Goal: Task Accomplishment & Management: Manage account settings

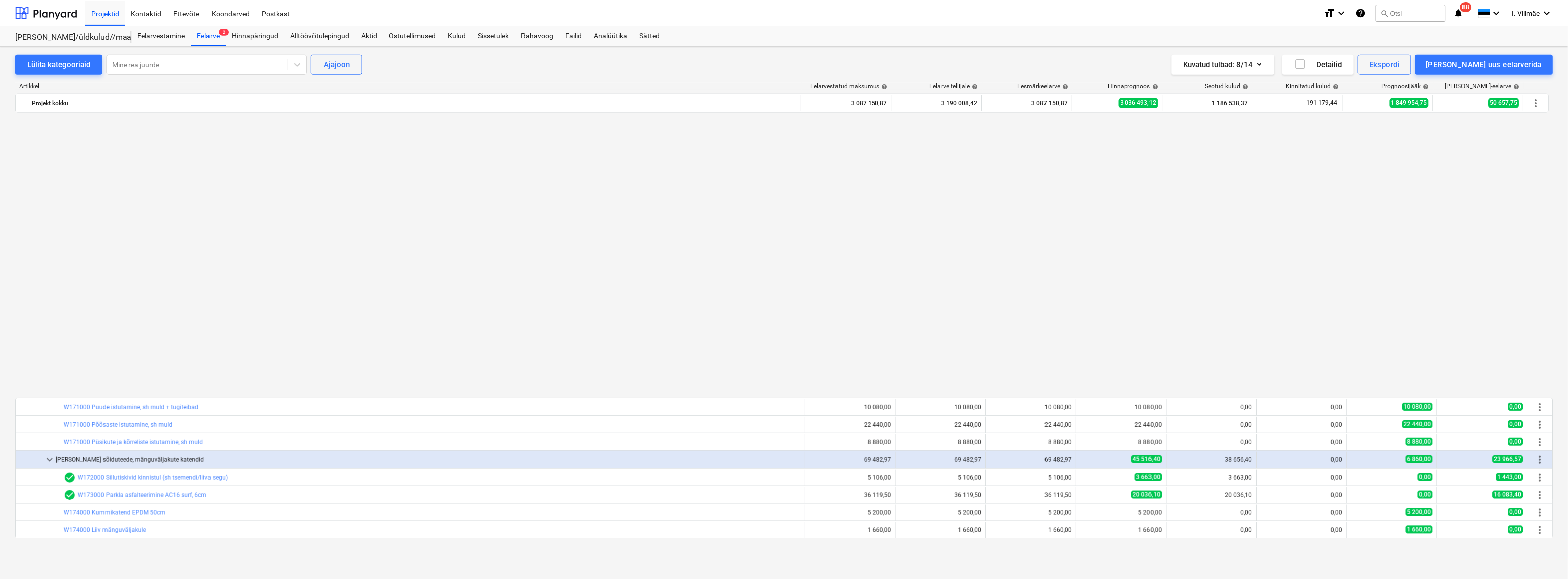
scroll to position [638, 0]
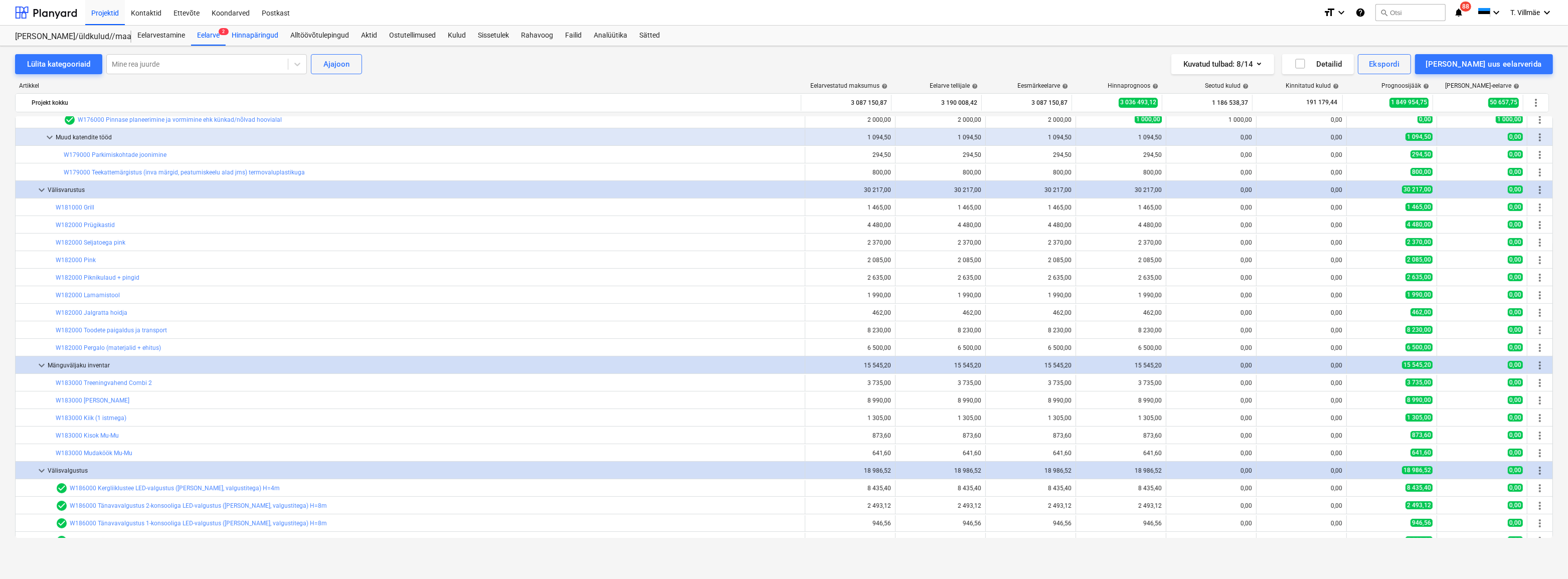
click at [258, 34] on div "Hinnapäringud" at bounding box center [255, 35] width 58 height 20
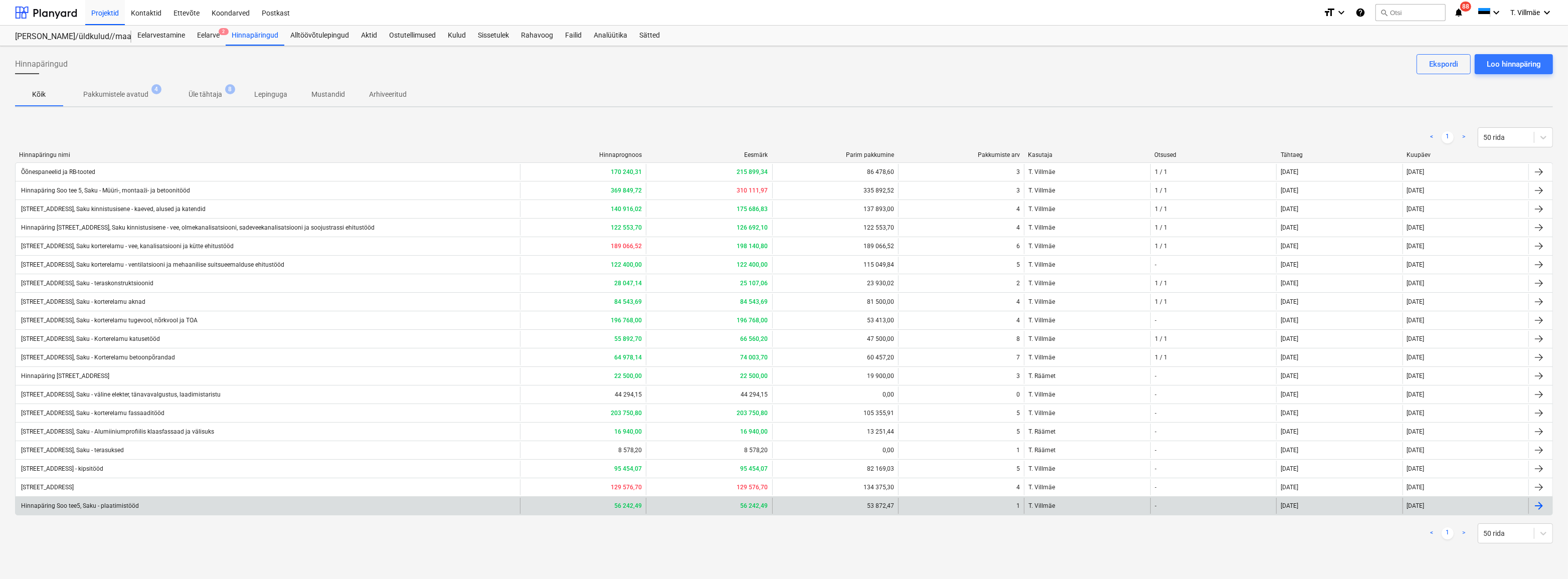
click at [120, 507] on div "Hinnapäring Soo tee5, Saku - plaatimistööd" at bounding box center [78, 505] width 119 height 7
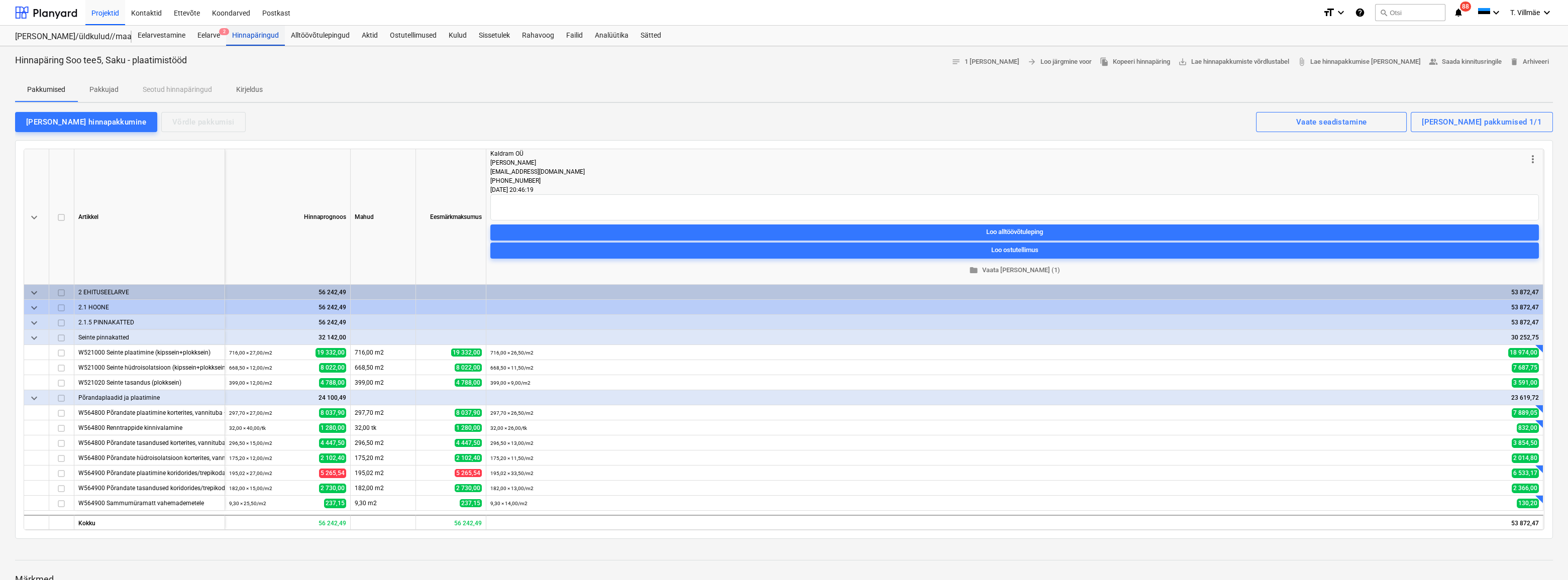
click at [251, 34] on div "Hinnapäringud" at bounding box center [256, 35] width 59 height 20
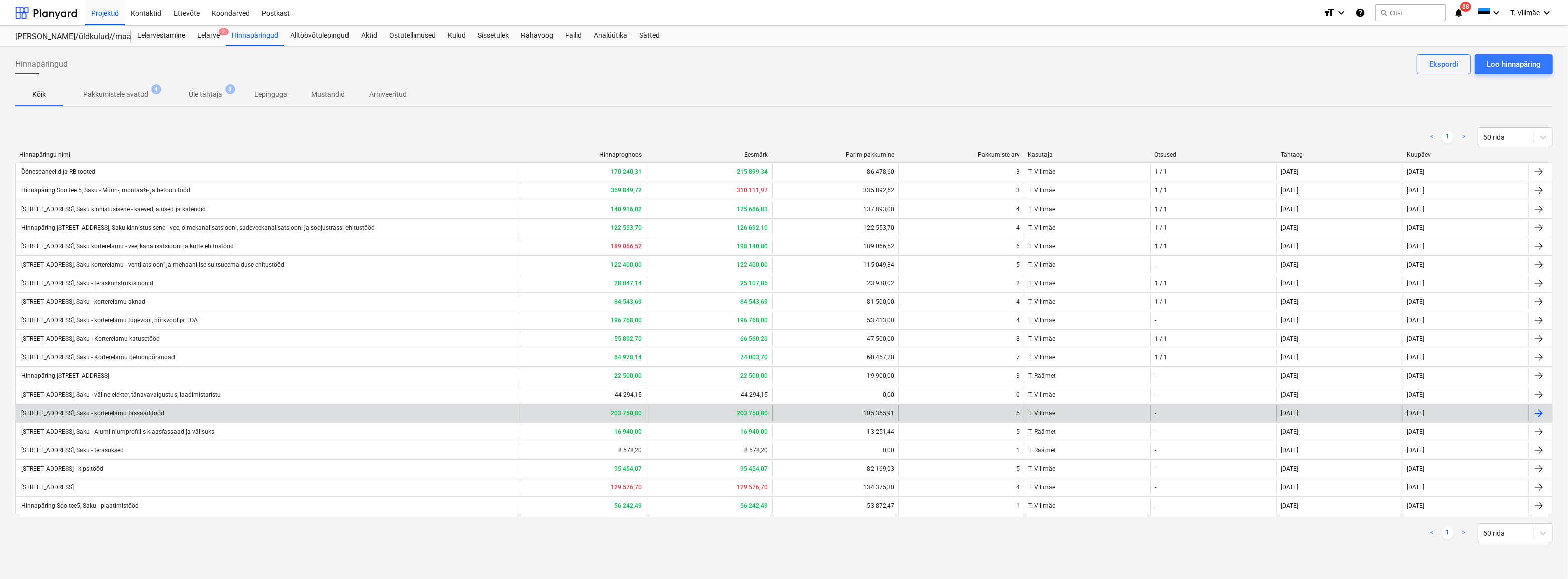
click at [118, 413] on div "[STREET_ADDRESS], Saku - korterelamu fassaaditööd" at bounding box center [91, 412] width 145 height 7
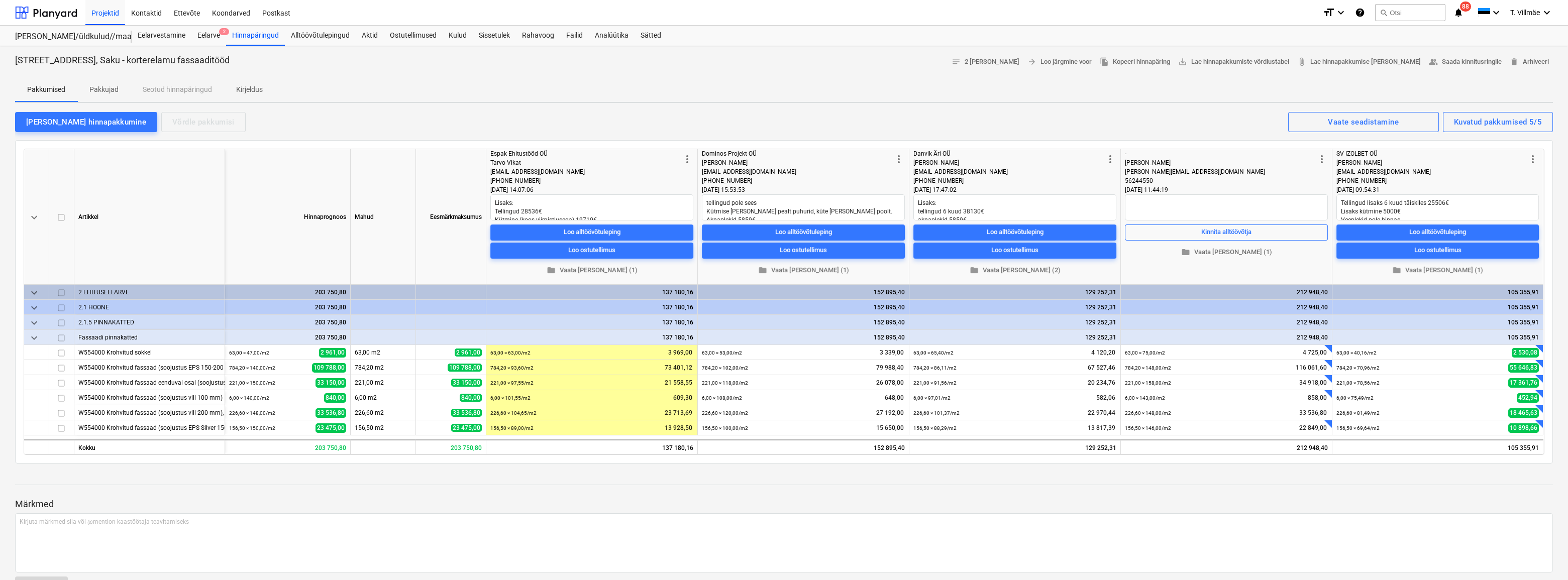
click at [607, 492] on div at bounding box center [784, 494] width 1538 height 8
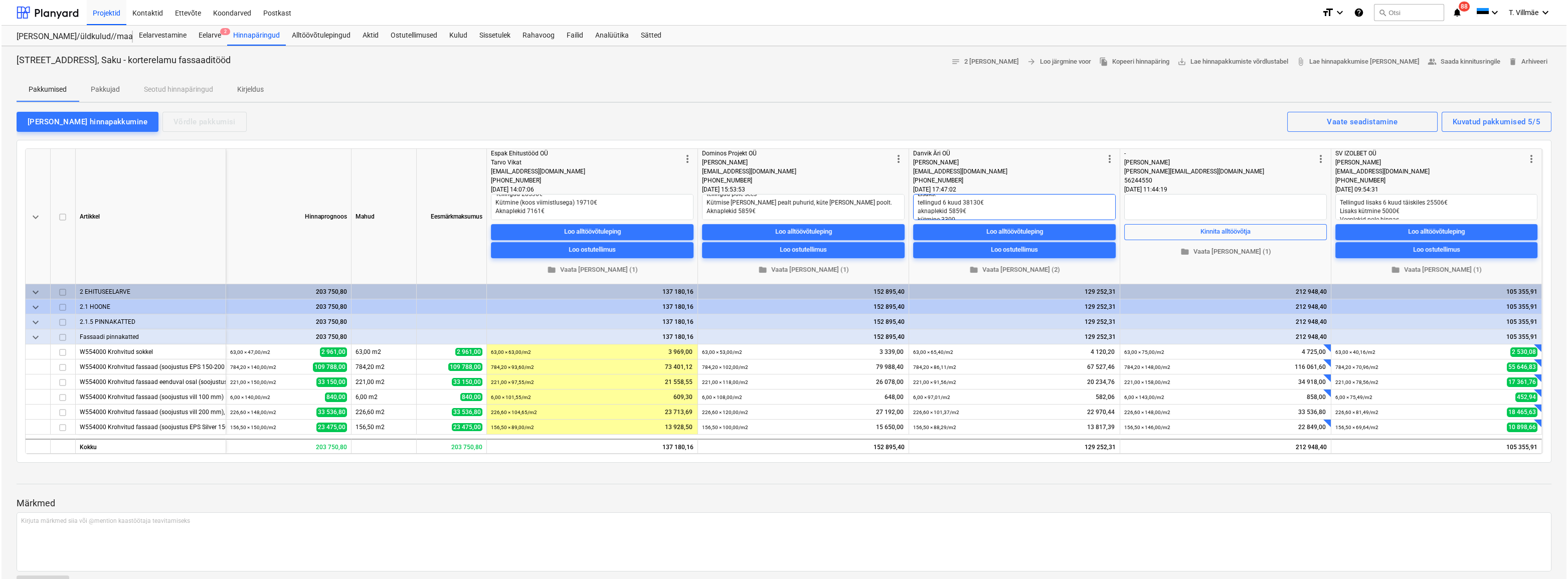
scroll to position [17, 0]
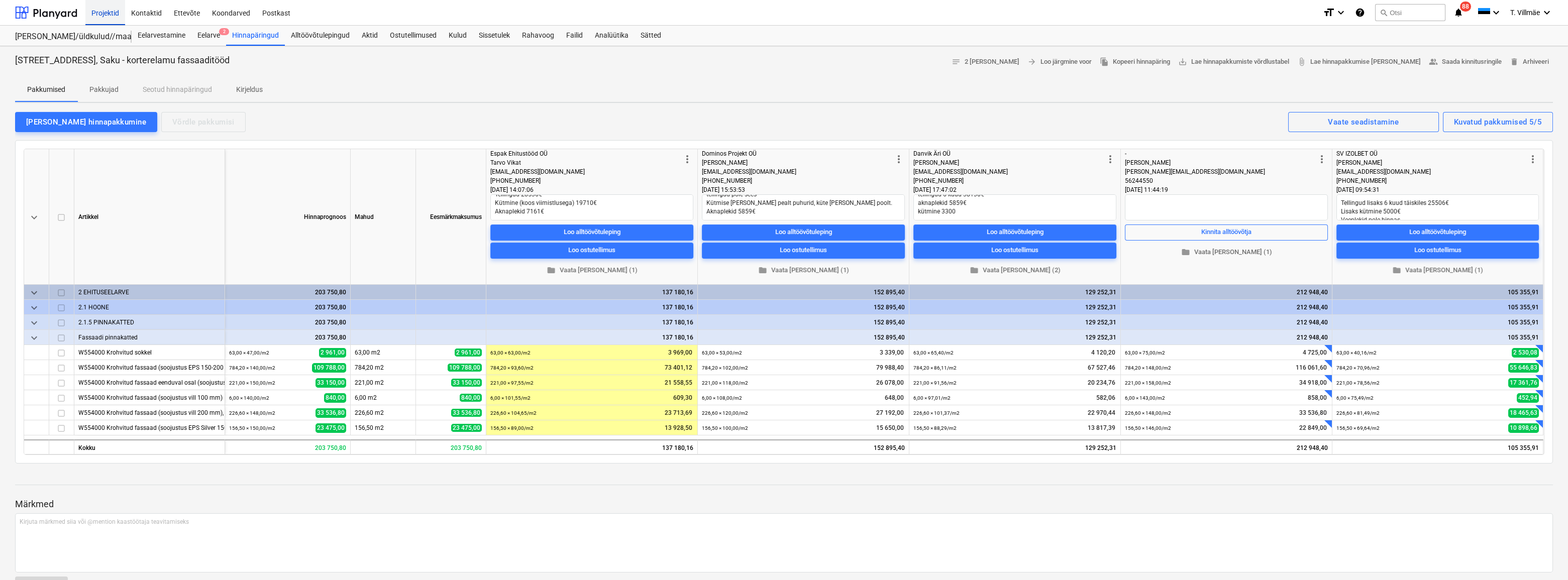
click at [97, 13] on div "Projektid" at bounding box center [105, 12] width 40 height 25
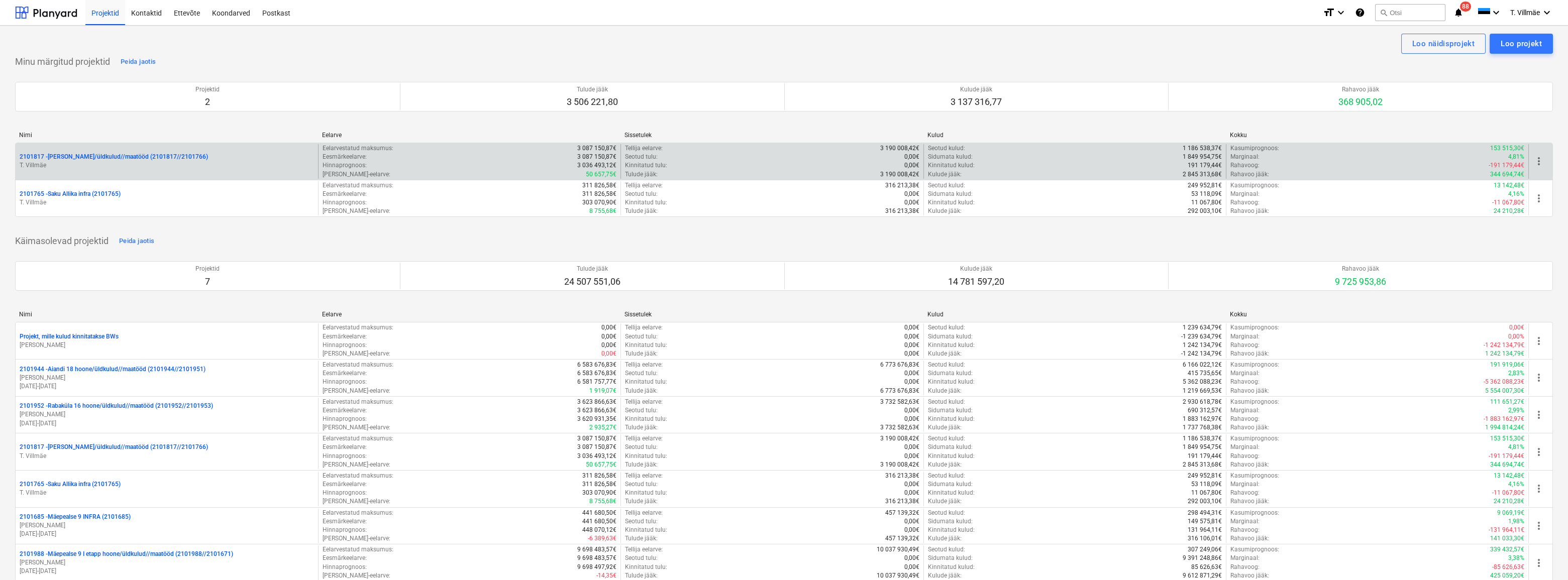
click at [101, 164] on p "T. Villmäe" at bounding box center [166, 165] width 294 height 8
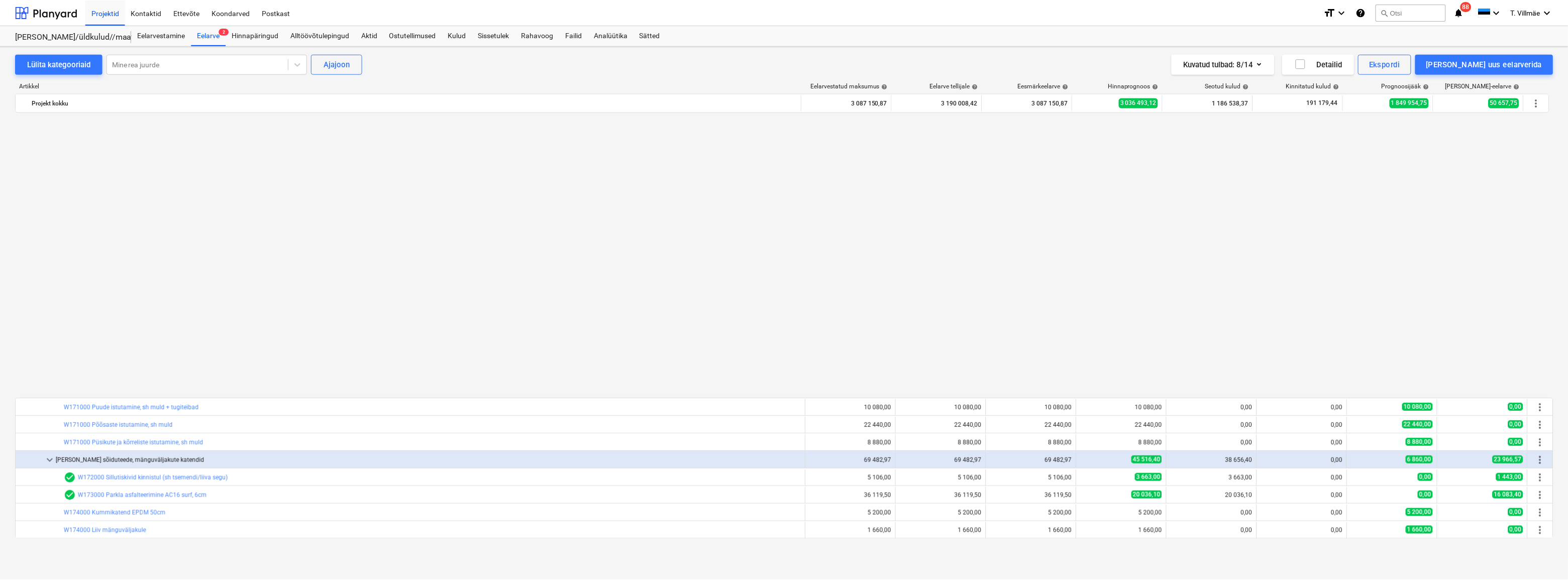
scroll to position [638, 0]
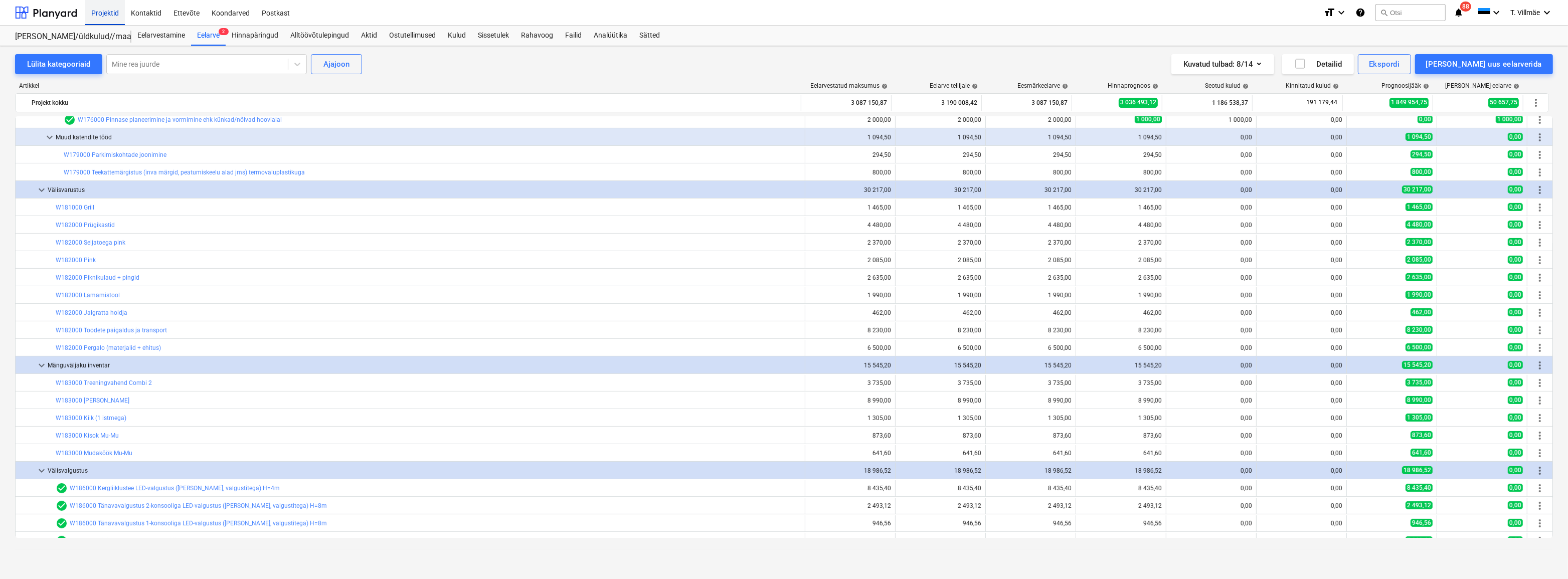
click at [111, 12] on div "Projektid" at bounding box center [105, 12] width 40 height 25
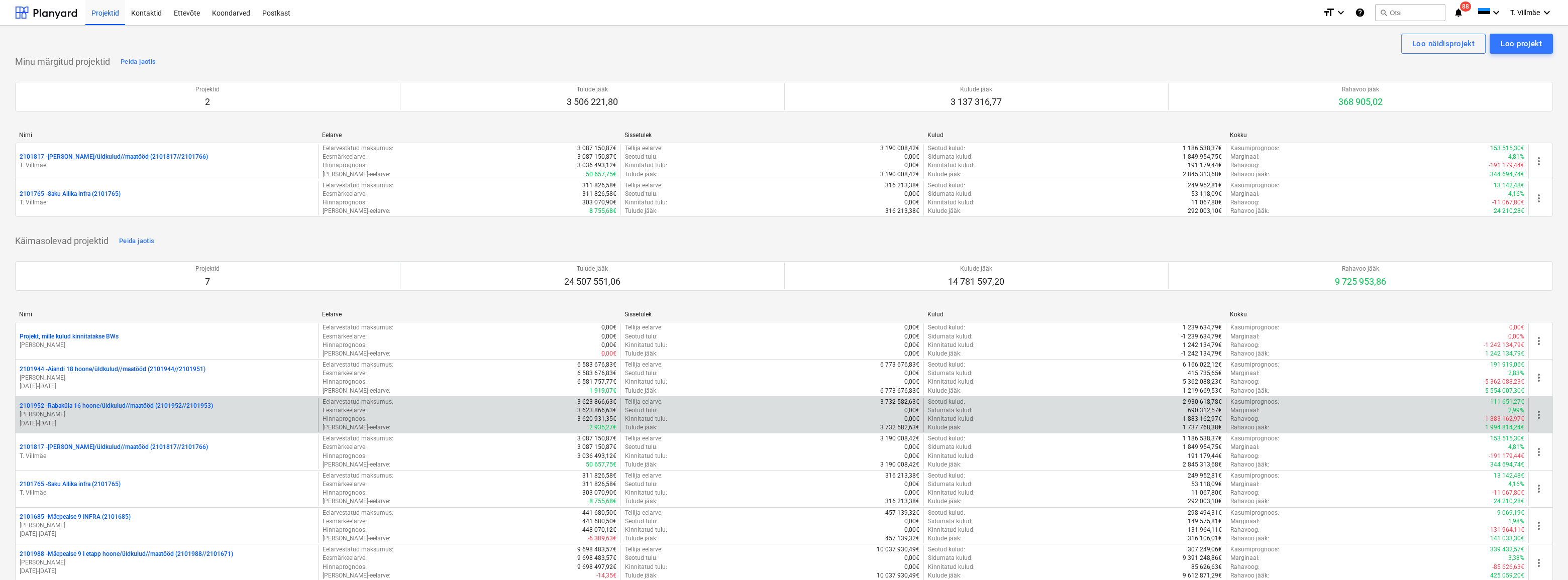
click at [129, 417] on p "[PERSON_NAME]" at bounding box center [166, 414] width 294 height 8
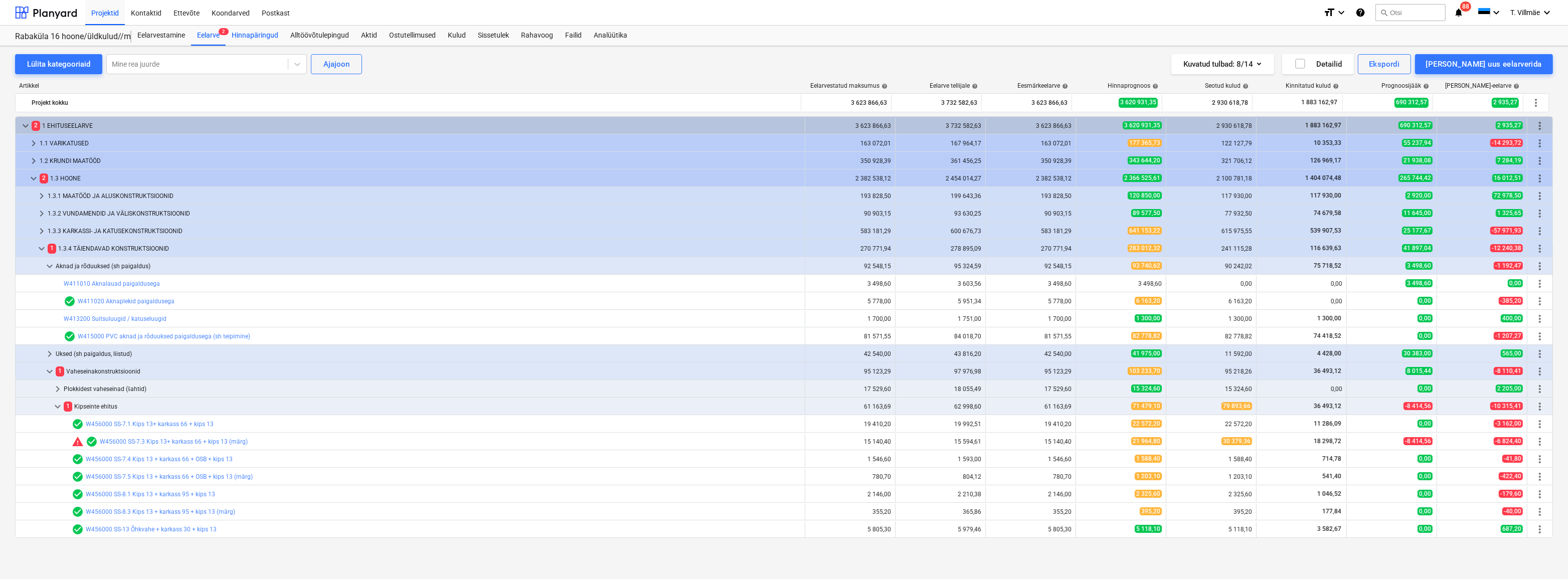
click at [260, 32] on div "Hinnapäringud" at bounding box center [255, 35] width 58 height 20
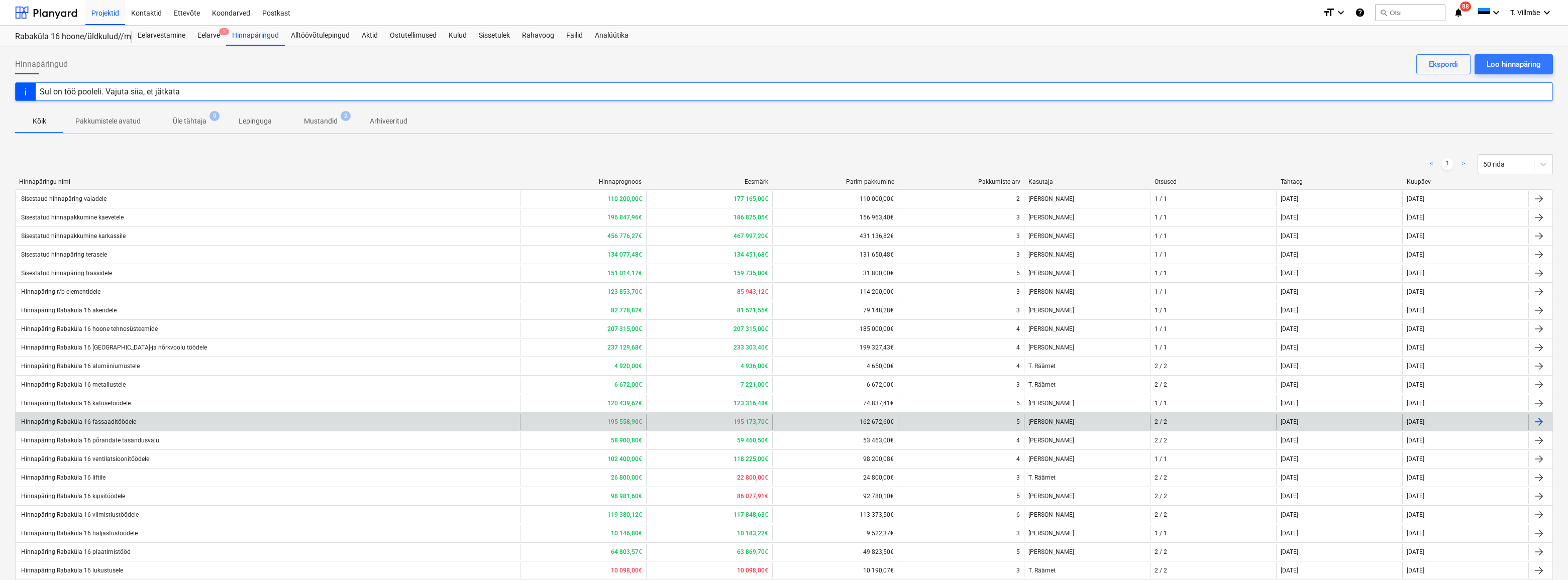
click at [108, 422] on div "Hinnapäring Rabaküla 16 fassaaditöödele" at bounding box center [77, 422] width 116 height 7
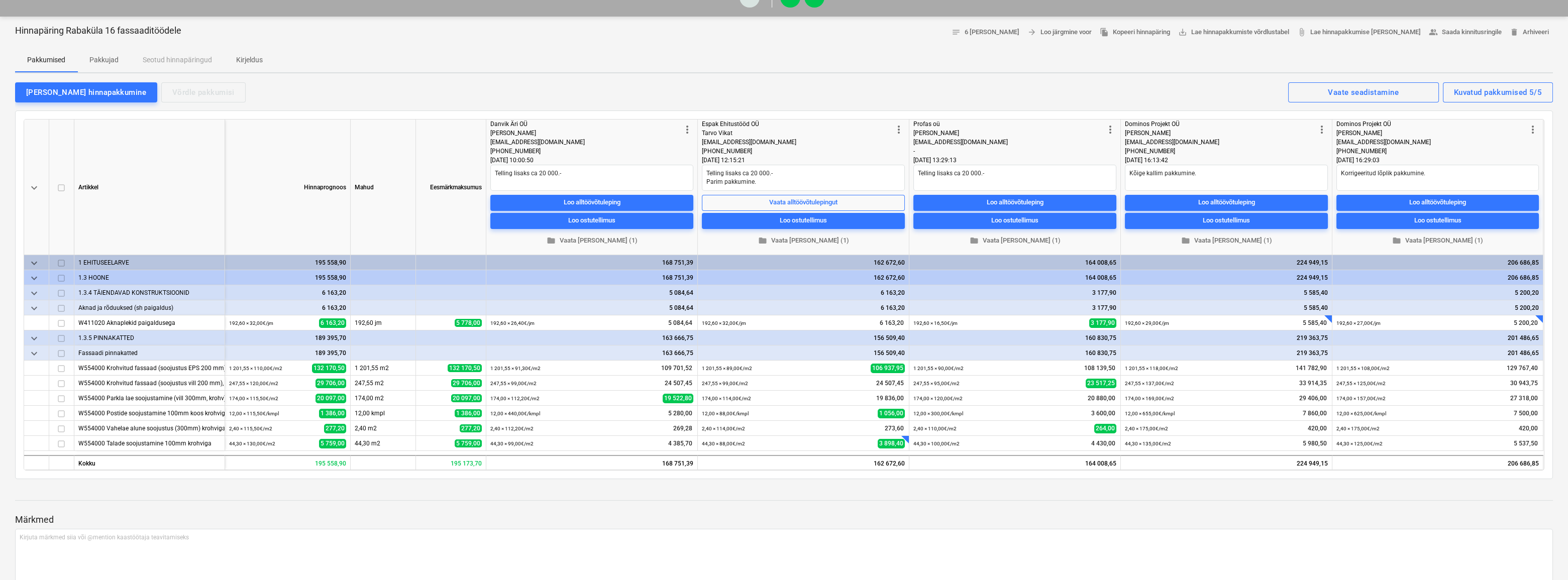
scroll to position [91, 0]
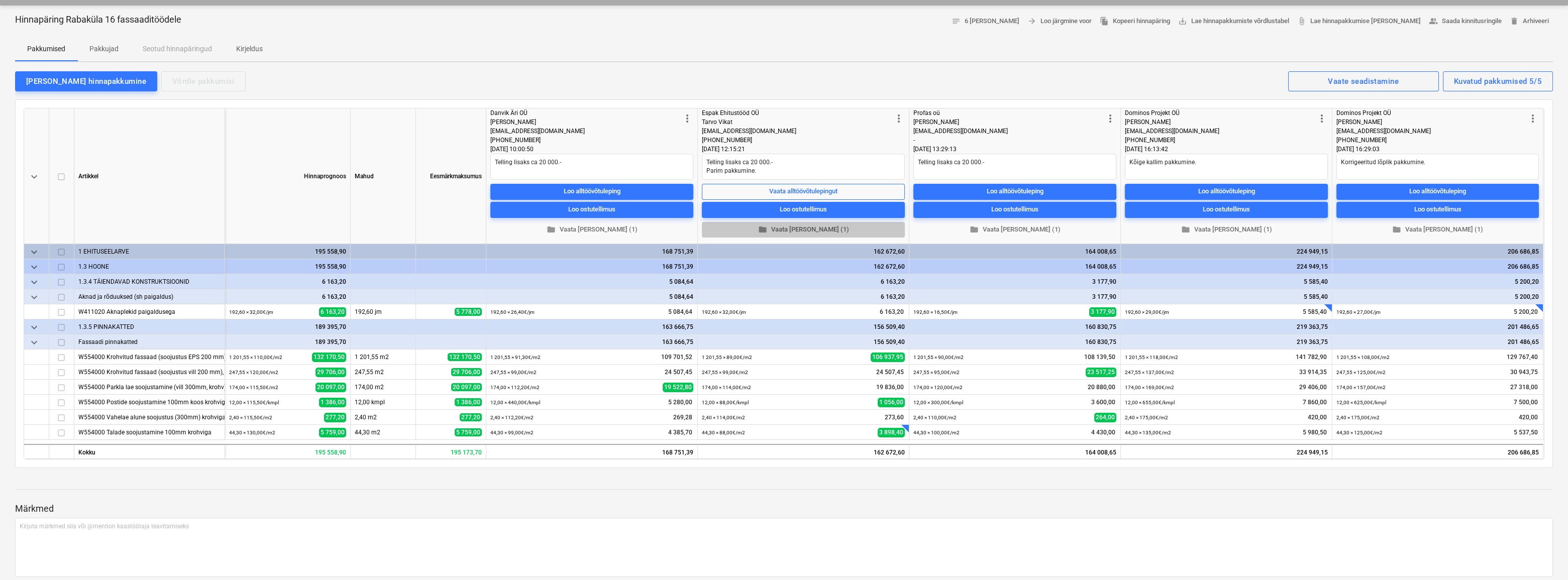
click at [811, 232] on span "folder Vaata [PERSON_NAME] (1)" at bounding box center [803, 229] width 195 height 12
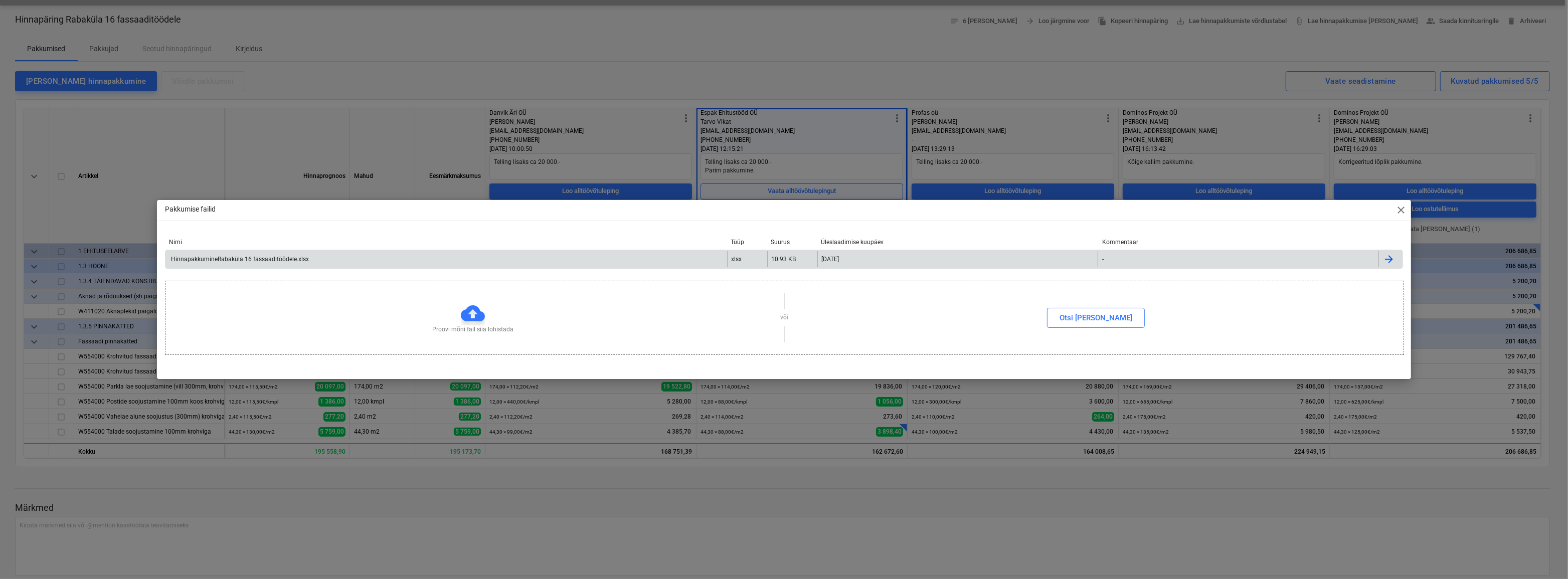
click at [217, 258] on div "HinnapakkumineRabaküla 16 fassaaditöödele.xlsx" at bounding box center [239, 259] width 139 height 7
click at [552, 61] on div "Pakkumise failid close Nimi Tüüp Suurus Üleslaadimise kuupäev Kommentaar Hinnap…" at bounding box center [784, 290] width 1568 height 579
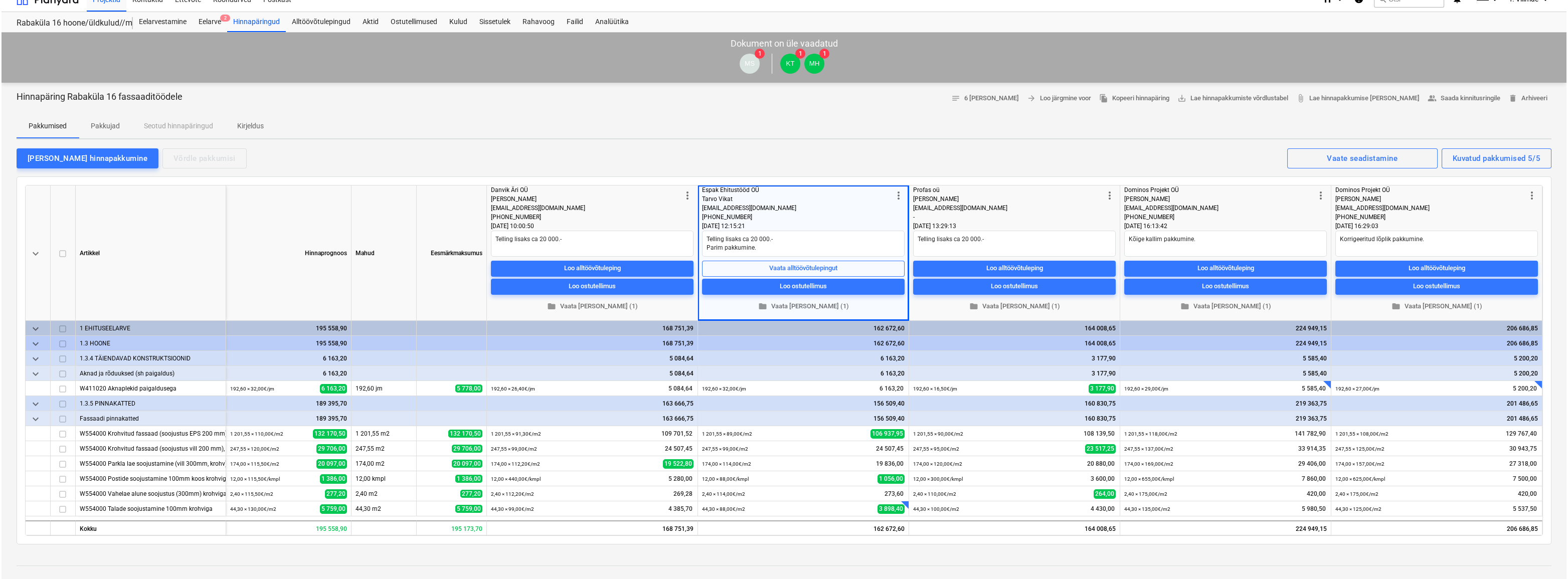
scroll to position [0, 0]
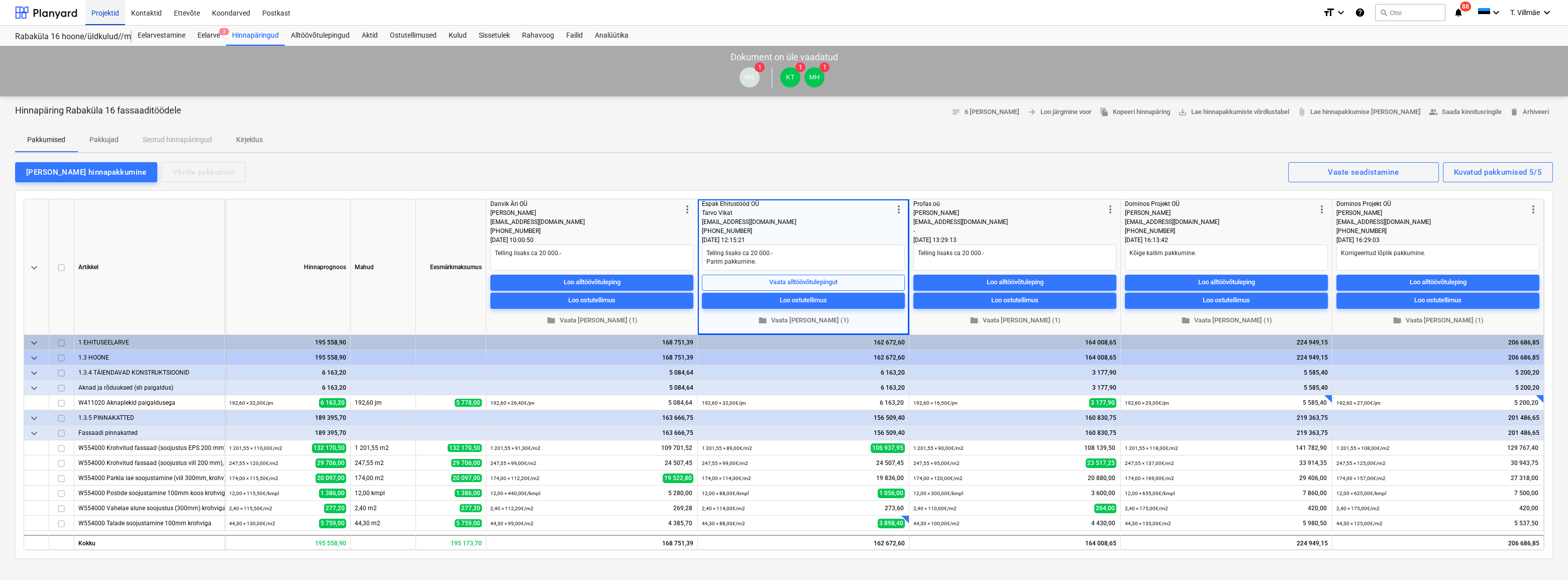
click at [107, 10] on div "Projektid" at bounding box center [105, 12] width 40 height 25
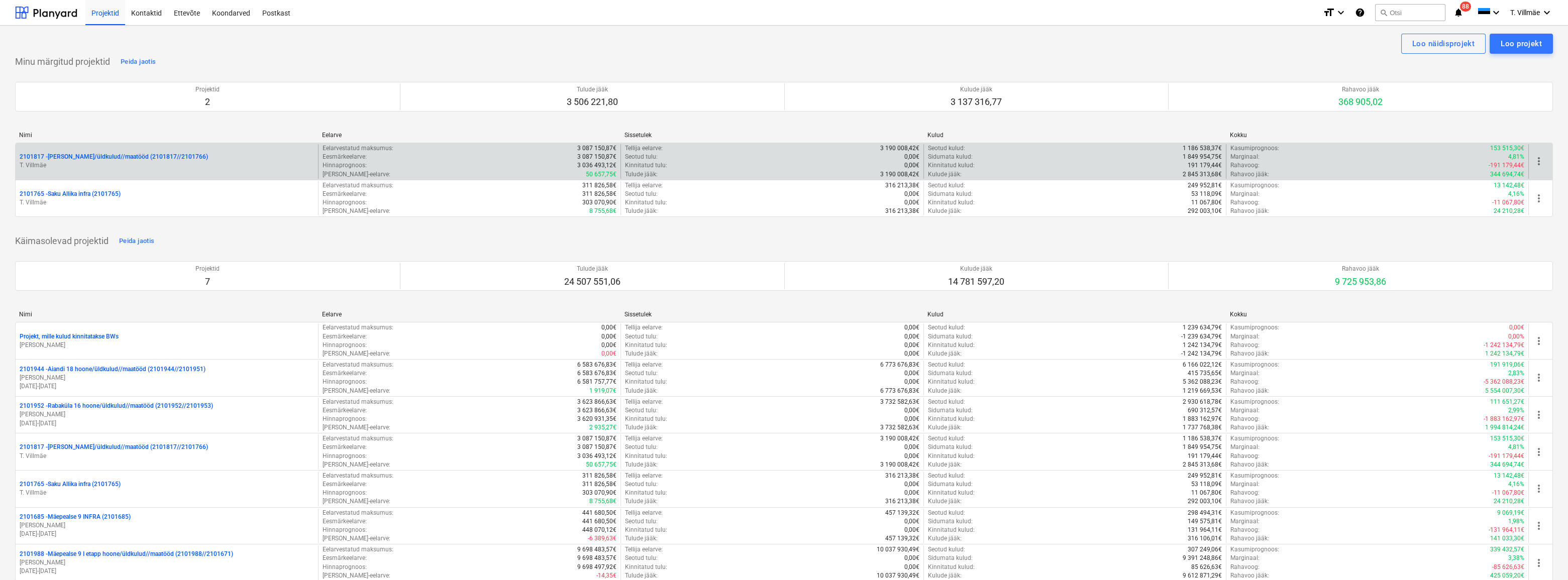
click at [118, 165] on p "T. Villmäe" at bounding box center [166, 165] width 294 height 8
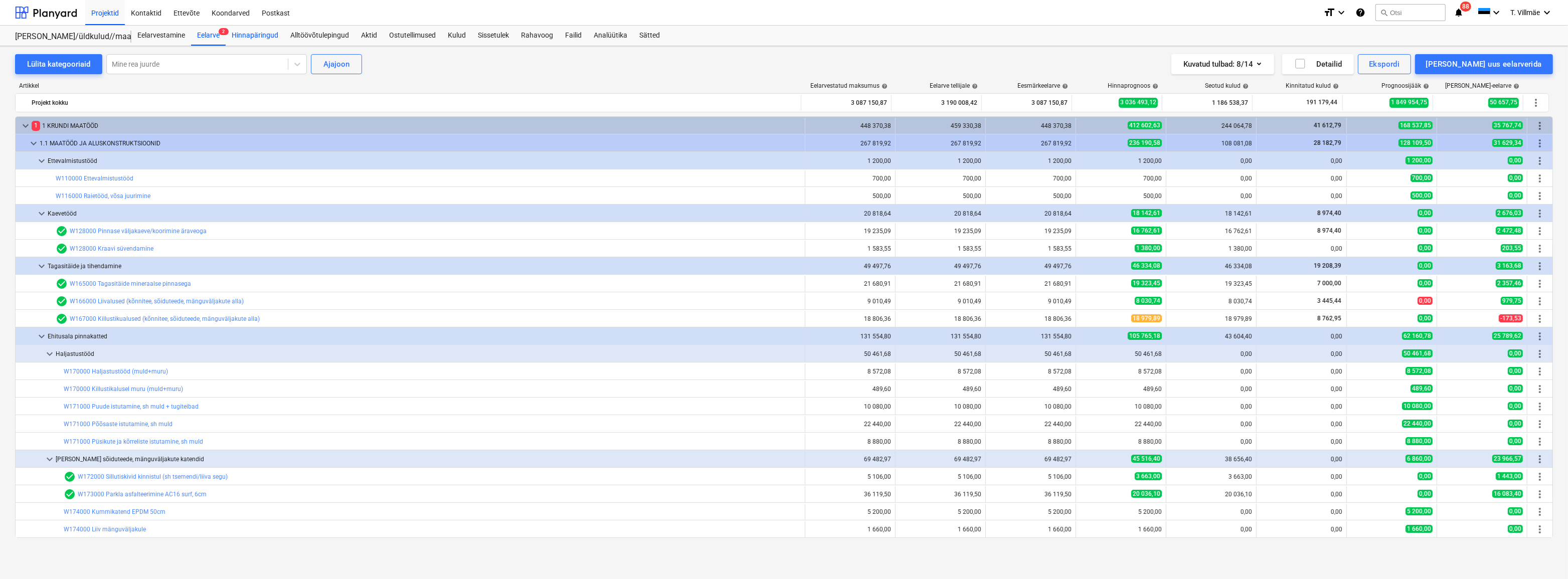
click at [250, 39] on div "Hinnapäringud" at bounding box center [255, 35] width 58 height 20
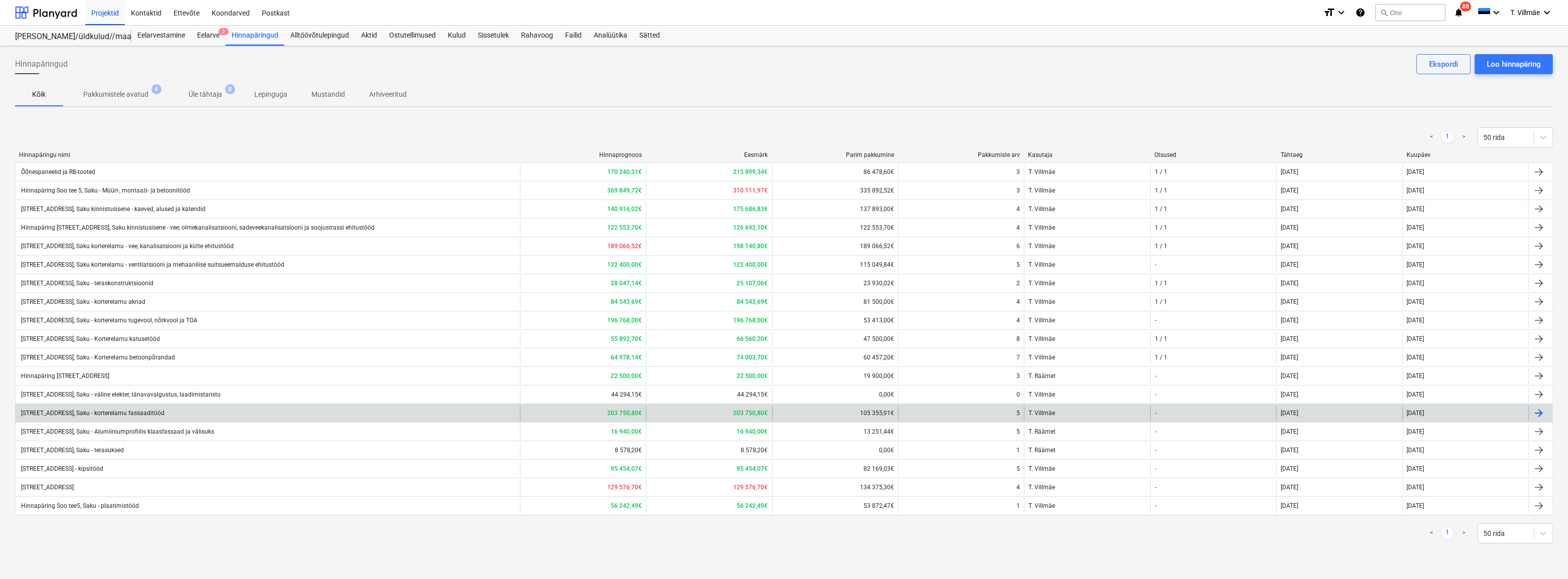
click at [163, 415] on div "[STREET_ADDRESS], Saku - korterelamu fassaaditööd" at bounding box center [91, 412] width 145 height 7
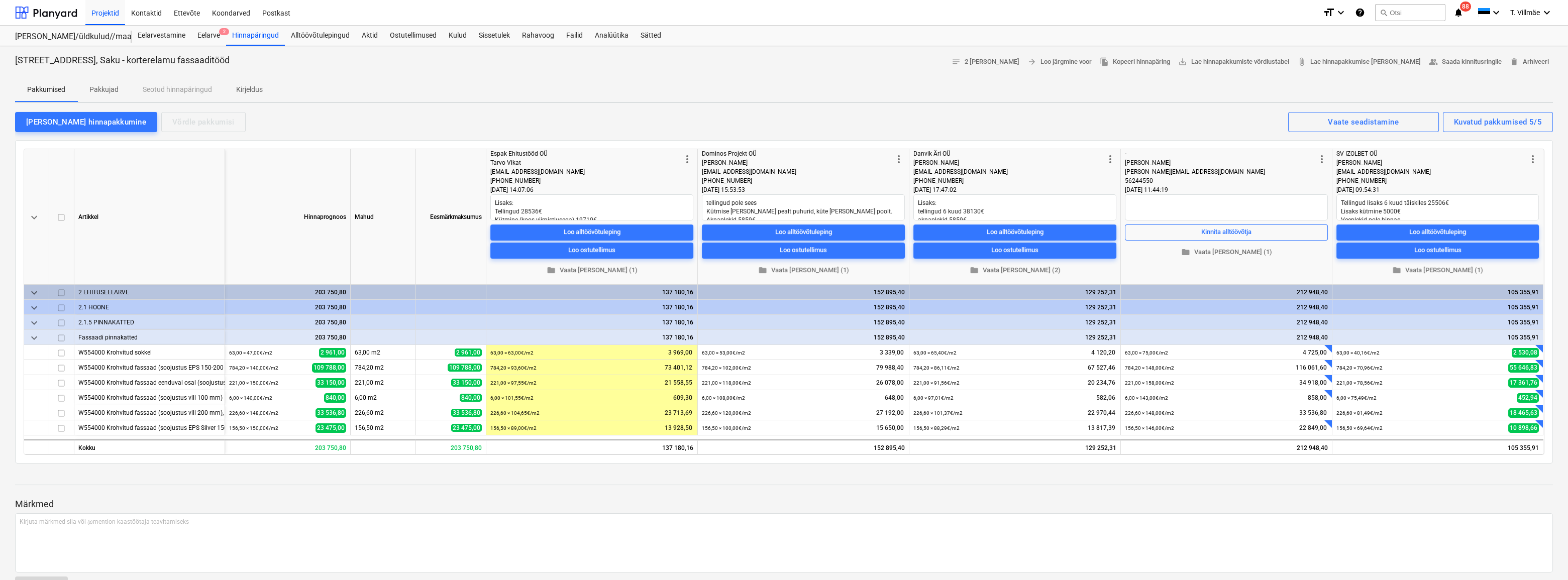
scroll to position [45, 0]
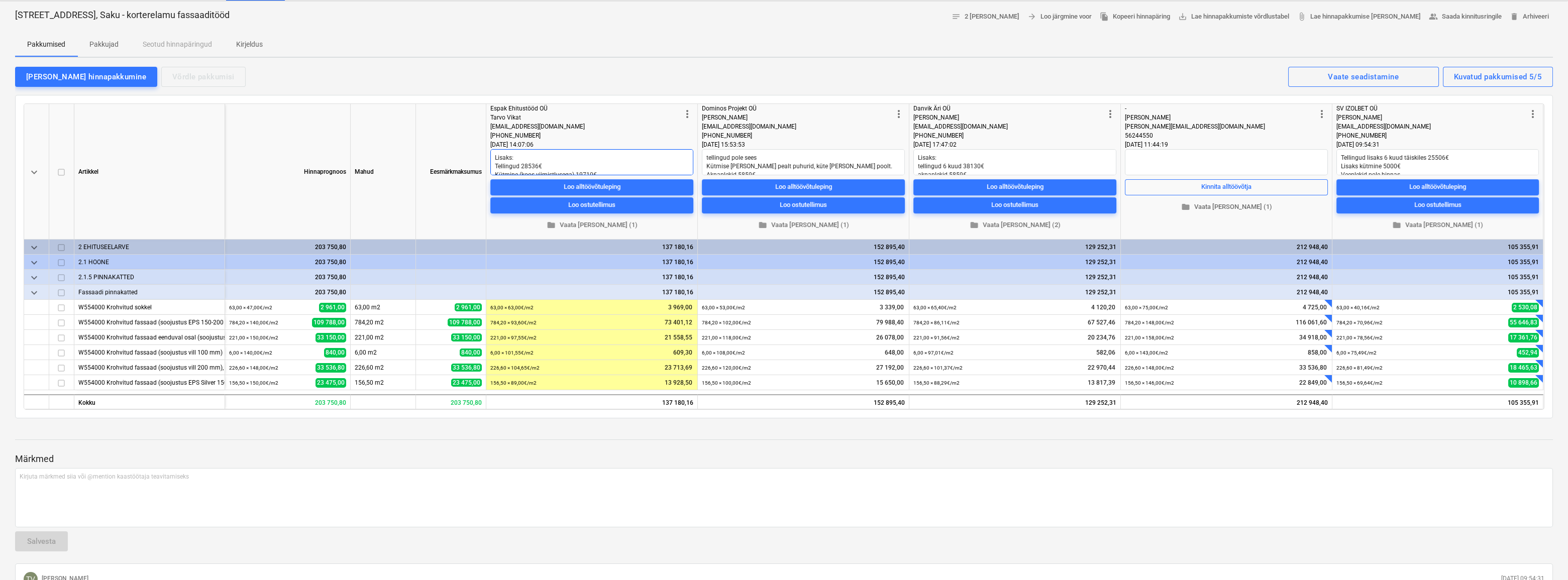
click at [608, 161] on textarea "Lisaks: Tellingud 28536€ Kütmine (koos viimistlusega) 19710€ Aknaplekid 7161€" at bounding box center [592, 162] width 203 height 26
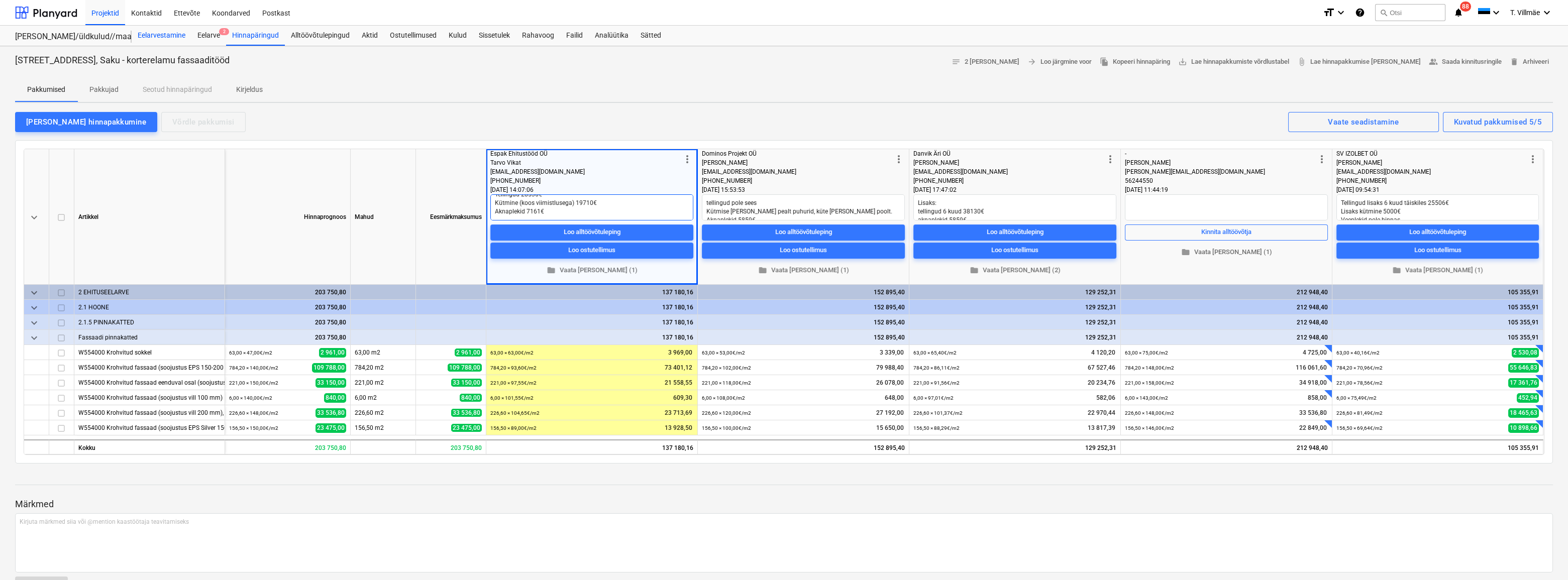
type textarea "x"
click at [245, 33] on div "Hinnapäringud" at bounding box center [256, 35] width 59 height 20
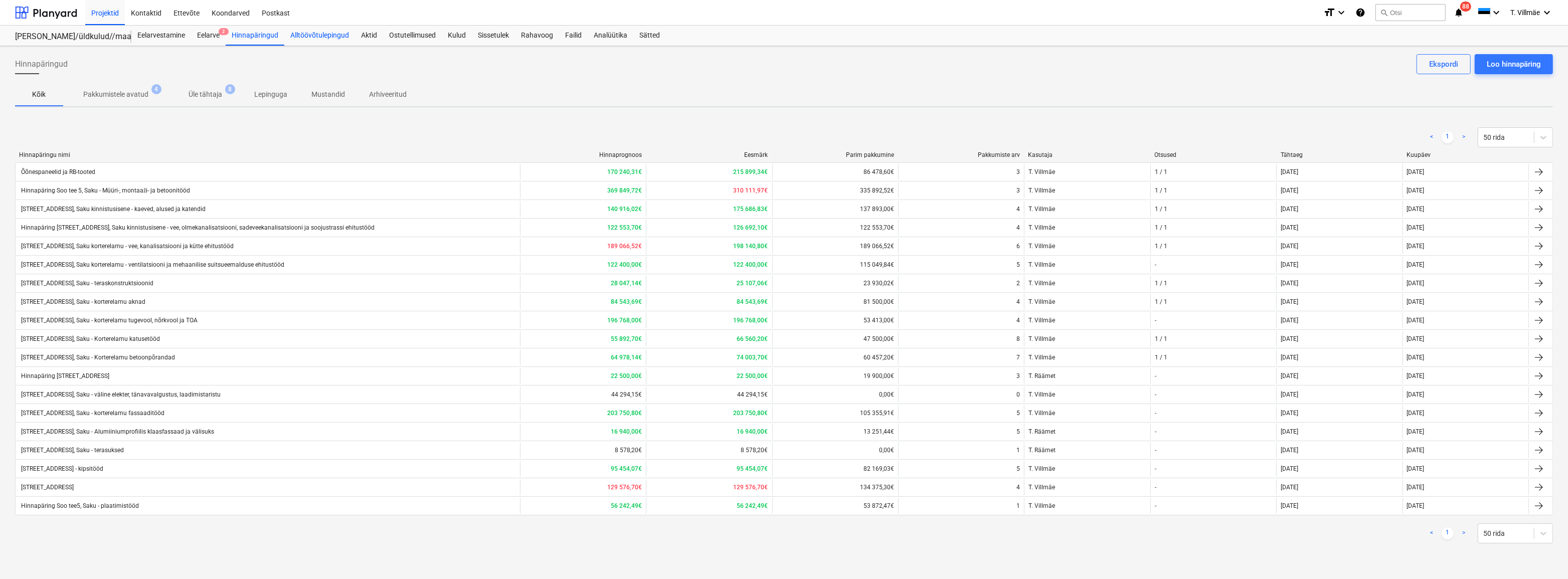
click at [326, 34] on div "Alltöövõtulepingud" at bounding box center [320, 35] width 71 height 20
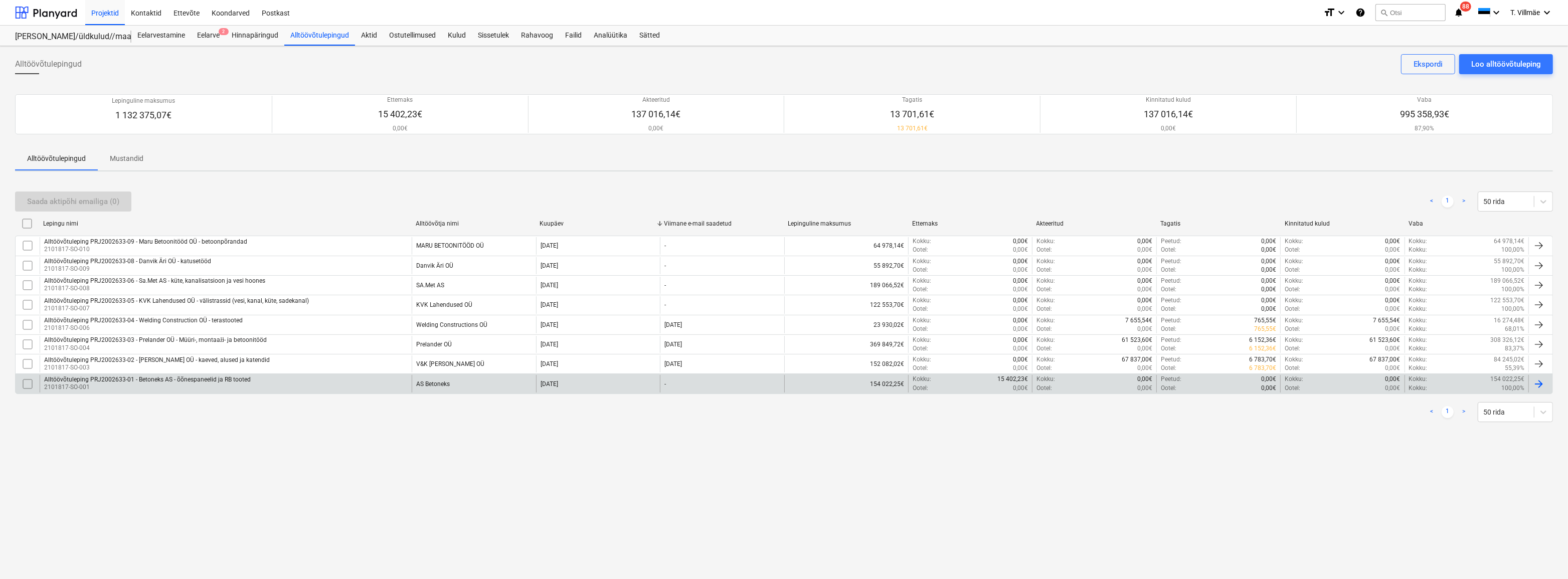
click at [171, 385] on p "2101817-SO-001" at bounding box center [147, 387] width 207 height 8
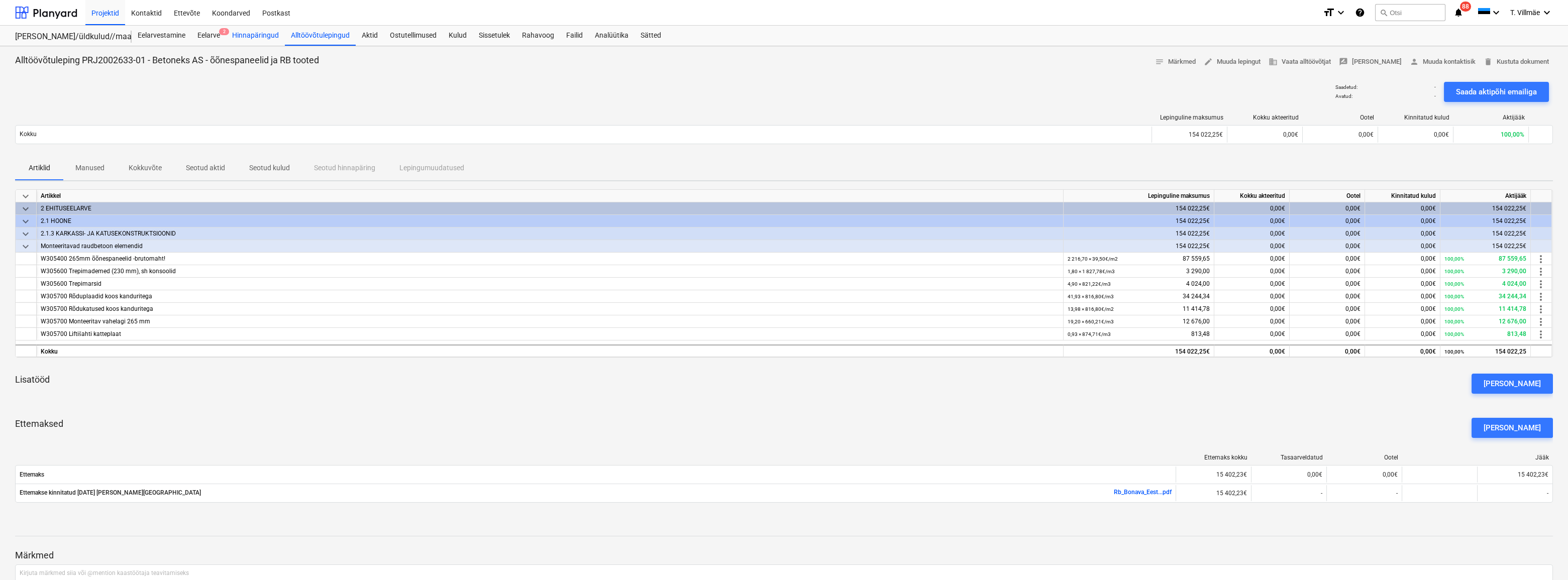
click at [256, 37] on div "Hinnapäringud" at bounding box center [256, 35] width 59 height 20
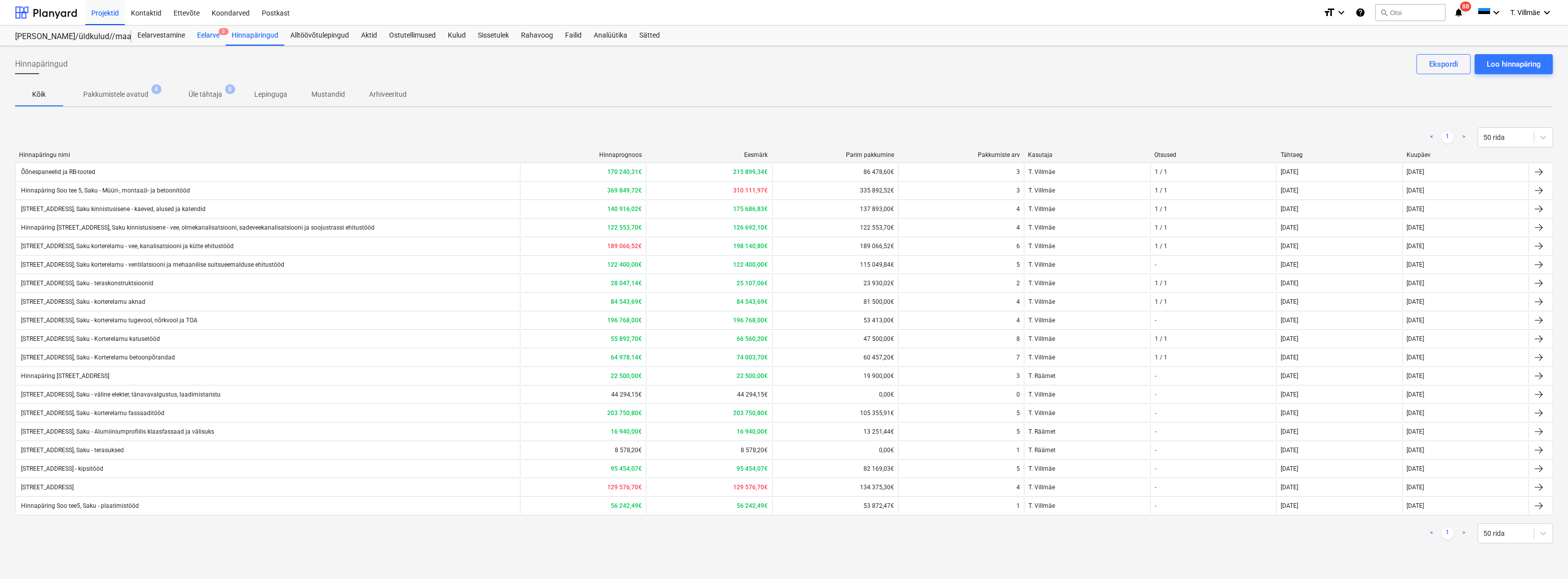
click at [212, 36] on div "Eelarve 2" at bounding box center [208, 35] width 35 height 20
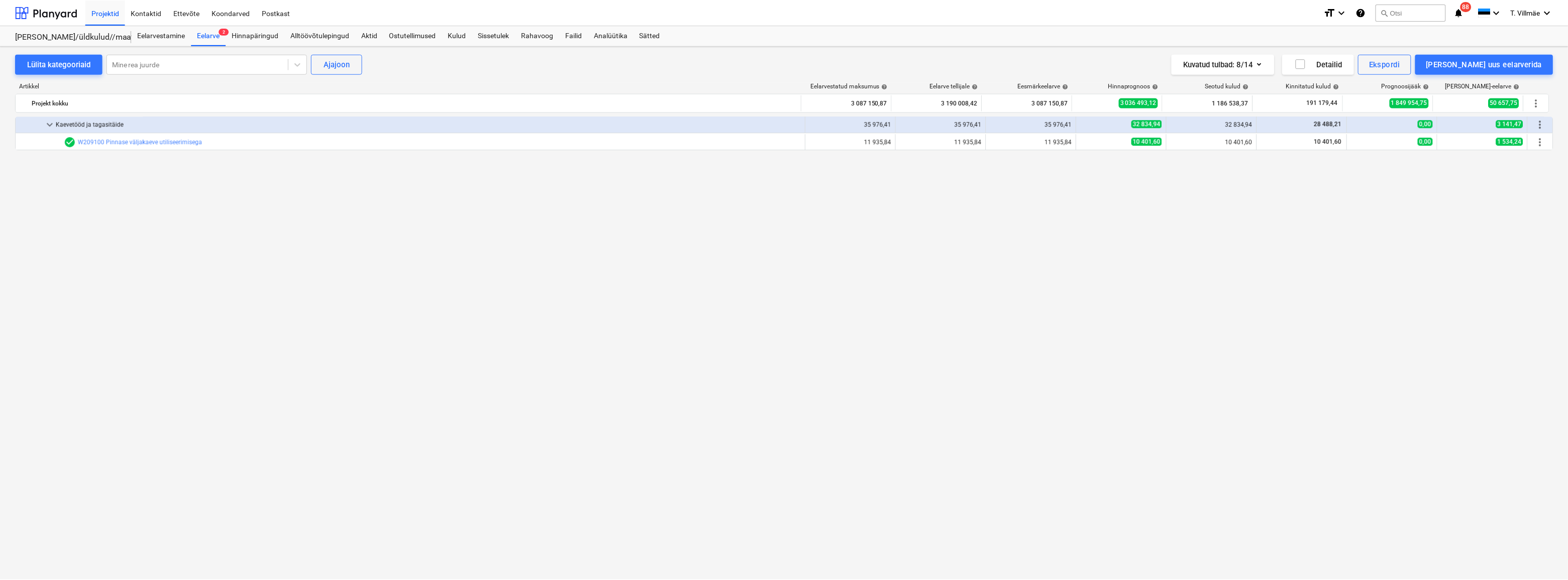
scroll to position [1278, 0]
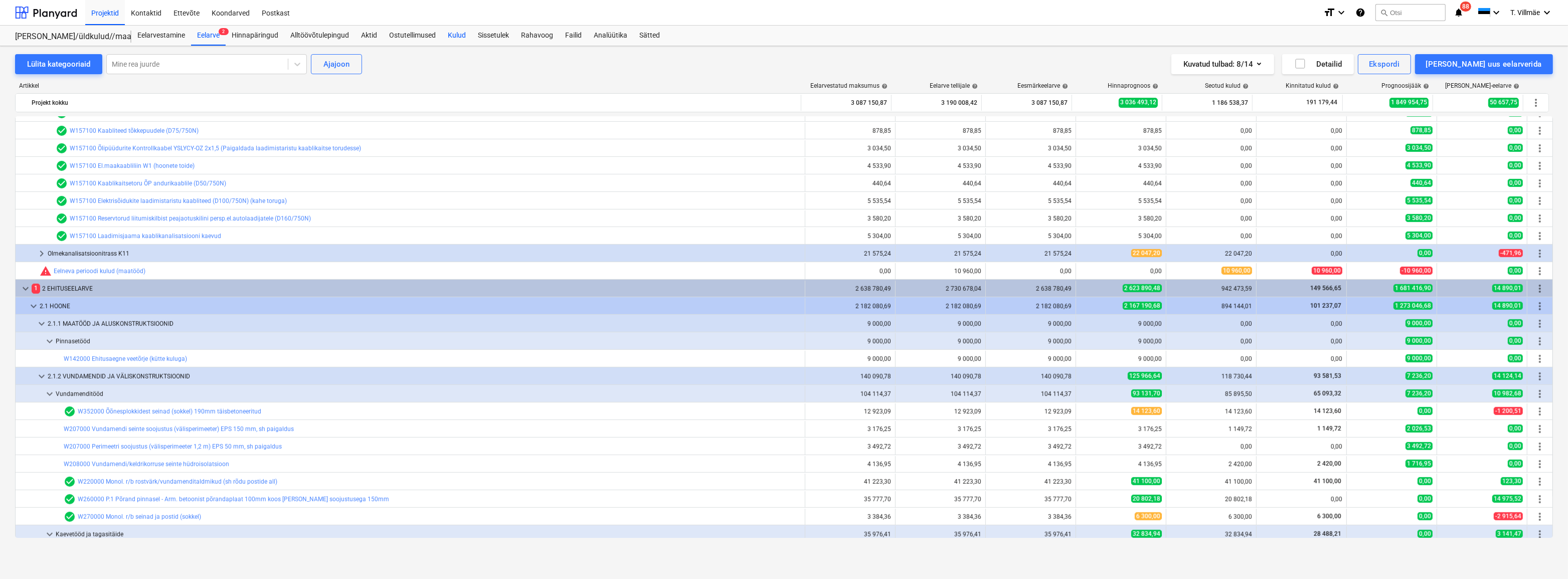
click at [456, 37] on div "Kulud" at bounding box center [456, 35] width 30 height 20
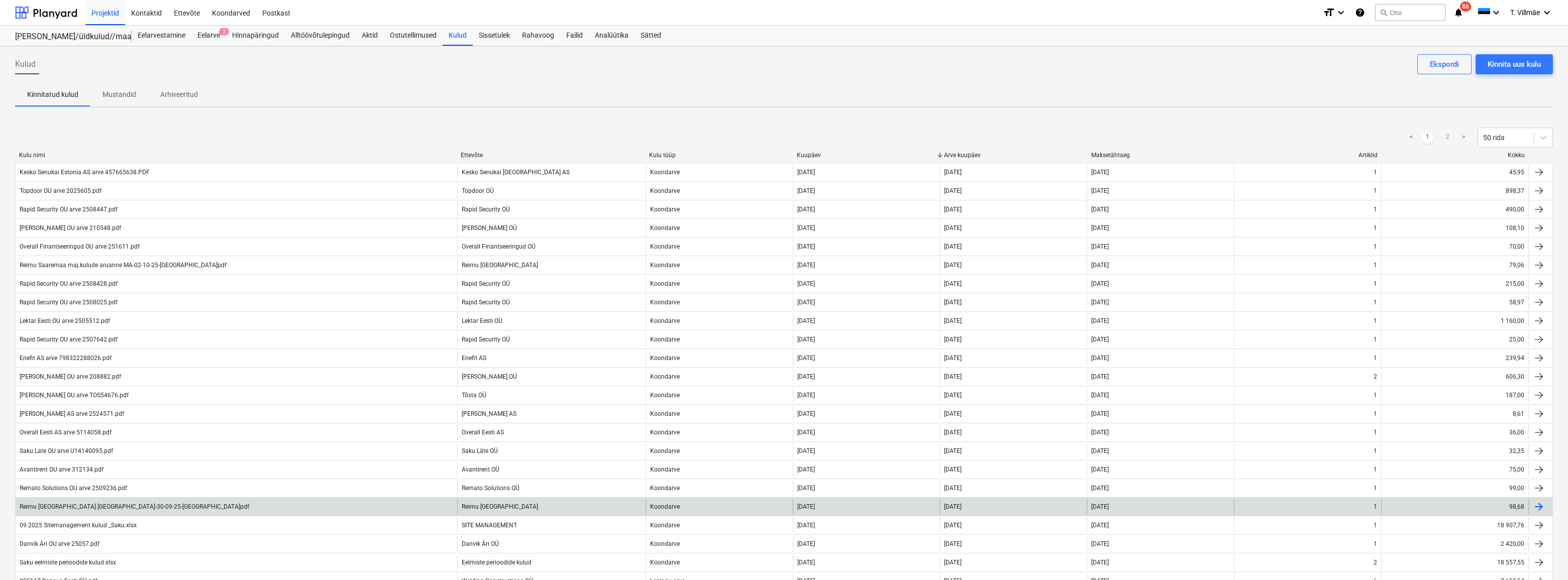
scroll to position [565, 0]
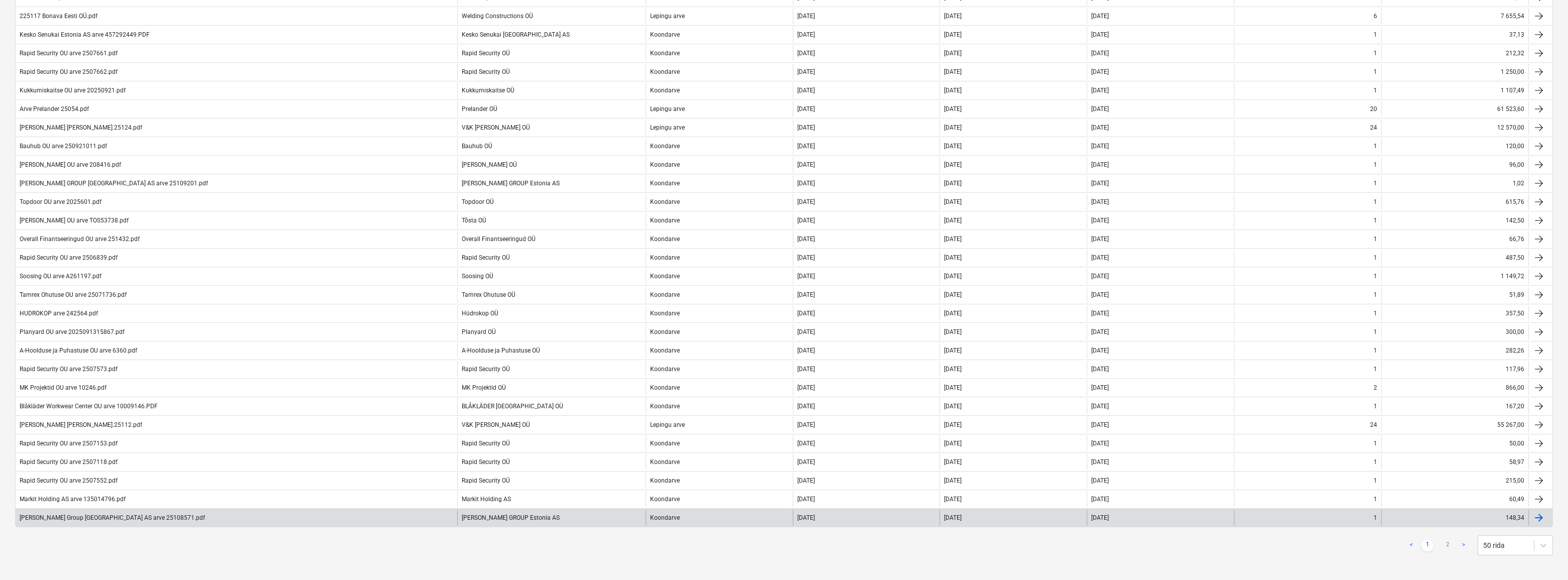
drag, startPoint x: 921, startPoint y: 490, endPoint x: 889, endPoint y: 507, distance: 36.2
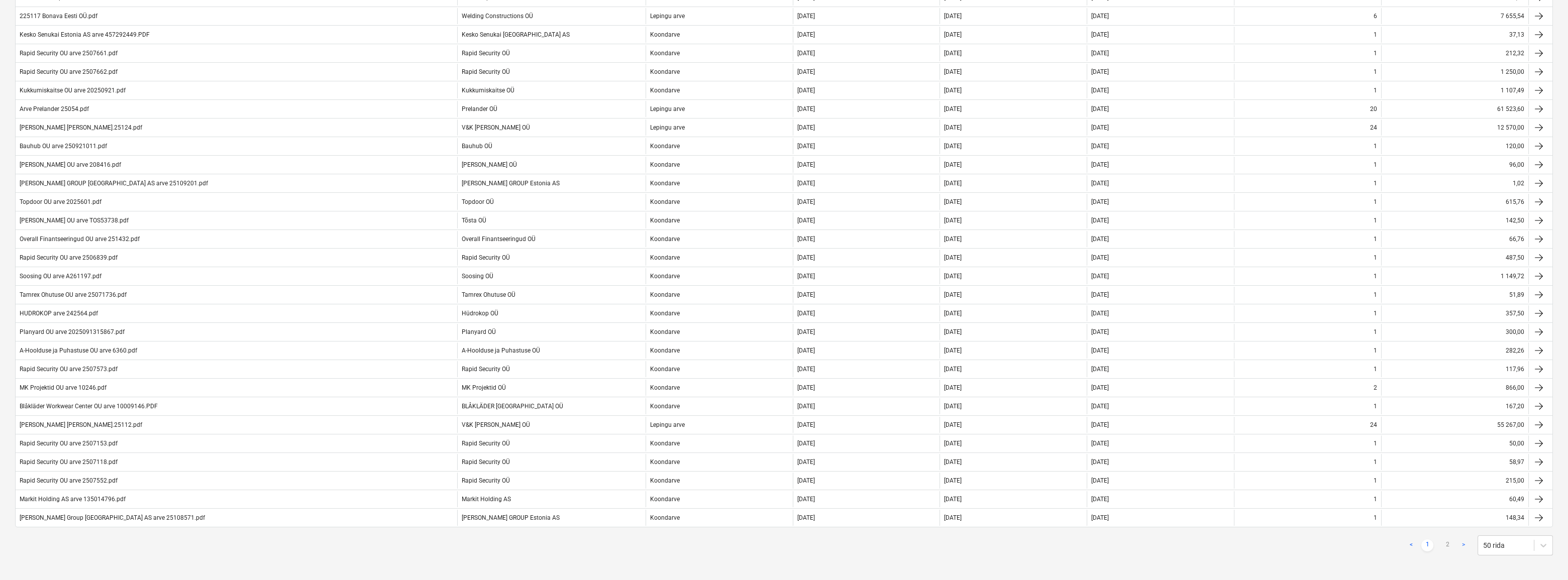
drag, startPoint x: 889, startPoint y: 507, endPoint x: 495, endPoint y: 552, distance: 396.6
click at [452, 557] on div "< 1 2 > 50 rida Kulu nimi Ettevõte Kulu tüüp Kuupäev Arve kuupäev Maksetähtaeg …" at bounding box center [784, 59] width 1538 height 1017
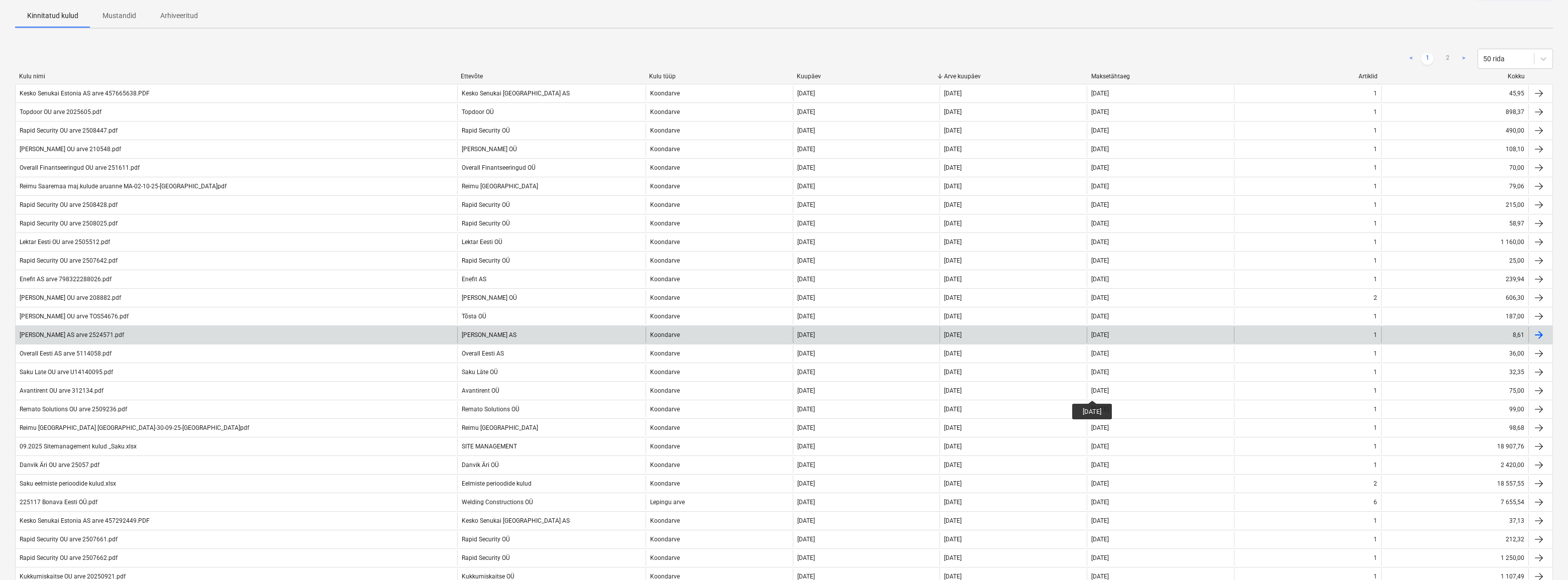
scroll to position [0, 0]
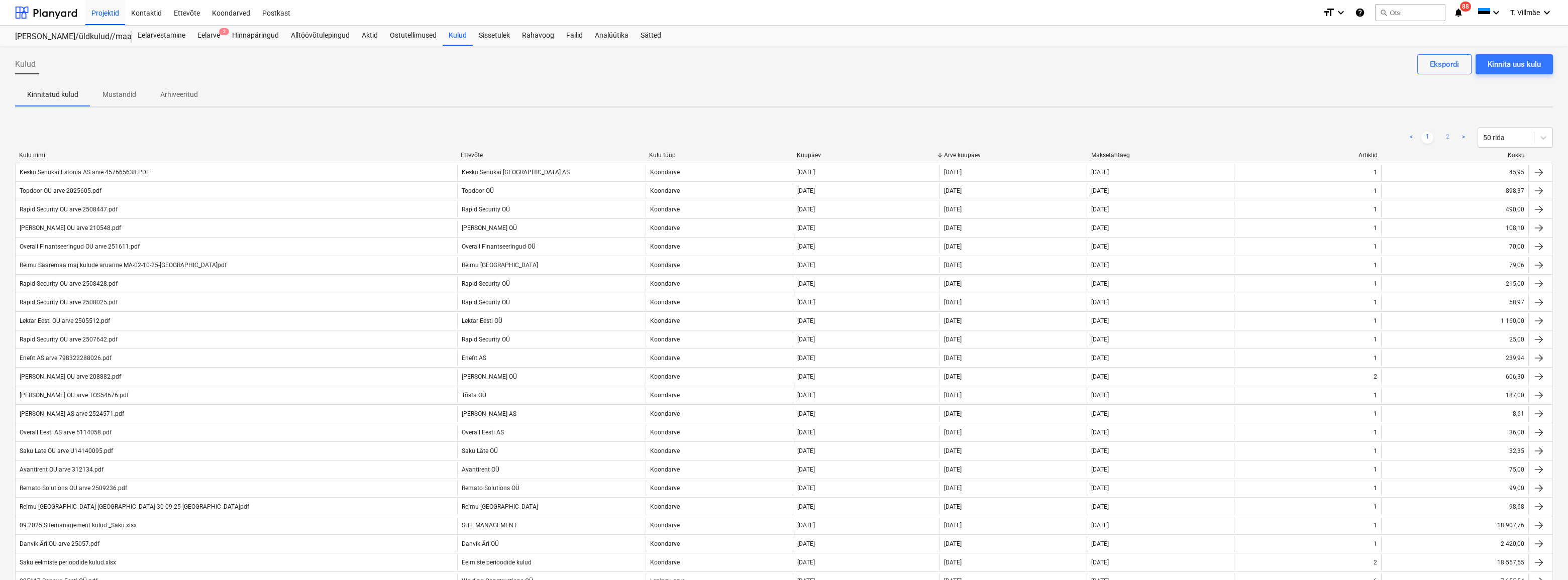
click at [1446, 133] on link "2" at bounding box center [1447, 138] width 12 height 12
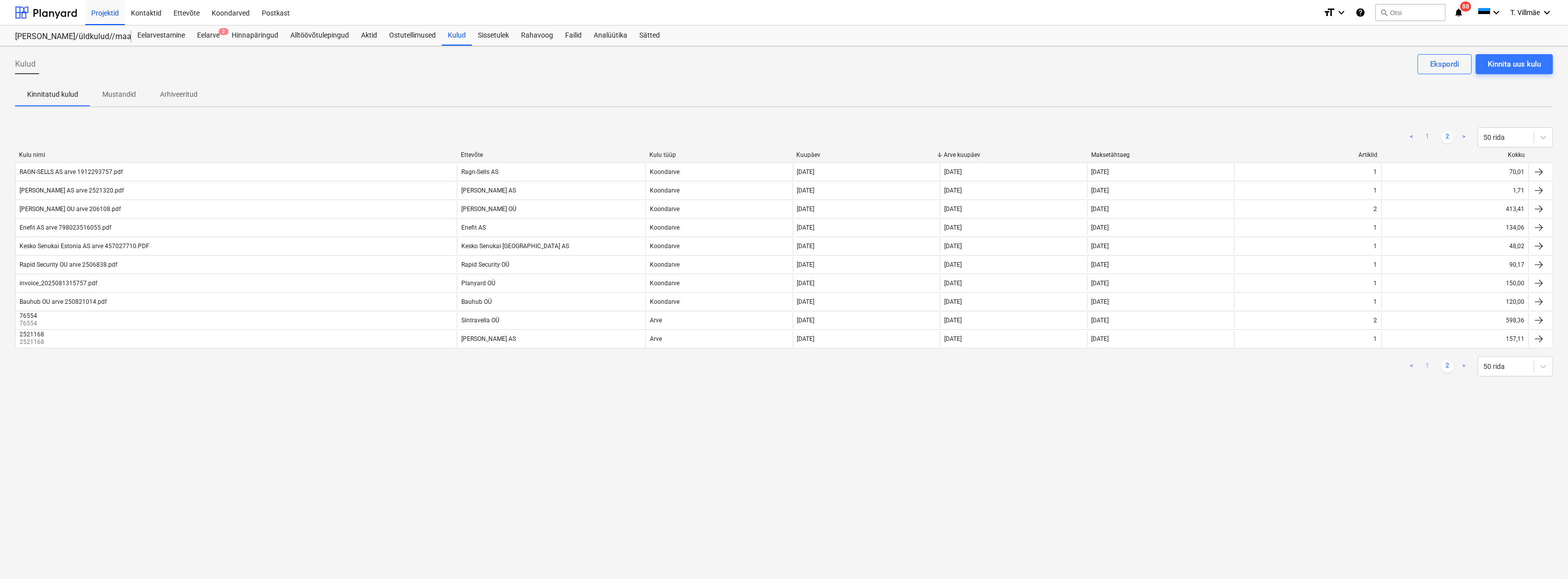
click at [1427, 366] on link "1" at bounding box center [1427, 366] width 12 height 12
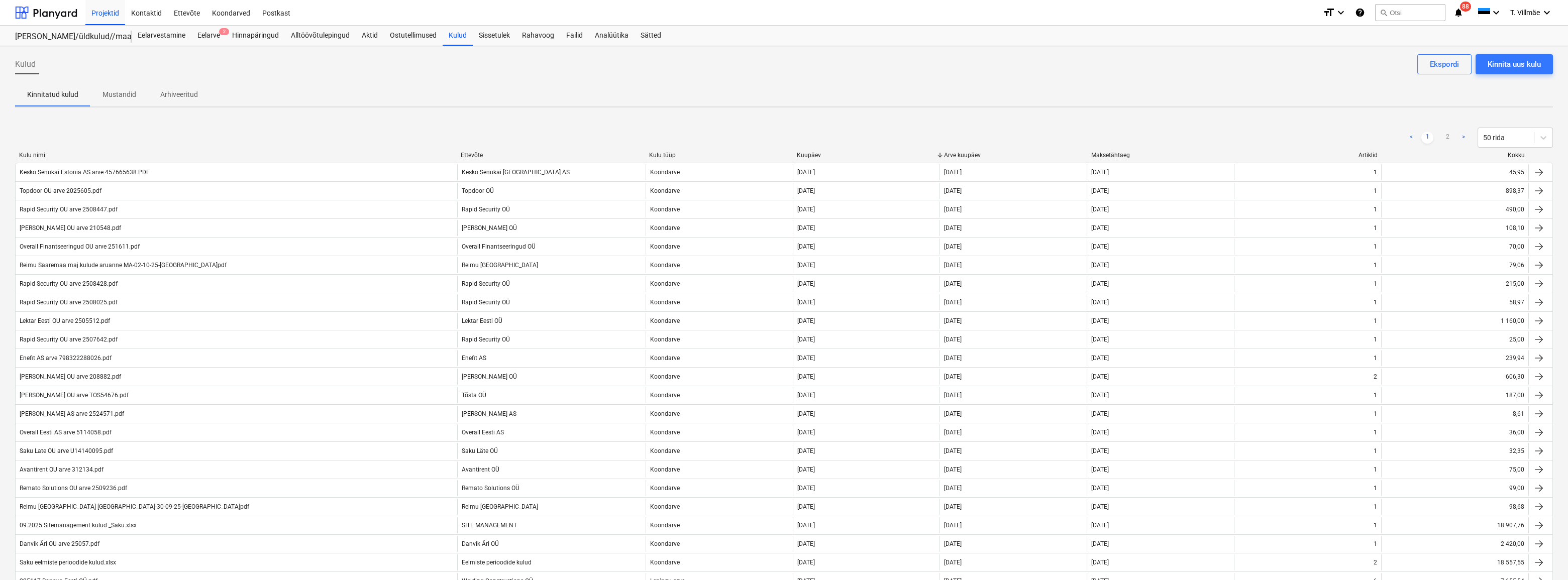
click at [1462, 134] on link ">" at bounding box center [1463, 138] width 12 height 12
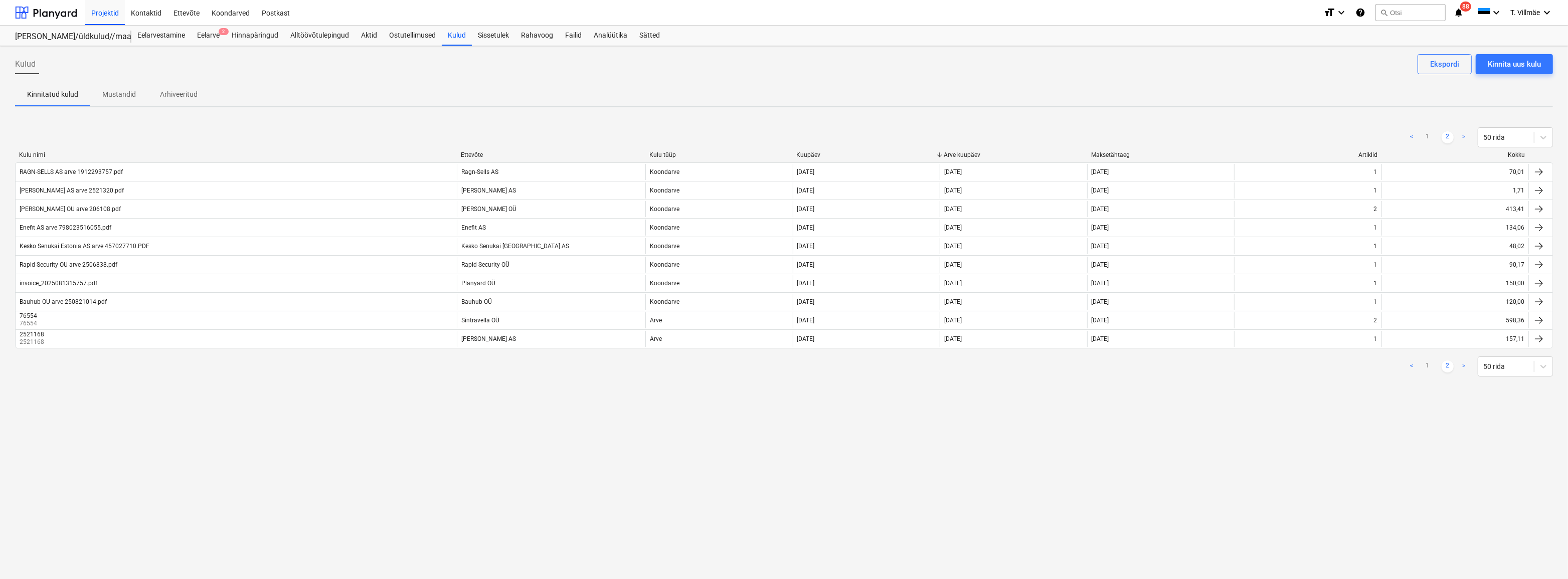
click at [1460, 136] on link ">" at bounding box center [1464, 137] width 12 height 12
click at [1462, 137] on link ">" at bounding box center [1464, 137] width 12 height 12
click at [104, 13] on div "Projektid" at bounding box center [105, 12] width 40 height 25
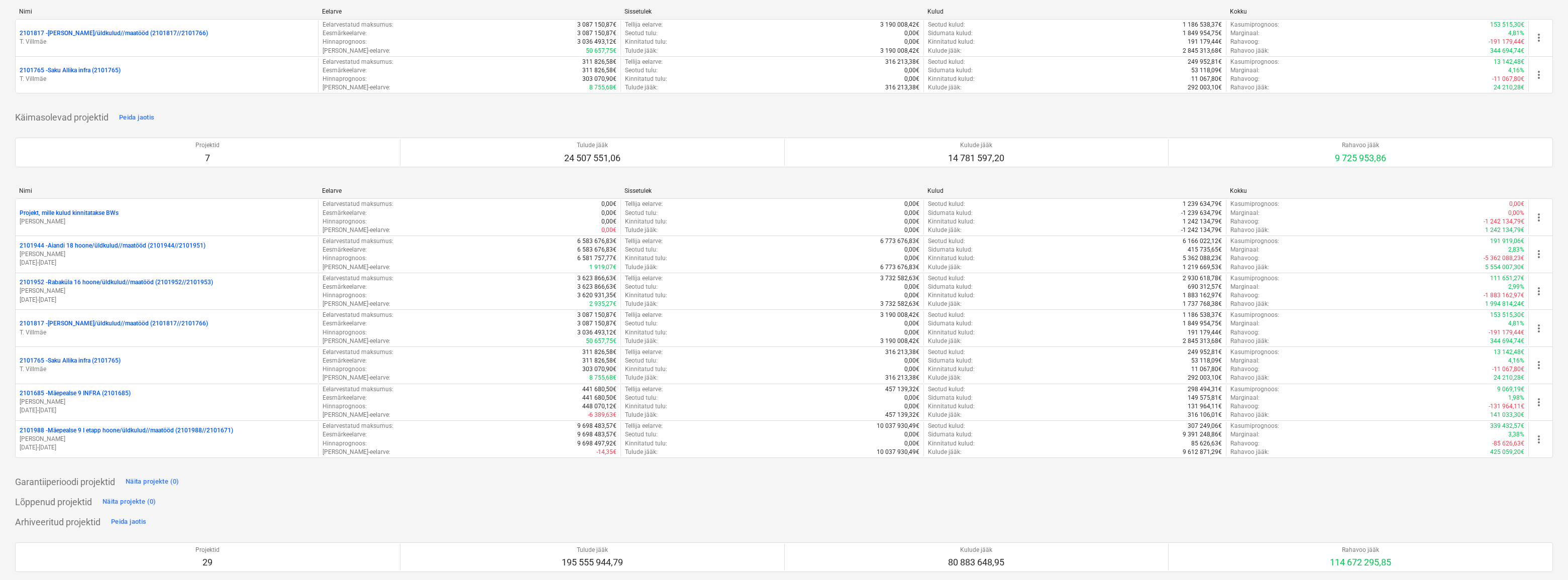
scroll to position [45, 0]
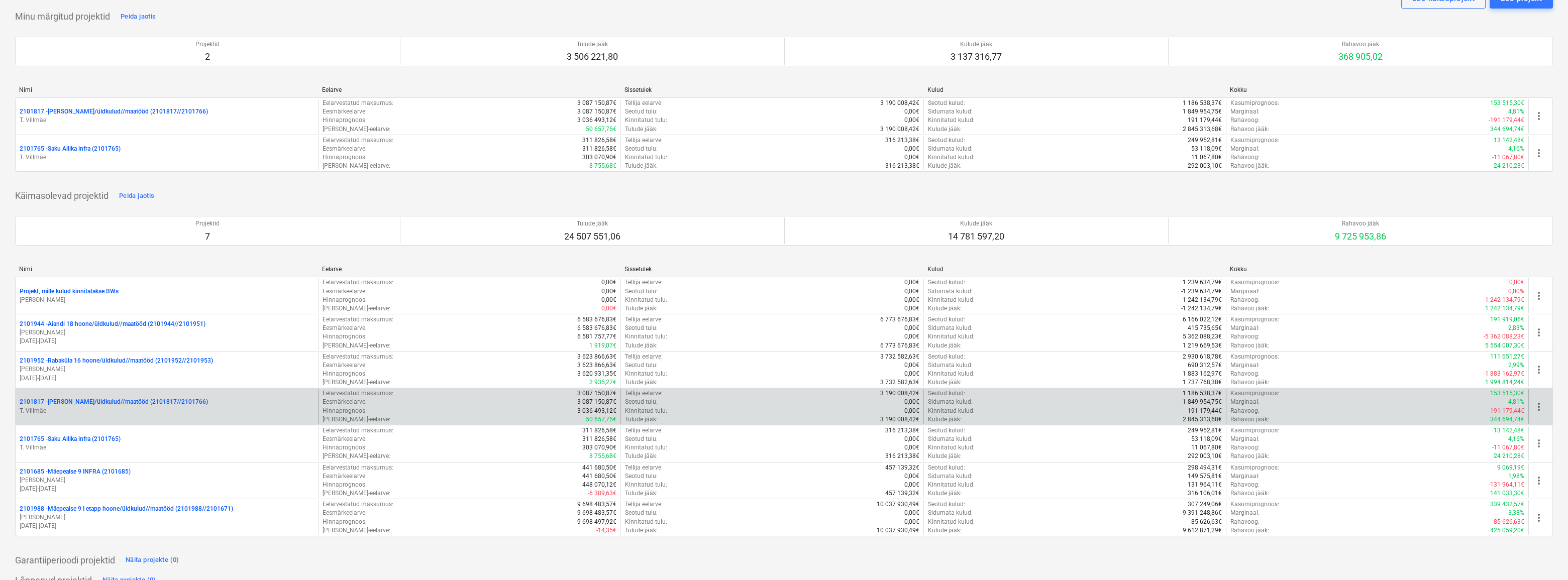
click at [79, 412] on p "T. Villmäe" at bounding box center [166, 411] width 294 height 8
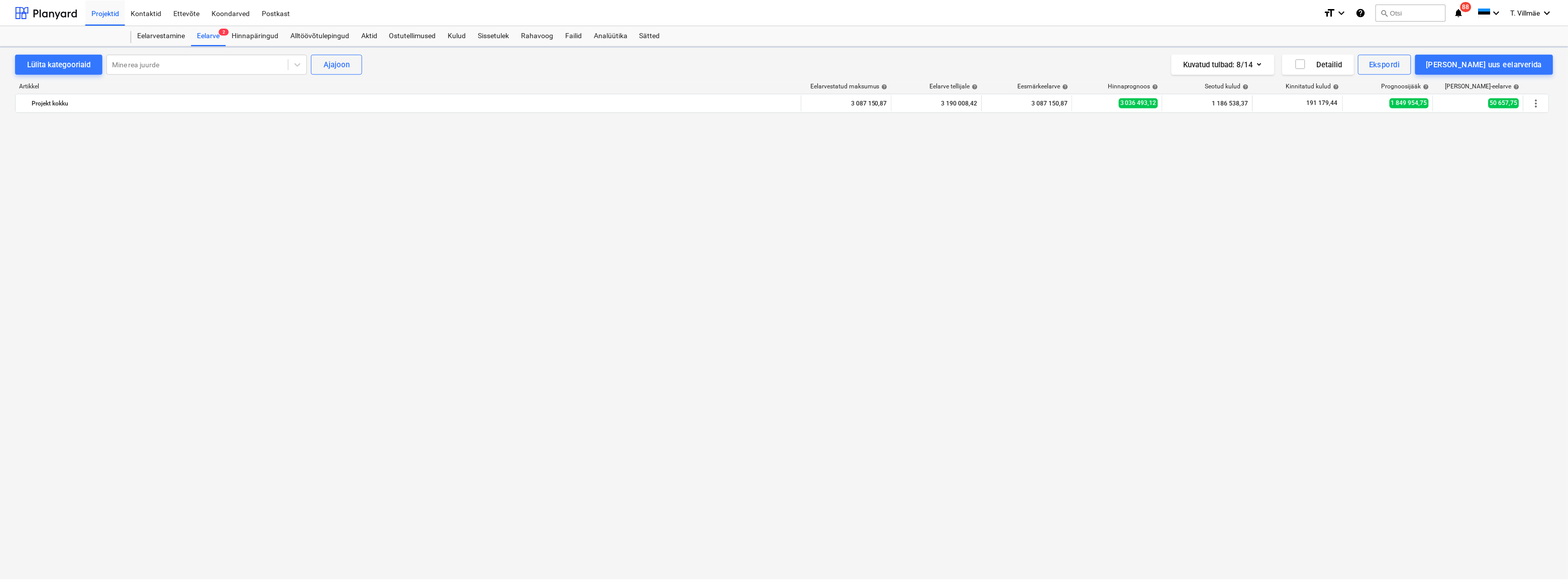
scroll to position [1278, 0]
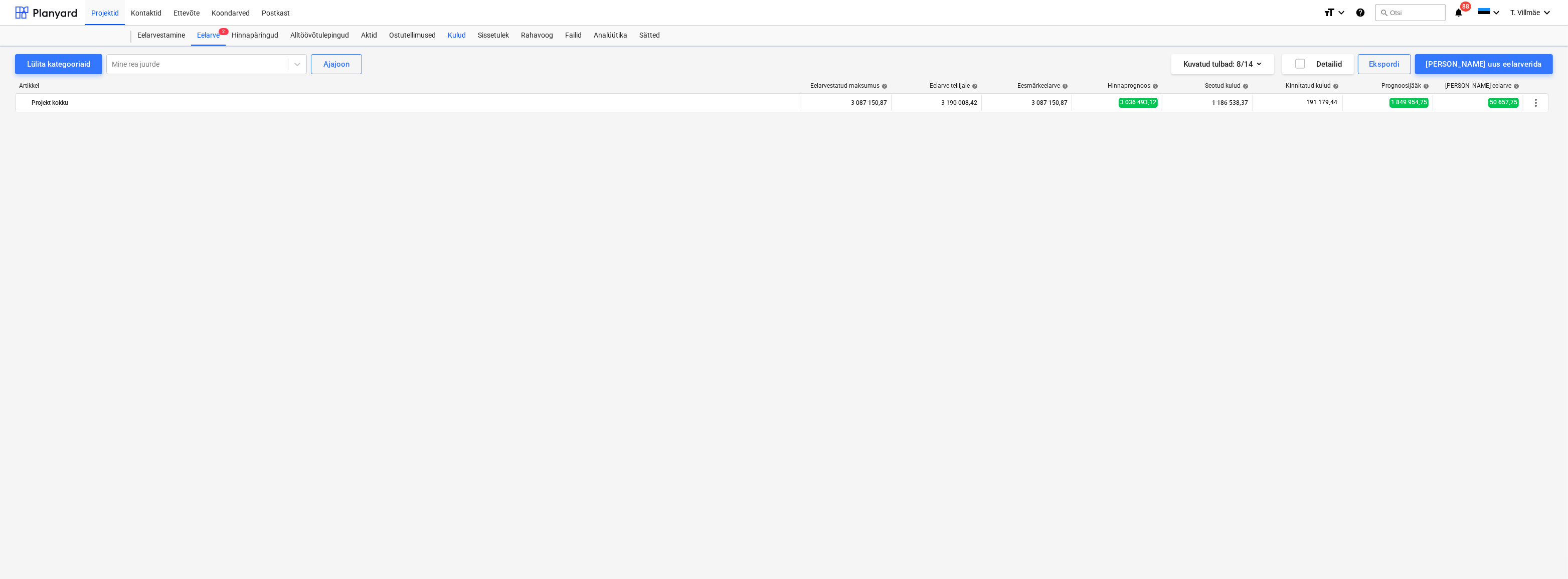
click at [456, 38] on div "Kulud" at bounding box center [456, 35] width 30 height 20
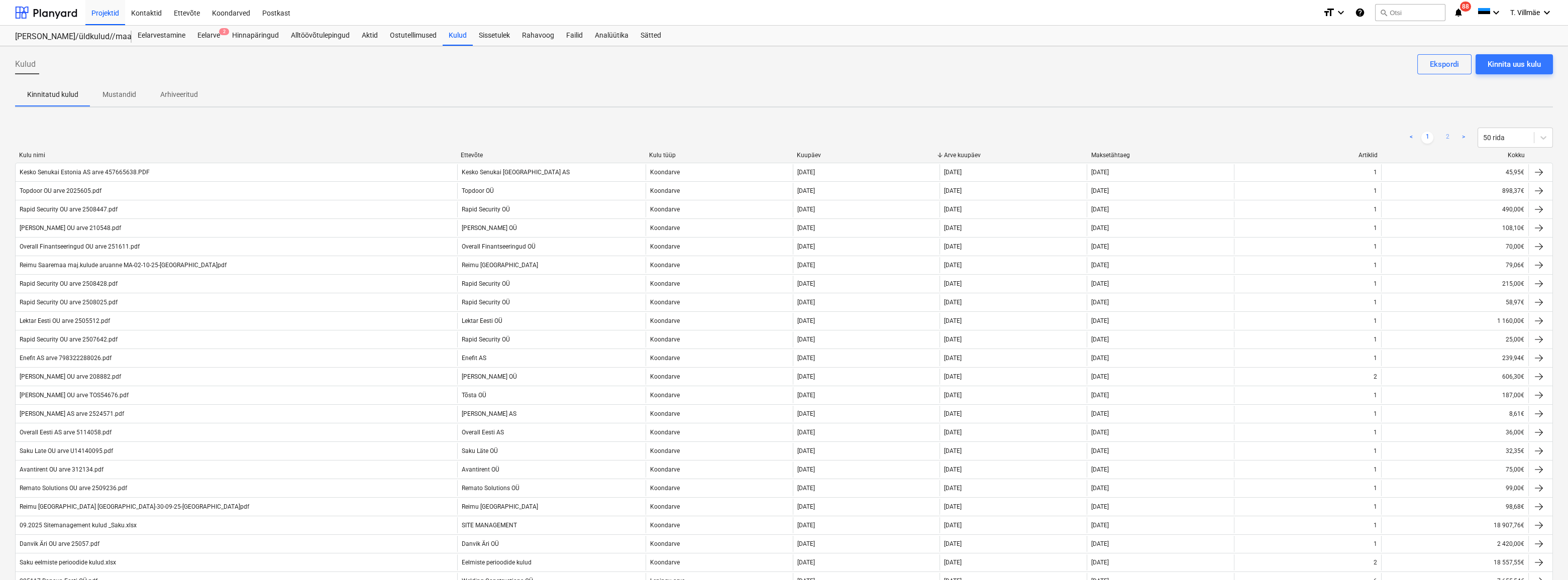
click at [1447, 135] on link "2" at bounding box center [1447, 138] width 12 height 12
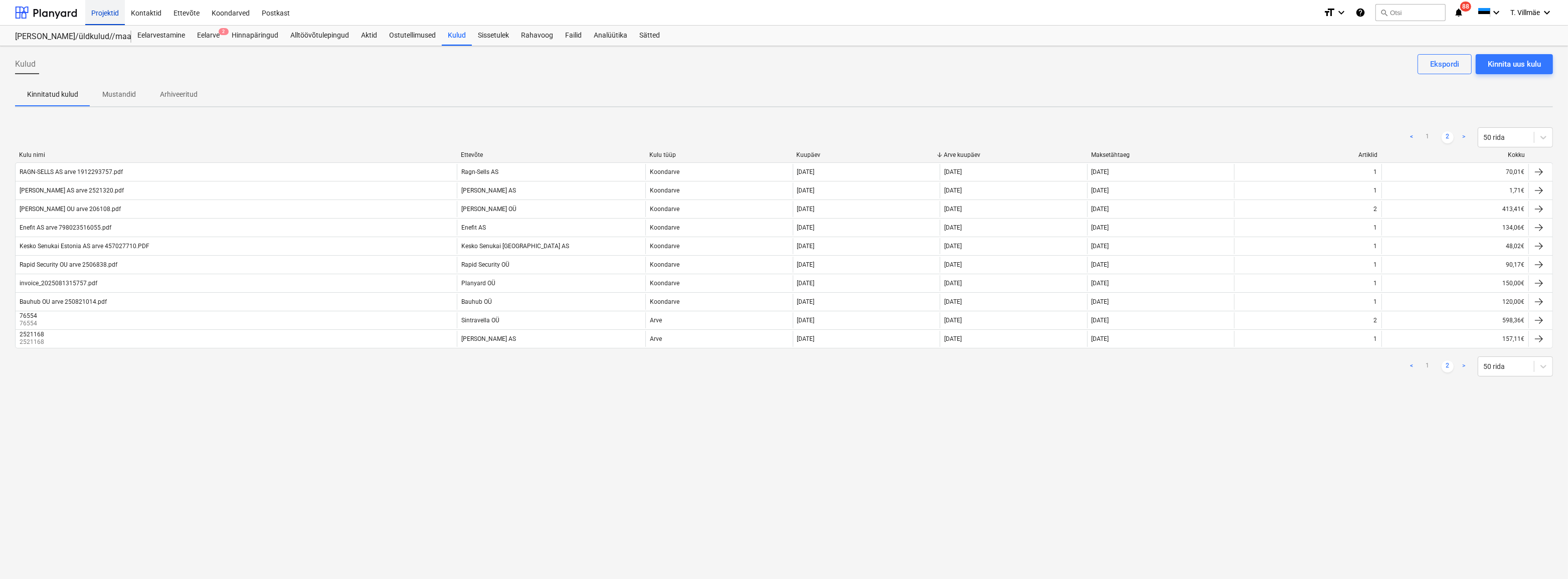
click at [101, 12] on div "Projektid" at bounding box center [105, 12] width 40 height 25
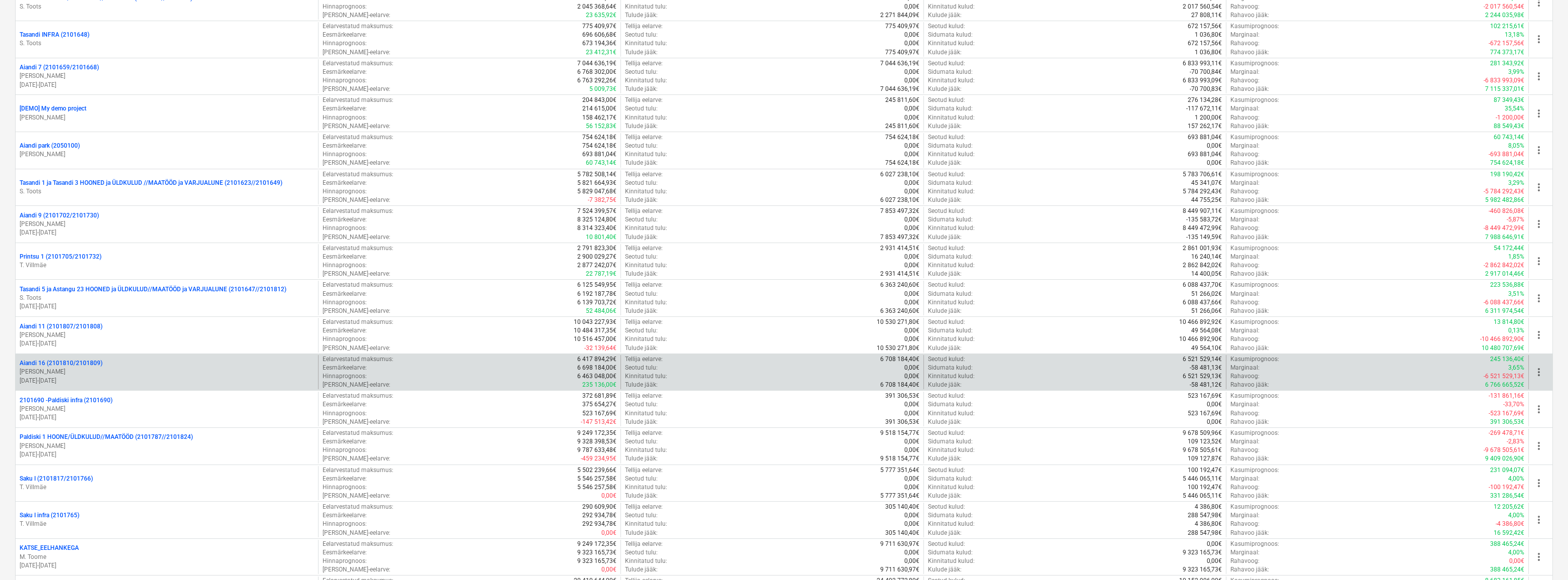
scroll to position [913, 0]
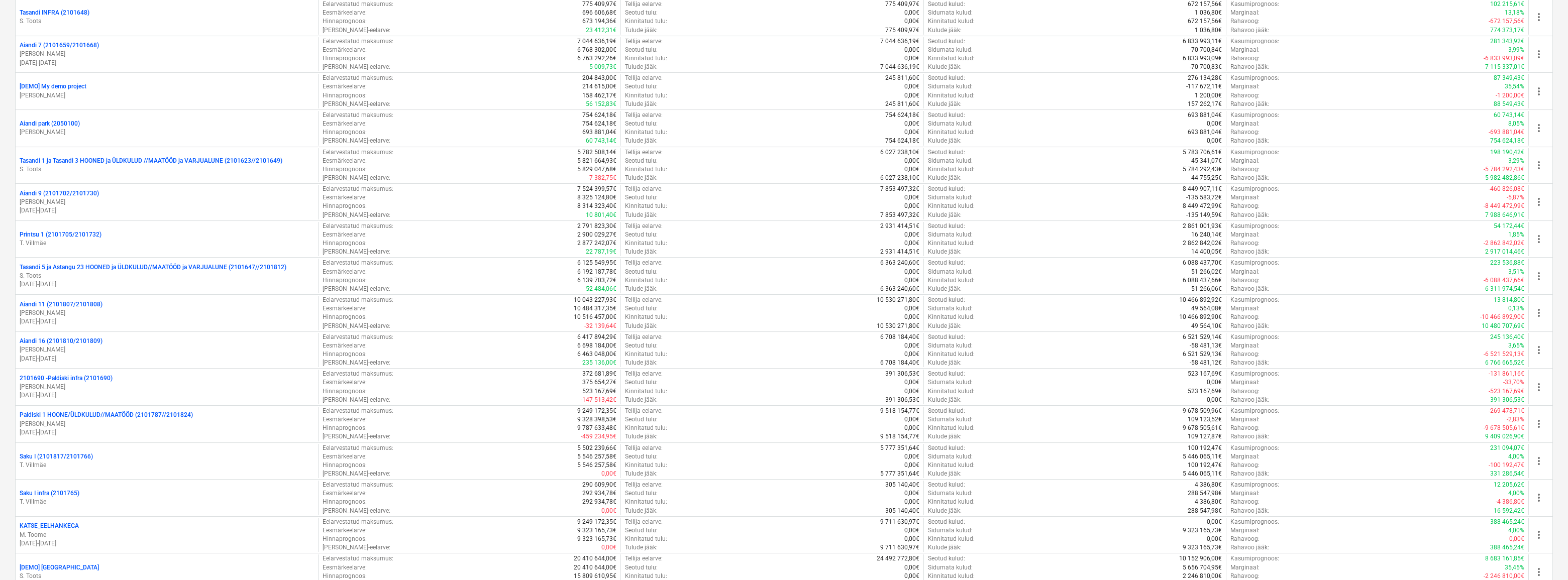
click at [52, 455] on p "Saku I (2101817/2101766)" at bounding box center [55, 456] width 73 height 8
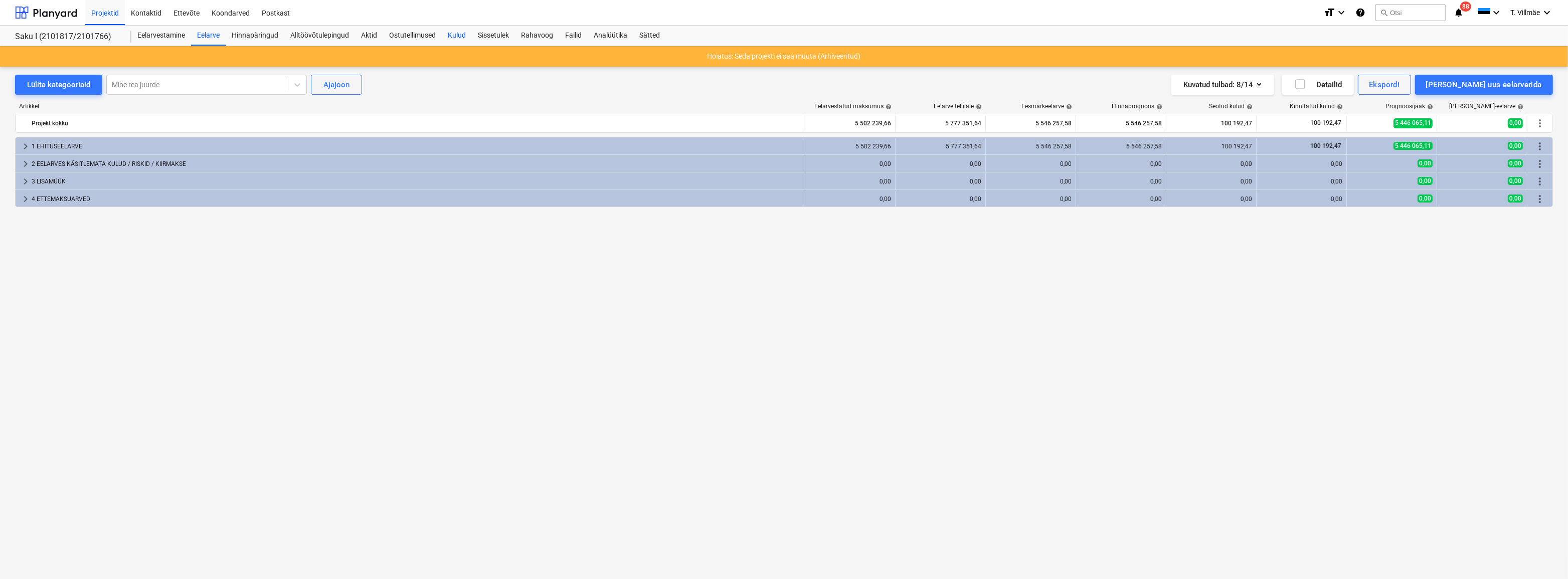
click at [452, 35] on div "Kulud" at bounding box center [456, 35] width 30 height 20
click at [101, 12] on div "Projektid" at bounding box center [105, 12] width 40 height 25
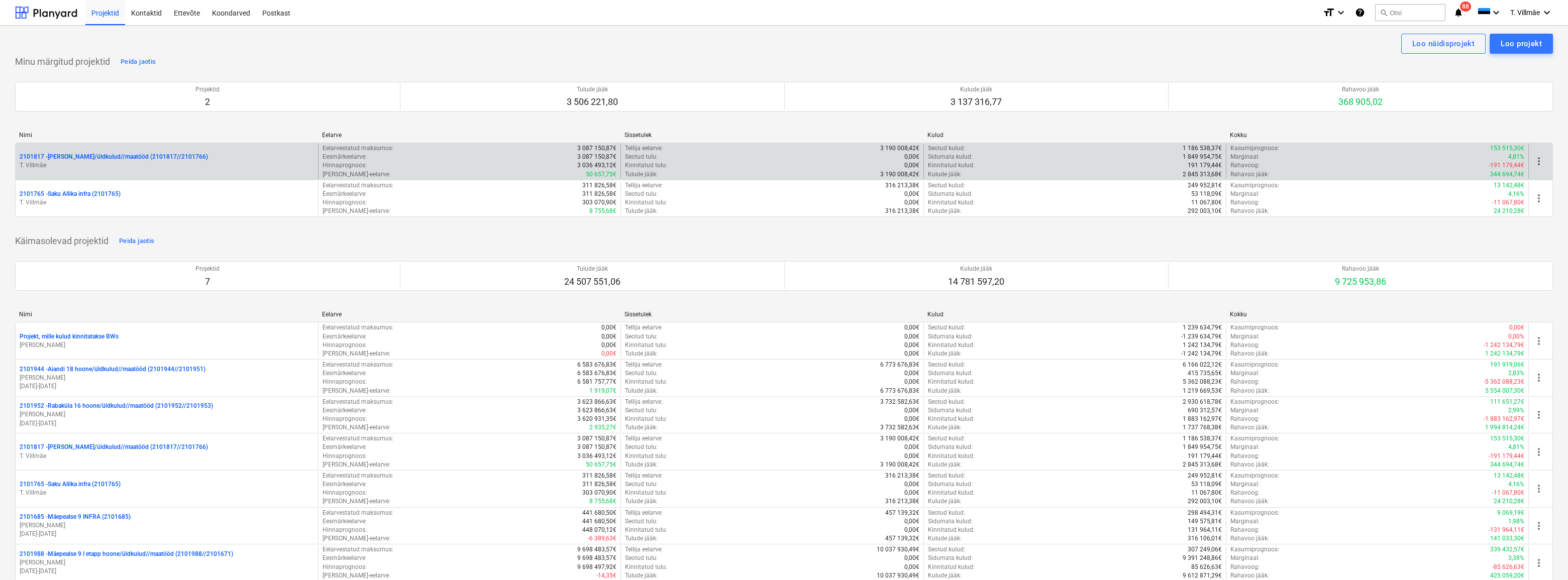
click at [72, 164] on p "T. Villmäe" at bounding box center [166, 165] width 294 height 8
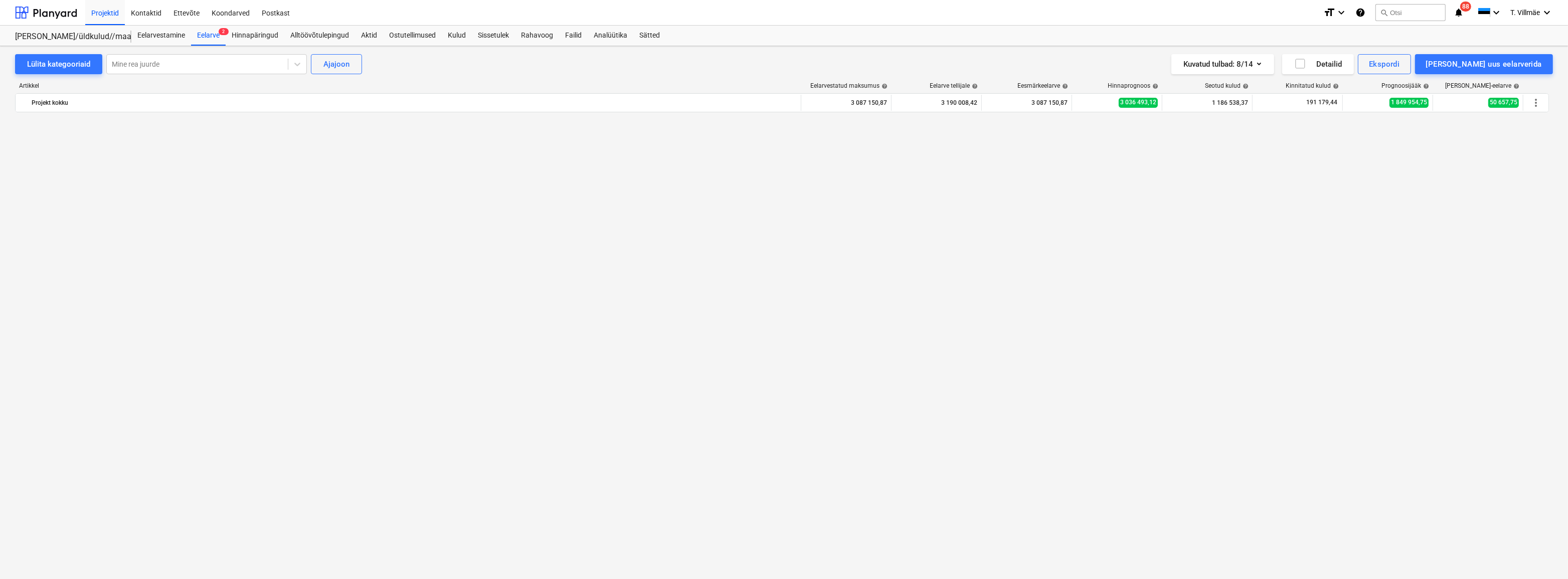
scroll to position [5156, 0]
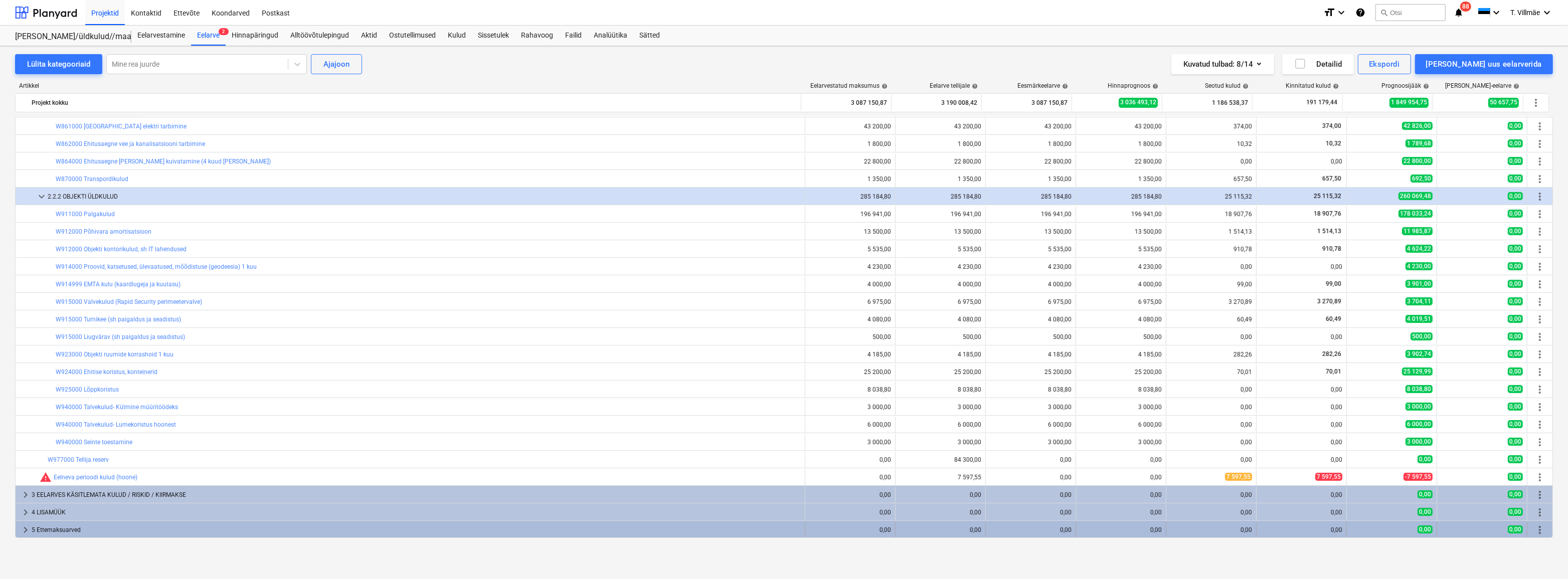
click at [25, 528] on span "keyboard_arrow_right" at bounding box center [25, 530] width 12 height 12
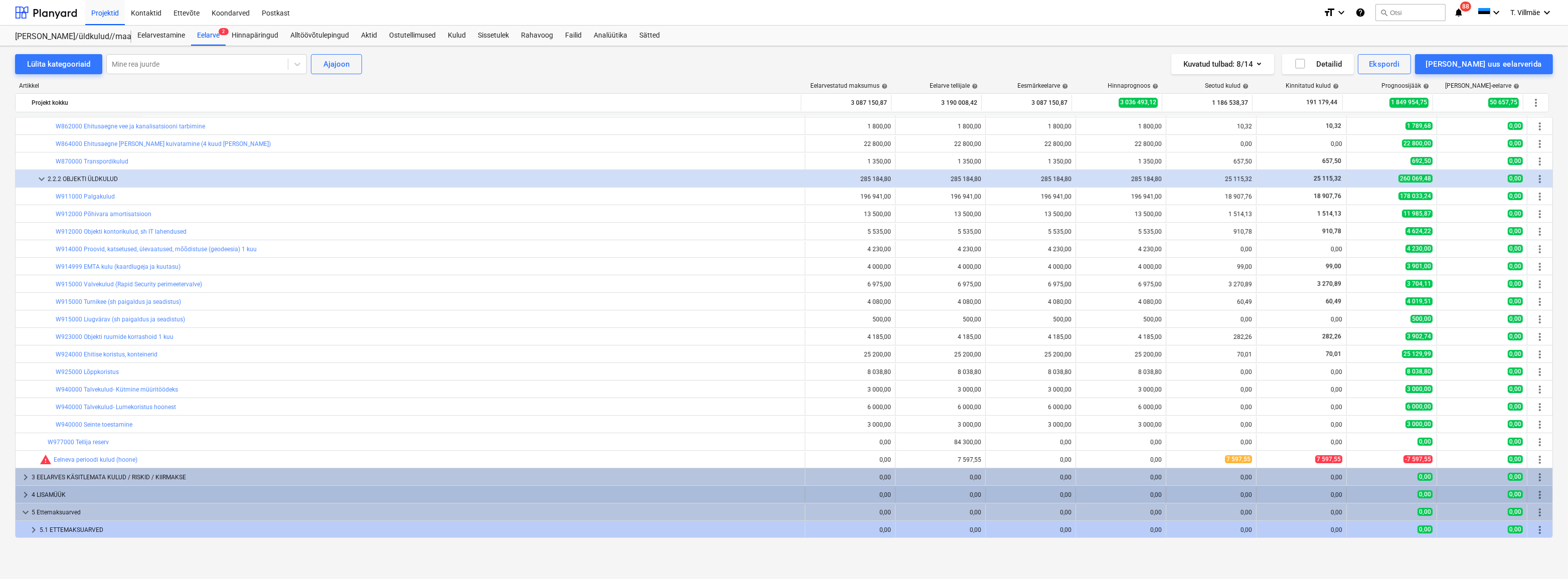
click at [25, 494] on span "keyboard_arrow_right" at bounding box center [25, 495] width 12 height 12
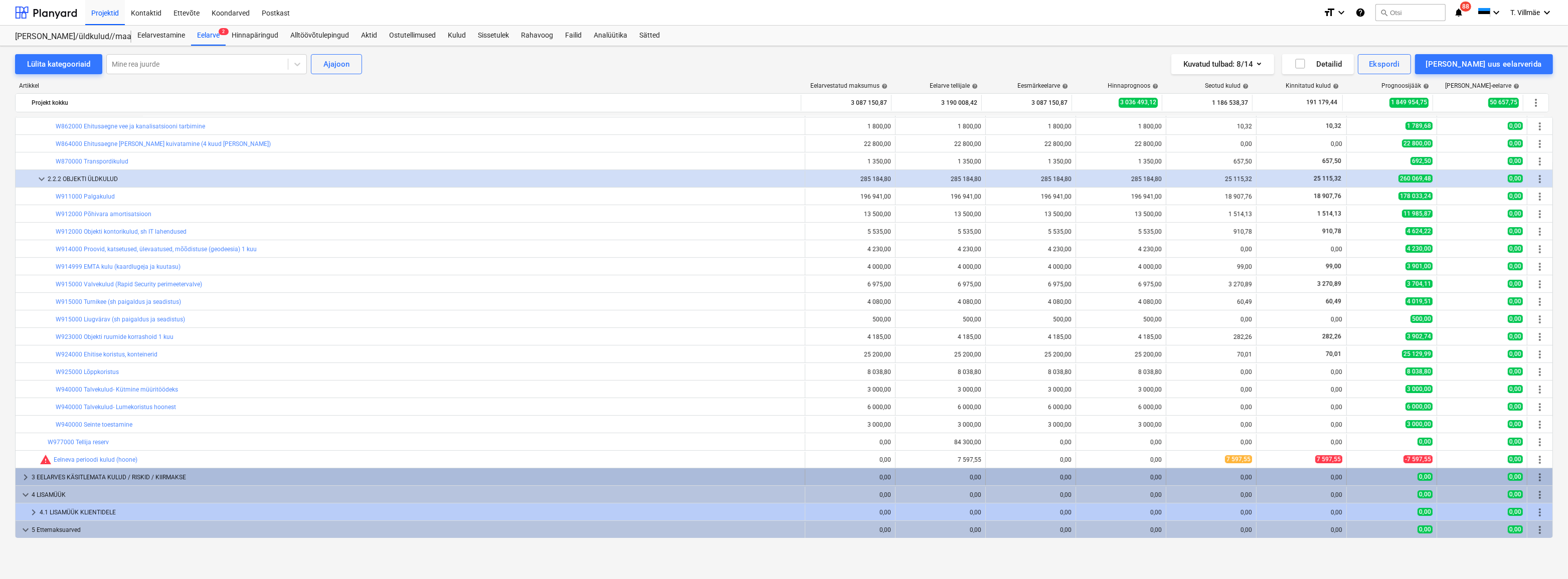
click at [25, 472] on span "keyboard_arrow_right" at bounding box center [25, 477] width 12 height 12
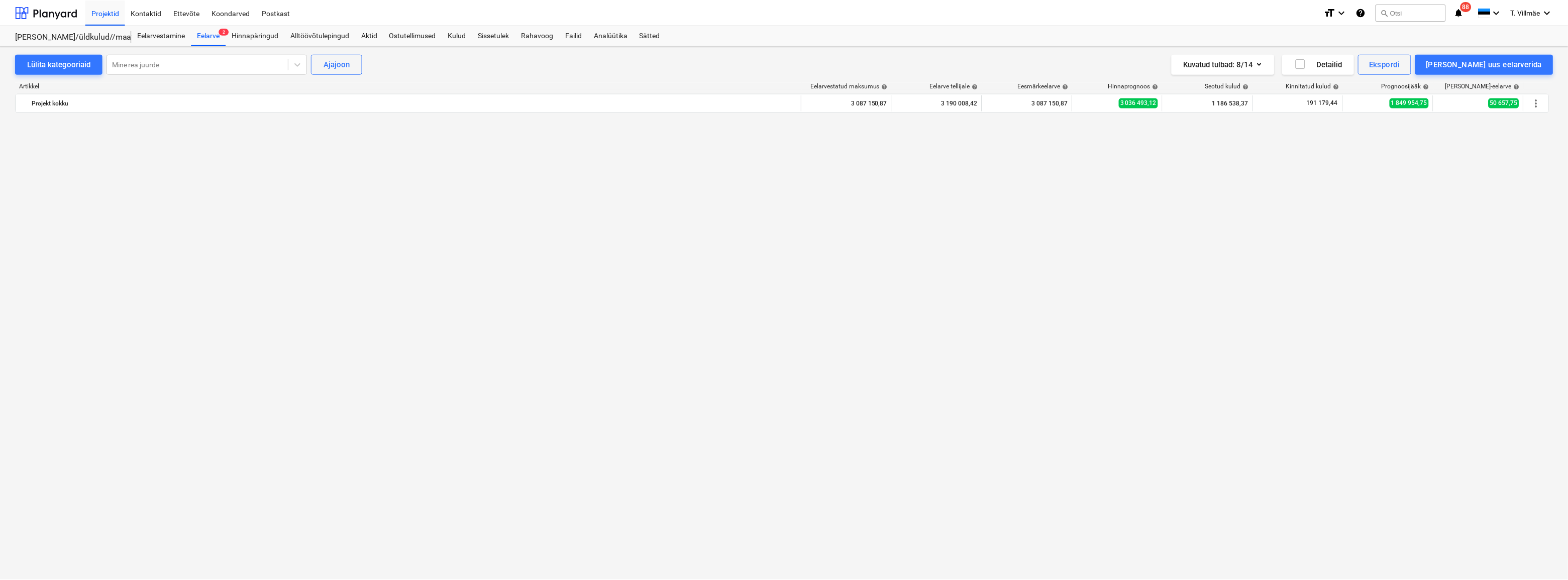
scroll to position [1283, 0]
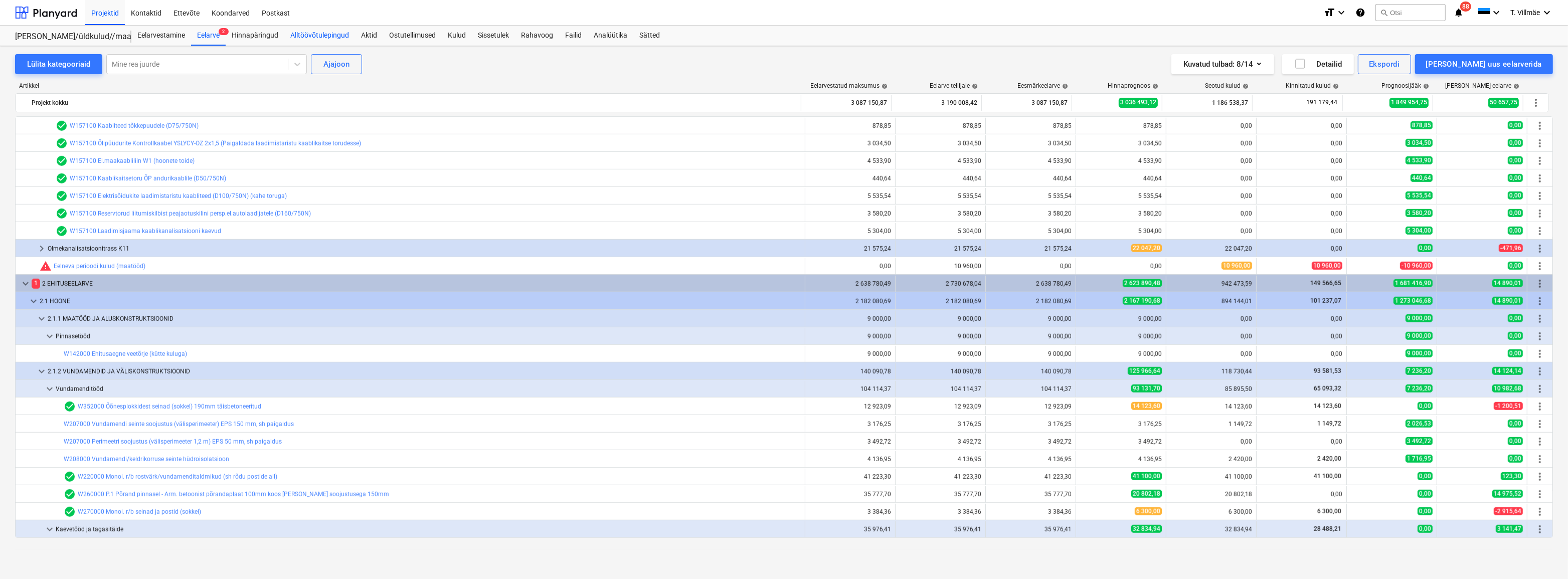
click at [336, 32] on div "Alltöövõtulepingud" at bounding box center [320, 35] width 71 height 20
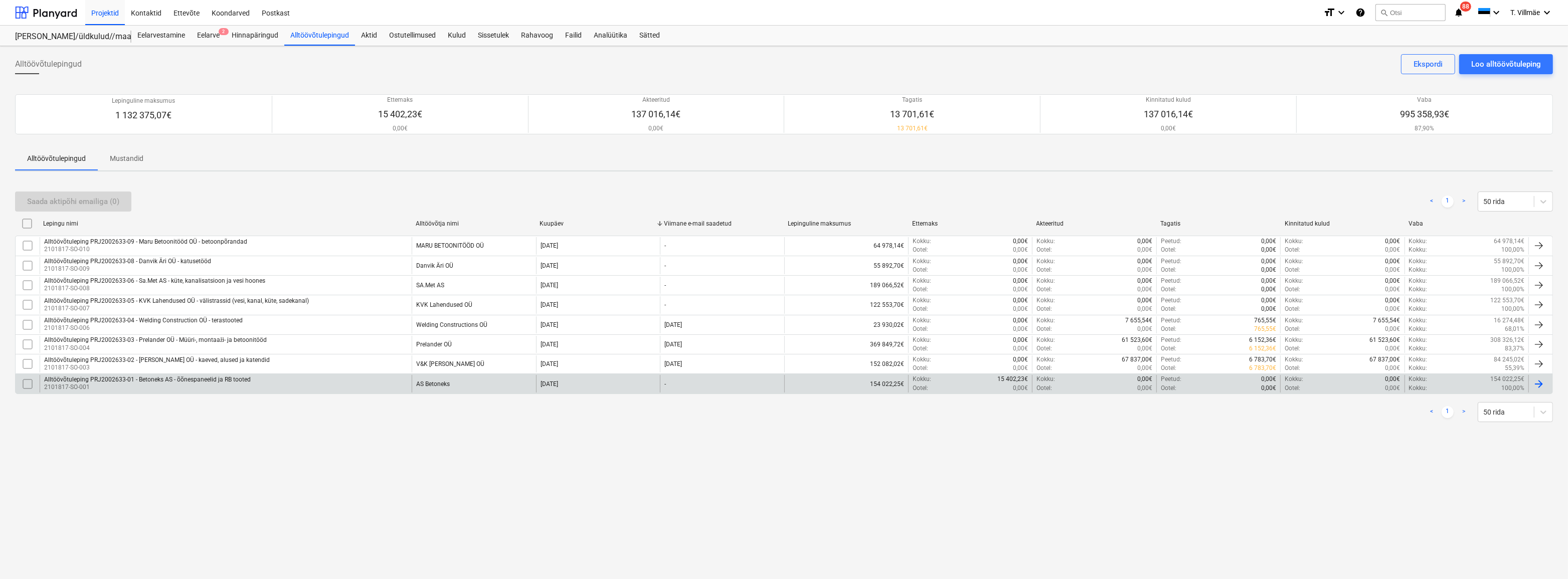
click at [161, 381] on div "Alltöövõtuleping PRJ2002633-01 - Betoneks AS - õõnespaneelid ja RB tooted" at bounding box center [147, 379] width 207 height 7
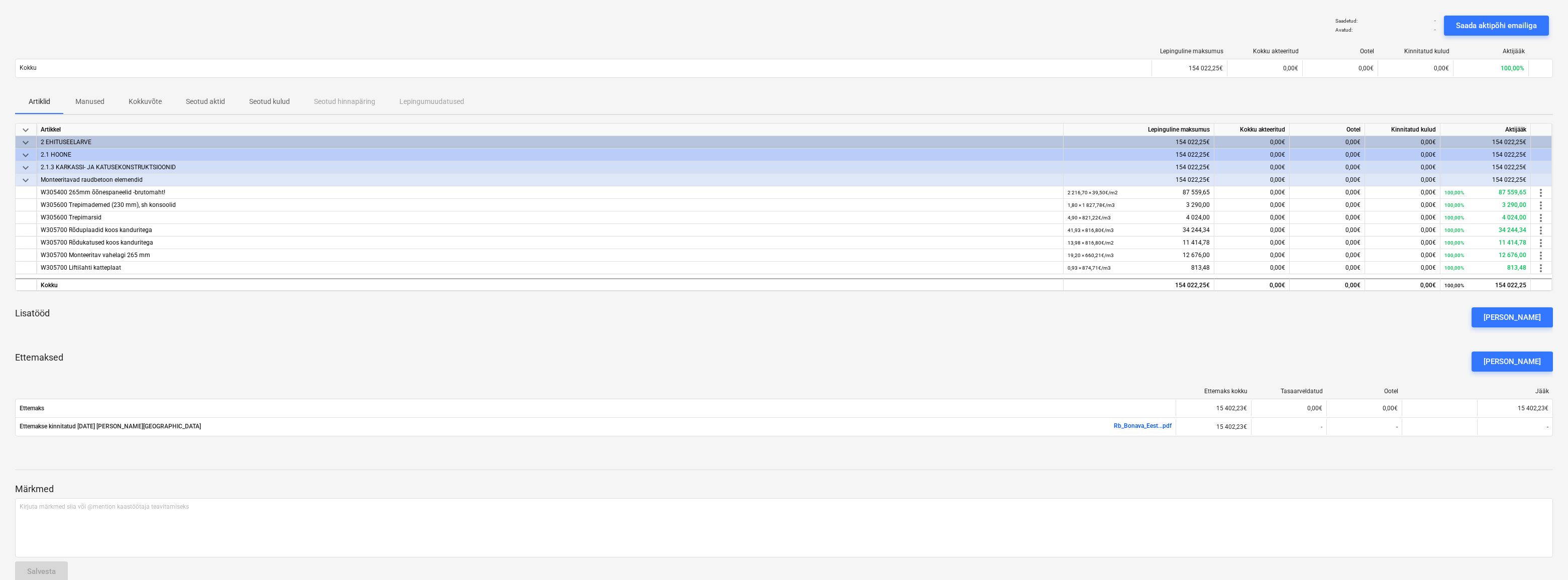
scroll to position [83, 0]
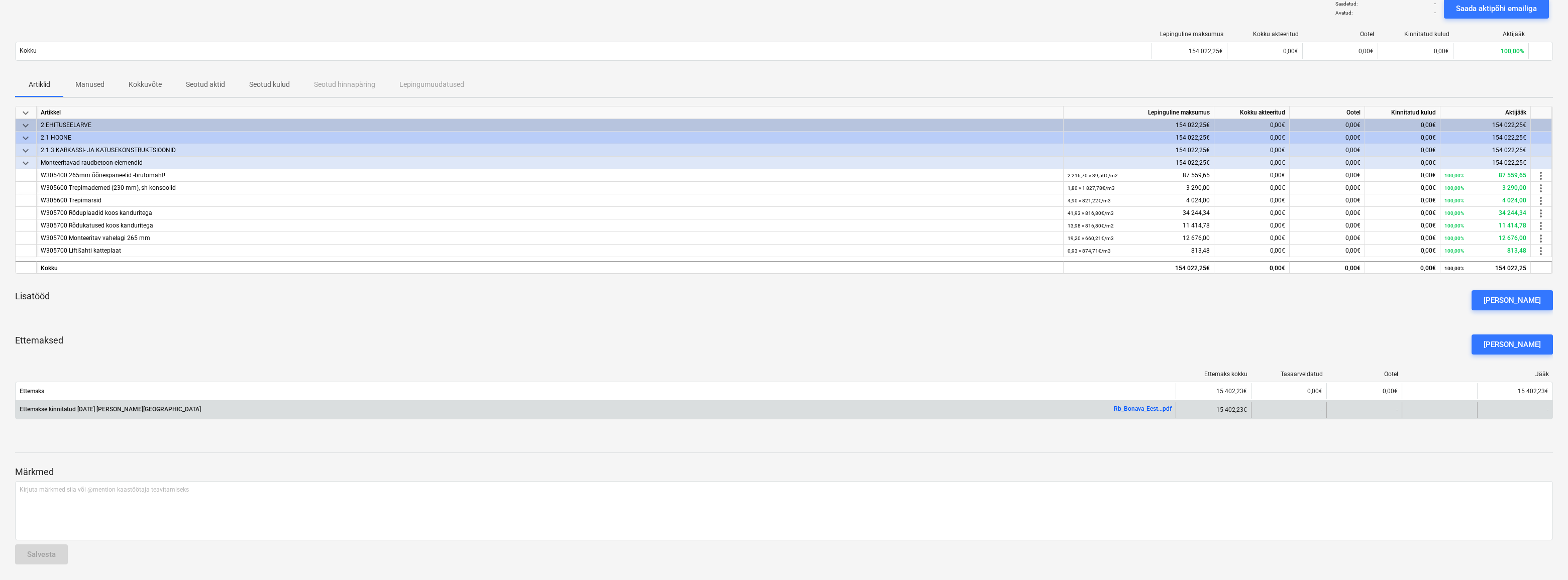
click at [1126, 409] on link "Rb_Bonava_Eest...pdf" at bounding box center [1142, 408] width 58 height 7
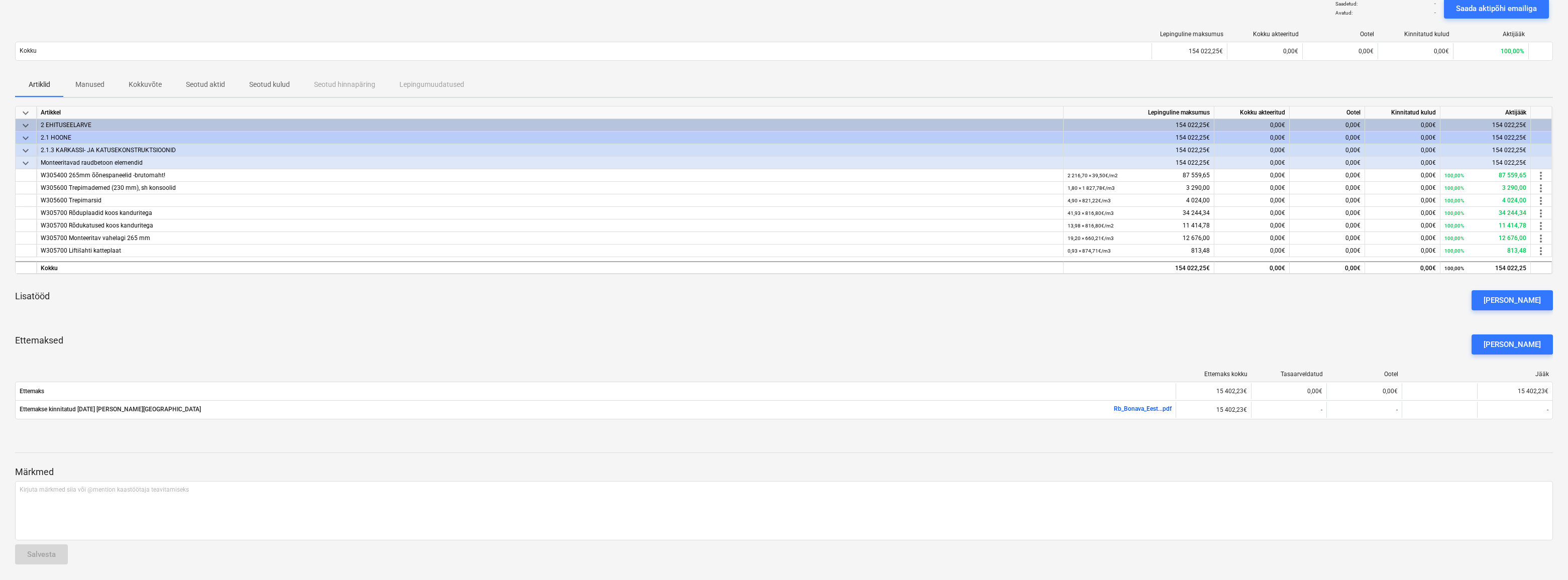
click at [700, 303] on div "Lisatööd [PERSON_NAME]" at bounding box center [784, 300] width 1538 height 36
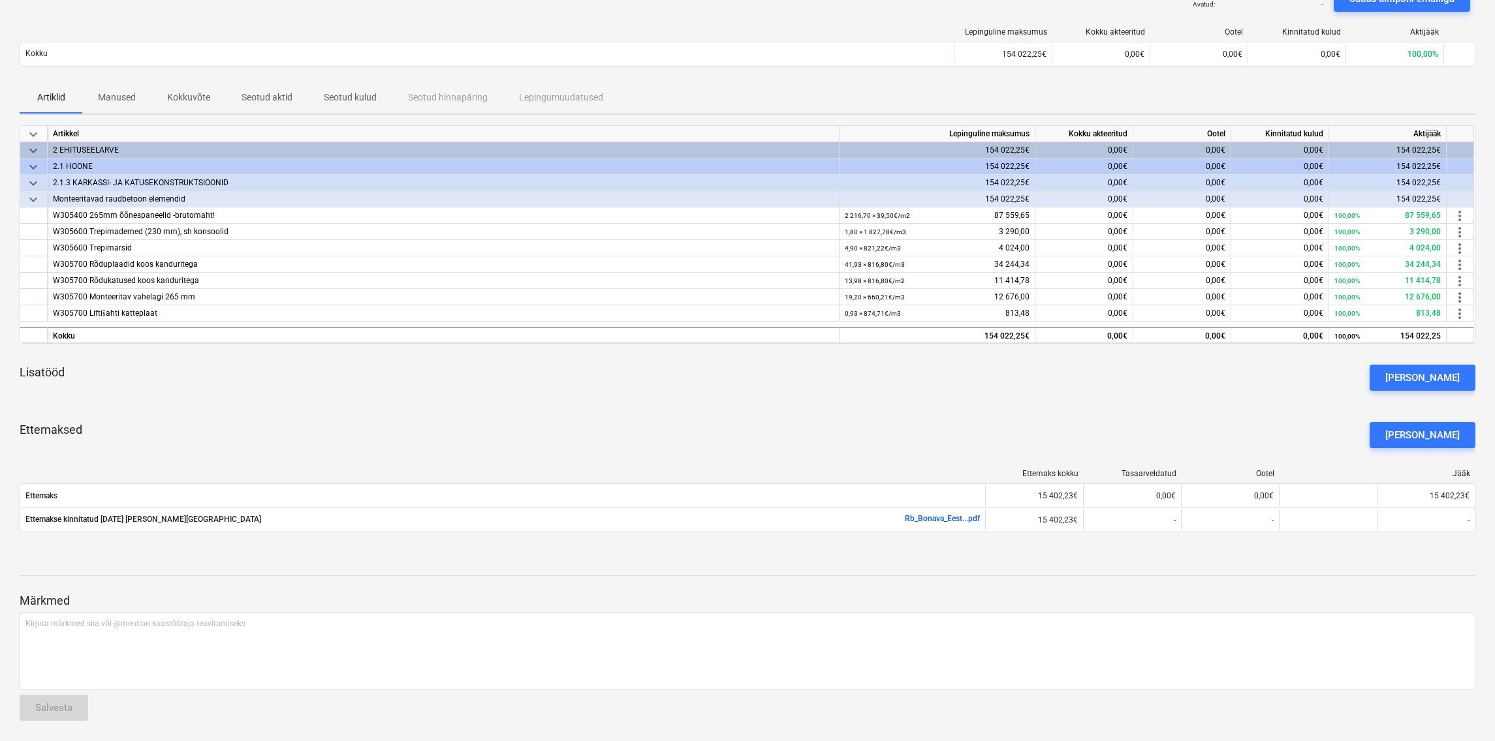
scroll to position [0, 0]
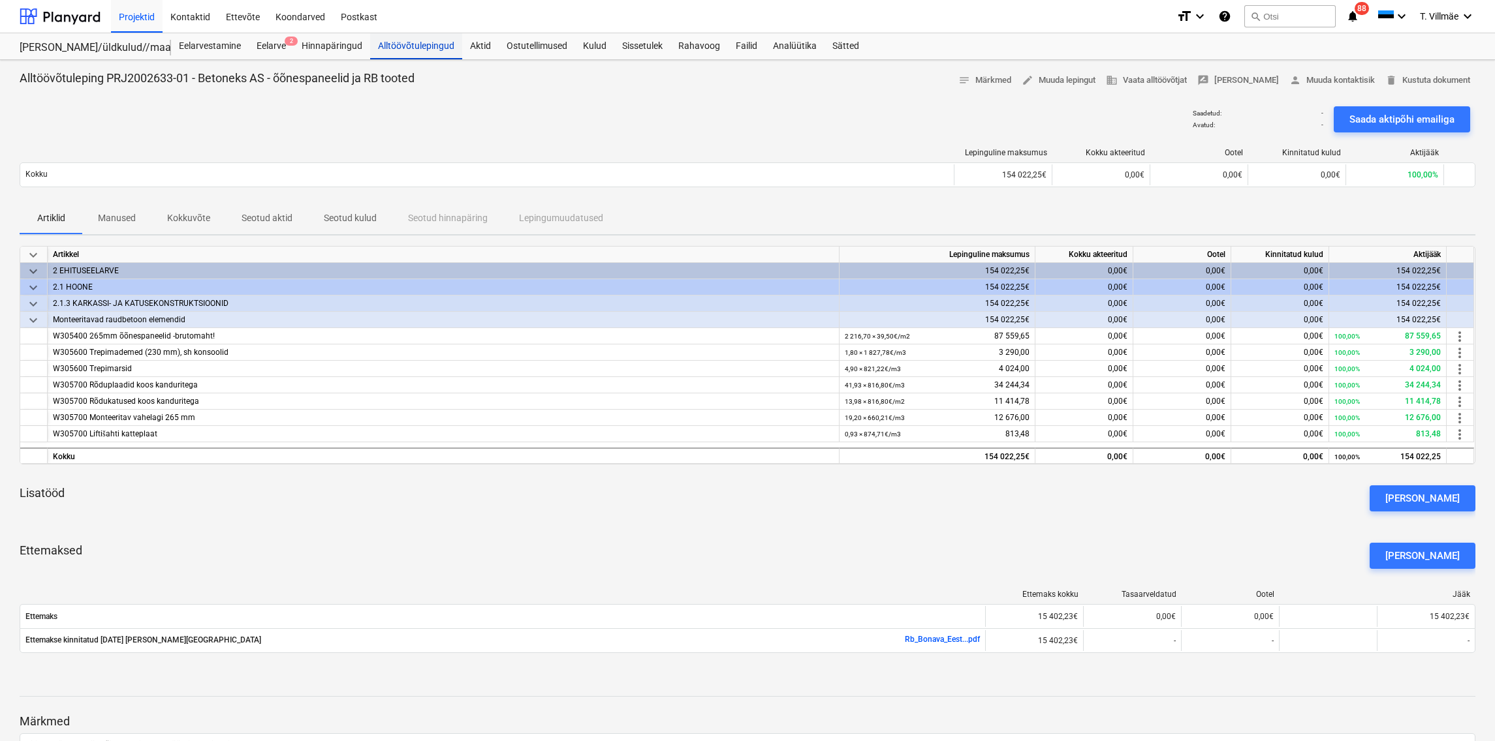
click at [396, 46] on div "Alltöövõtulepingud" at bounding box center [416, 46] width 92 height 26
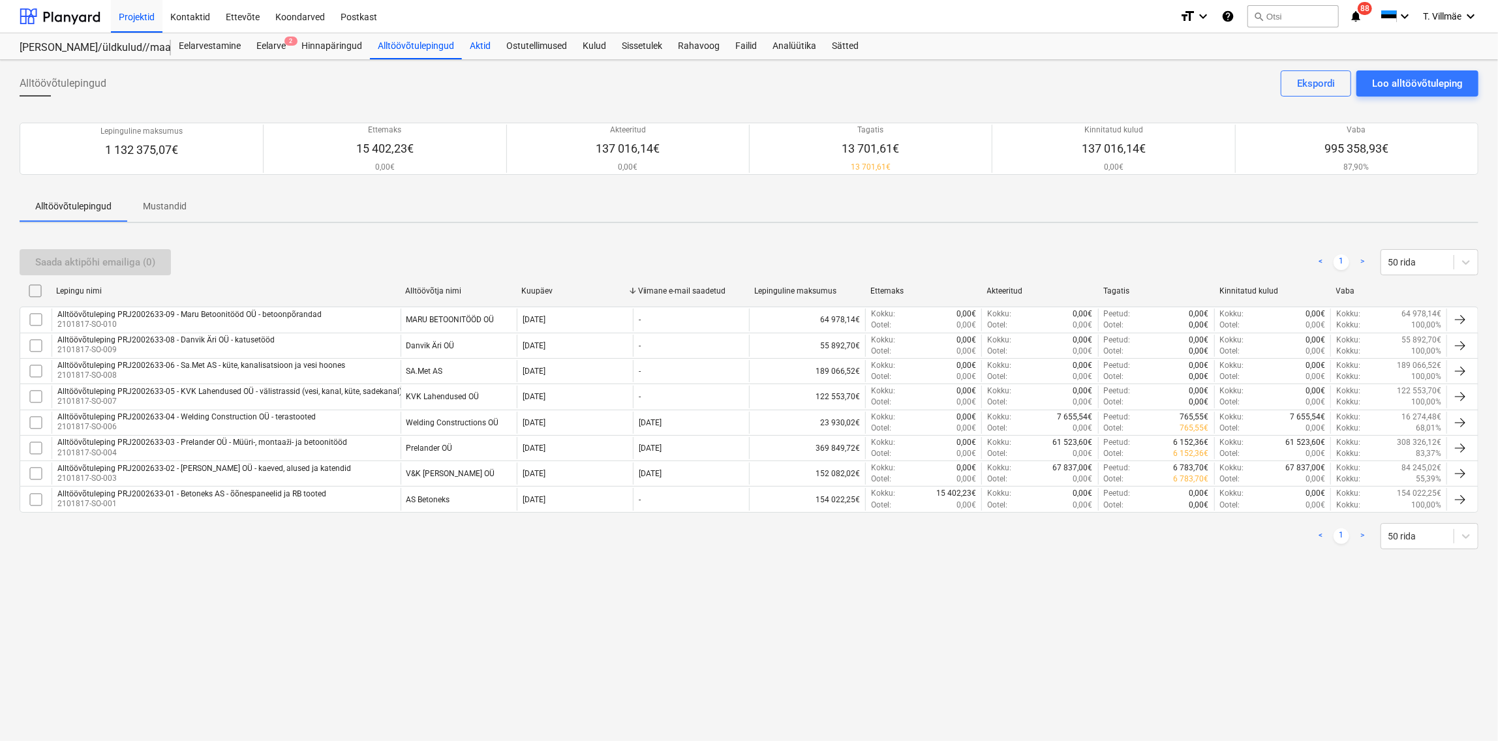
click at [484, 47] on div "Aktid" at bounding box center [480, 46] width 37 height 26
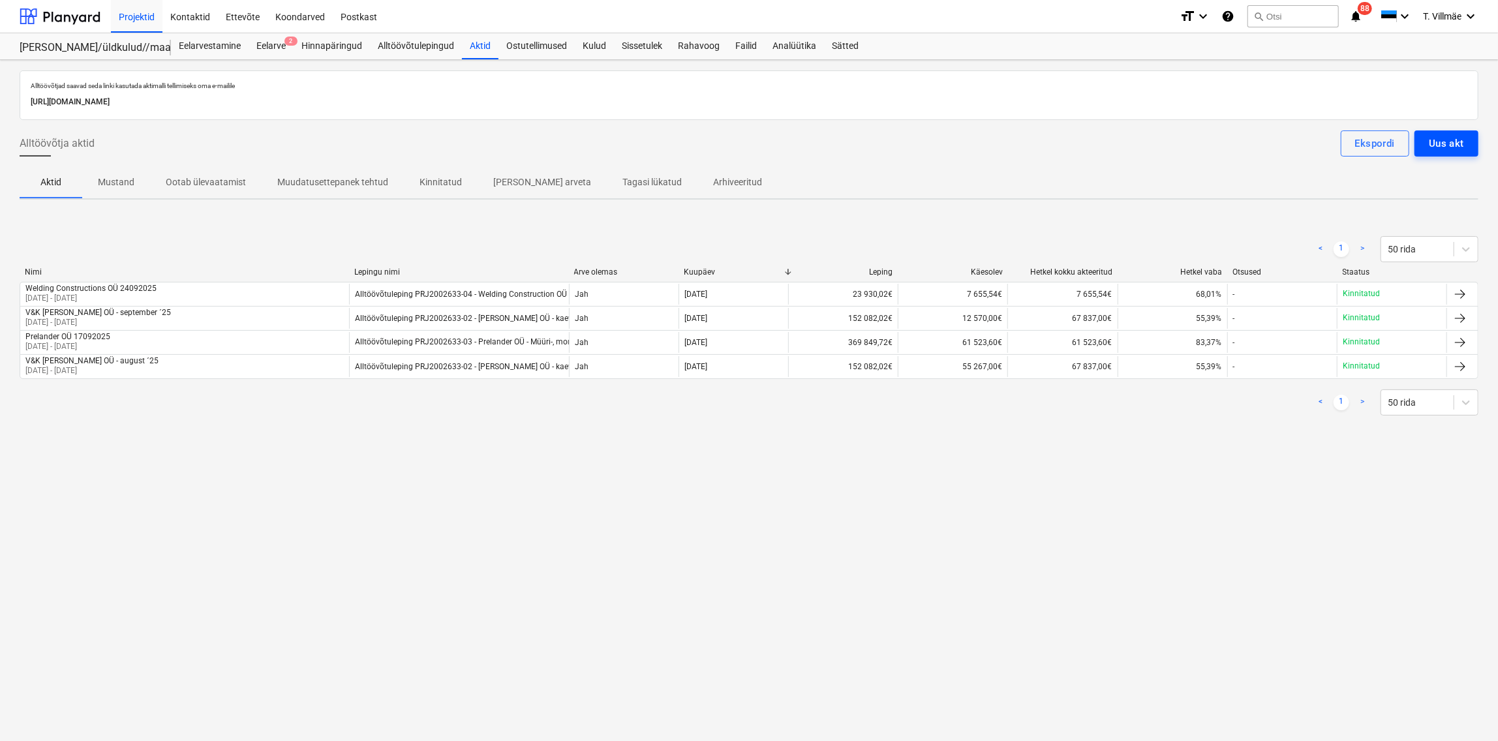
click at [1440, 142] on div "Uus akt" at bounding box center [1446, 143] width 35 height 17
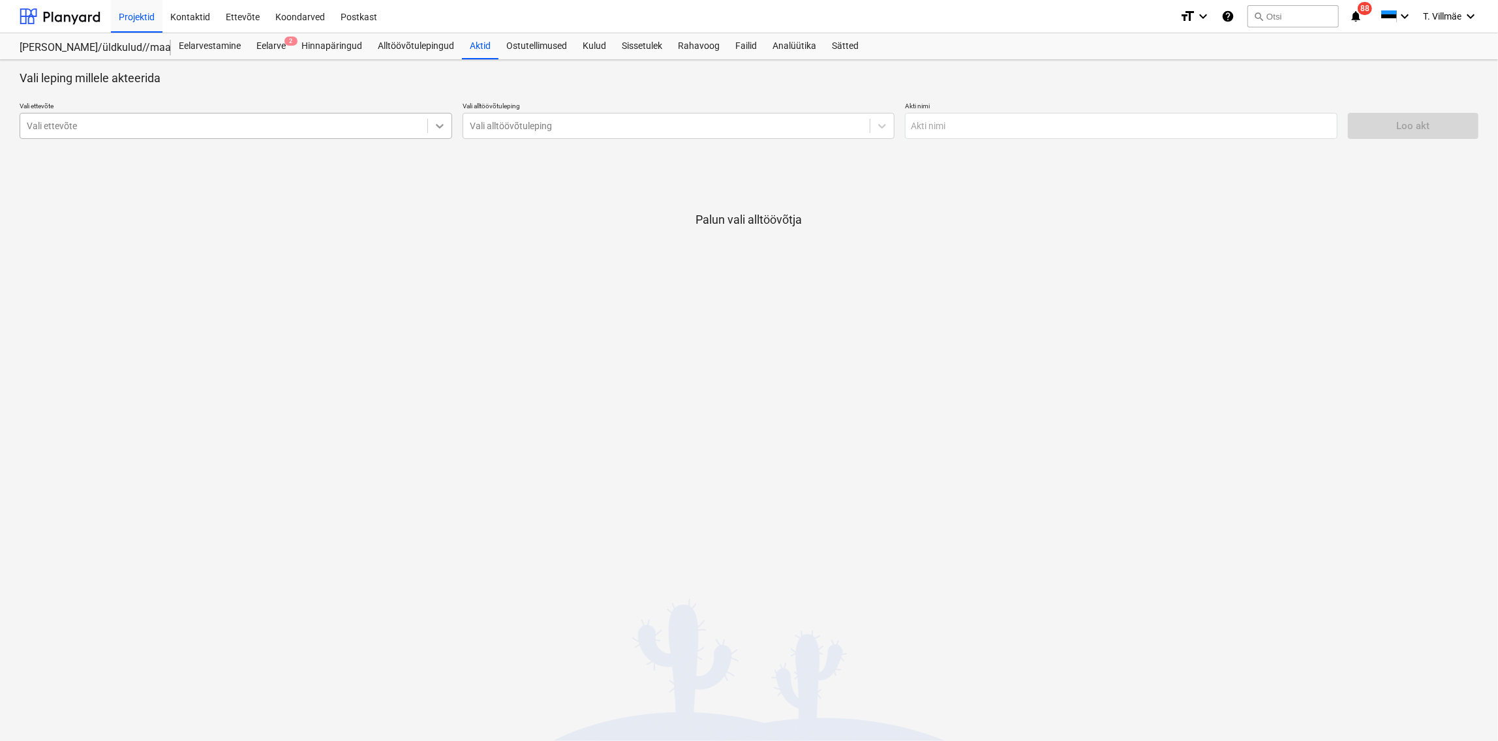
click at [439, 124] on icon at bounding box center [439, 125] width 13 height 13
type input "betoneks"
click at [76, 155] on div "AS Betoneks (10226716)" at bounding box center [236, 157] width 433 height 21
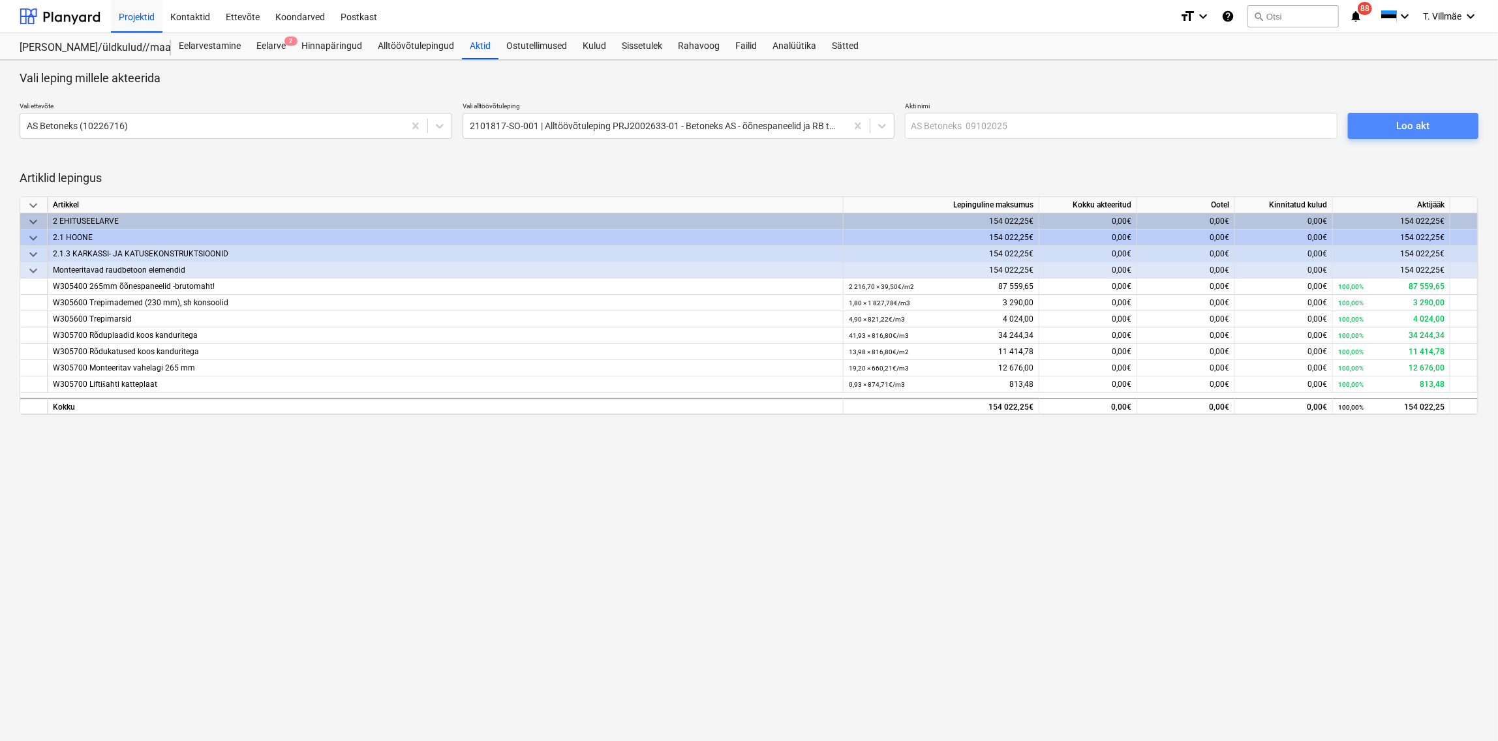
click at [1390, 125] on span "Loo akt" at bounding box center [1413, 125] width 99 height 17
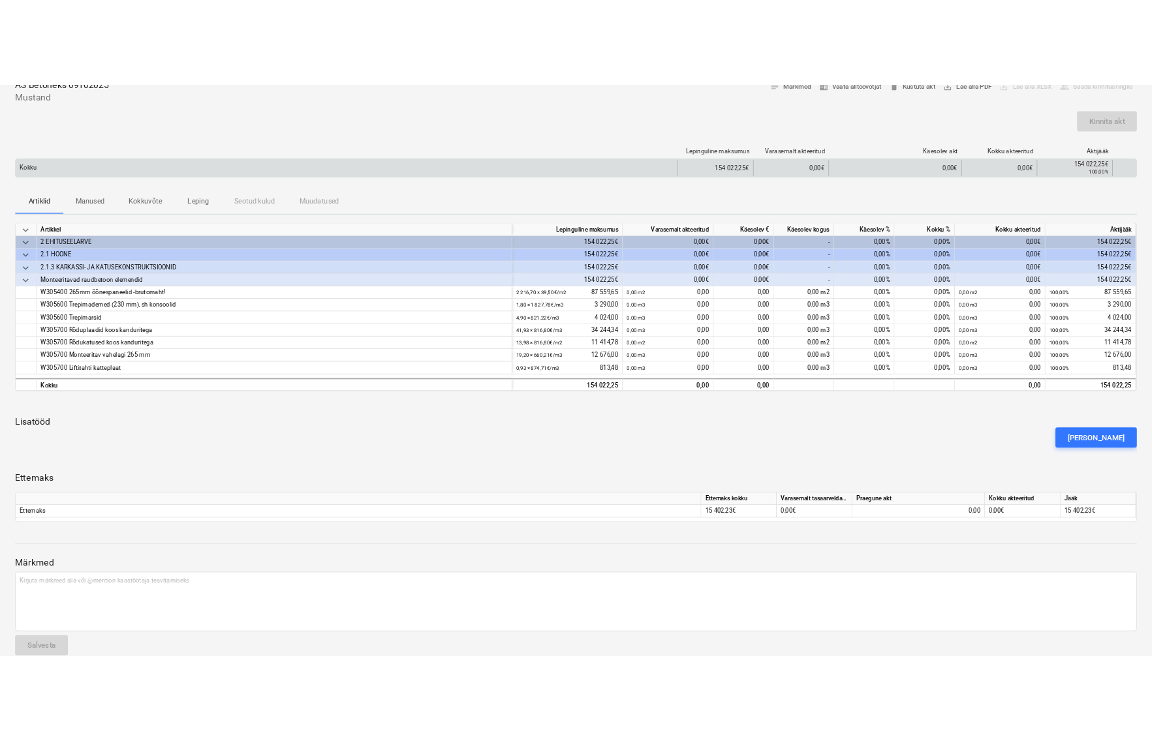
scroll to position [97, 0]
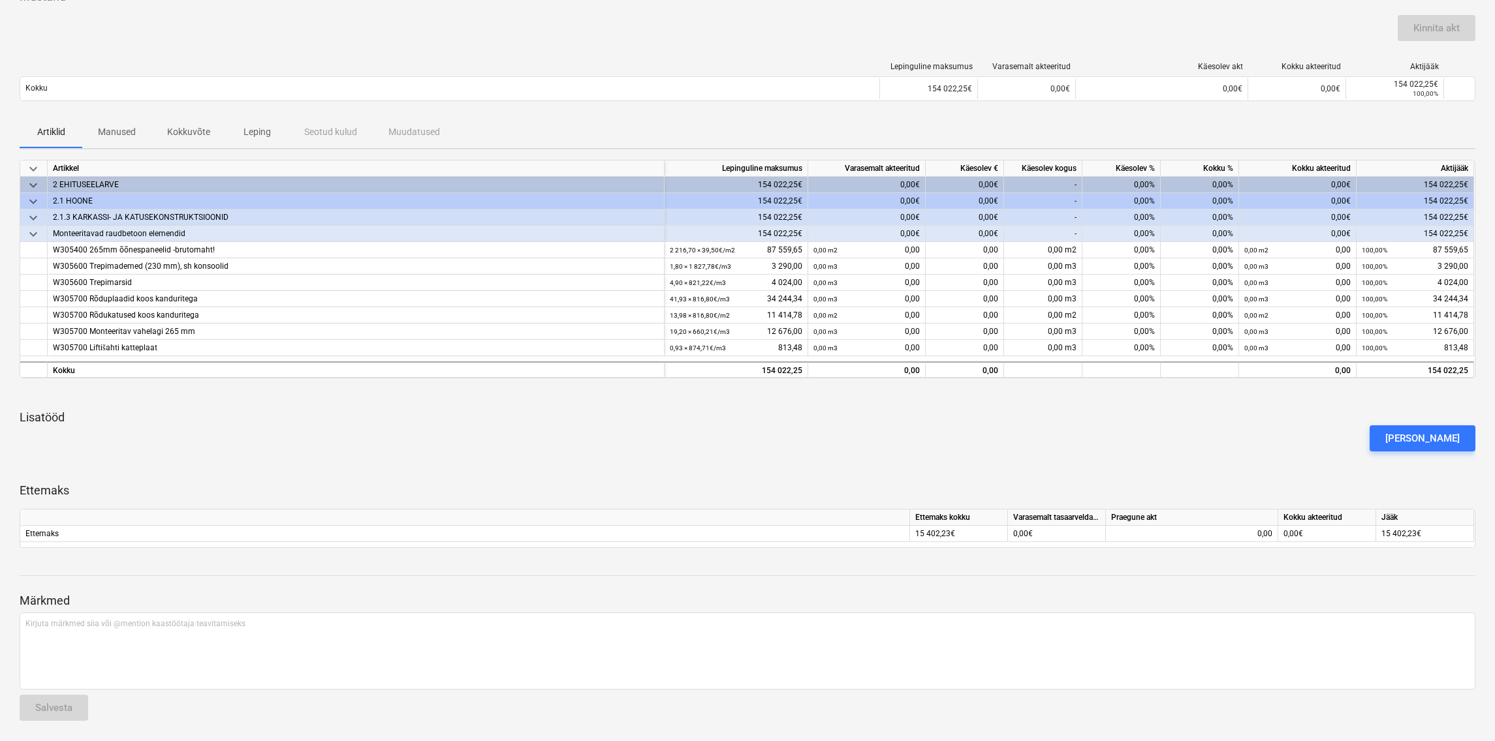
click at [1139, 439] on div "[PERSON_NAME]" at bounding box center [747, 438] width 1466 height 37
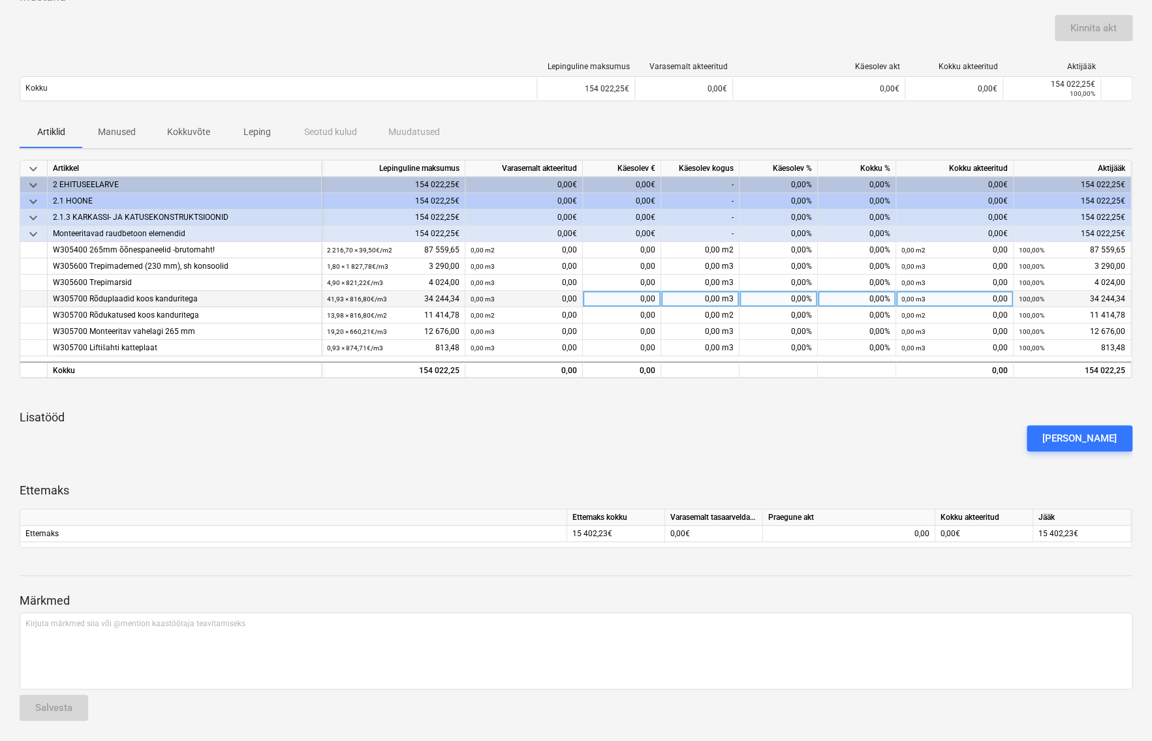
click at [627, 300] on div "0,00" at bounding box center [622, 299] width 78 height 16
type input "5920"
click at [731, 424] on div "[PERSON_NAME]" at bounding box center [575, 438] width 1123 height 37
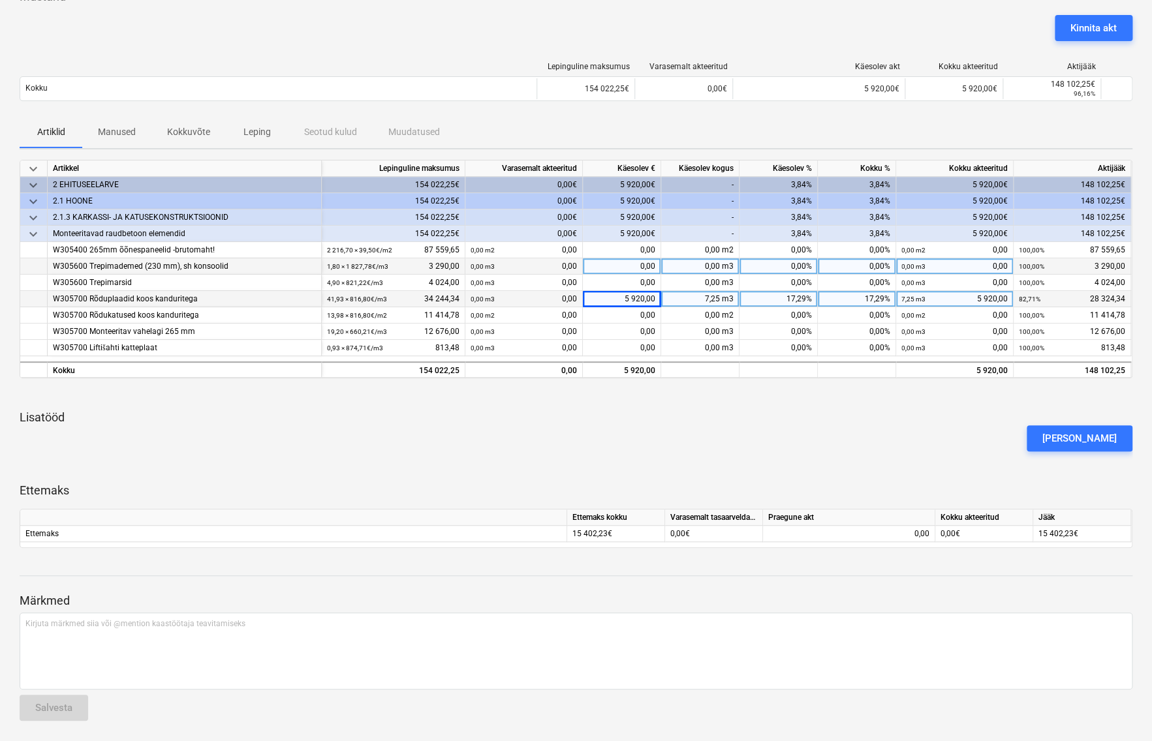
click at [632, 268] on div "0,00" at bounding box center [622, 266] width 78 height 16
type input "1620"
click at [737, 447] on div "[PERSON_NAME]" at bounding box center [575, 438] width 1123 height 37
click at [786, 437] on div "[PERSON_NAME]" at bounding box center [575, 438] width 1123 height 37
click at [813, 536] on div "0,00" at bounding box center [848, 534] width 161 height 16
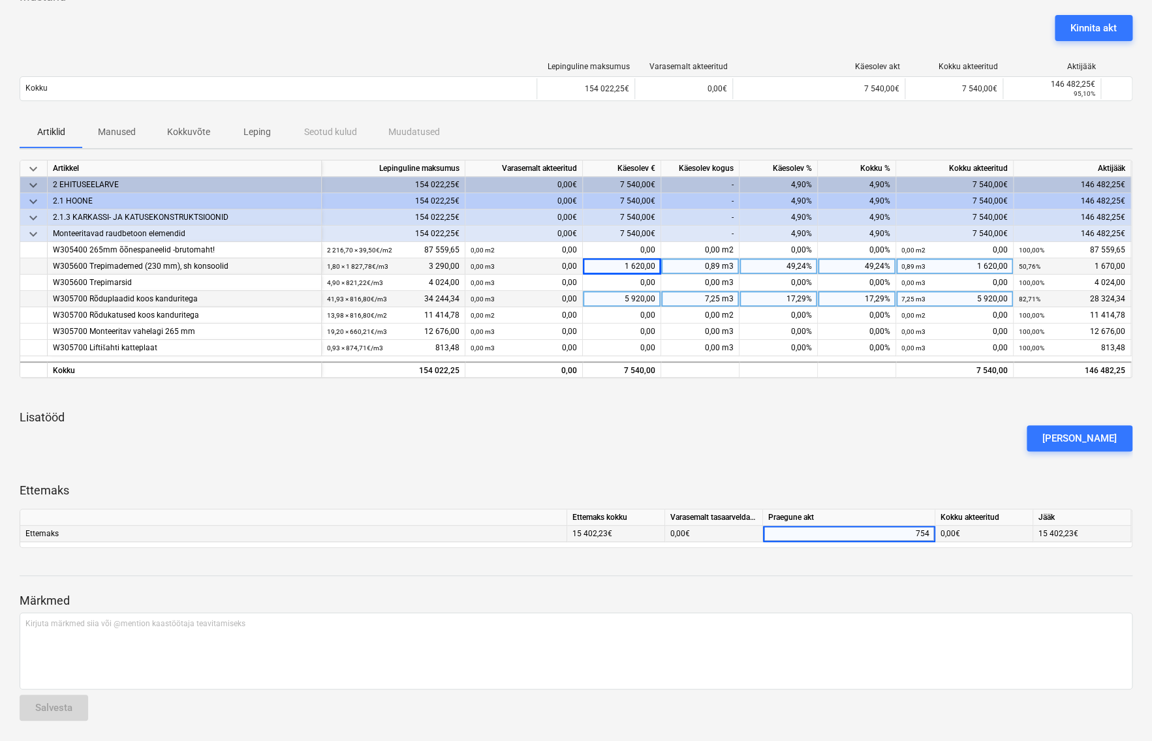
type input "7540"
click at [820, 444] on div "[PERSON_NAME]" at bounding box center [575, 438] width 1123 height 37
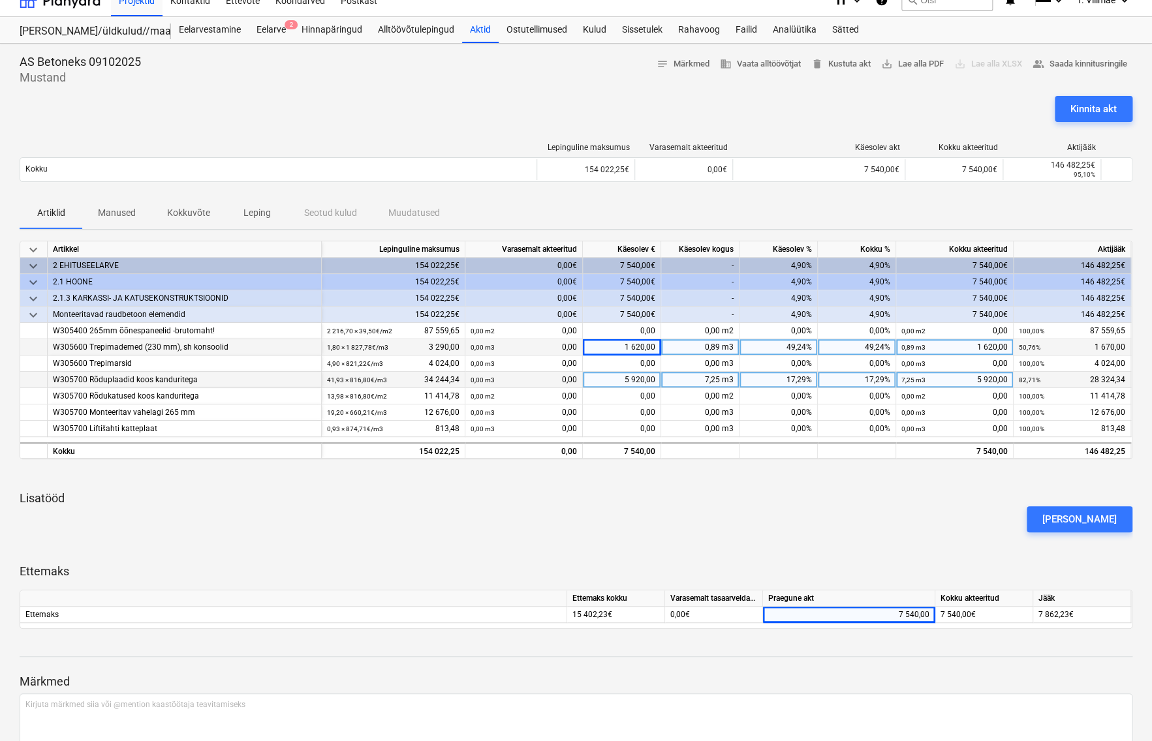
scroll to position [0, 0]
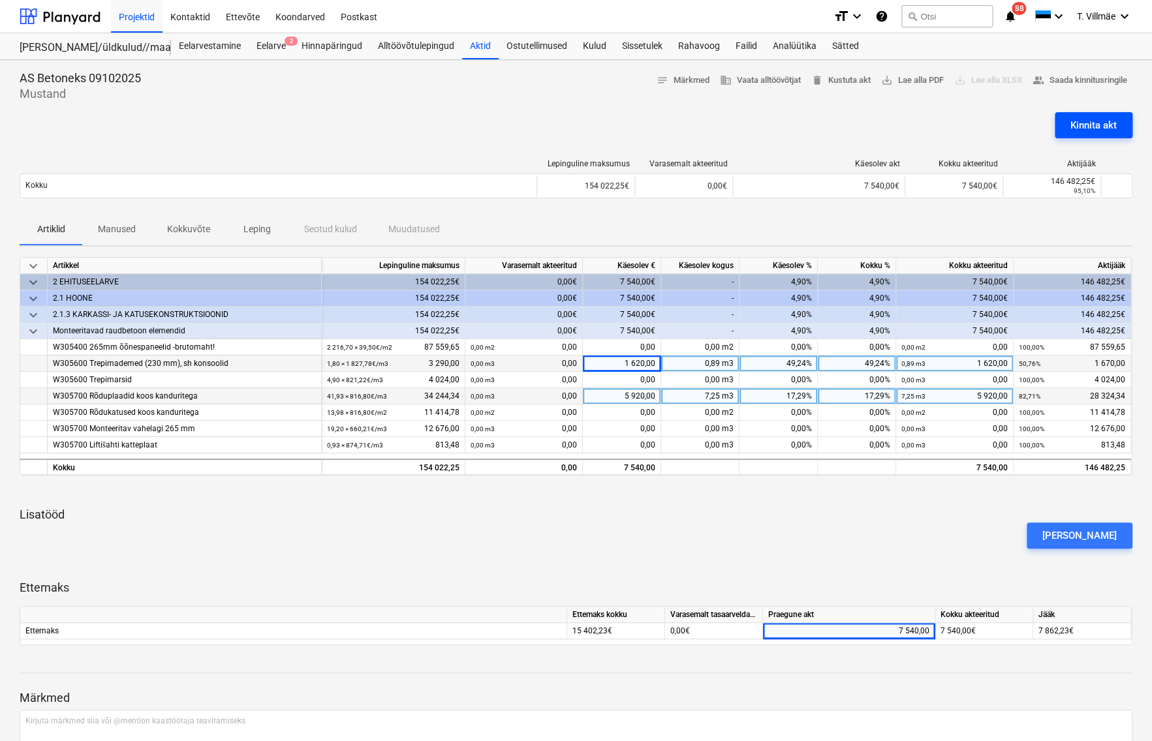
click at [1076, 128] on div "Kinnita akt" at bounding box center [1093, 125] width 46 height 17
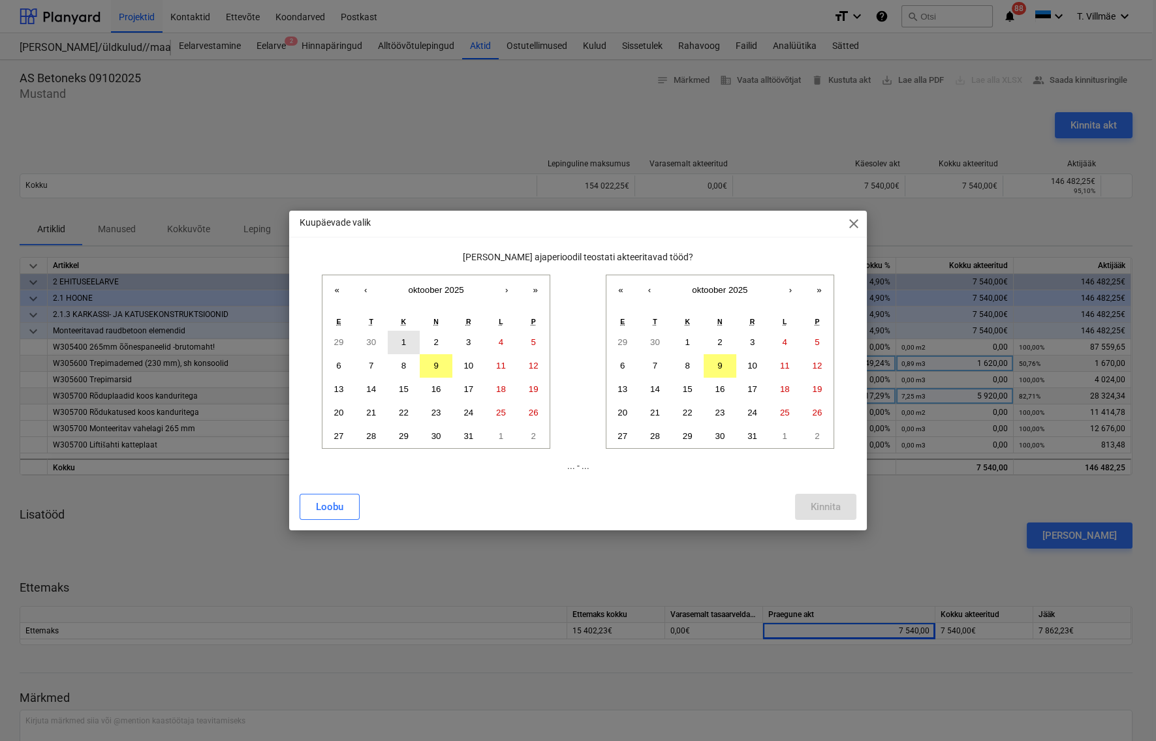
click at [404, 339] on abbr "1" at bounding box center [403, 342] width 5 height 10
click at [367, 364] on button "7" at bounding box center [371, 365] width 33 height 23
click at [405, 337] on abbr "1" at bounding box center [403, 342] width 5 height 10
click at [652, 359] on button "7" at bounding box center [655, 365] width 33 height 23
click at [817, 505] on div "Kinnita" at bounding box center [826, 507] width 30 height 17
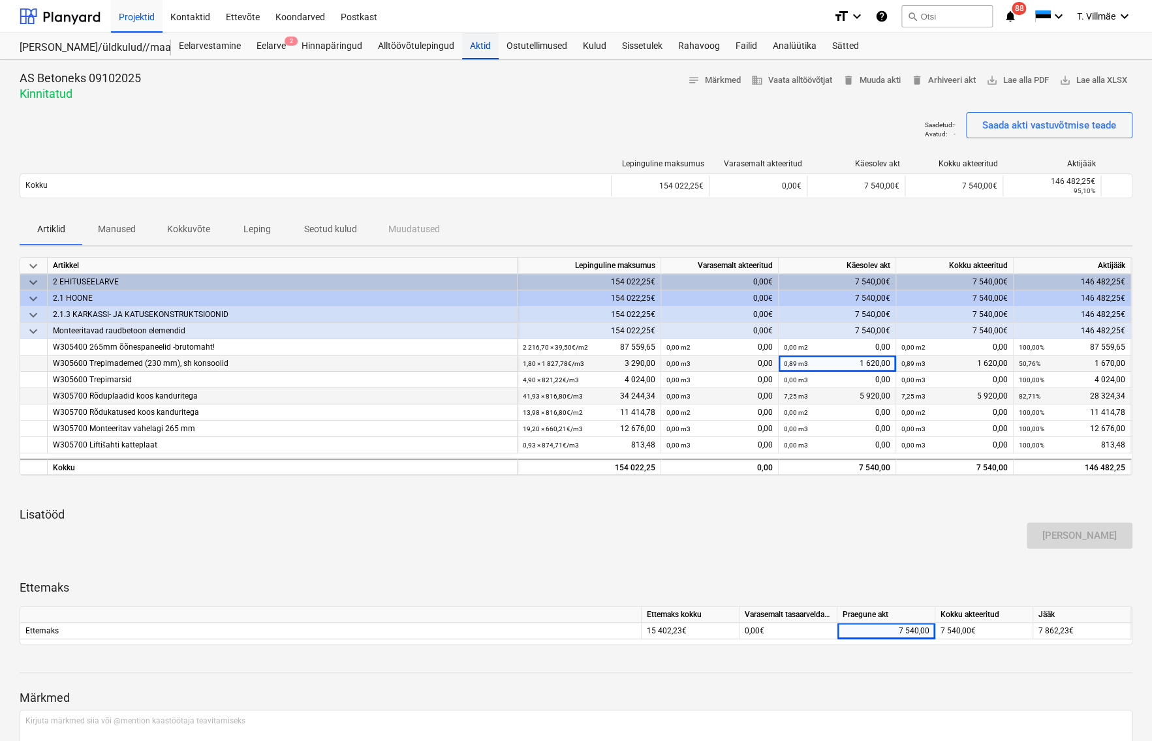
click at [474, 46] on div "Aktid" at bounding box center [480, 46] width 37 height 26
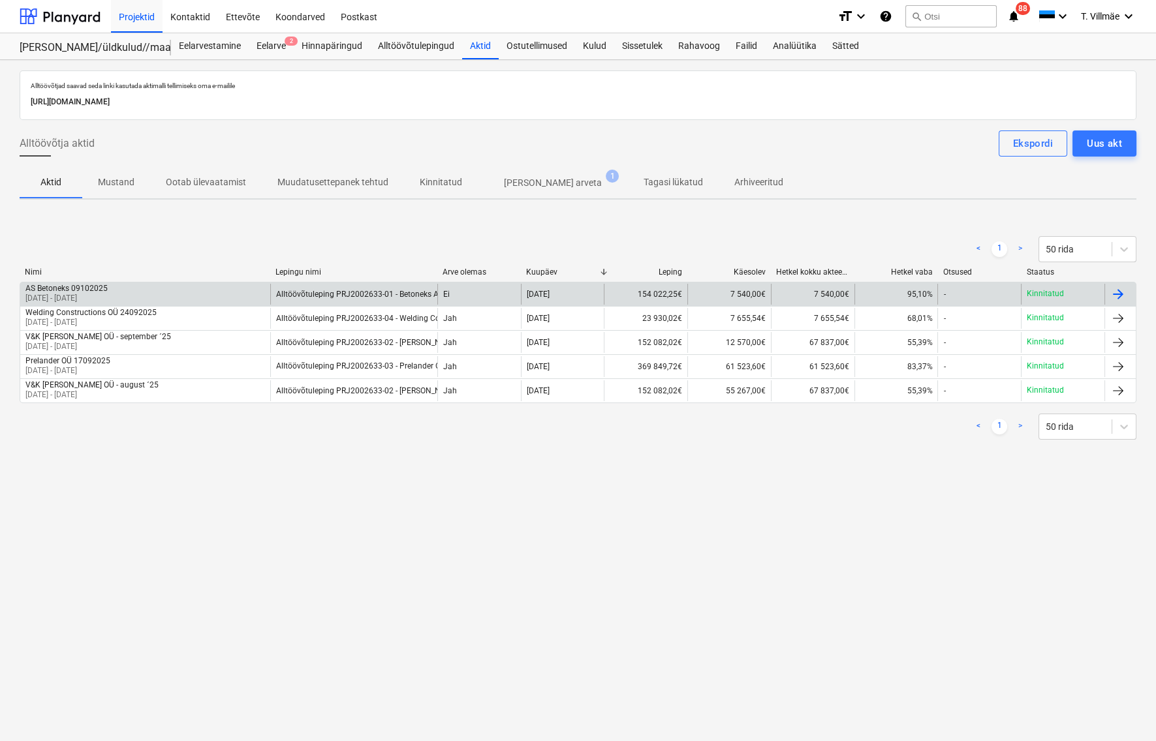
click at [1116, 296] on div at bounding box center [1118, 295] width 16 height 16
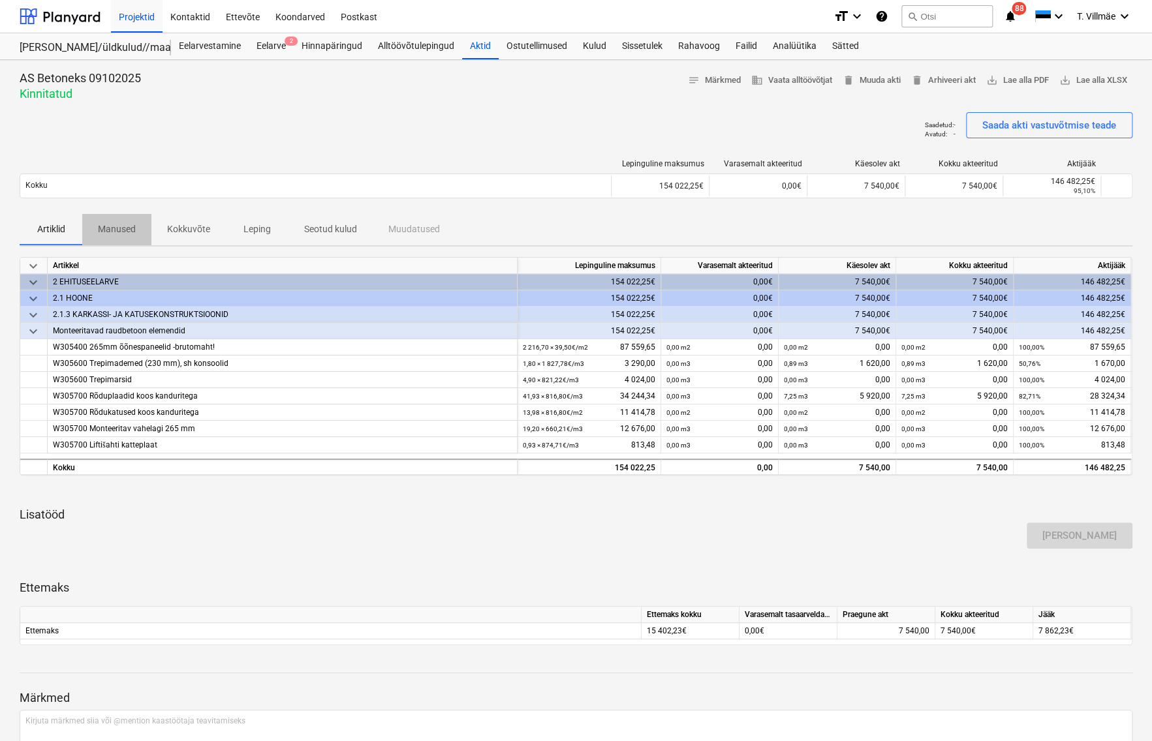
click at [121, 230] on p "Manused" at bounding box center [117, 230] width 38 height 14
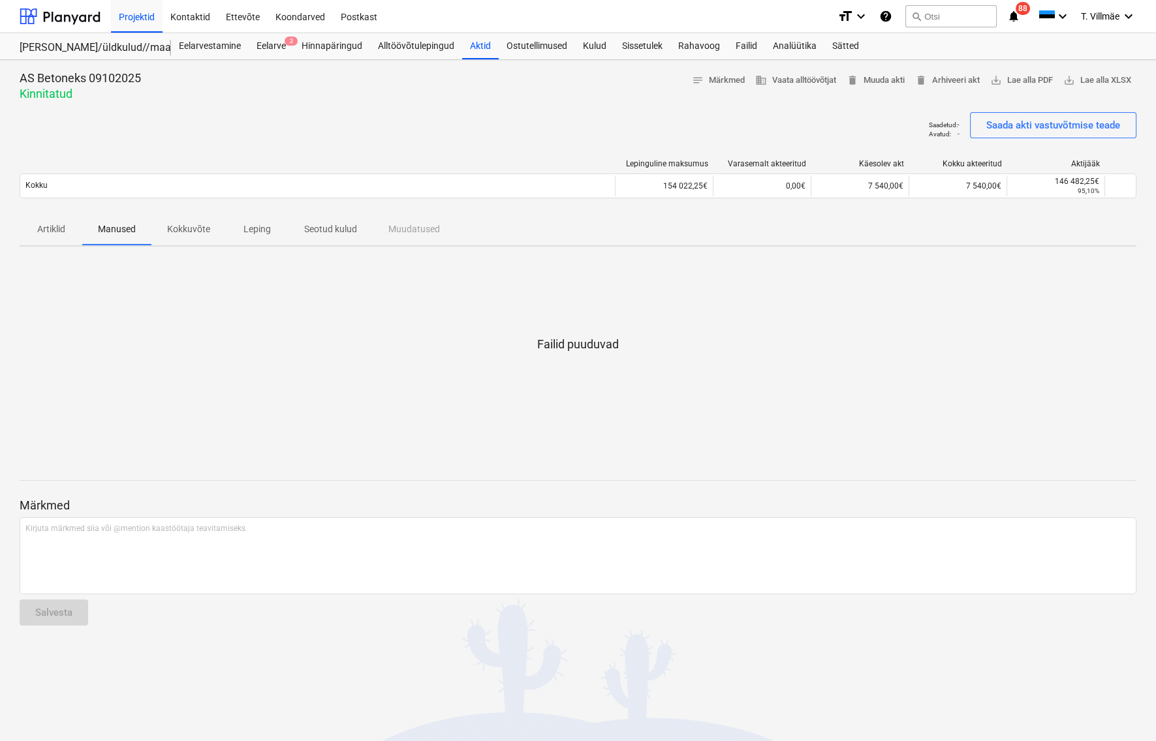
click at [174, 227] on p "Kokkuvõte" at bounding box center [188, 230] width 43 height 14
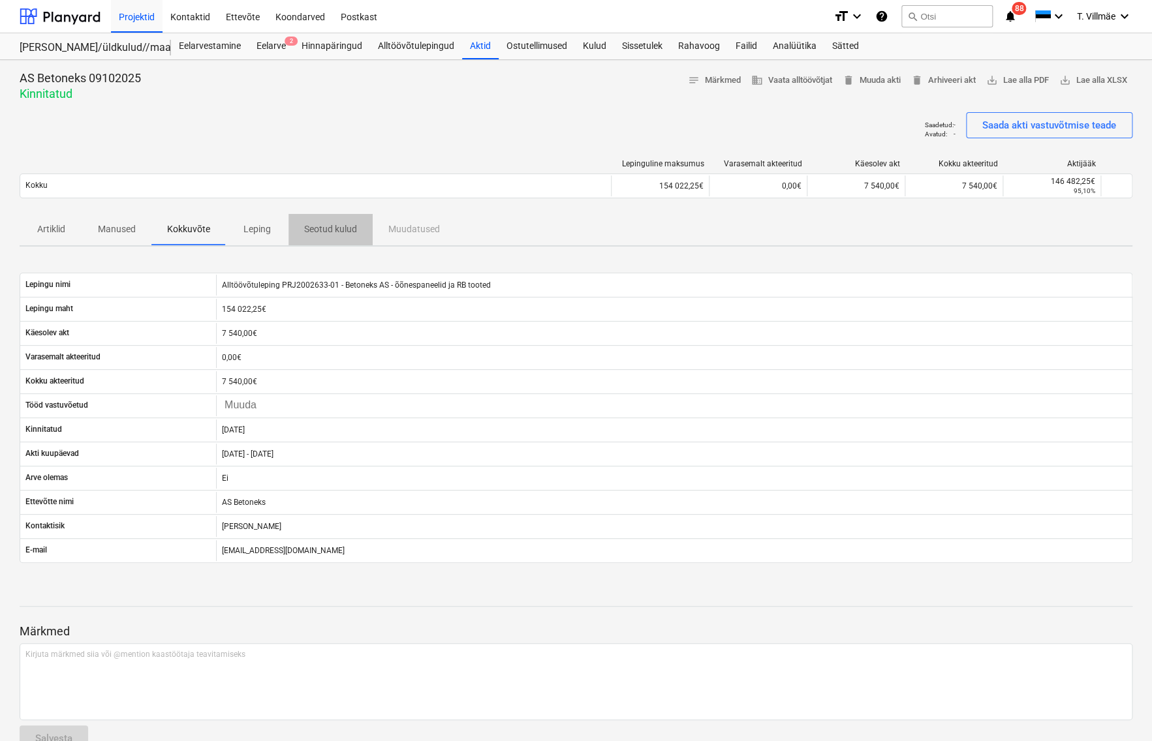
click at [317, 226] on p "Seotud kulud" at bounding box center [330, 230] width 53 height 14
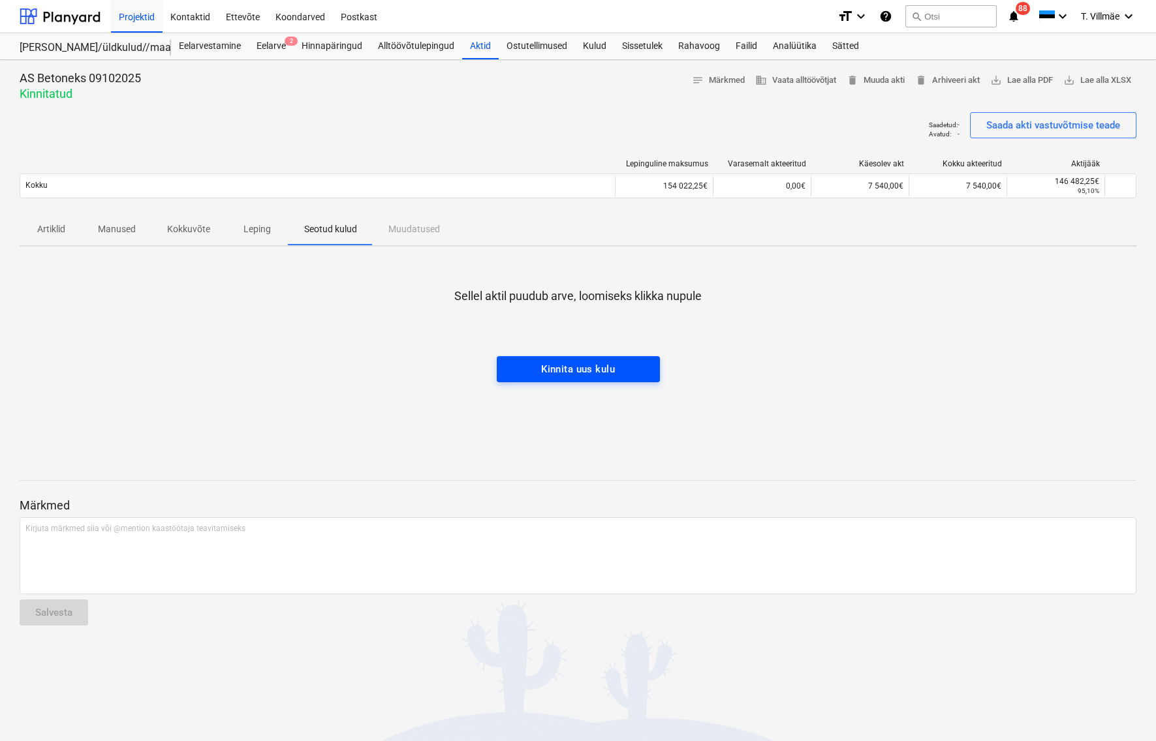
click at [578, 371] on div "Kinnita uus kulu" at bounding box center [578, 369] width 74 height 17
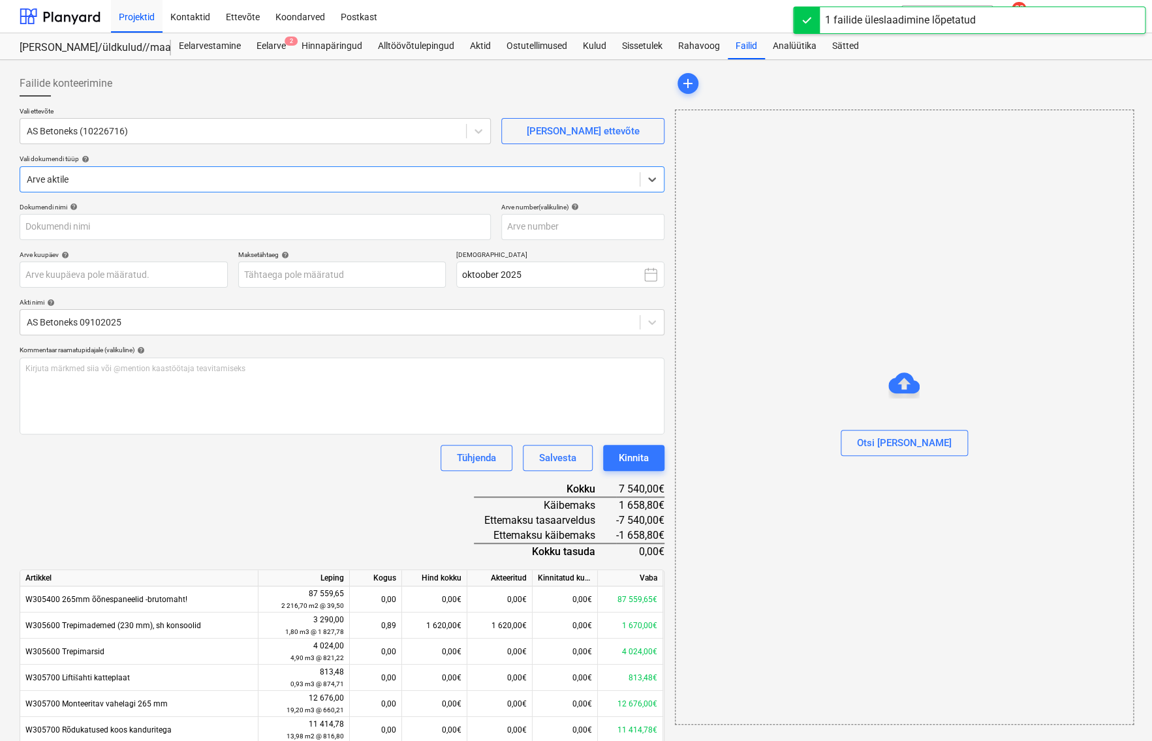
type input "Rb_Bonava_Eesti_Ou_Arve_2540020686_30.09.2025.pdf"
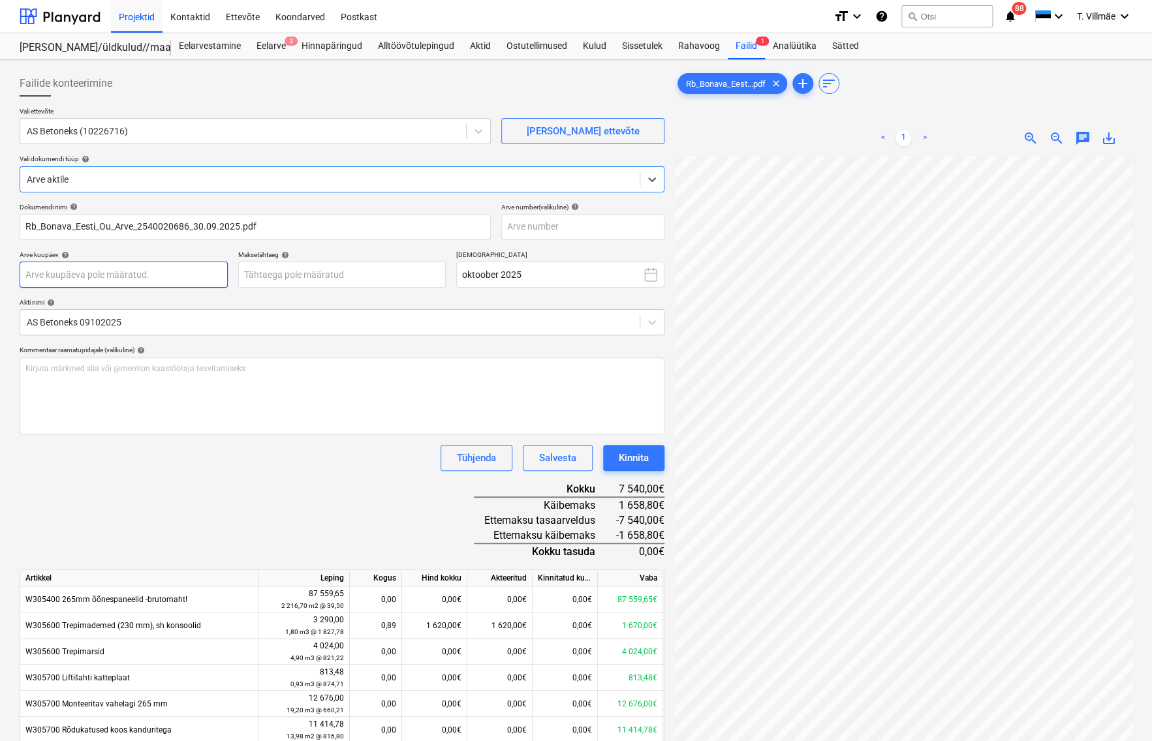
click at [73, 277] on body "Projektid Kontaktid Ettevõte Koondarved Postkast format_size keyboard_arrow_dow…" at bounding box center [576, 370] width 1152 height 741
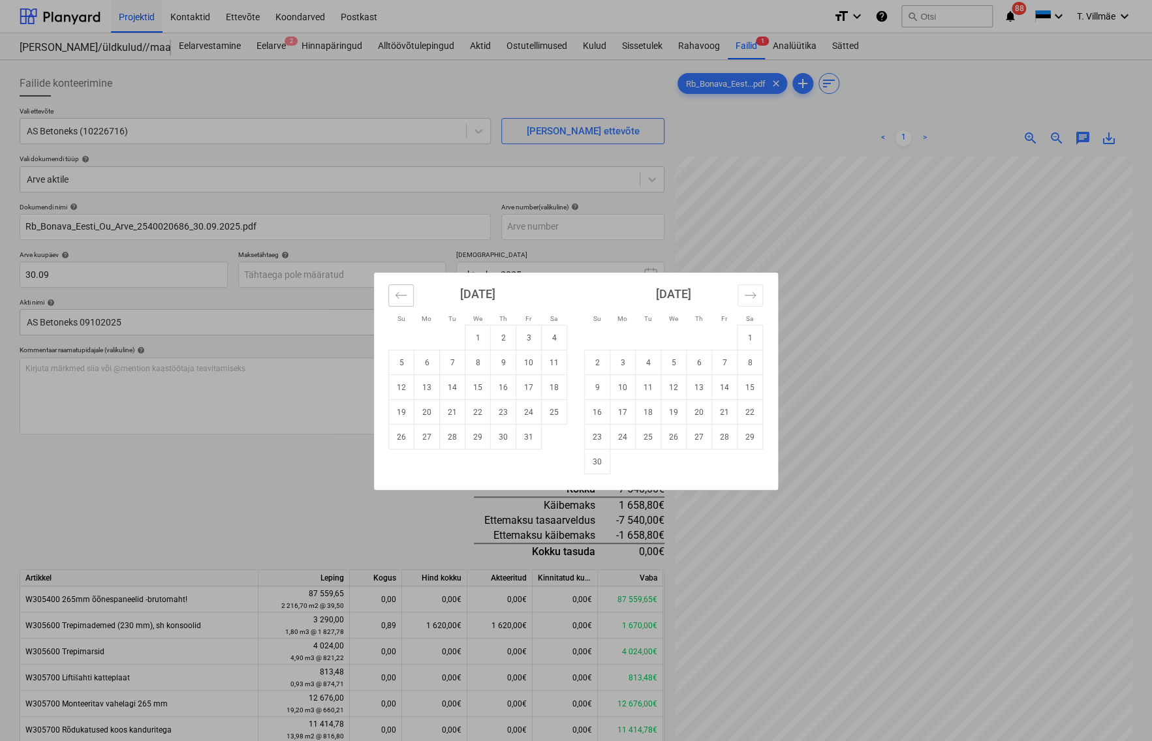
click at [399, 292] on icon "Move backward to switch to the previous month." at bounding box center [401, 295] width 12 height 12
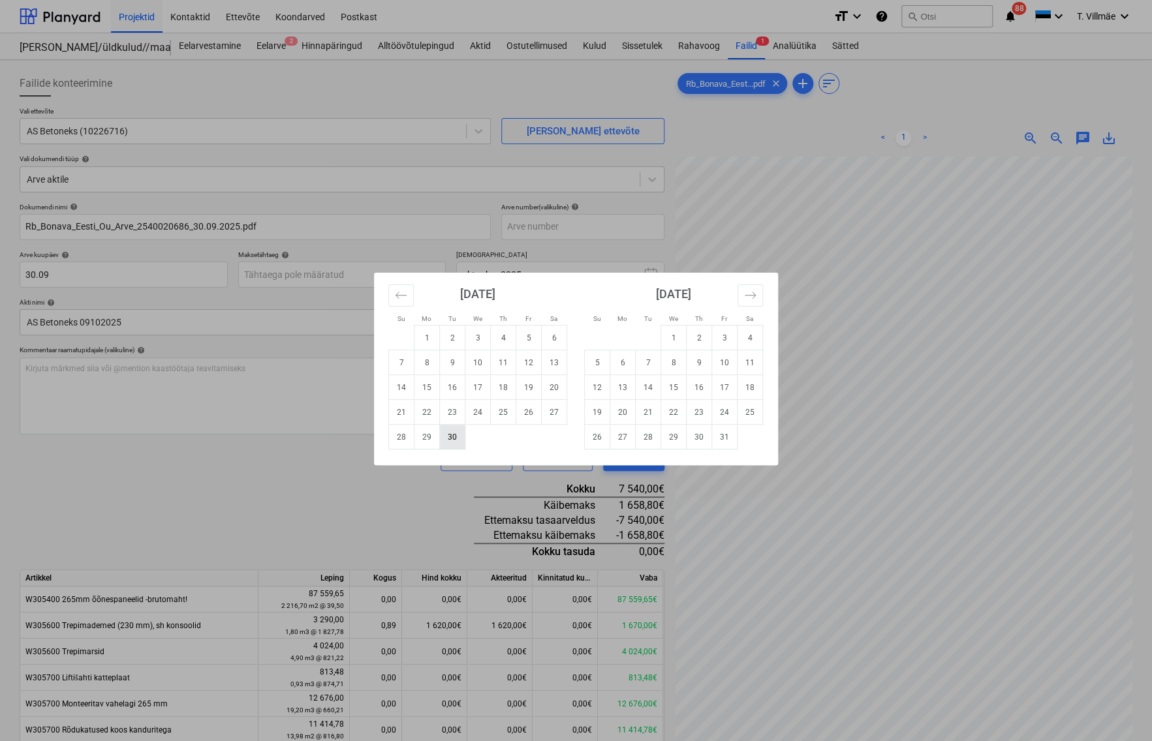
click at [456, 438] on td "30" at bounding box center [452, 437] width 25 height 25
type input "[DATE]"
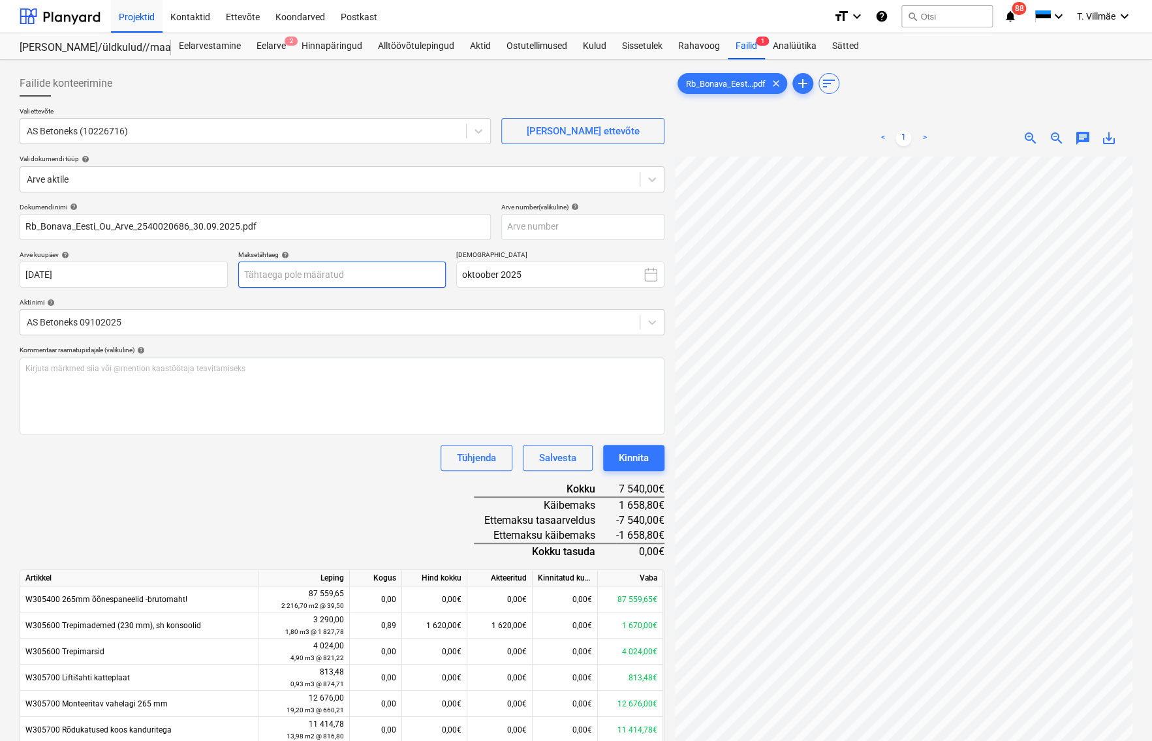
click at [372, 278] on body "Projektid Kontaktid Ettevõte Koondarved Postkast format_size keyboard_arrow_dow…" at bounding box center [576, 370] width 1152 height 741
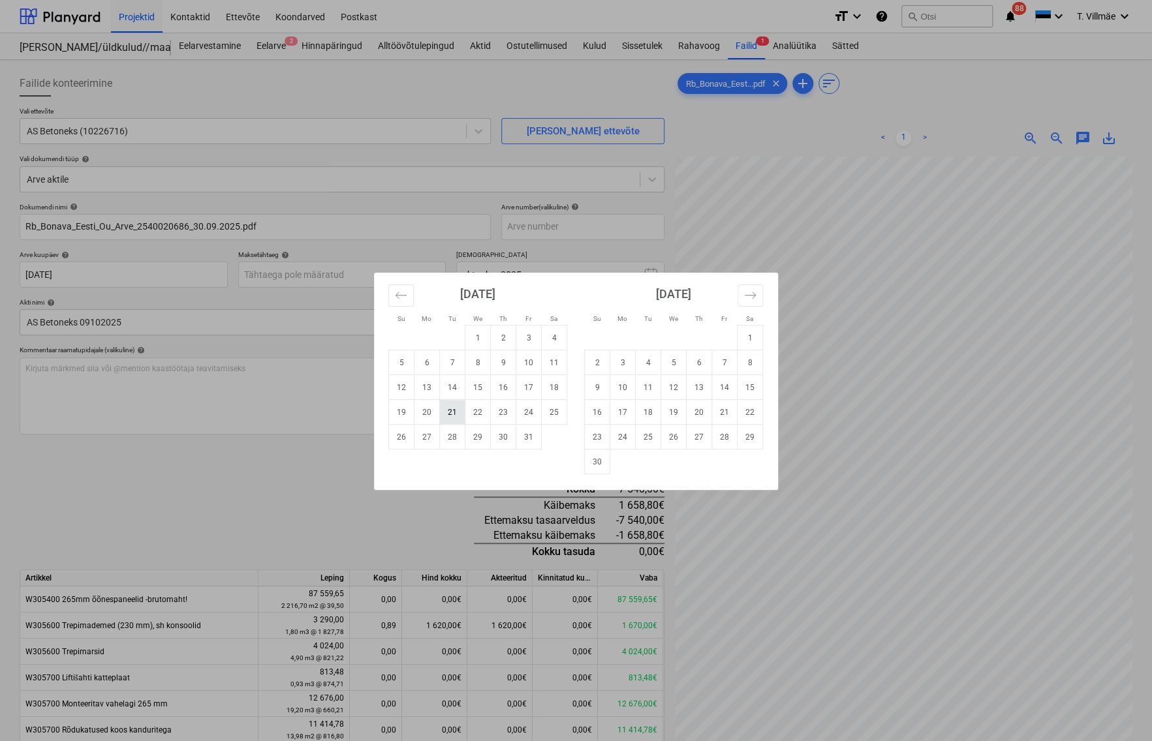
click at [451, 411] on td "21" at bounding box center [452, 412] width 25 height 25
type input "[DATE]"
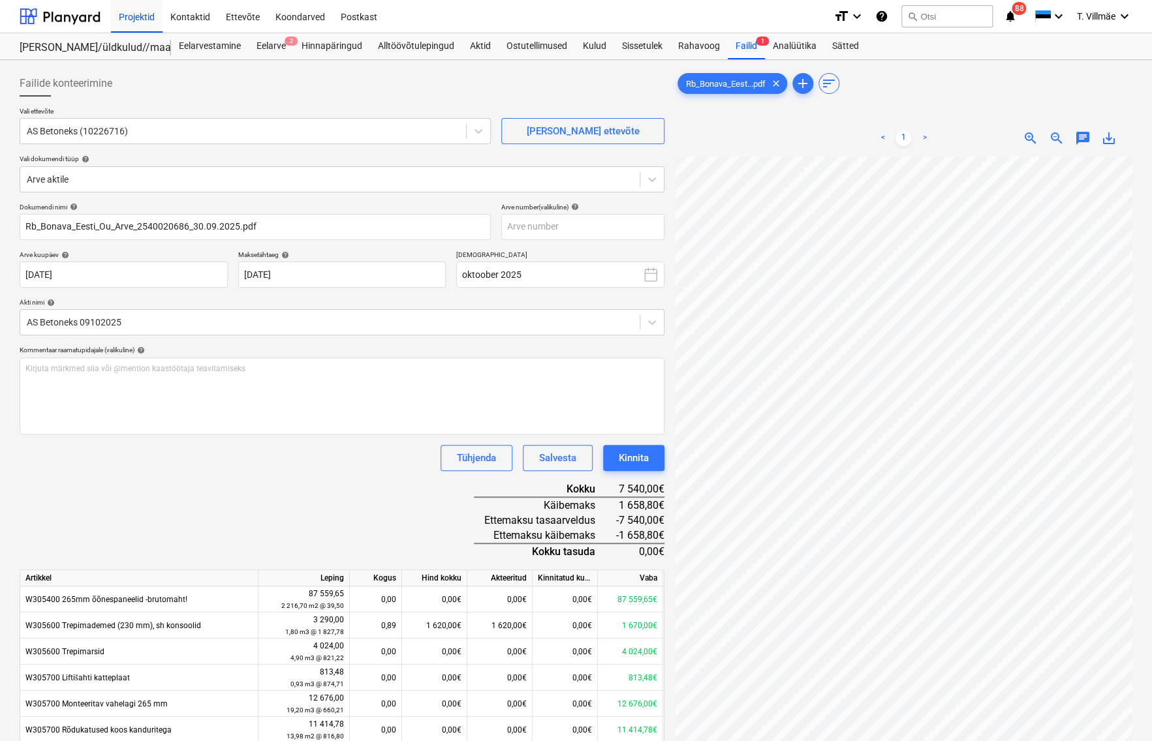
click at [317, 348] on div "Kommentaar raamatupidajale (valikuline) help" at bounding box center [342, 350] width 645 height 8
click at [533, 228] on input "text" at bounding box center [582, 227] width 163 height 26
type input "2540020686"
click at [121, 489] on div "Dokumendi nimi help Rb_Bonava_Eesti_Ou_Arve_2540020686_30.09.2025.pdf Arve numb…" at bounding box center [342, 507] width 645 height 609
click at [651, 177] on icon at bounding box center [651, 179] width 13 height 13
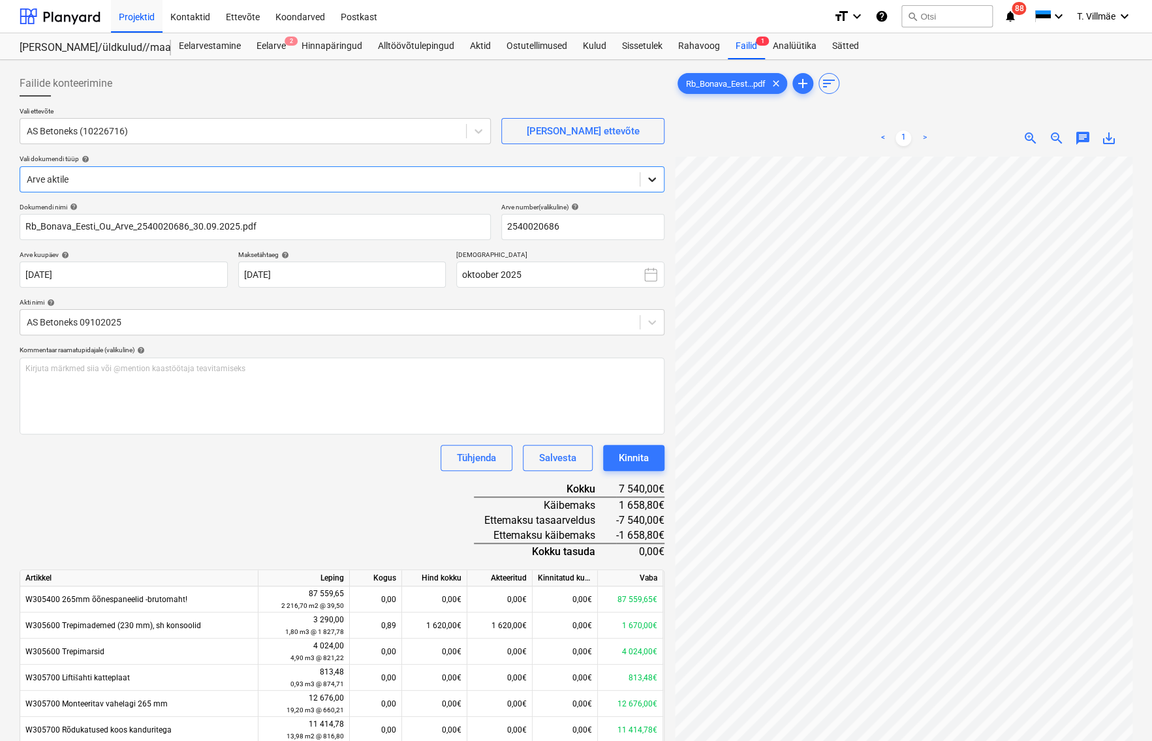
click at [651, 177] on icon at bounding box center [651, 179] width 13 height 13
click at [296, 474] on div "Dokumendi nimi help Rb_Bonava_Eesti_Ou_Arve_2540020686_30.09.2025.pdf Arve numb…" at bounding box center [342, 507] width 645 height 609
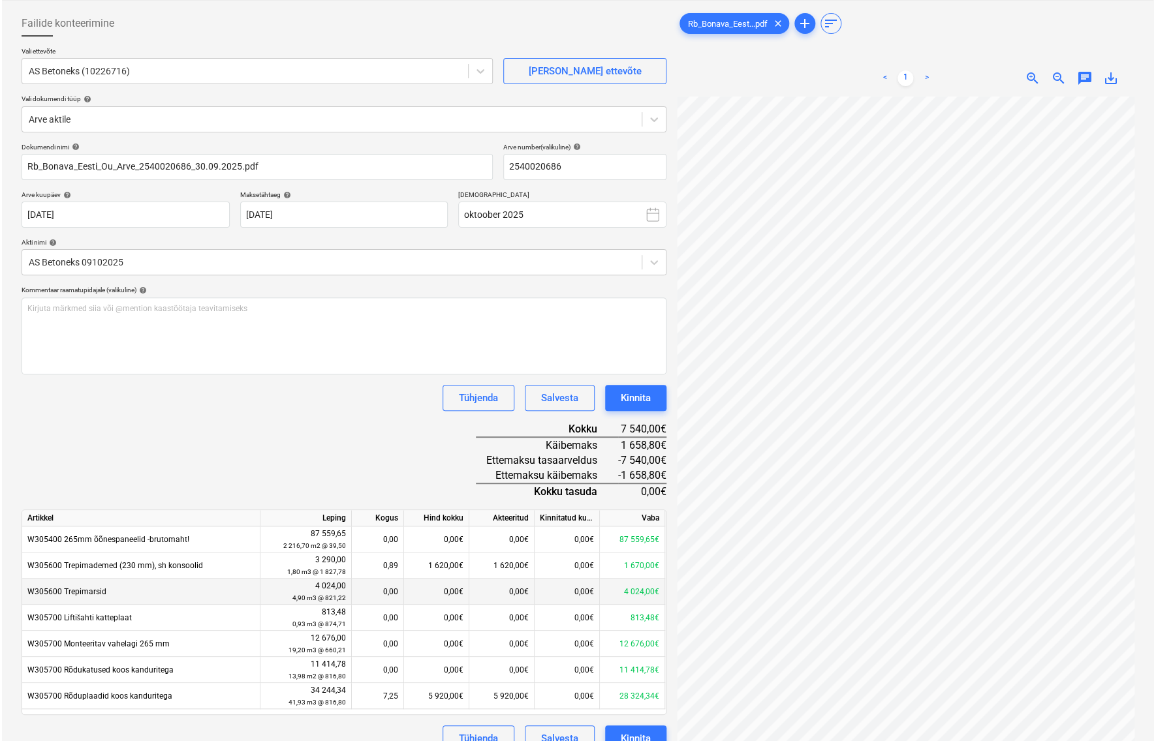
scroll to position [131, 0]
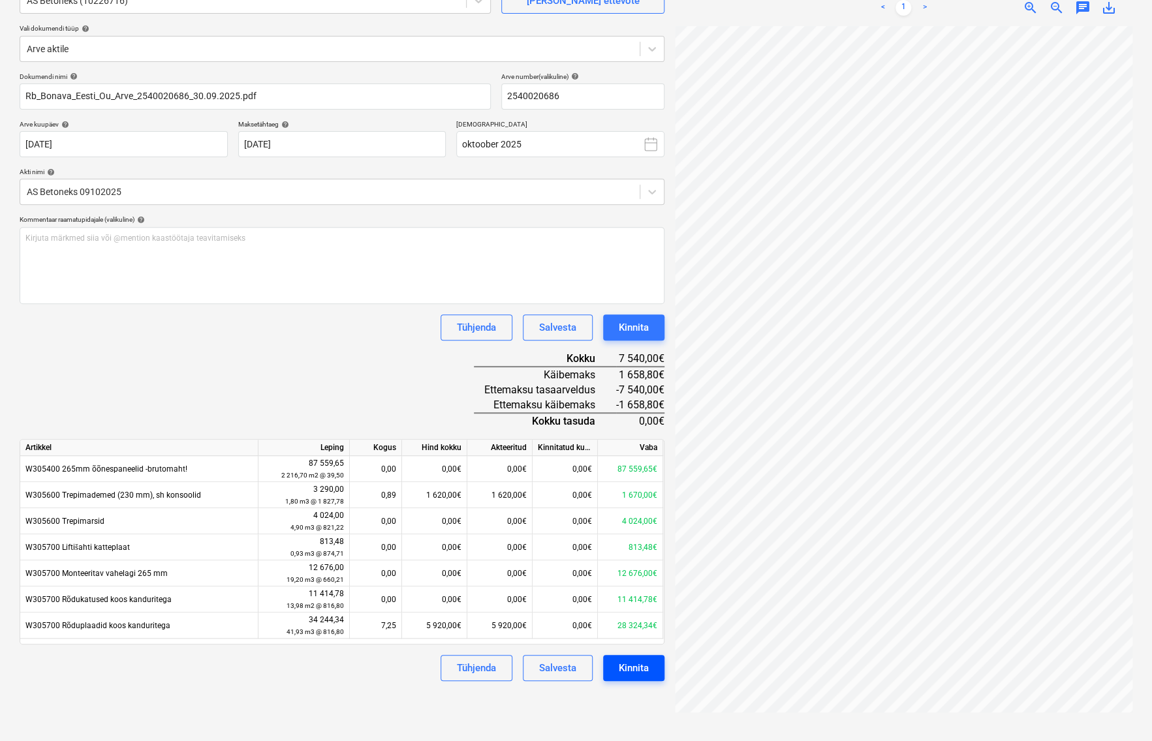
click at [626, 665] on div "Kinnita" at bounding box center [634, 668] width 30 height 17
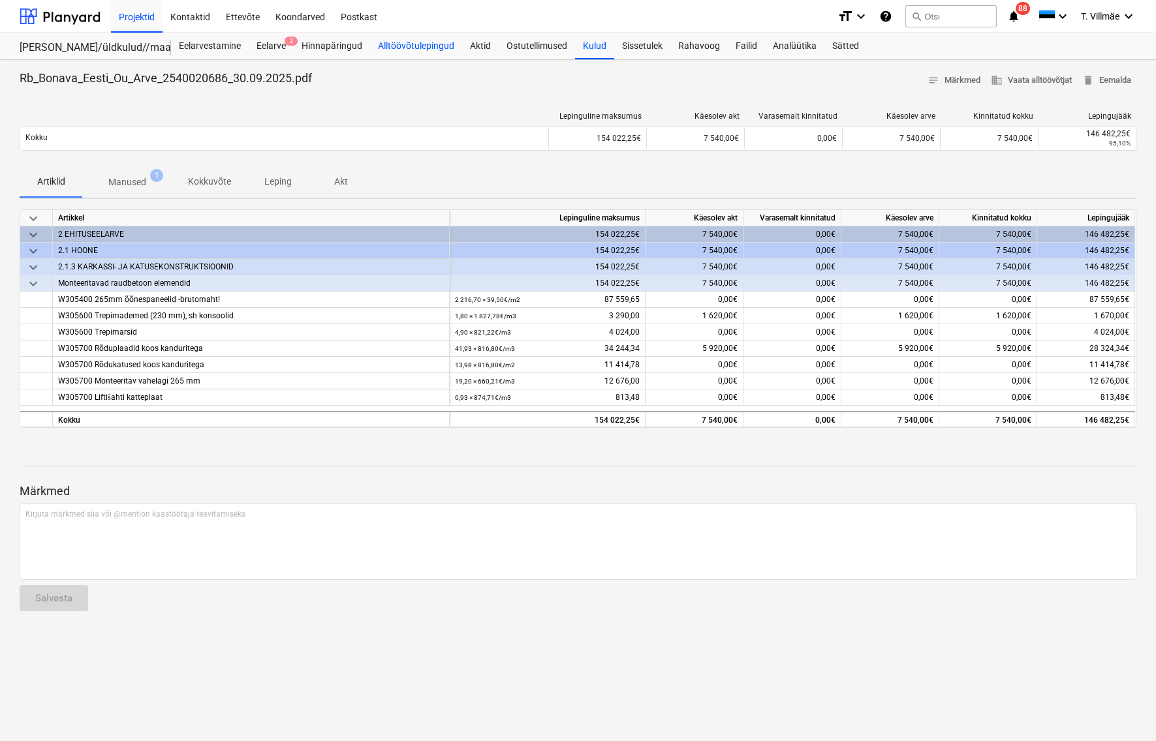
click at [401, 46] on div "Alltöövõtulepingud" at bounding box center [416, 46] width 92 height 26
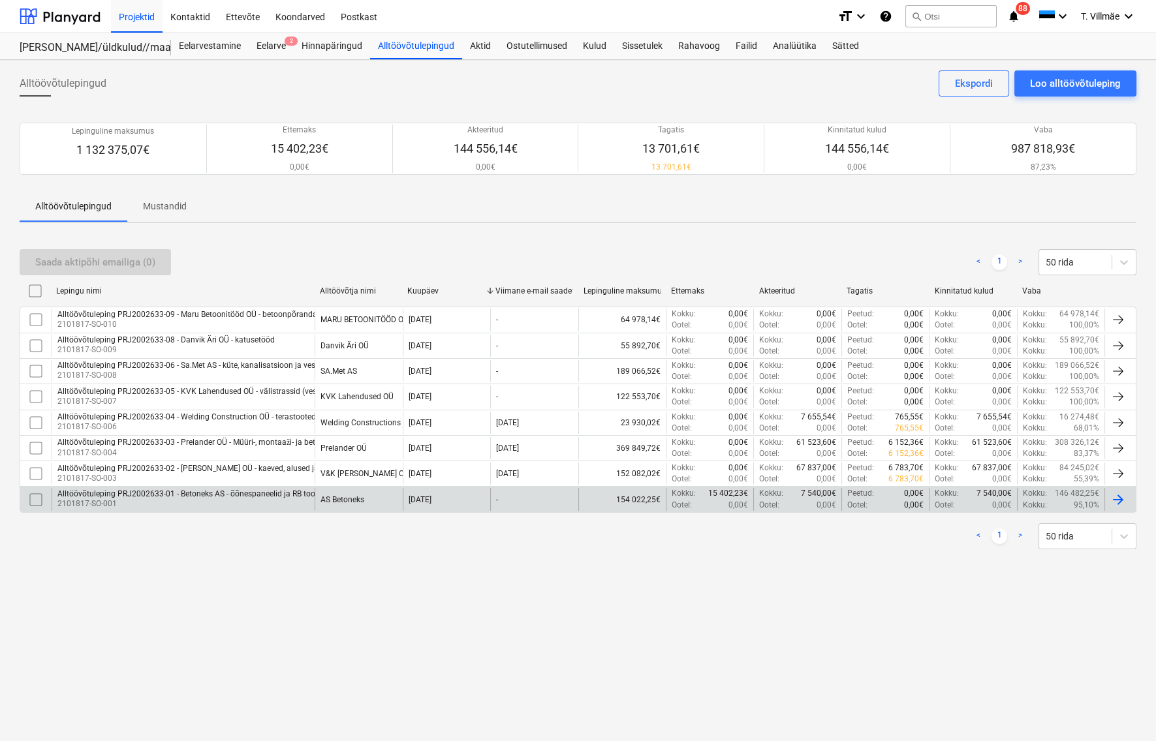
click at [200, 497] on div "Alltöövõtuleping PRJ2002633-01 - Betoneks AS - õõnespaneelid ja RB tooted" at bounding box center [191, 493] width 269 height 9
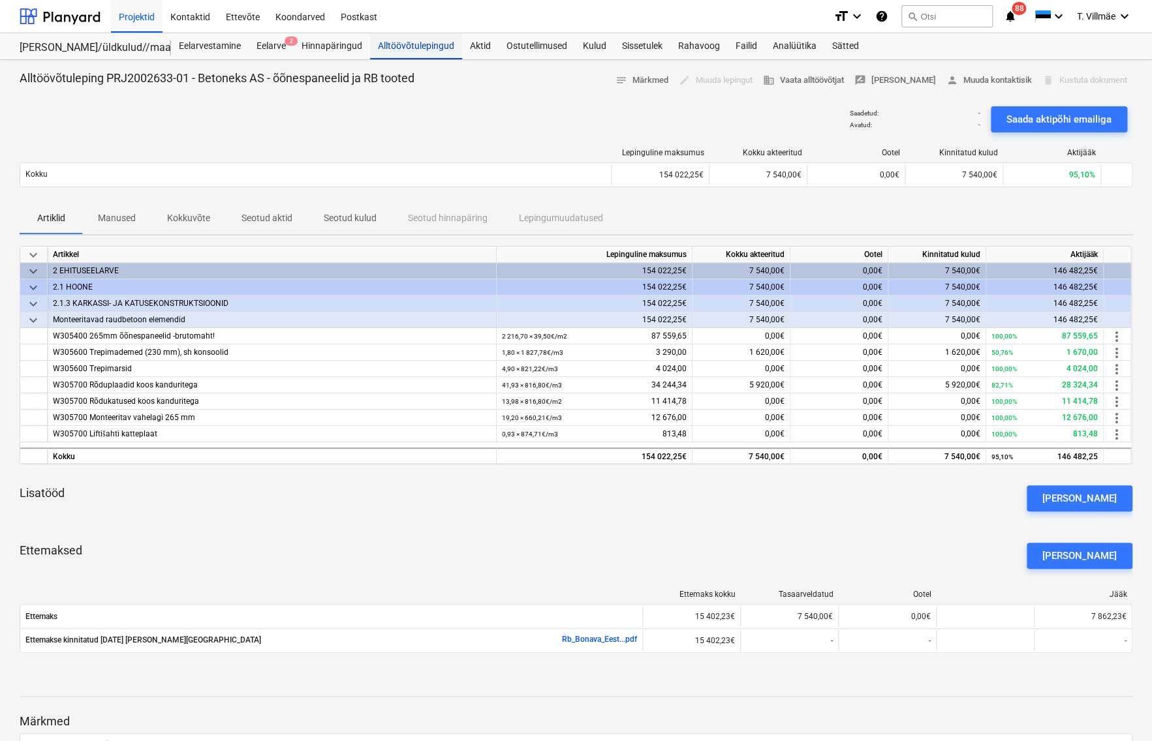
click at [428, 48] on div "Alltöövõtulepingud" at bounding box center [416, 46] width 92 height 26
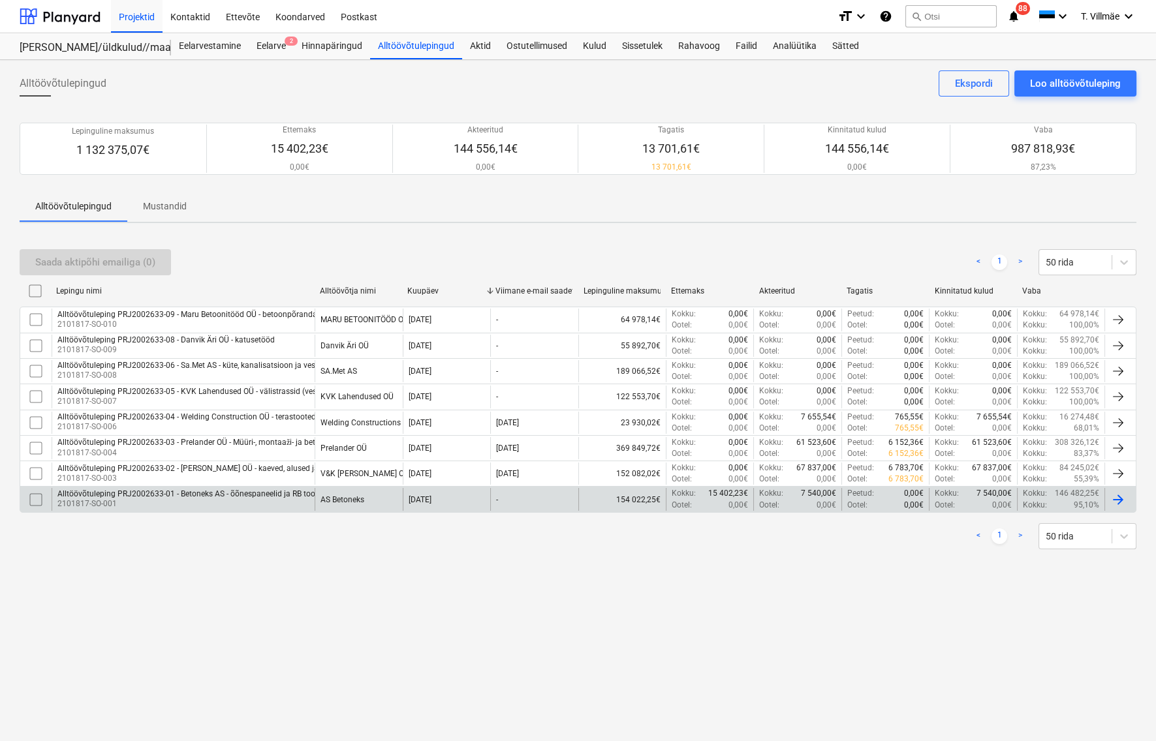
click at [154, 493] on div "Alltöövõtuleping PRJ2002633-01 - Betoneks AS - õõnespaneelid ja RB tooted" at bounding box center [191, 493] width 269 height 9
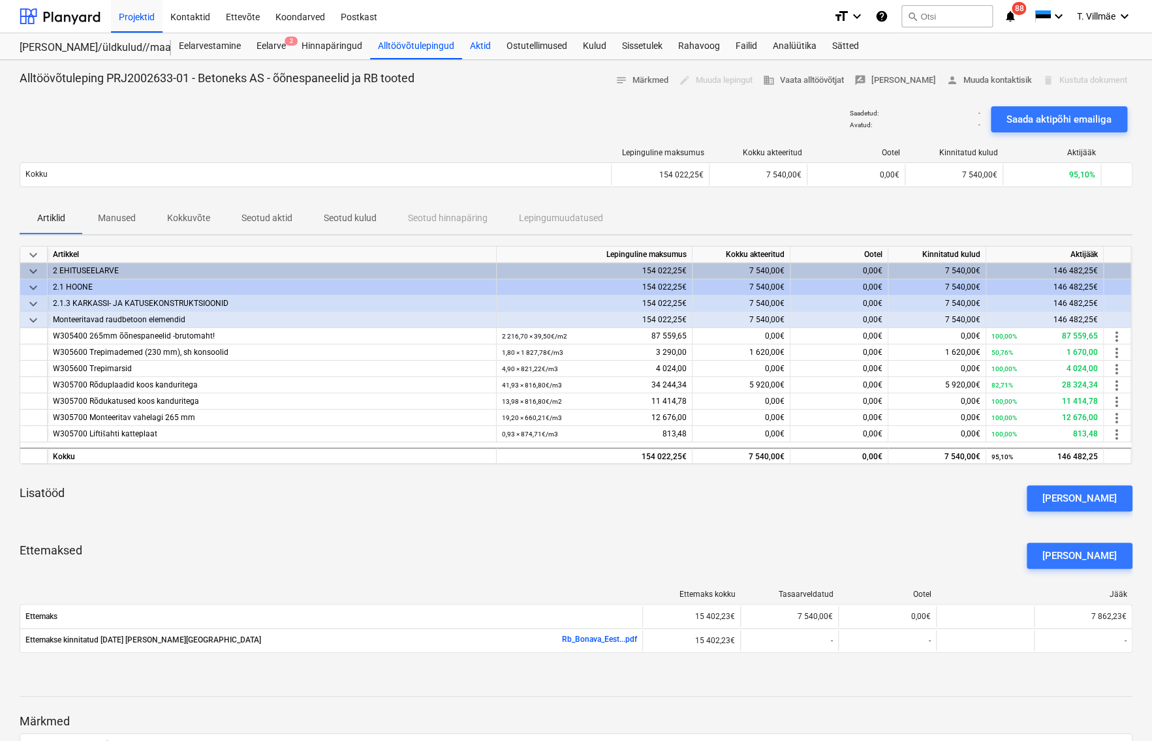
click at [478, 45] on div "Aktid" at bounding box center [480, 46] width 37 height 26
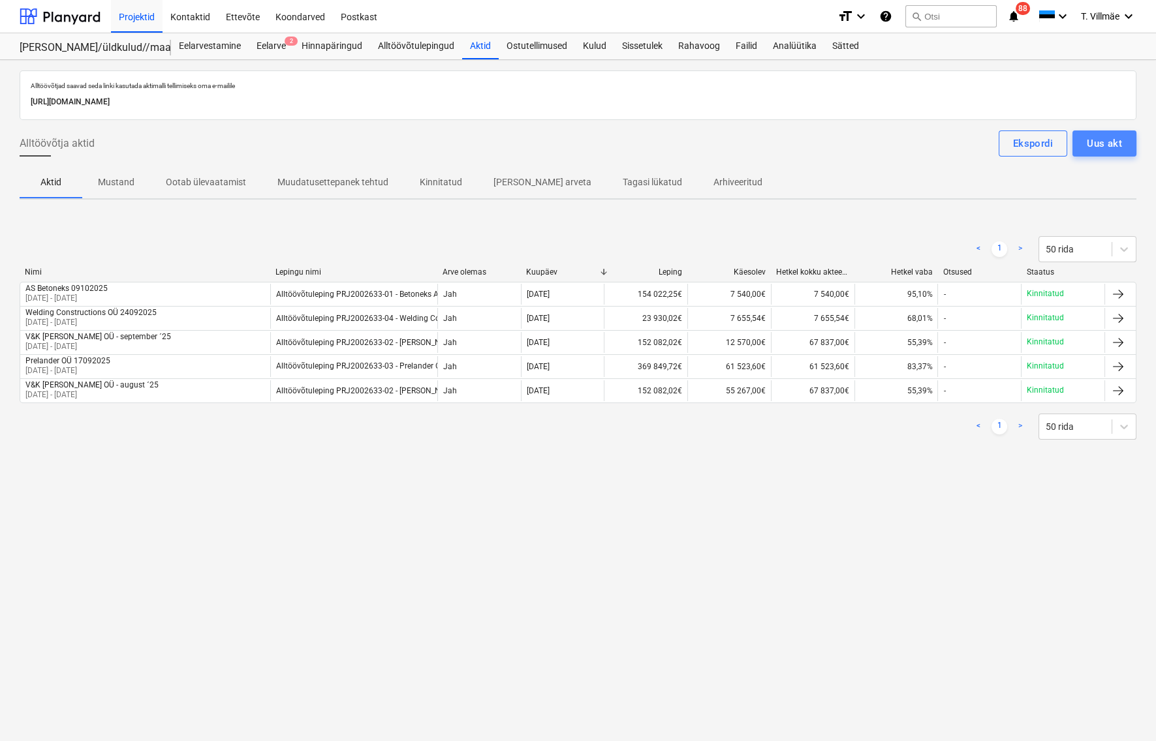
click at [1098, 144] on div "Uus akt" at bounding box center [1104, 143] width 35 height 17
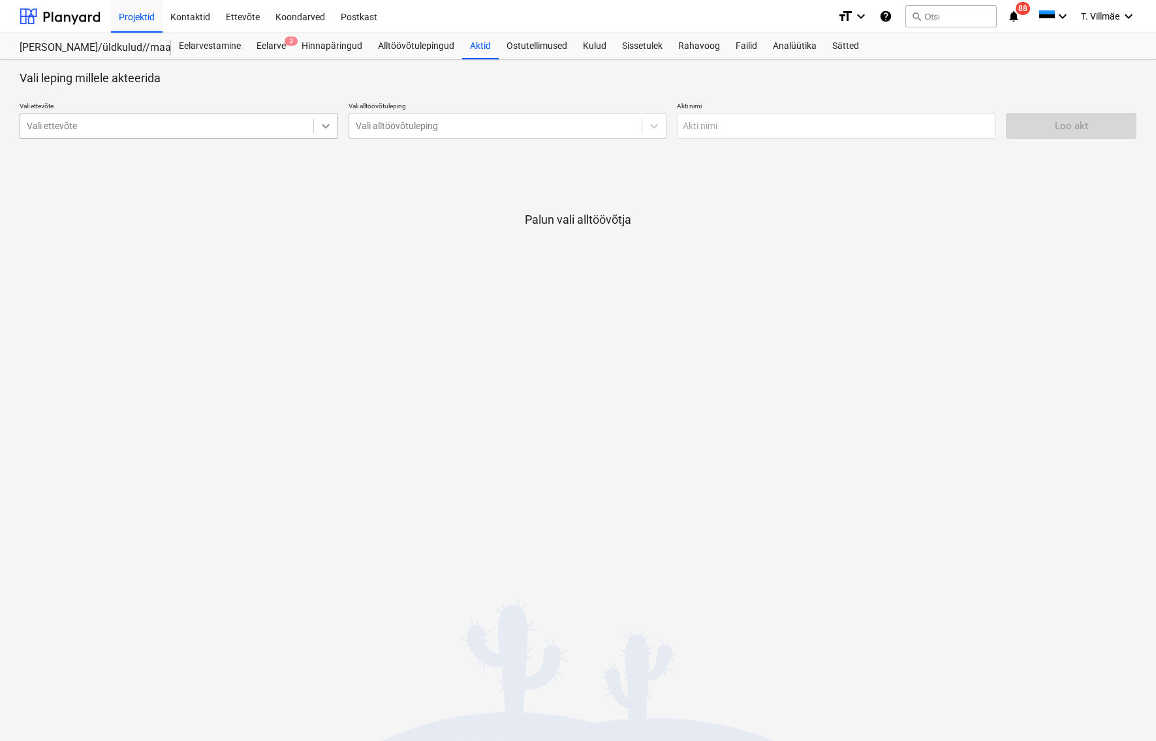
click at [323, 127] on icon at bounding box center [325, 125] width 13 height 13
type input "betoneks"
click at [181, 153] on div "AS Betoneks (10226716)" at bounding box center [179, 157] width 318 height 21
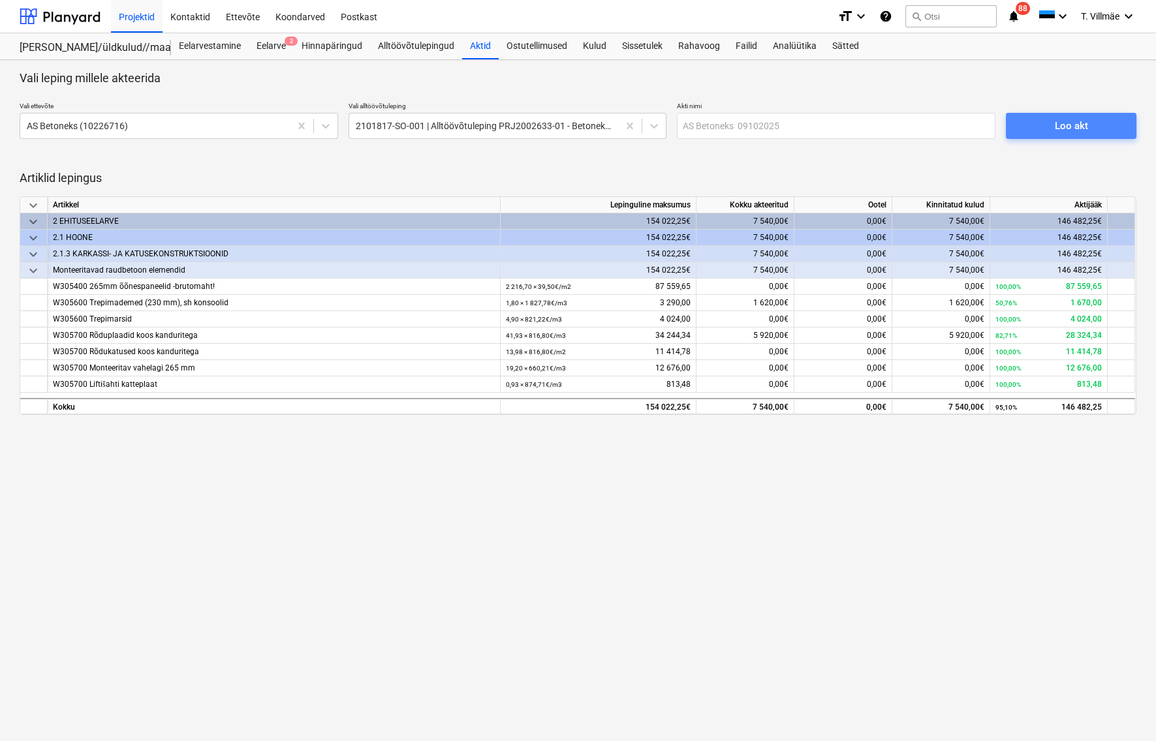
click at [1055, 126] on div "Loo akt" at bounding box center [1071, 125] width 33 height 17
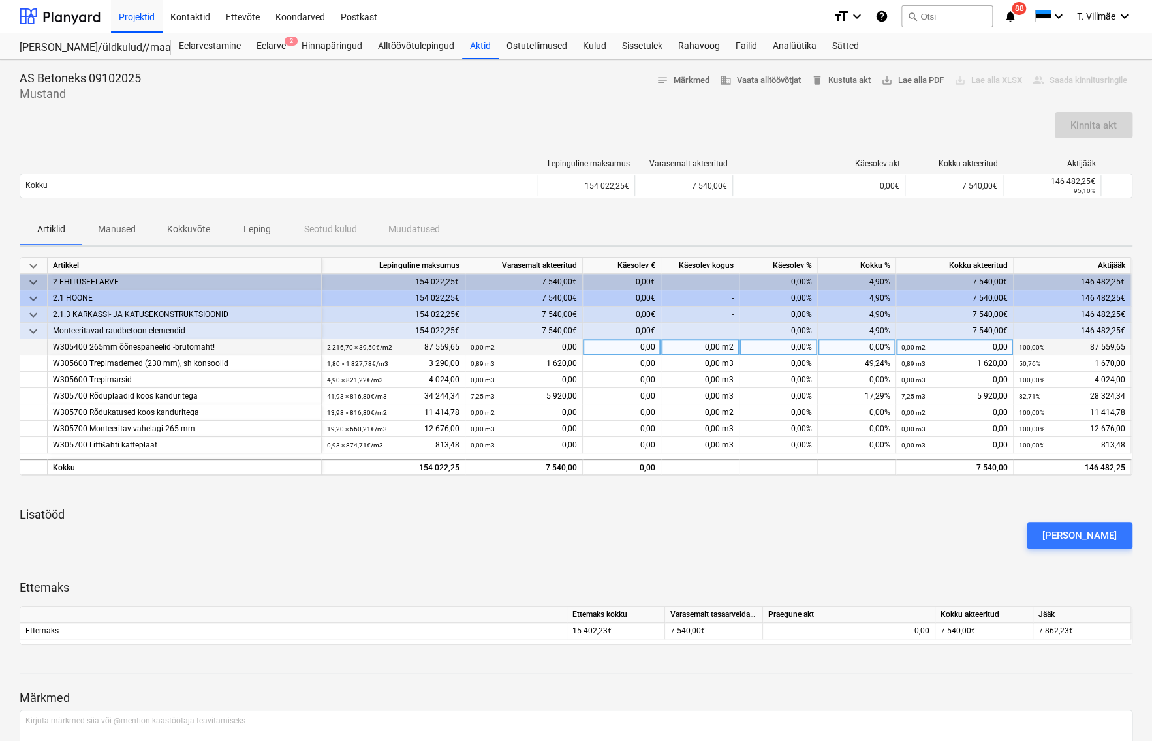
click at [632, 347] on div "0,00" at bounding box center [622, 347] width 78 height 16
type input "9908,85"
click at [621, 542] on div "[PERSON_NAME]" at bounding box center [575, 536] width 1123 height 37
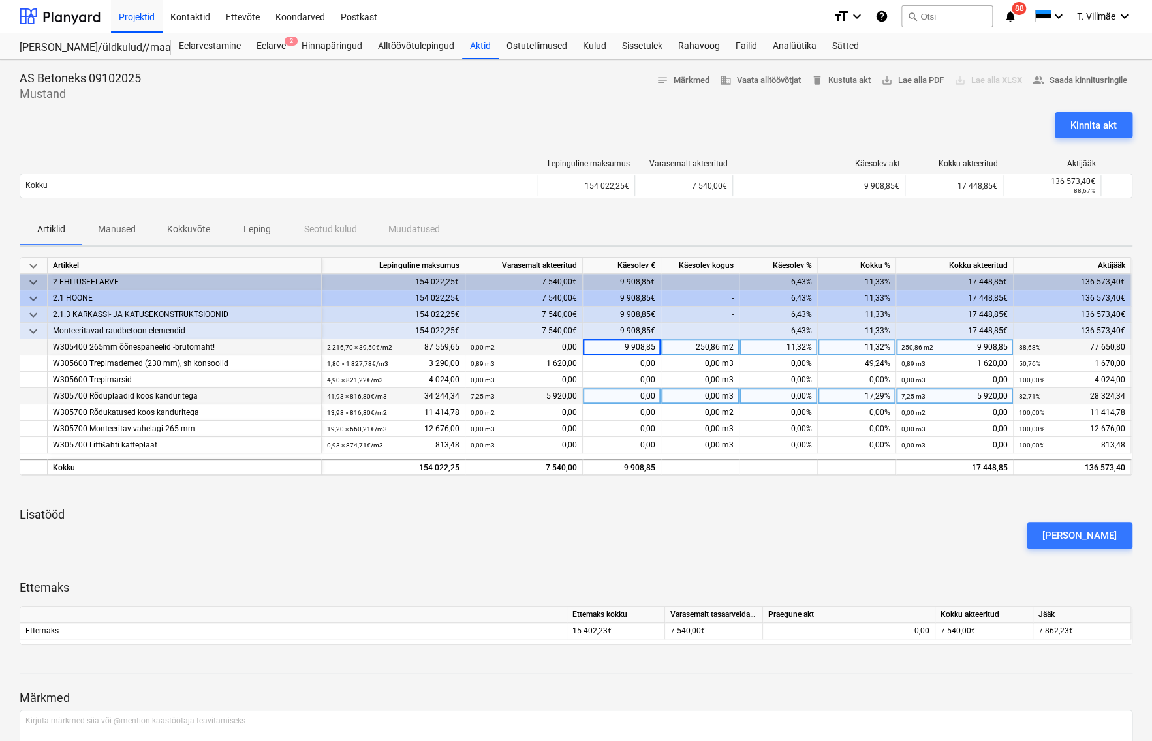
click at [613, 397] on div "0,00" at bounding box center [622, 396] width 78 height 16
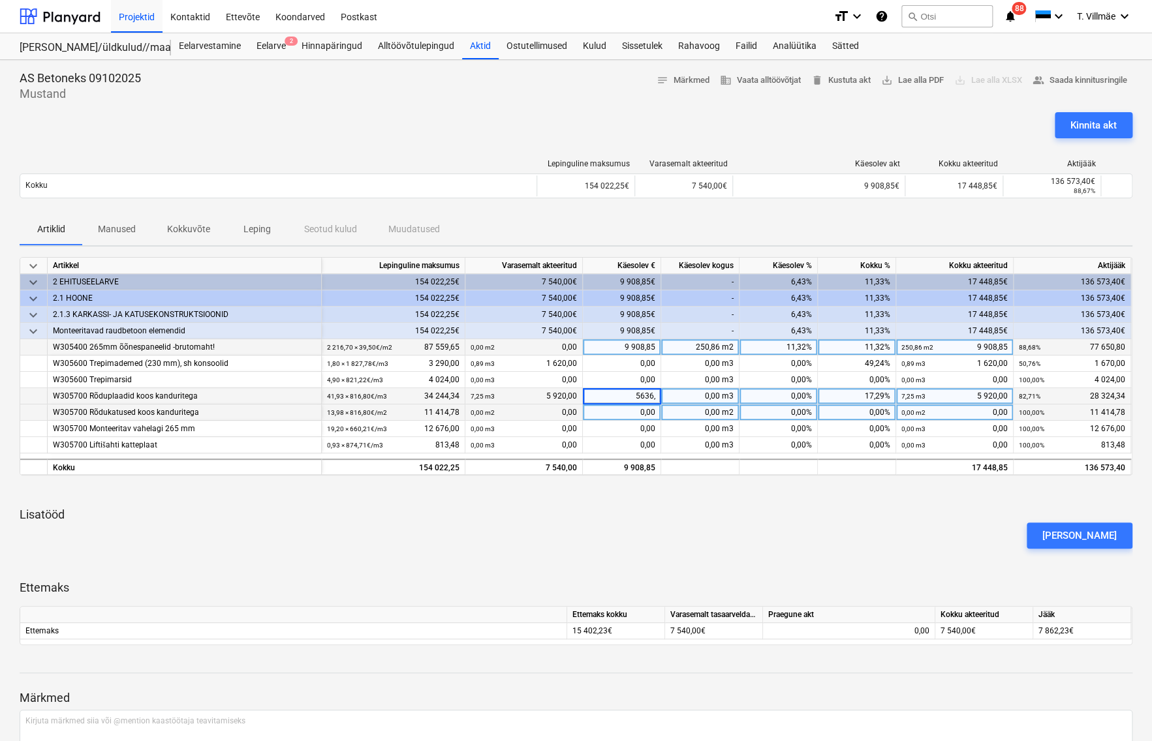
type input "5636,5"
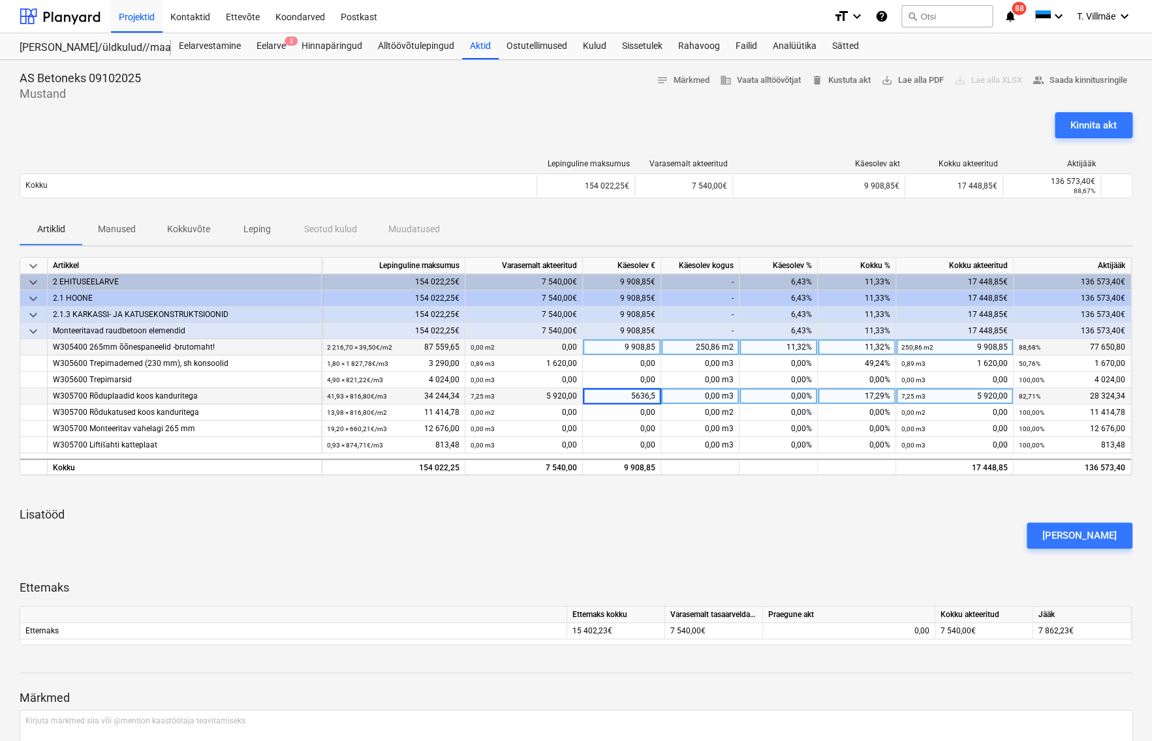
click at [685, 540] on div "[PERSON_NAME]" at bounding box center [575, 536] width 1123 height 37
click at [623, 430] on div "0,00" at bounding box center [622, 429] width 78 height 16
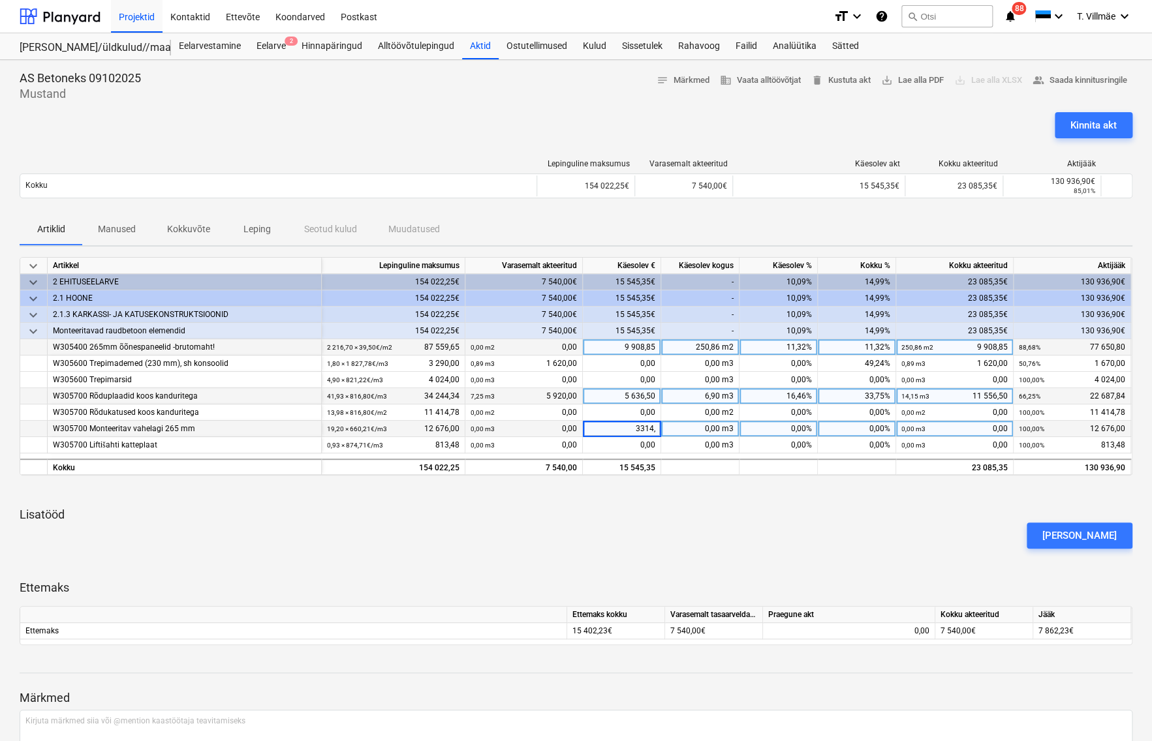
type input "3314,3"
click at [595, 527] on div "[PERSON_NAME]" at bounding box center [575, 536] width 1123 height 37
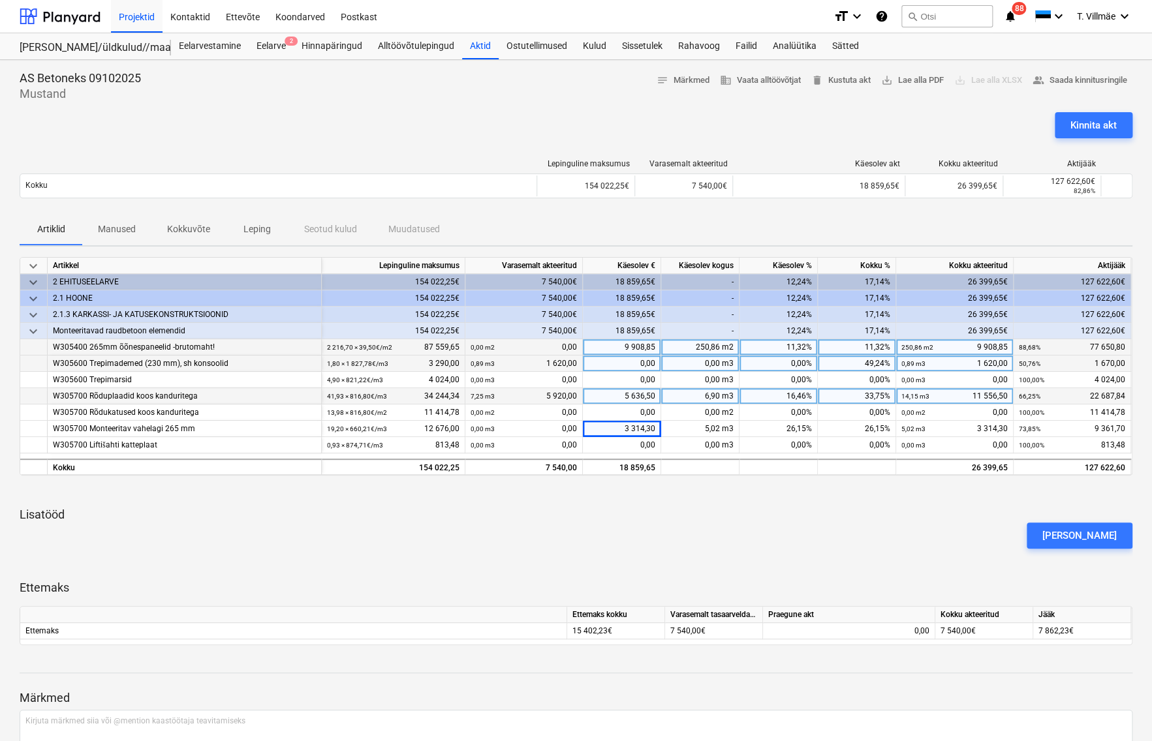
click at [638, 365] on div "0,00" at bounding box center [622, 364] width 78 height 16
type input "539,85"
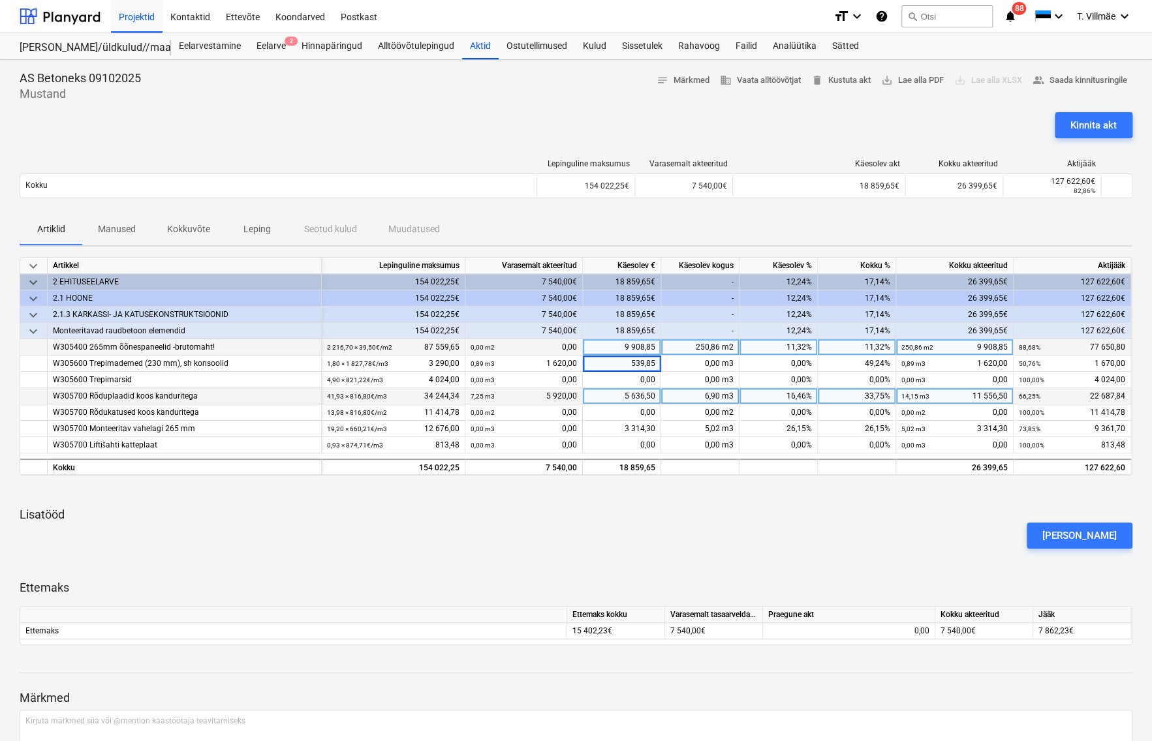
click at [509, 536] on div "[PERSON_NAME]" at bounding box center [575, 536] width 1123 height 37
click at [617, 382] on div "0,00" at bounding box center [622, 380] width 78 height 16
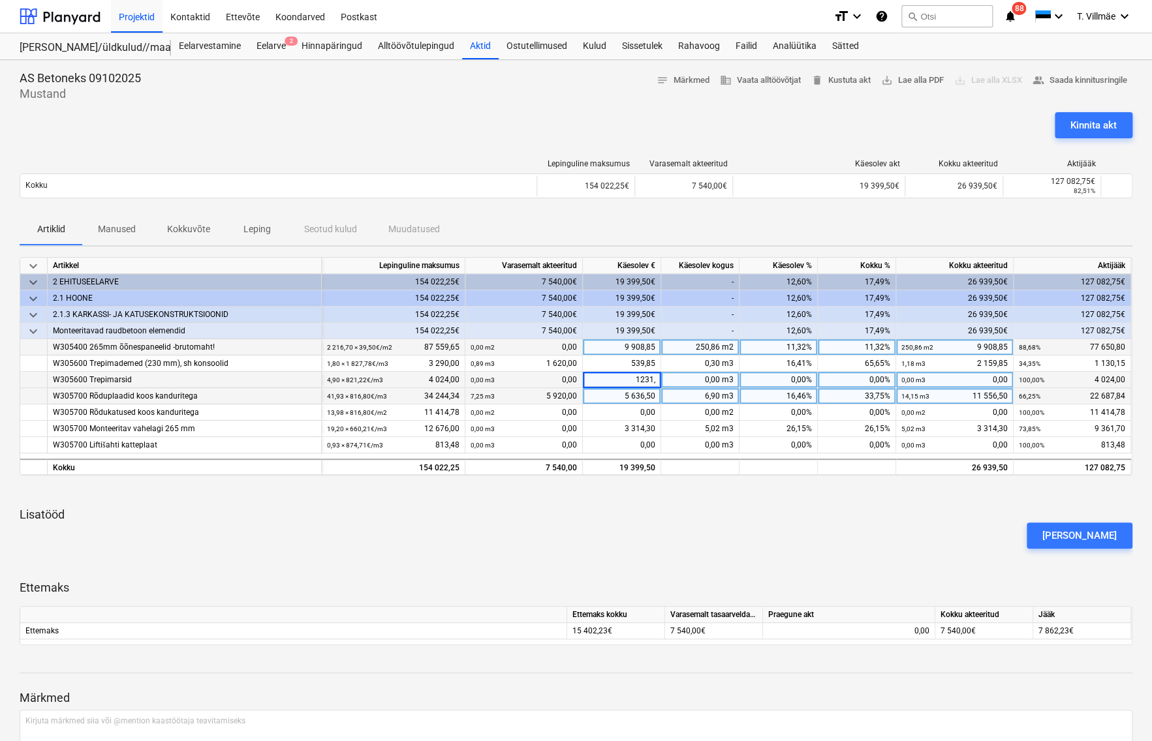
type input "1231,2"
click at [555, 555] on div "keyboard_arrow_down Artikkel Lepinguline maksumus Varasemalt akteeritud Käesole…" at bounding box center [576, 451] width 1113 height 388
click at [655, 397] on div "5 636,50" at bounding box center [622, 396] width 78 height 16
click at [653, 396] on input "5636,5" at bounding box center [622, 396] width 78 height 16
type input "5636,75"
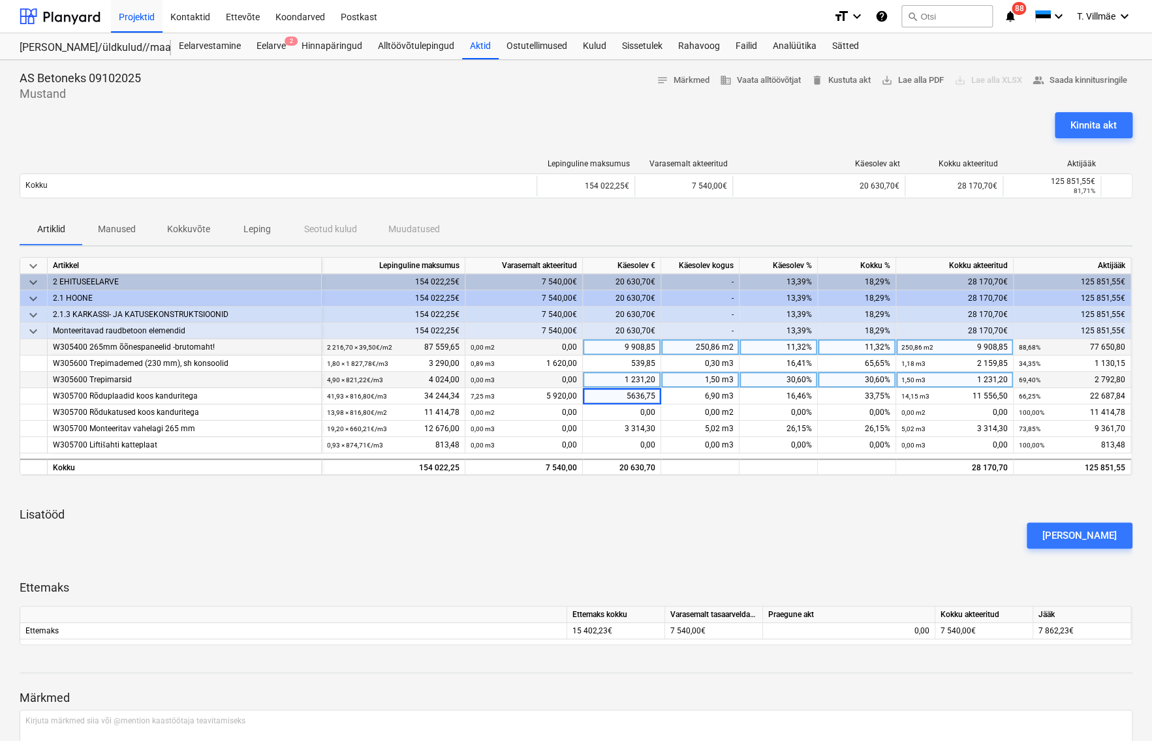
click at [595, 535] on div "[PERSON_NAME]" at bounding box center [575, 536] width 1123 height 37
click at [770, 527] on div "[PERSON_NAME]" at bounding box center [575, 536] width 1123 height 37
click at [1090, 129] on div "Kinnita akt" at bounding box center [1093, 125] width 46 height 17
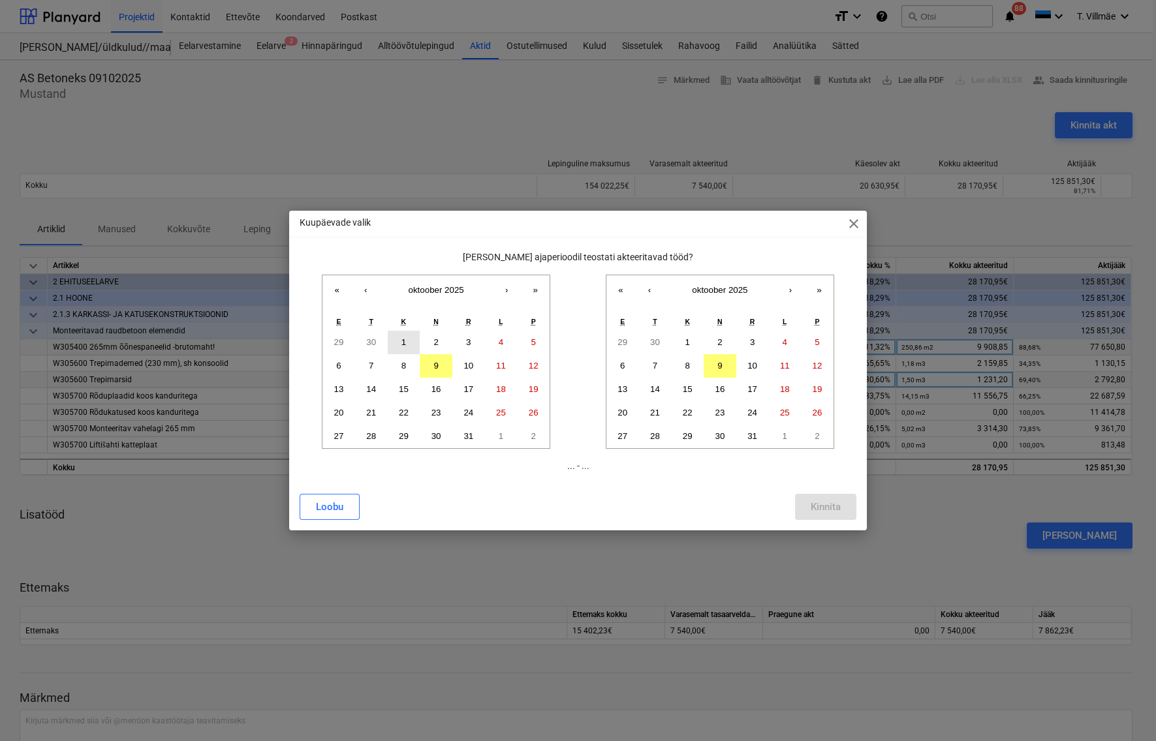
click at [396, 344] on button "1" at bounding box center [404, 342] width 33 height 23
click at [433, 367] on abbr "9" at bounding box center [435, 366] width 5 height 10
click at [403, 341] on abbr "1" at bounding box center [403, 342] width 5 height 10
click at [715, 369] on button "9" at bounding box center [720, 365] width 33 height 23
click at [820, 508] on div "Kinnita" at bounding box center [826, 507] width 30 height 17
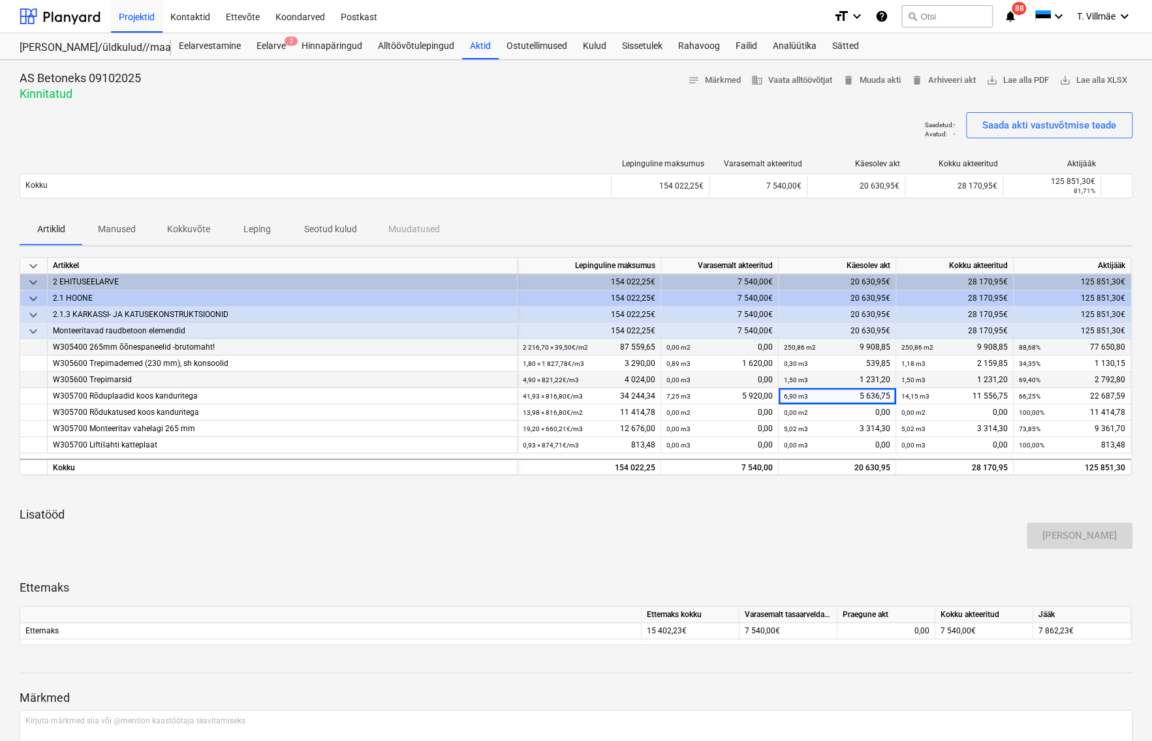
click at [873, 543] on div "[PERSON_NAME]" at bounding box center [575, 536] width 1123 height 37
click at [475, 48] on div "Aktid" at bounding box center [480, 46] width 37 height 26
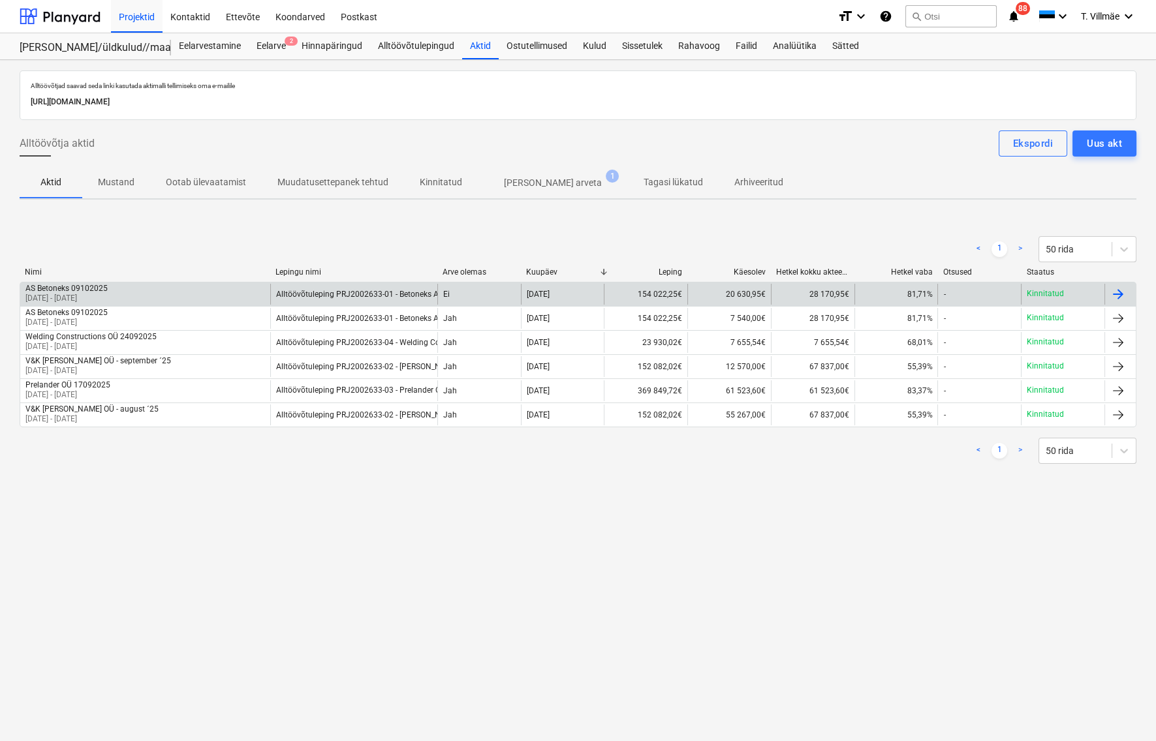
click at [1122, 295] on div at bounding box center [1118, 295] width 16 height 16
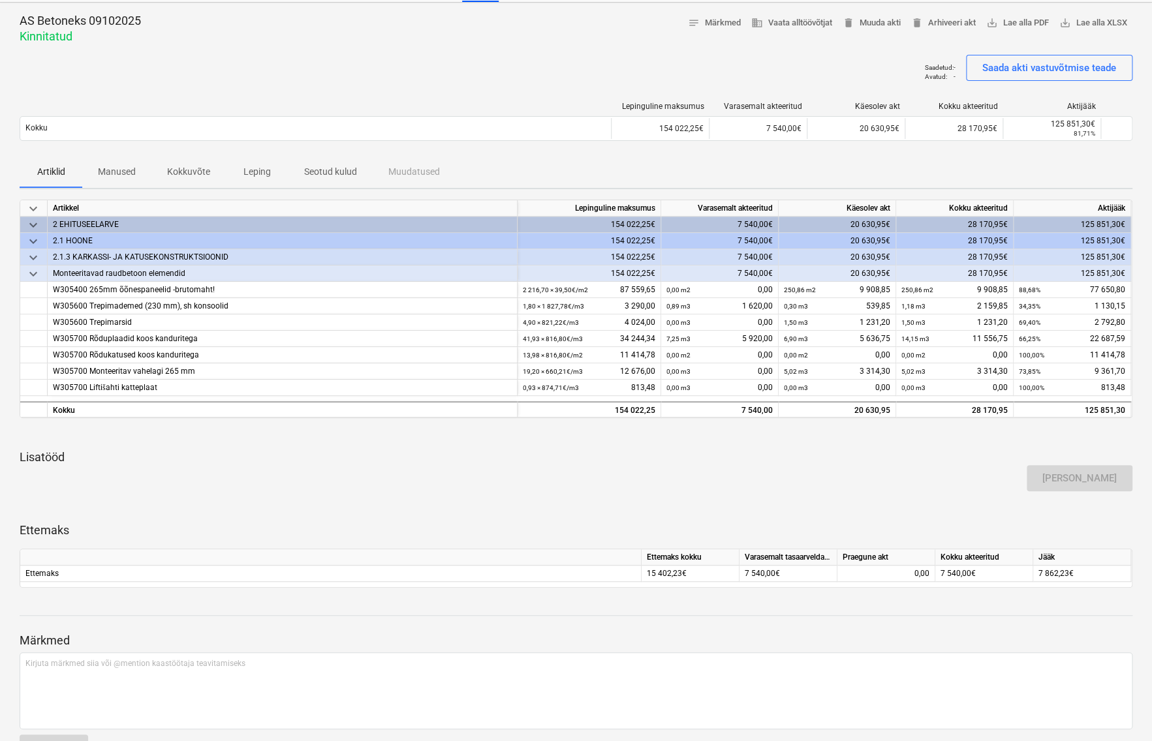
scroll to position [38, 0]
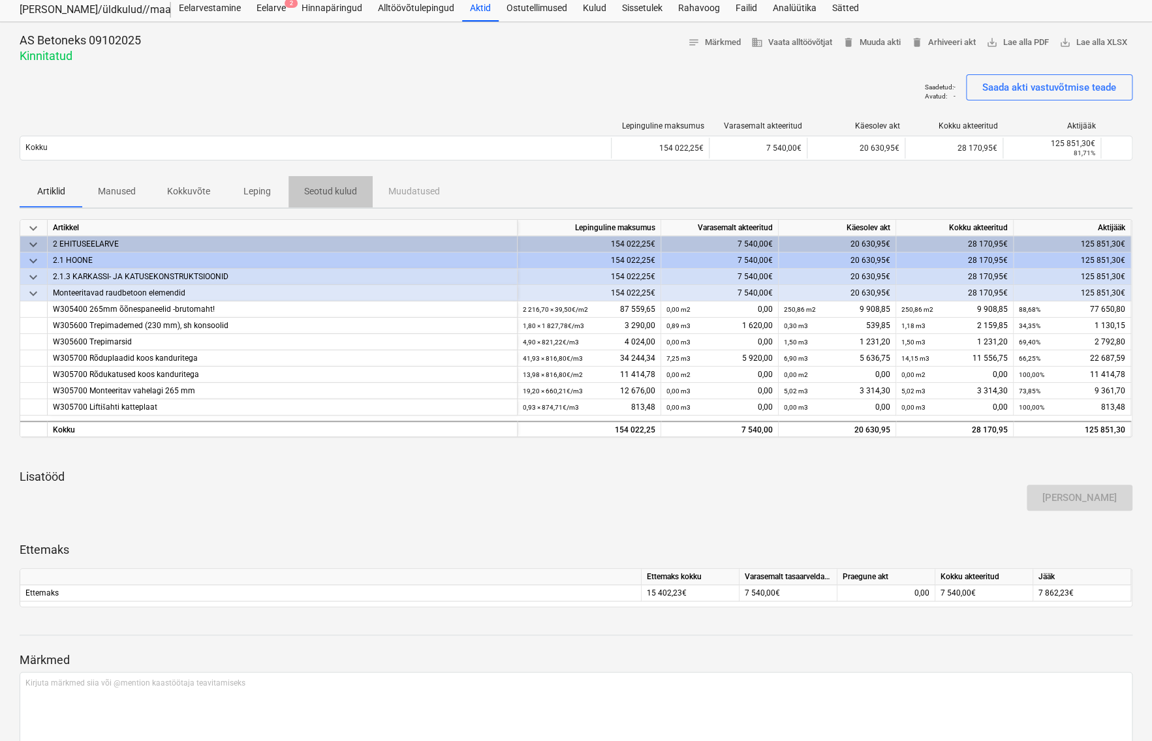
click at [318, 191] on p "Seotud kulud" at bounding box center [330, 192] width 53 height 14
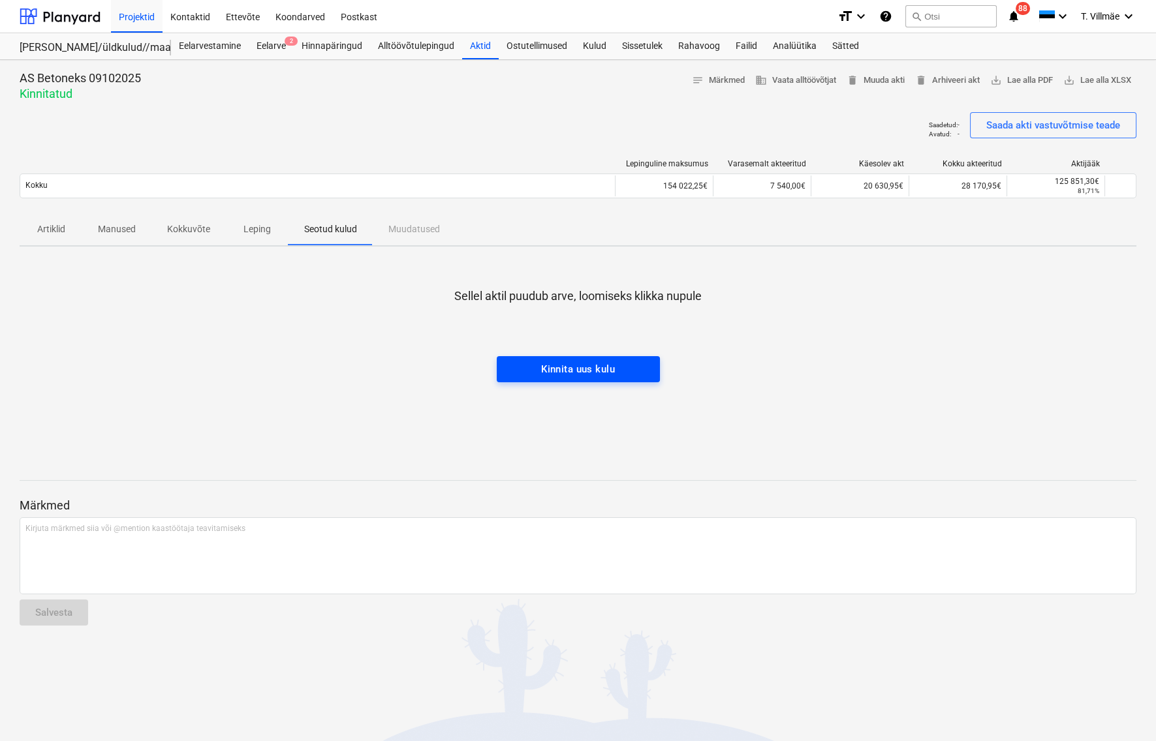
click at [613, 371] on div "Kinnita uus kulu" at bounding box center [578, 369] width 74 height 17
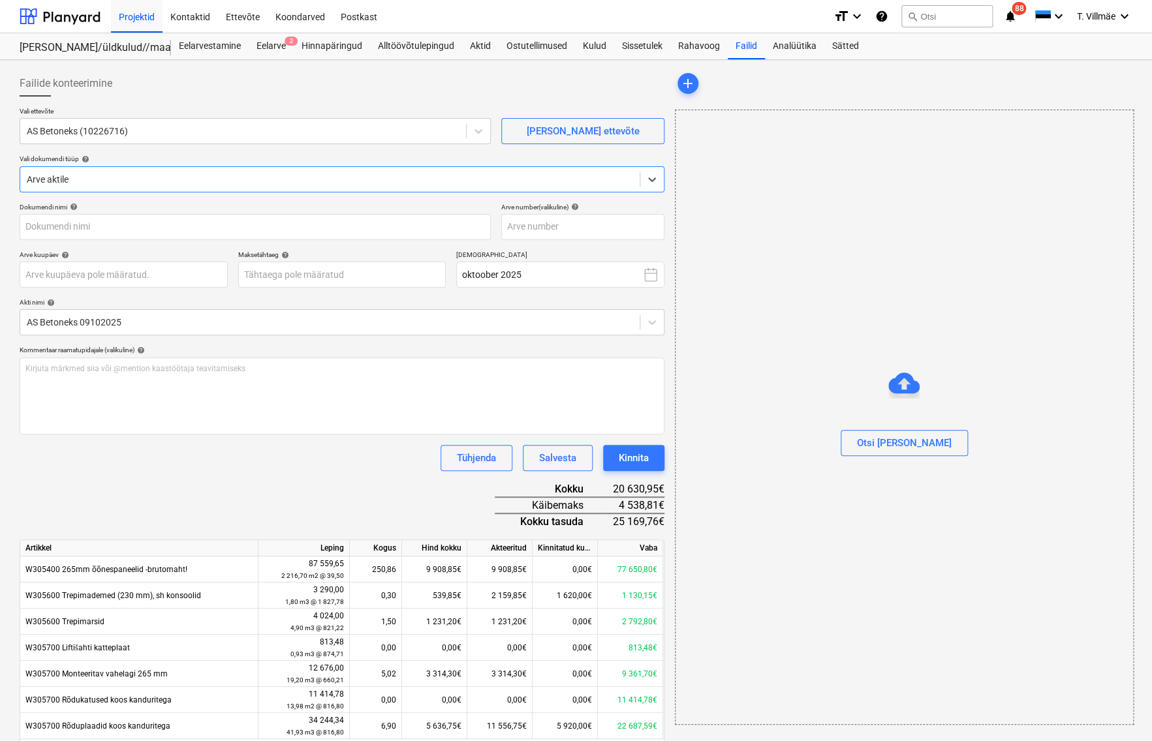
type input "Rb_Bonava_Eesti_Ou_Arve_2540020293_30.09.2025.pdf"
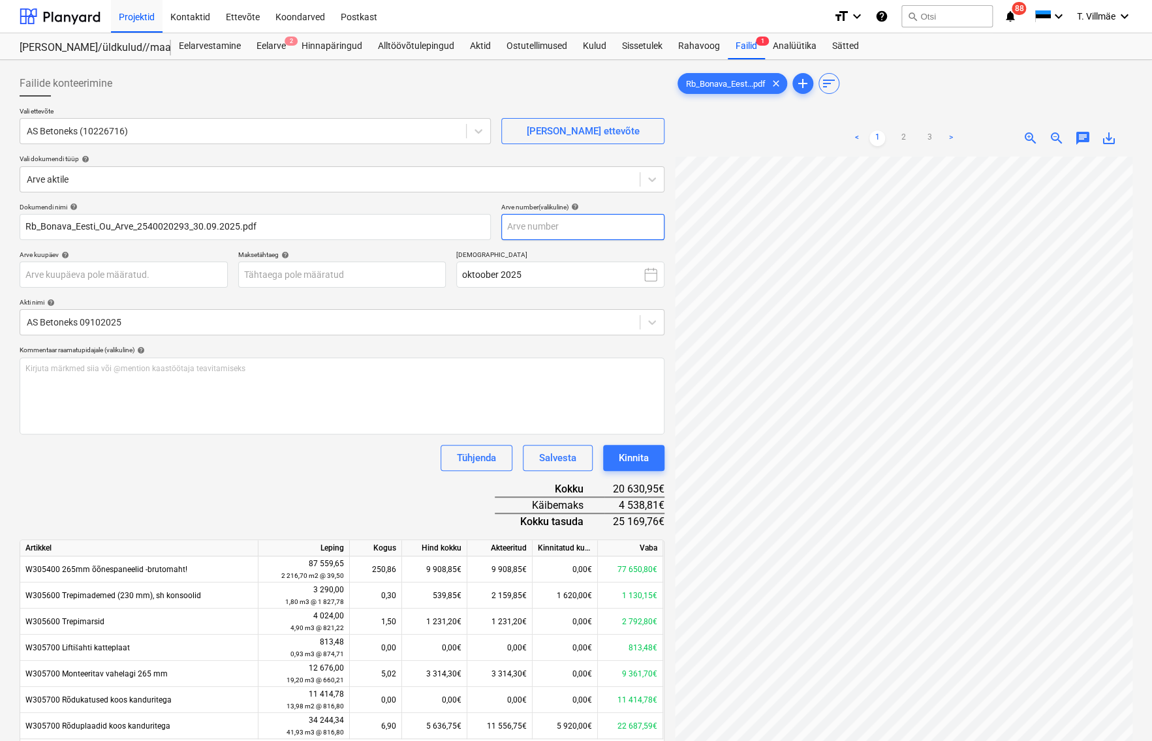
click at [562, 228] on input "text" at bounding box center [582, 227] width 163 height 26
type input "2540020293"
click at [75, 273] on body "Projektid Kontaktid Ettevõte Koondarved Postkast format_size keyboard_arrow_dow…" at bounding box center [576, 370] width 1152 height 741
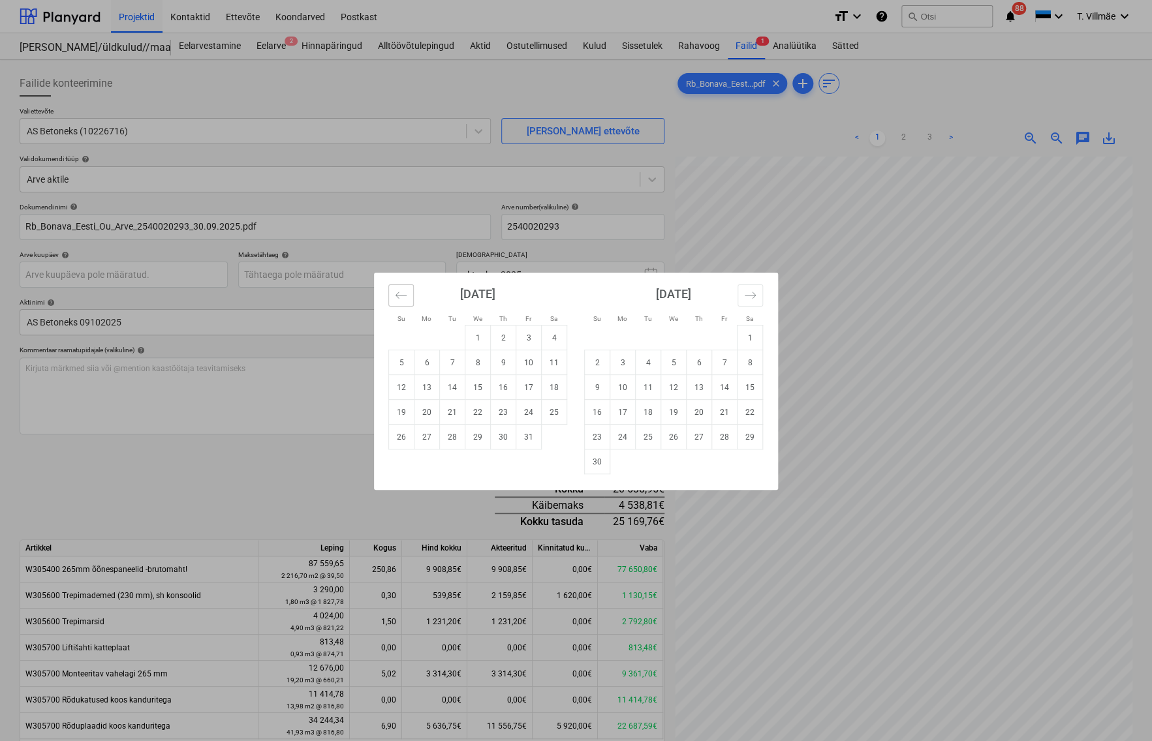
click at [400, 300] on icon "Move backward to switch to the previous month." at bounding box center [401, 295] width 12 height 12
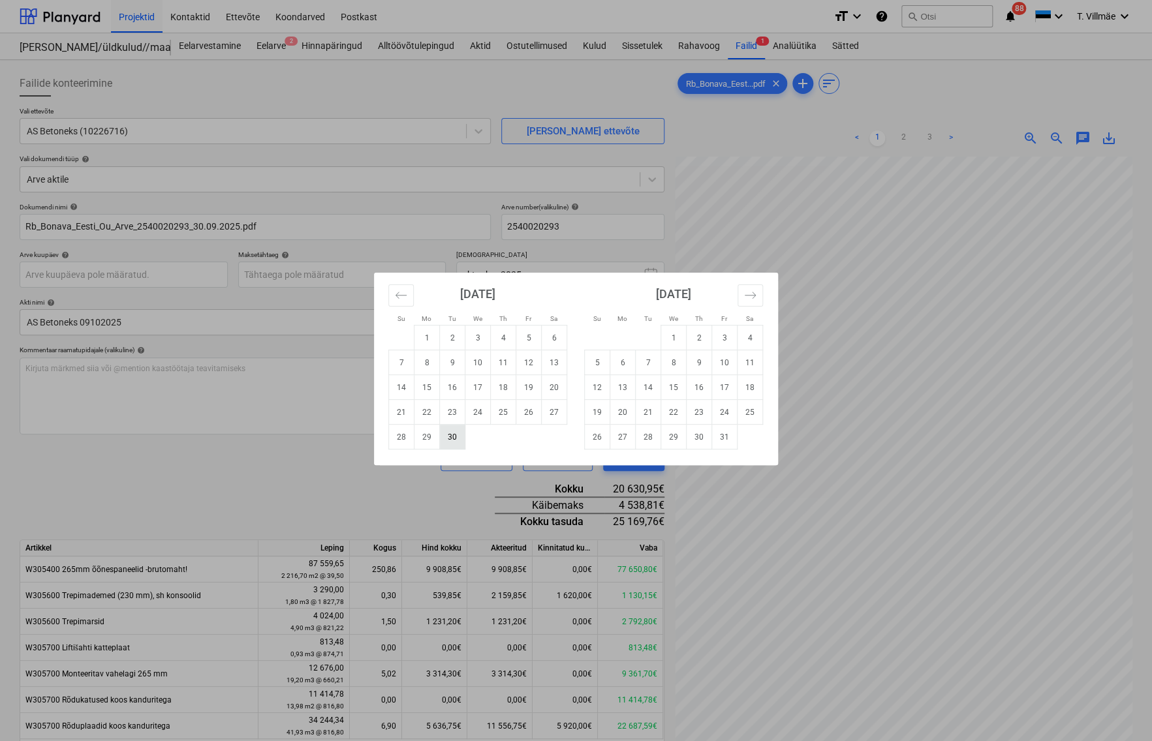
click at [454, 441] on td "30" at bounding box center [452, 437] width 25 height 25
type input "[DATE]"
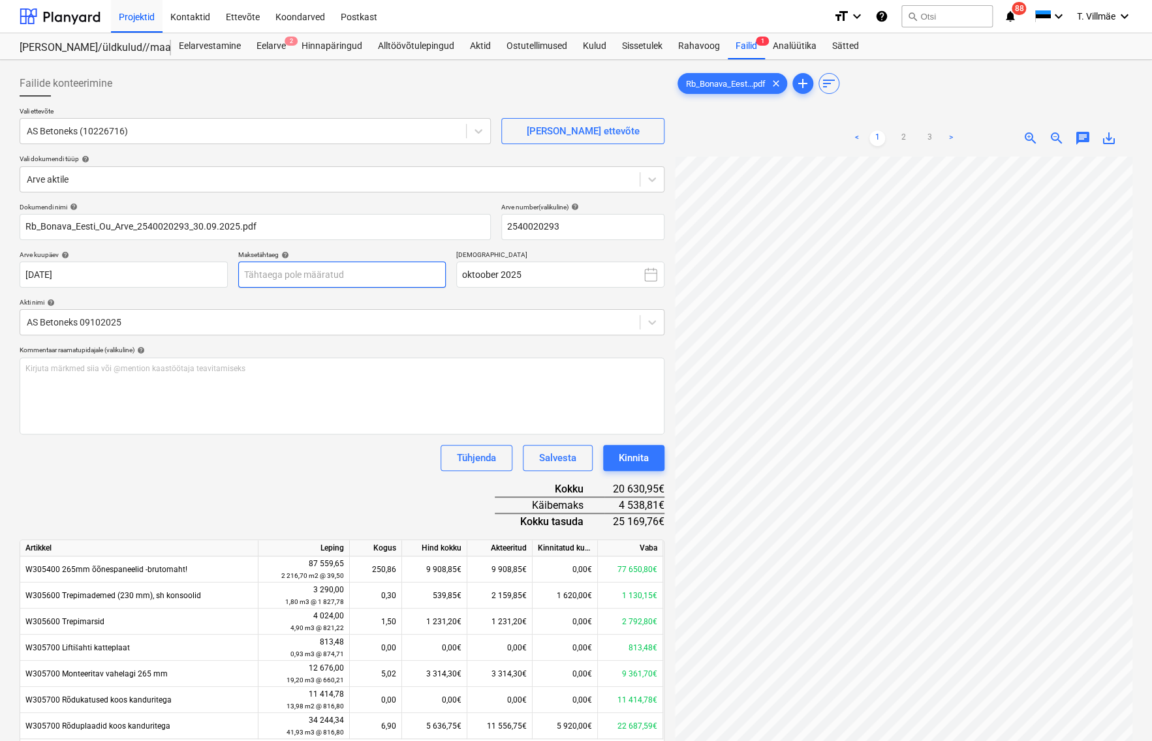
click at [259, 277] on body "Projektid Kontaktid Ettevõte Koondarved Postkast format_size keyboard_arrow_dow…" at bounding box center [576, 370] width 1152 height 741
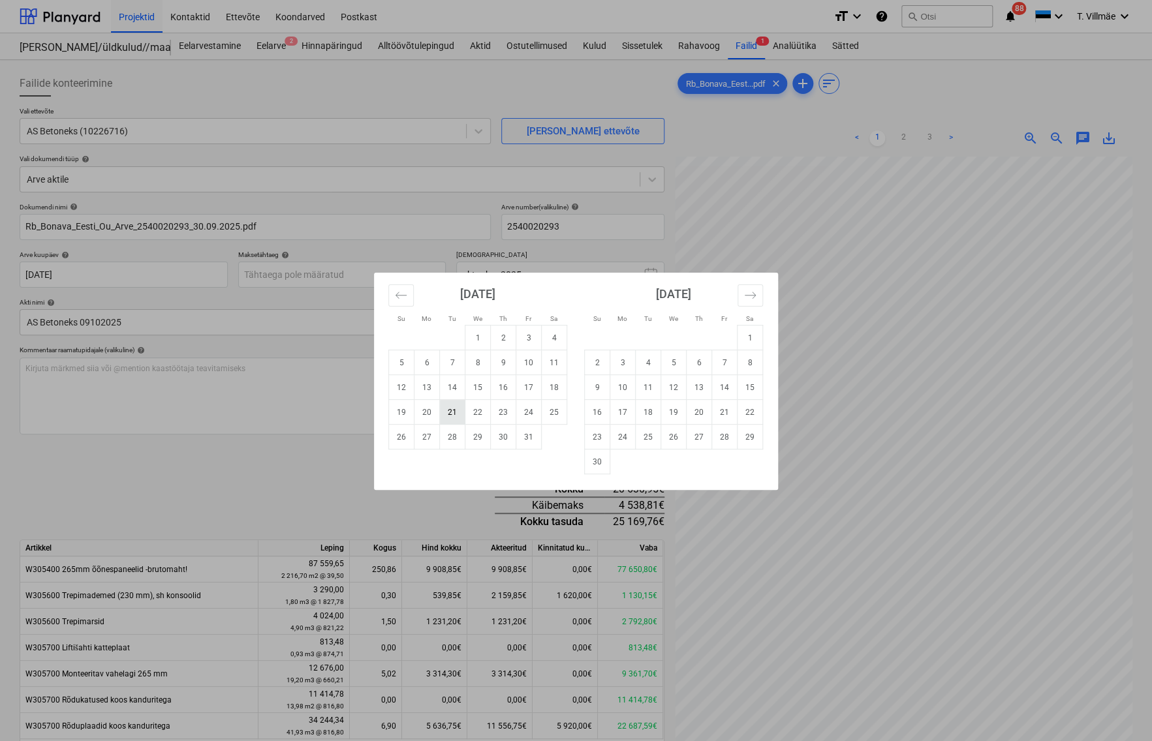
click at [456, 414] on td "21" at bounding box center [452, 412] width 25 height 25
type input "[DATE]"
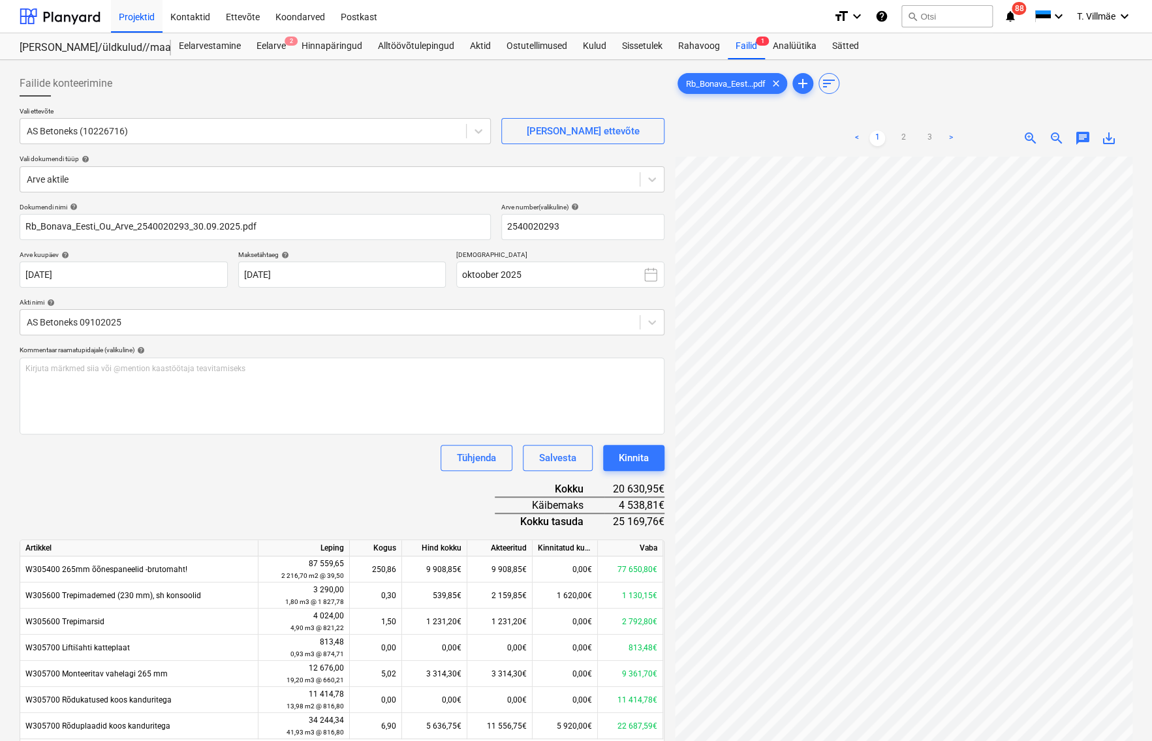
click at [291, 347] on div "Kommentaar raamatupidajale (valikuline) help" at bounding box center [342, 350] width 645 height 8
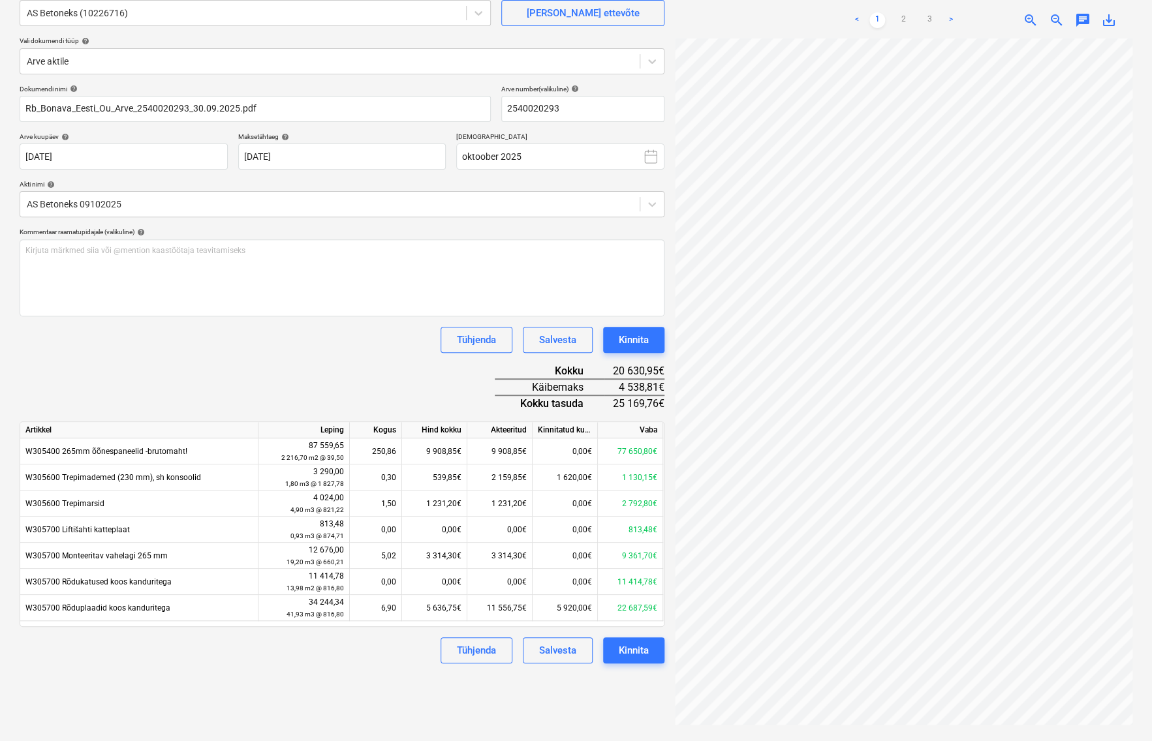
scroll to position [131, 0]
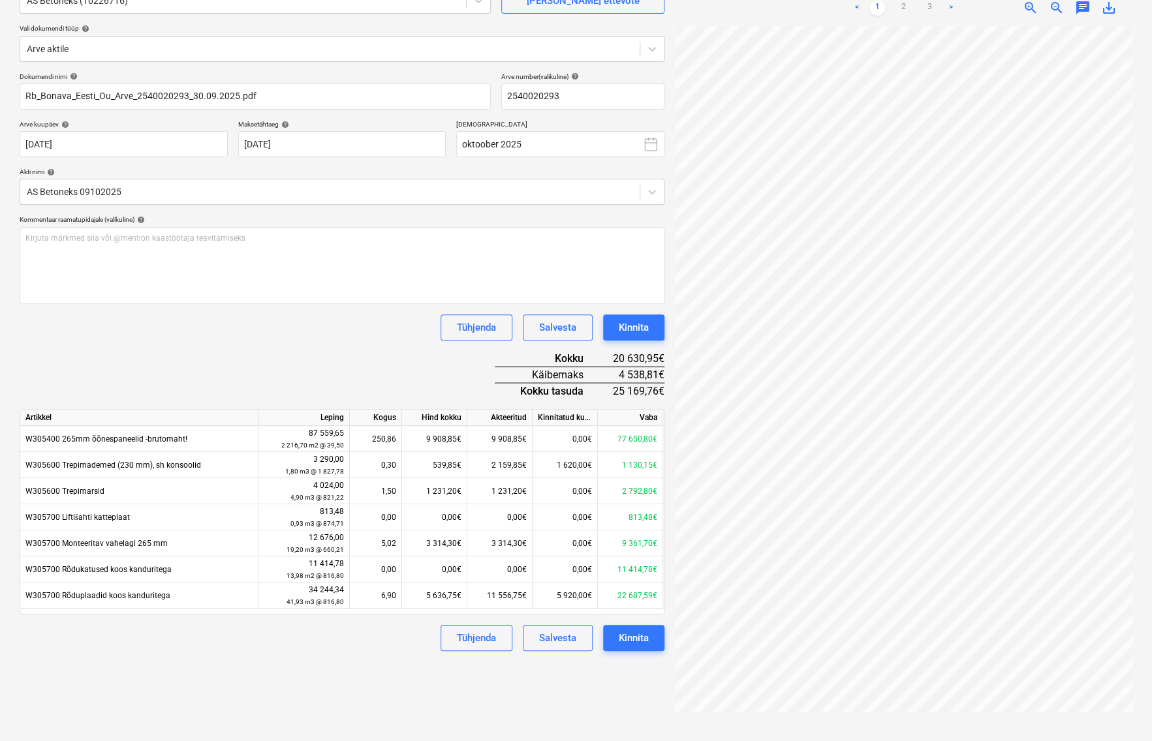
click at [931, 10] on div "Märkmete laadimine ebaõnnestus" at bounding box center [903, 14] width 157 height 16
click at [925, 7] on div "Märkmete laadimine ebaõnnestus" at bounding box center [903, 14] width 157 height 16
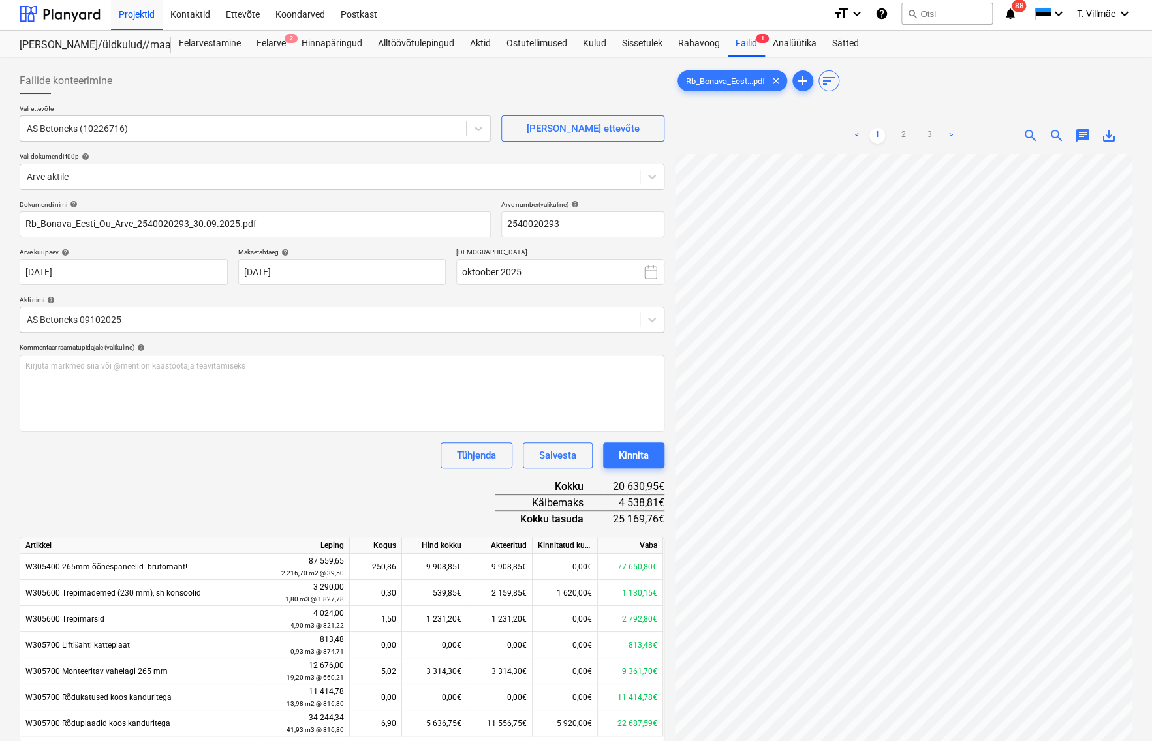
scroll to position [0, 0]
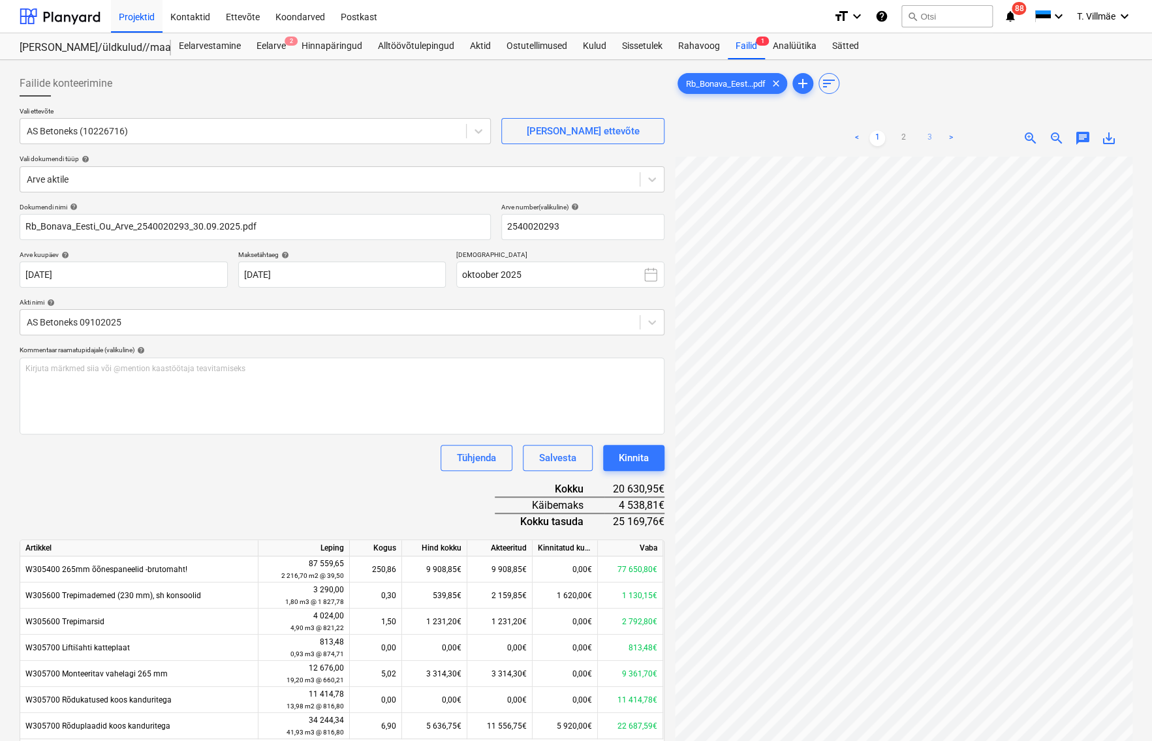
click at [932, 139] on link "3" at bounding box center [930, 139] width 16 height 16
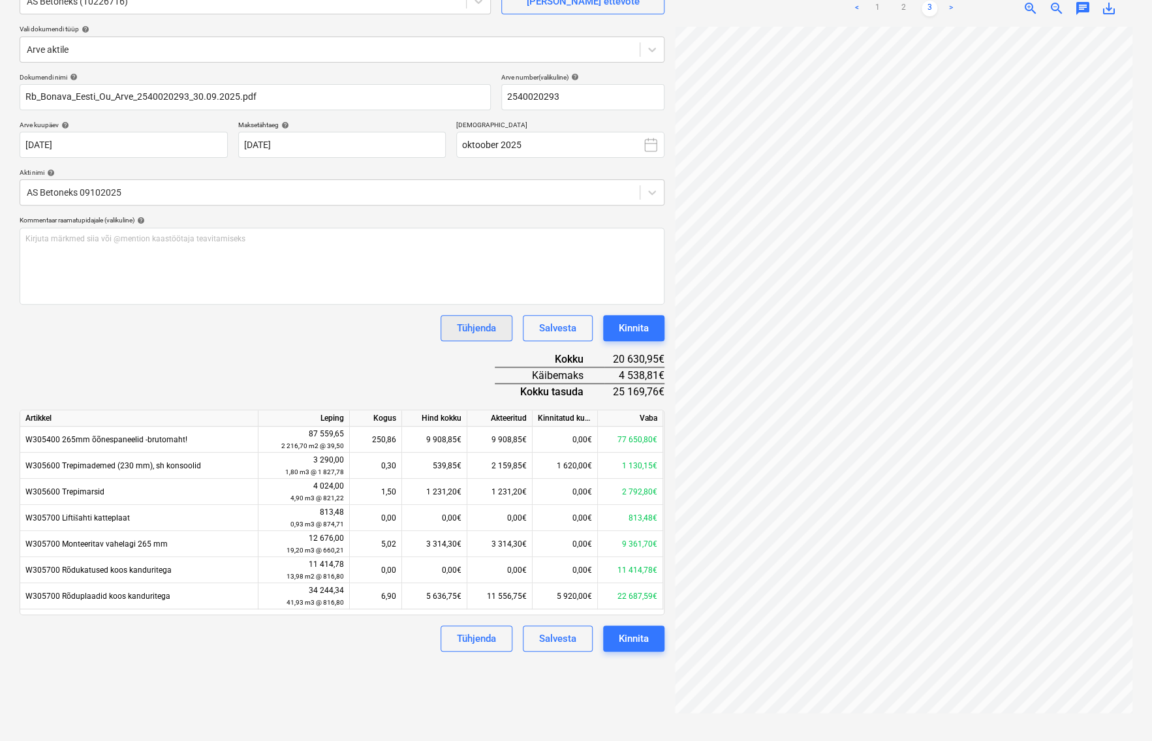
scroll to position [131, 0]
click at [493, 642] on div "Tühjenda" at bounding box center [476, 638] width 39 height 17
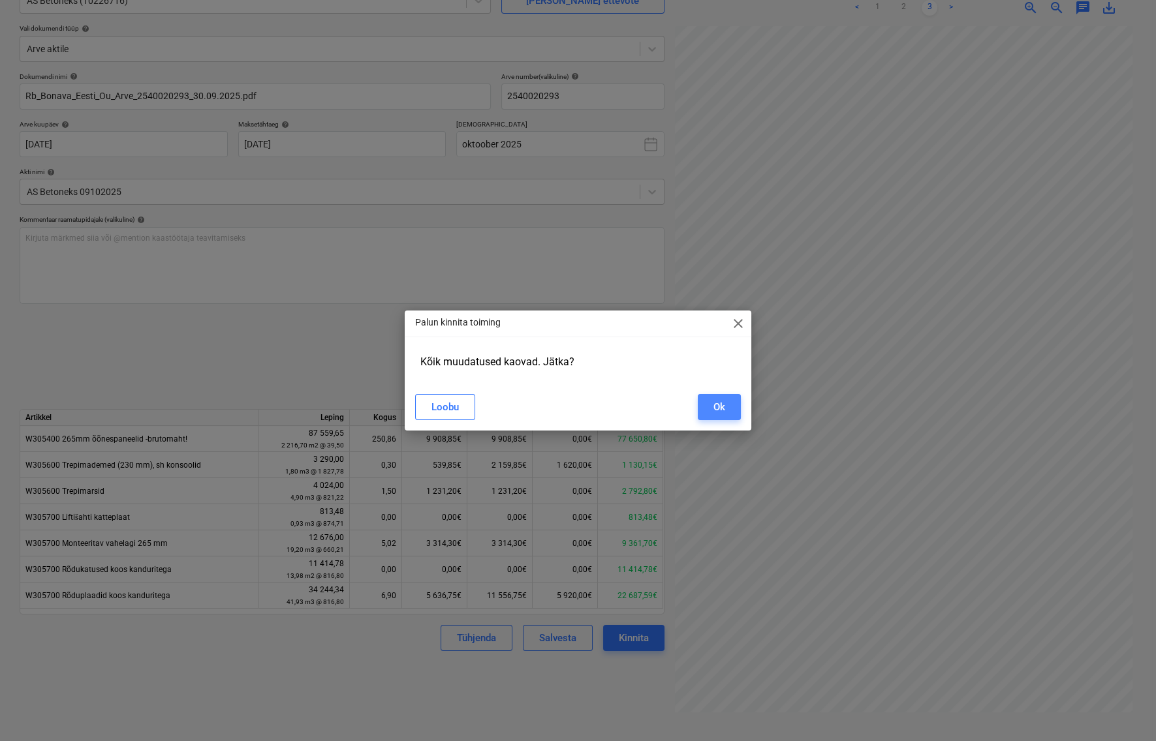
click at [726, 411] on button "Ok" at bounding box center [719, 407] width 43 height 26
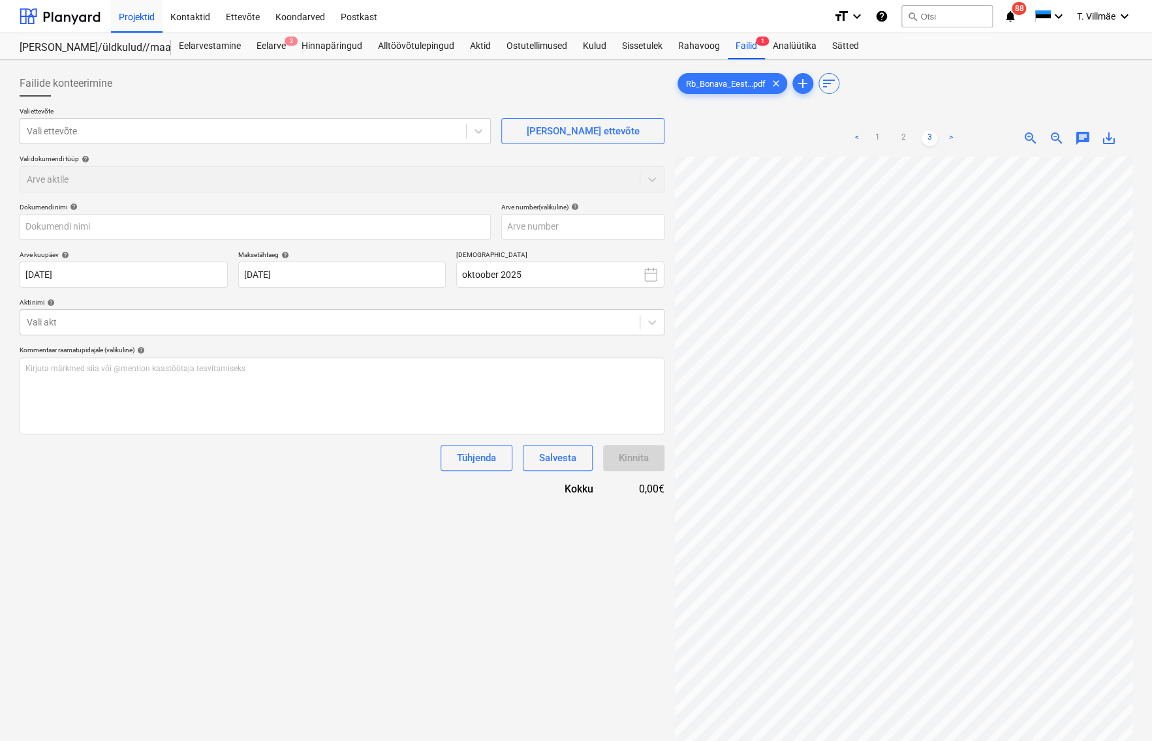
click at [356, 155] on div "Vali dokumendi tüüp help" at bounding box center [342, 159] width 645 height 8
click at [425, 51] on div "Alltöövõtulepingud" at bounding box center [416, 46] width 92 height 26
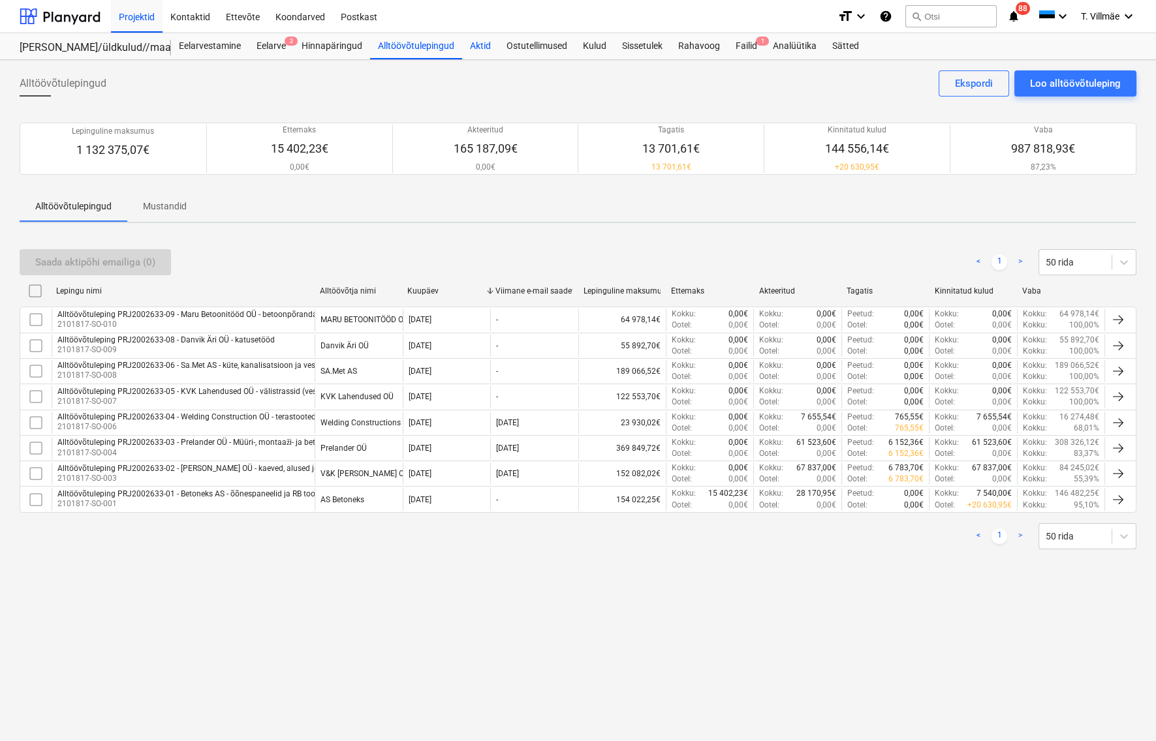
click at [482, 47] on div "Aktid" at bounding box center [480, 46] width 37 height 26
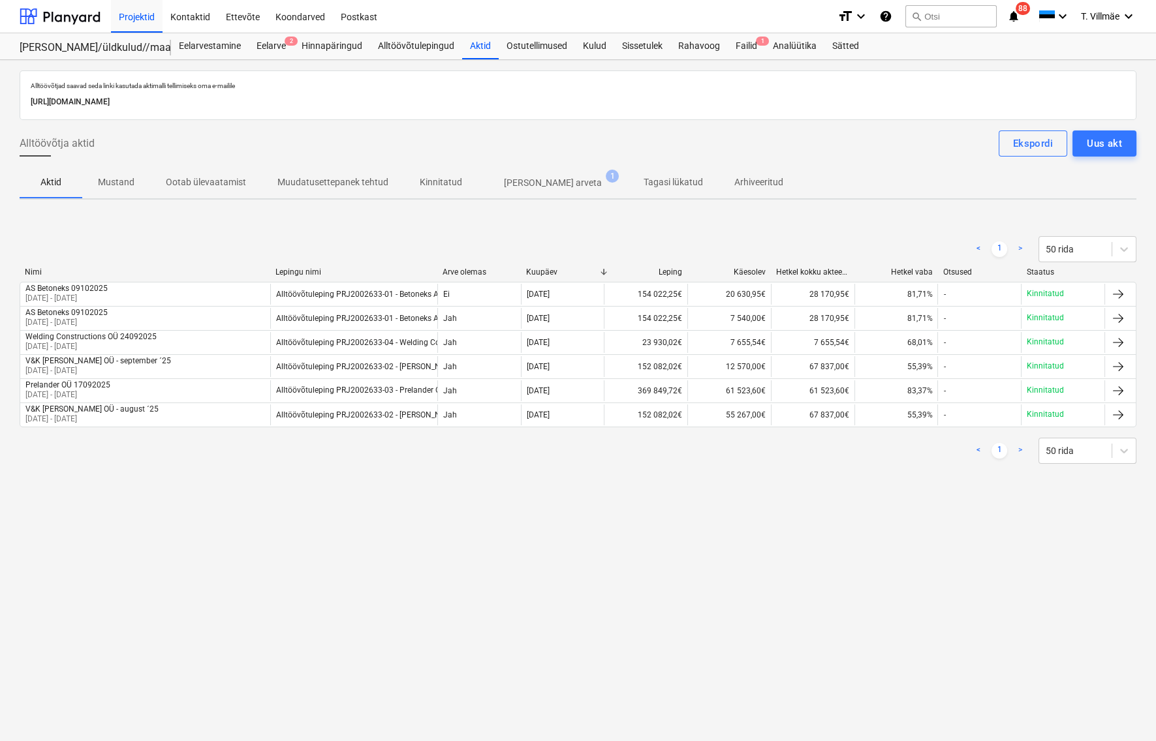
click at [529, 180] on p "[PERSON_NAME] arveta" at bounding box center [553, 183] width 98 height 14
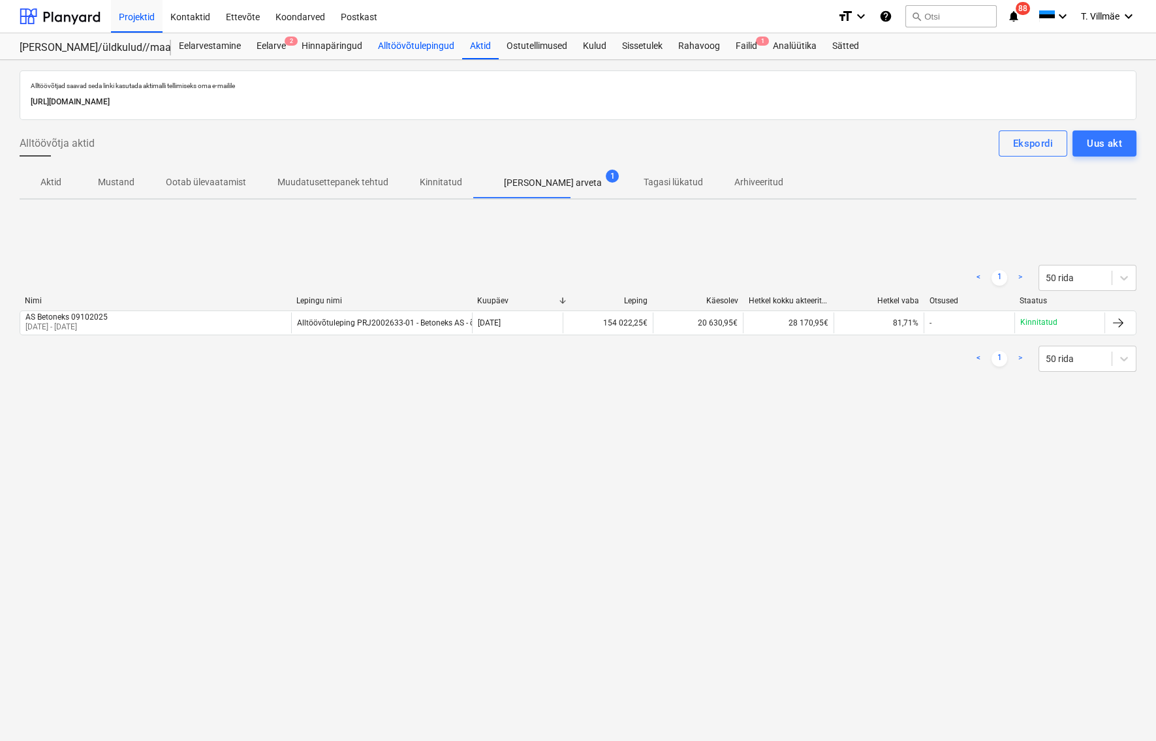
click at [416, 45] on div "Alltöövõtulepingud" at bounding box center [416, 46] width 92 height 26
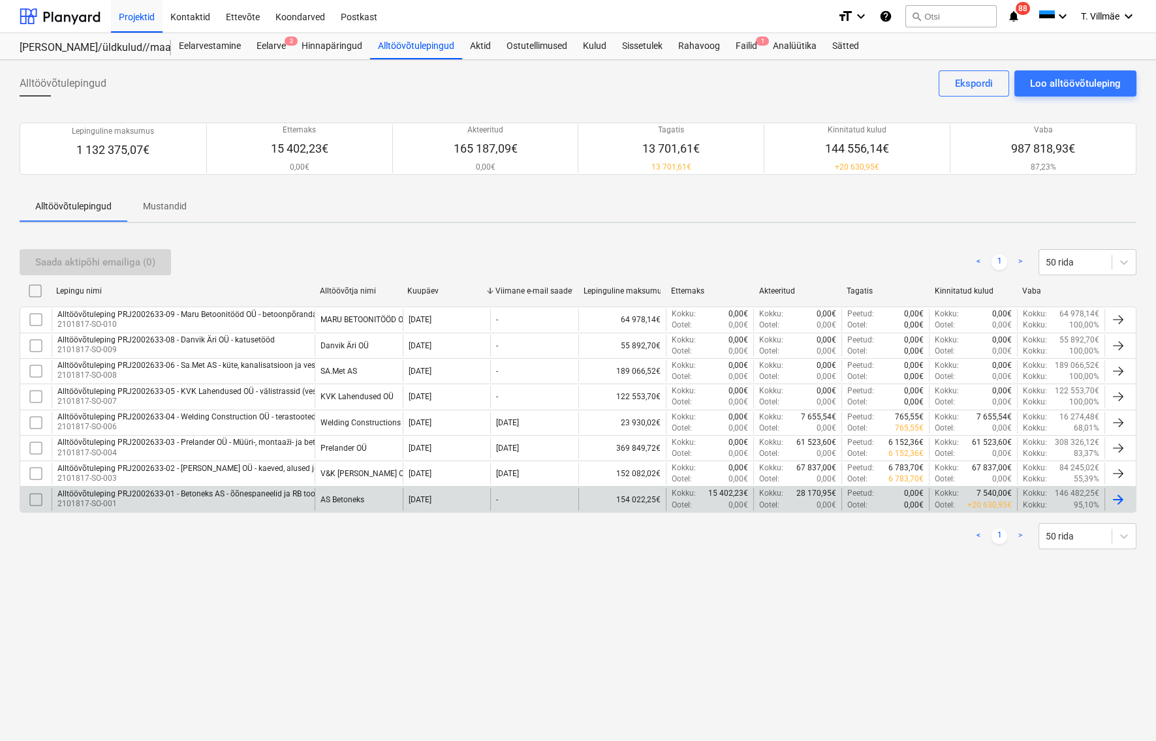
click at [176, 496] on div "Alltöövõtuleping PRJ2002633-01 - Betoneks AS - õõnespaneelid ja RB tooted" at bounding box center [191, 493] width 269 height 9
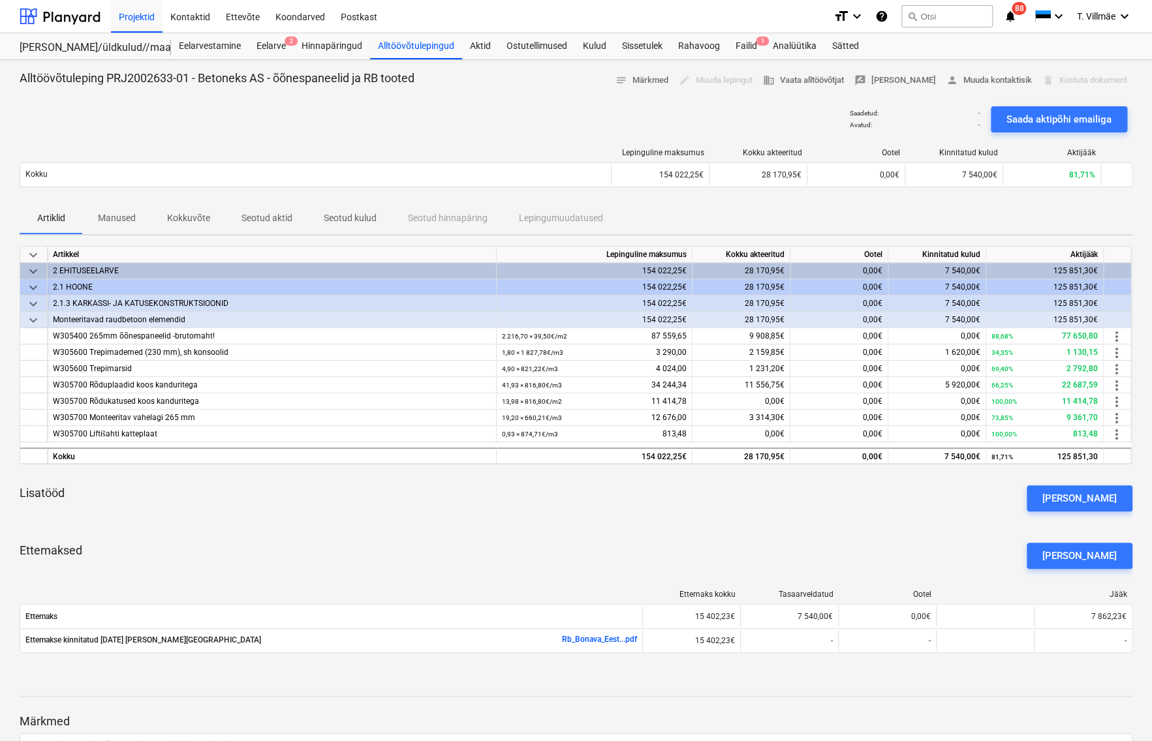
click at [137, 218] on span "Manused" at bounding box center [116, 219] width 69 height 22
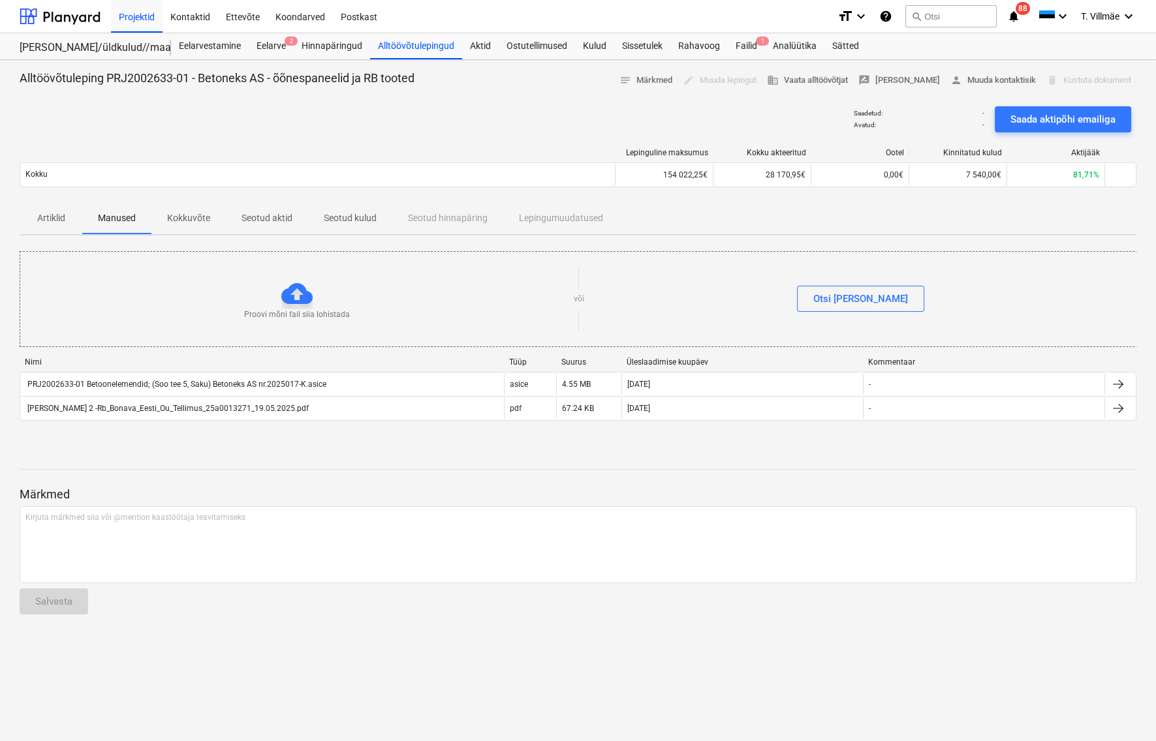
click at [190, 219] on p "Kokkuvõte" at bounding box center [188, 218] width 43 height 14
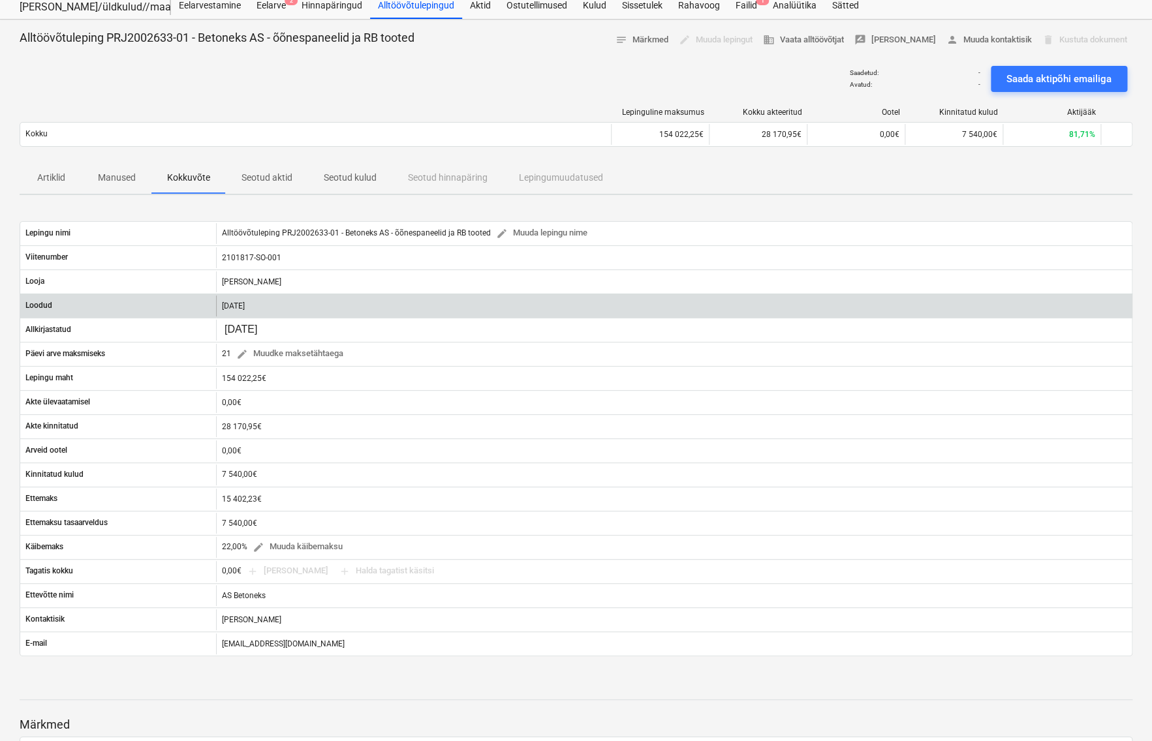
scroll to position [59, 0]
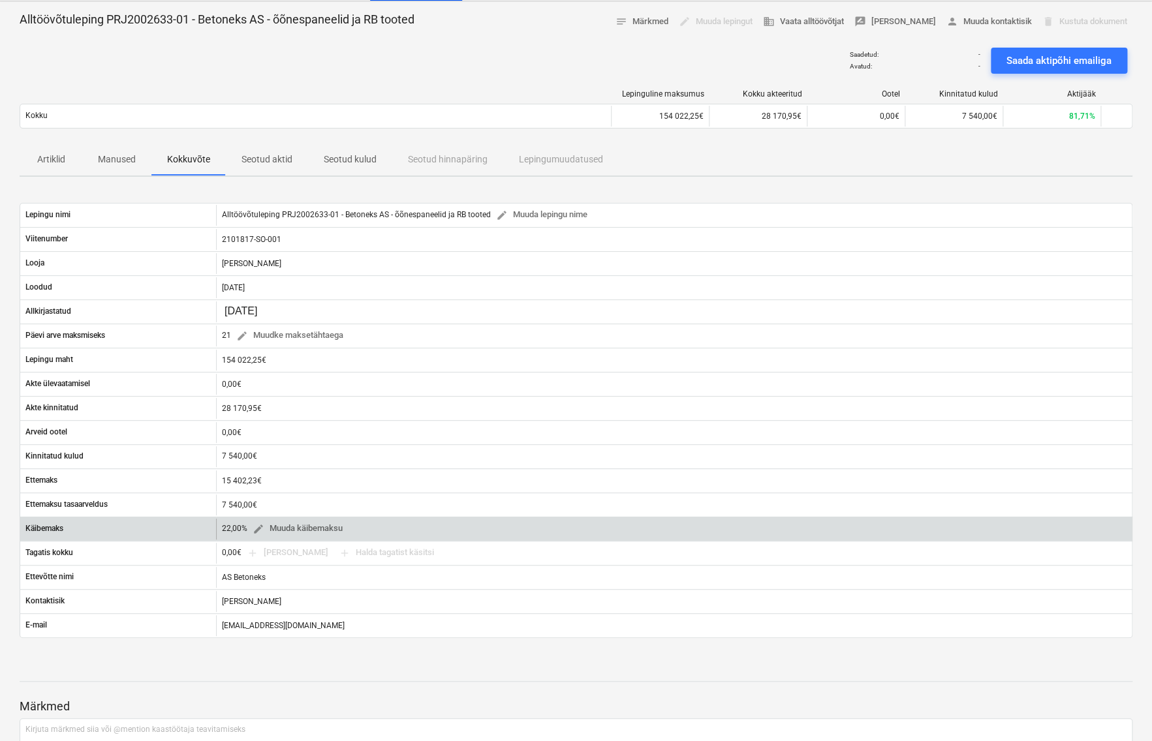
click at [230, 527] on div "22,00% edit Muuda käibemaksu" at bounding box center [285, 529] width 126 height 20
click at [262, 525] on span "edit" at bounding box center [259, 529] width 12 height 12
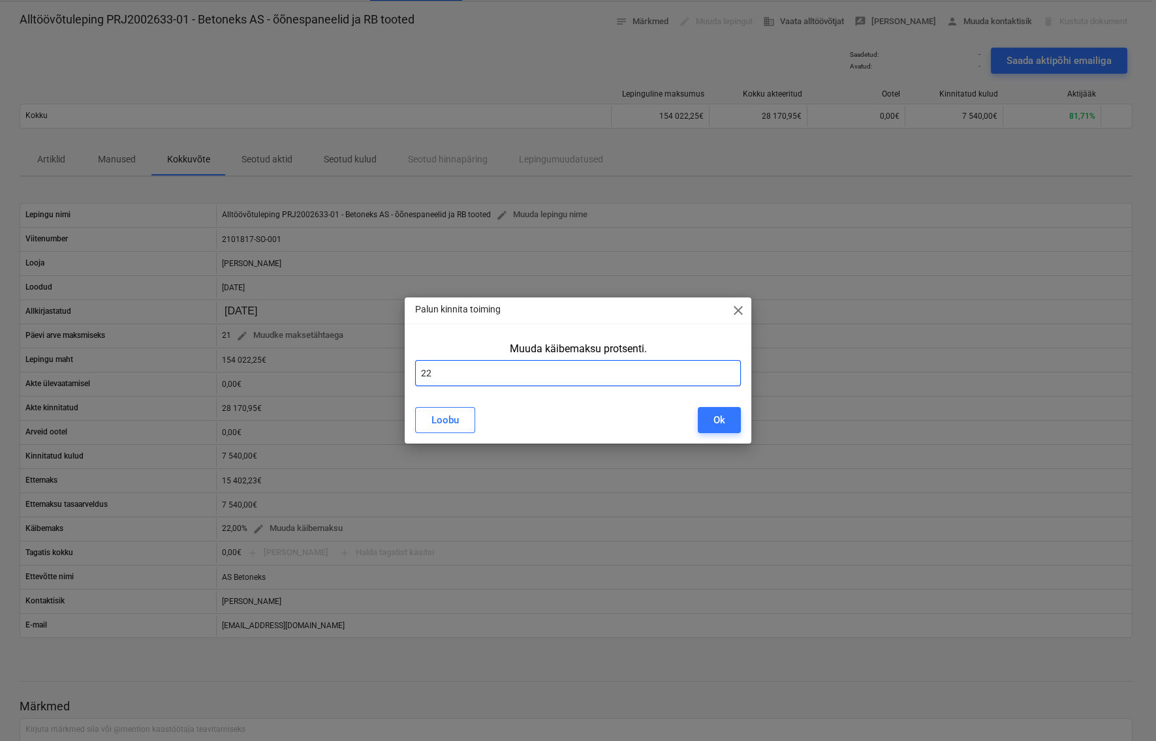
click at [437, 371] on input "22" at bounding box center [578, 373] width 326 height 26
type input "24"
click at [713, 423] on div "Ok" at bounding box center [719, 420] width 12 height 17
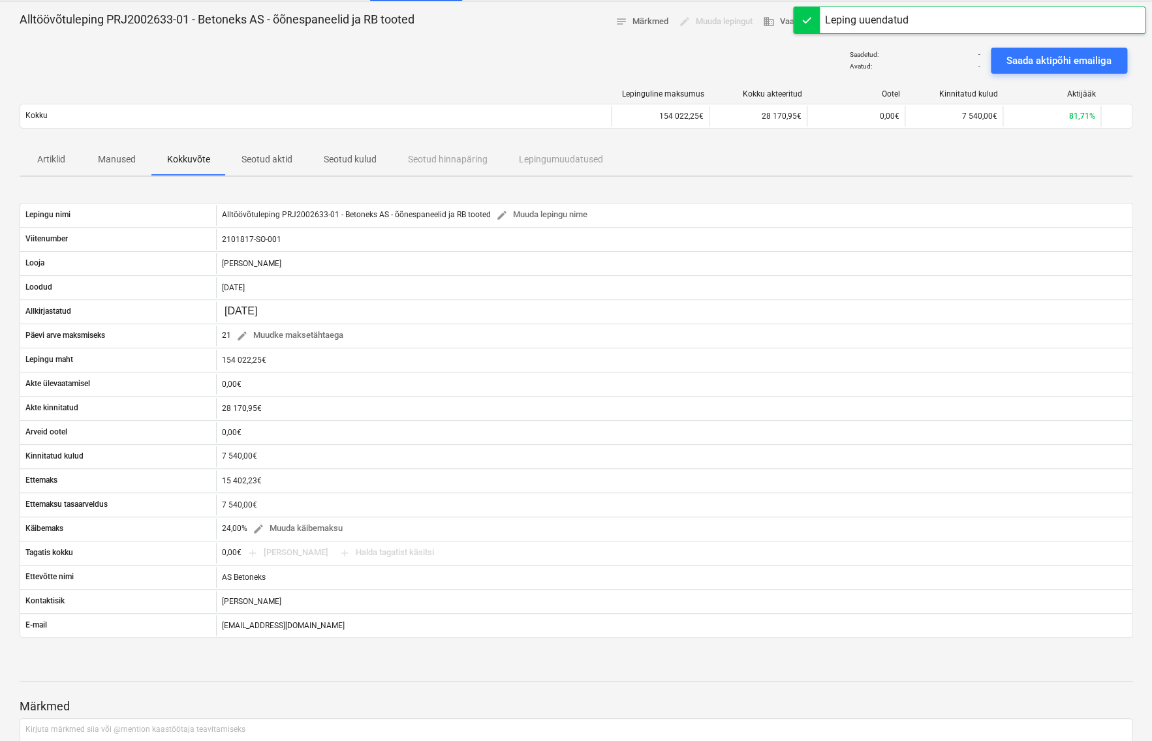
click at [638, 136] on div "Lepinguline maksumus Kokku akteeritud Ootel Kinnitatud kulud Aktijääk Kokku 154…" at bounding box center [576, 111] width 1113 height 65
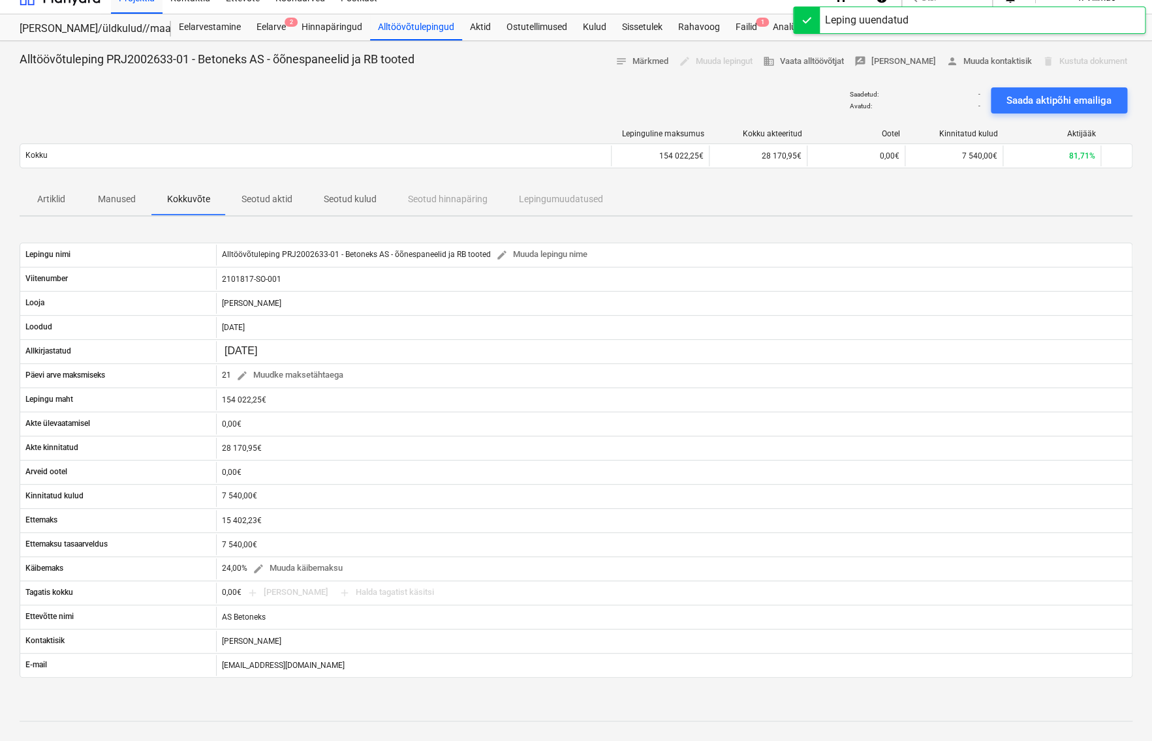
scroll to position [0, 0]
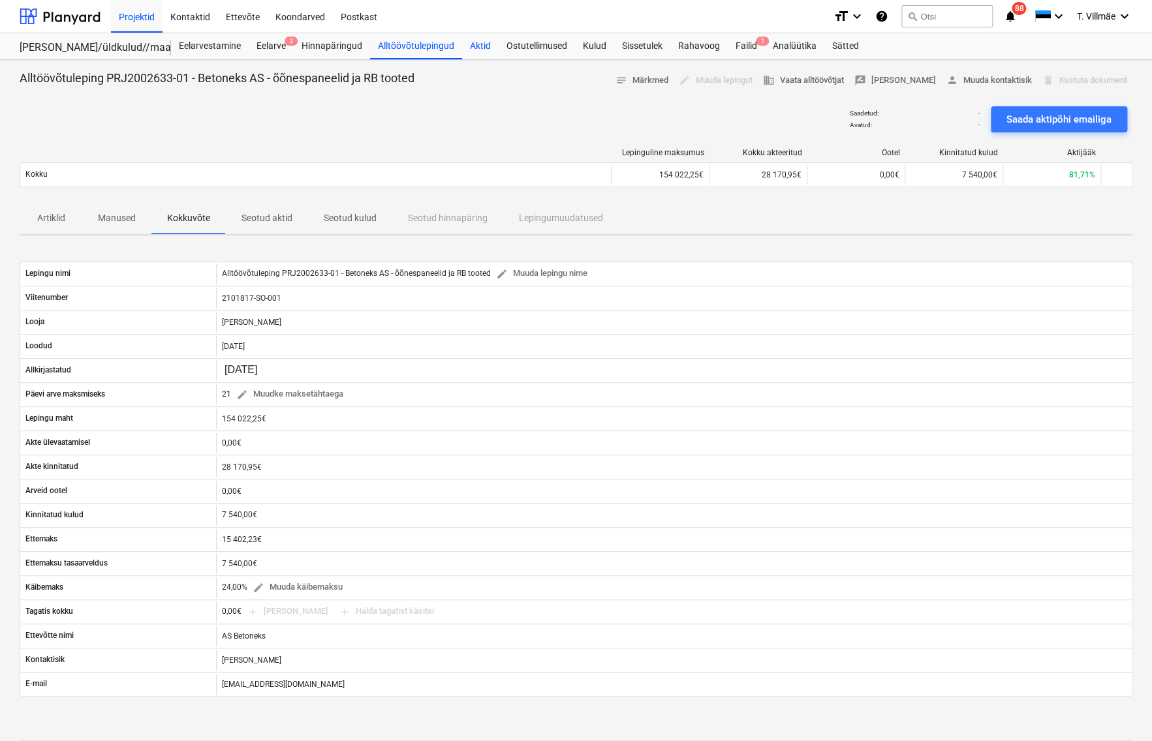
click at [481, 46] on div "Aktid" at bounding box center [480, 46] width 37 height 26
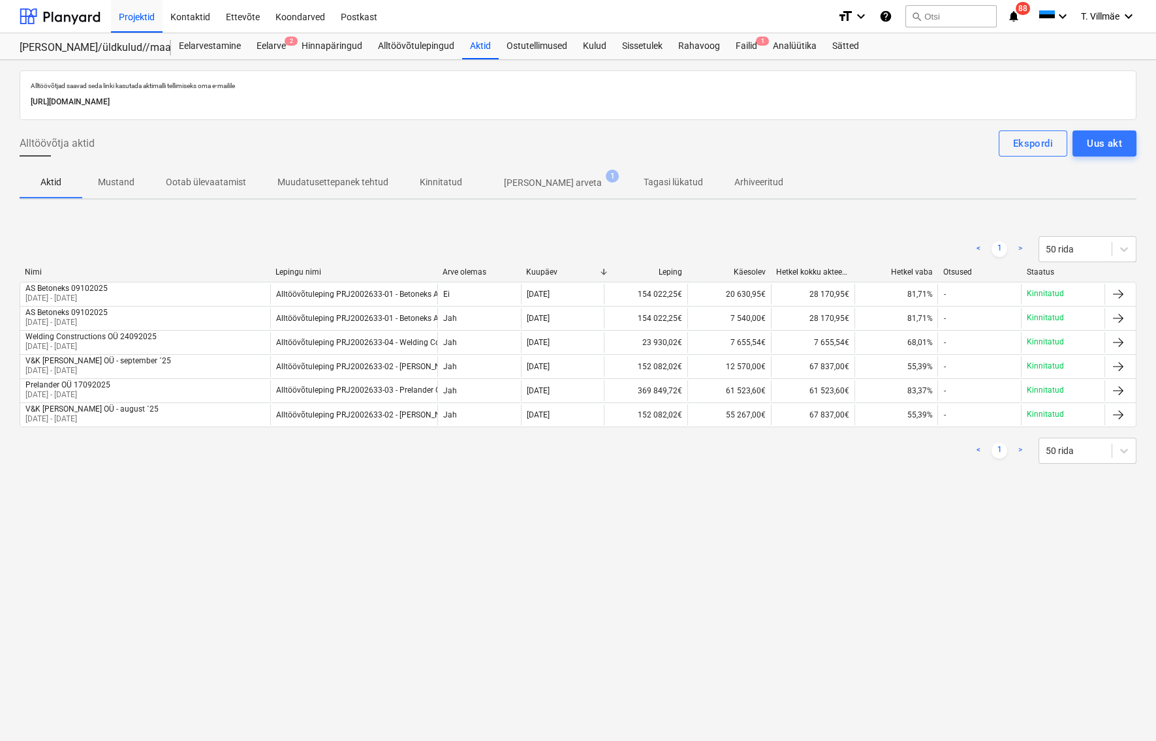
click at [531, 184] on p "[PERSON_NAME] arveta" at bounding box center [553, 183] width 98 height 14
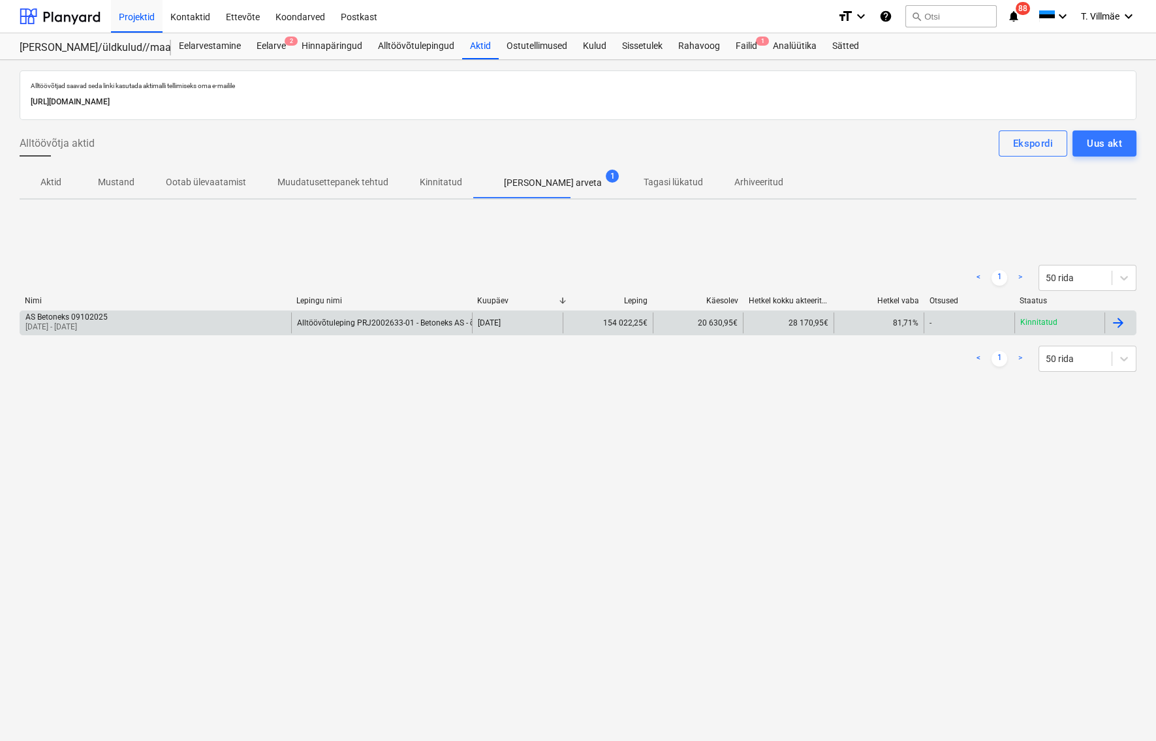
click at [1117, 320] on div at bounding box center [1118, 323] width 16 height 16
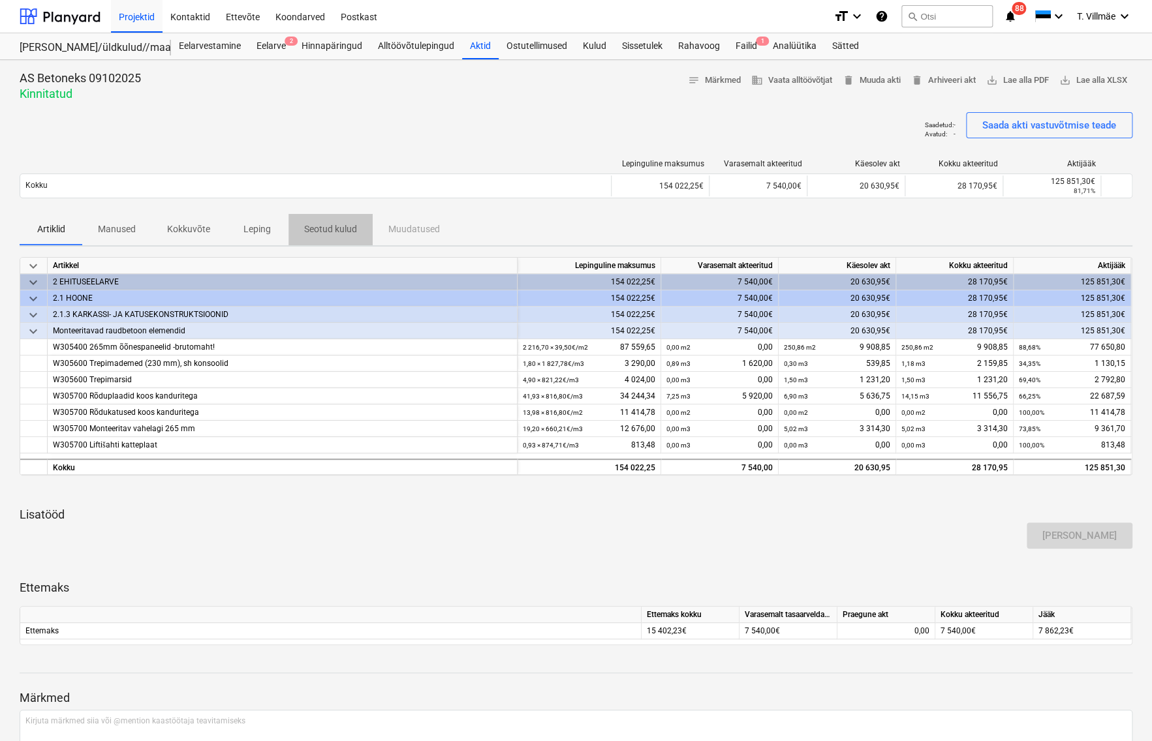
click at [318, 228] on p "Seotud kulud" at bounding box center [330, 230] width 53 height 14
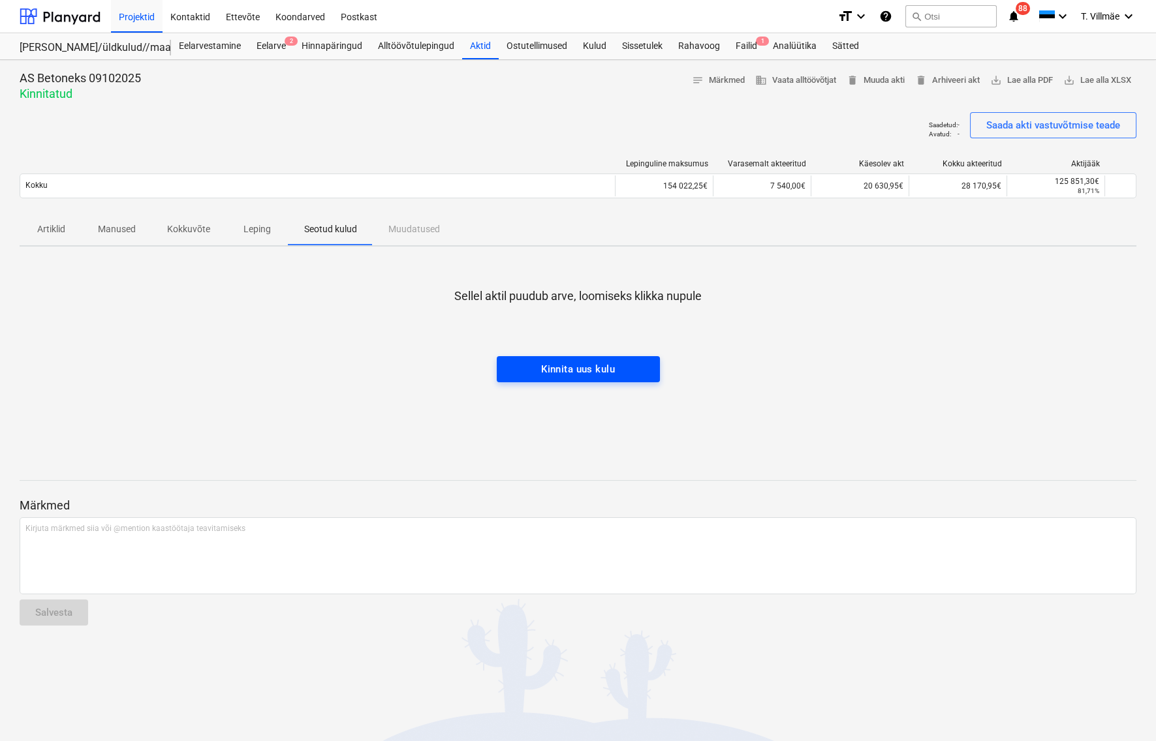
click at [587, 367] on div "Kinnita uus kulu" at bounding box center [578, 369] width 74 height 17
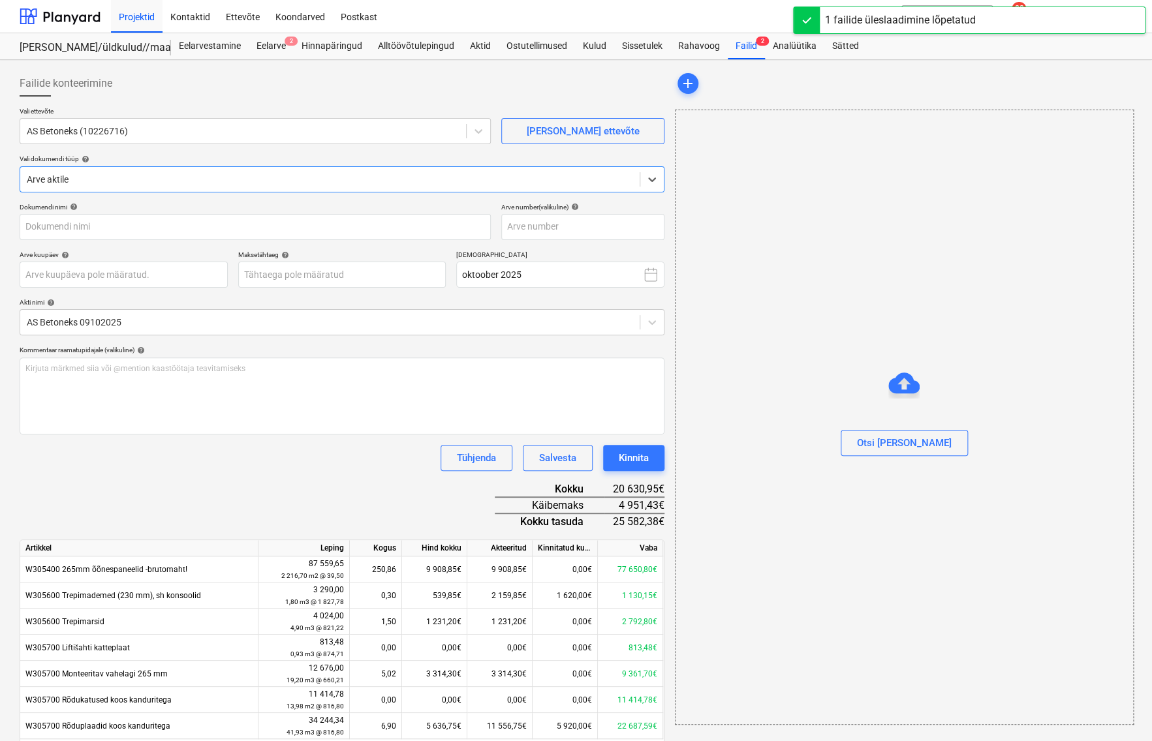
type input "Rb_Bonava_Eesti_Ou_Arve_2540020293_30.09.2025.pdf"
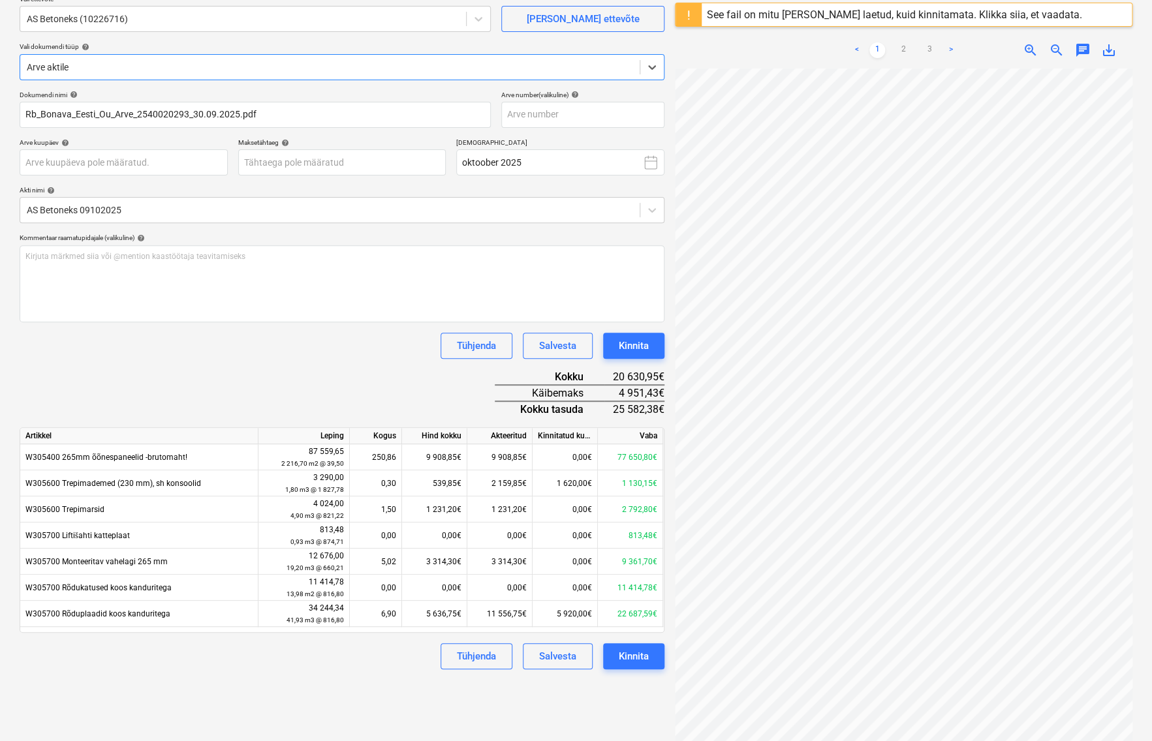
scroll to position [95, 0]
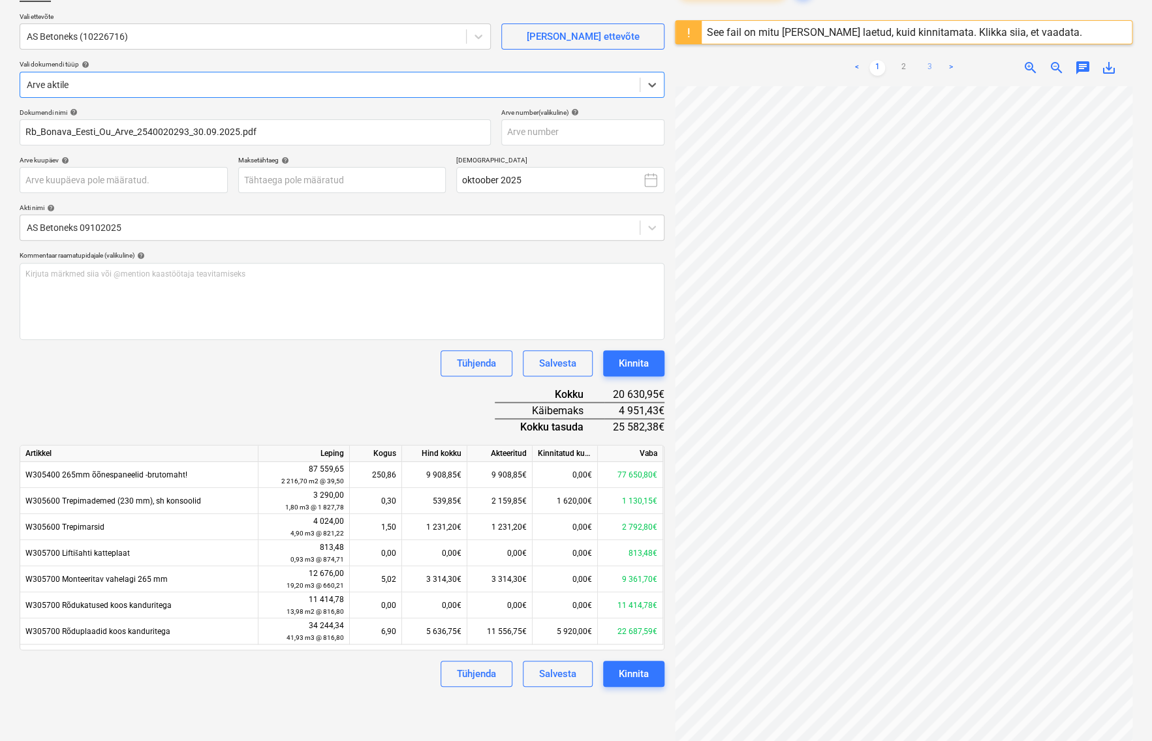
click at [928, 65] on link "3" at bounding box center [930, 68] width 16 height 16
click at [320, 355] on div "Tühjenda Salvesta Kinnita" at bounding box center [342, 363] width 645 height 26
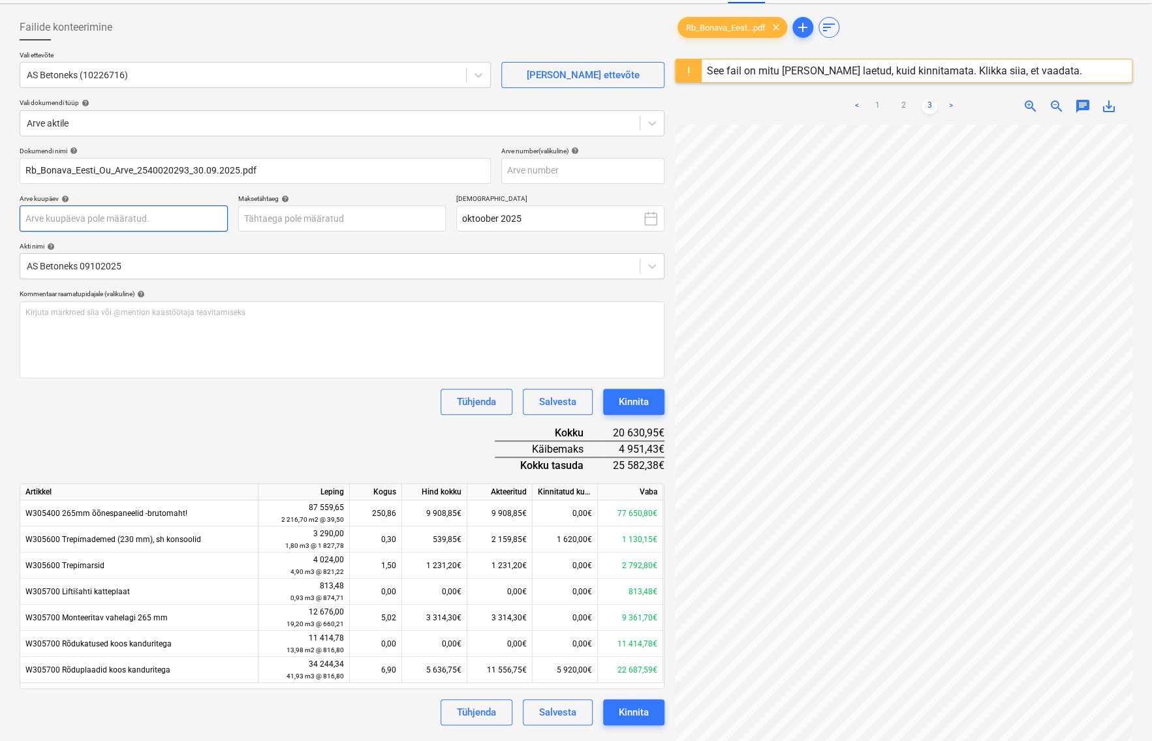
scroll to position [35, 0]
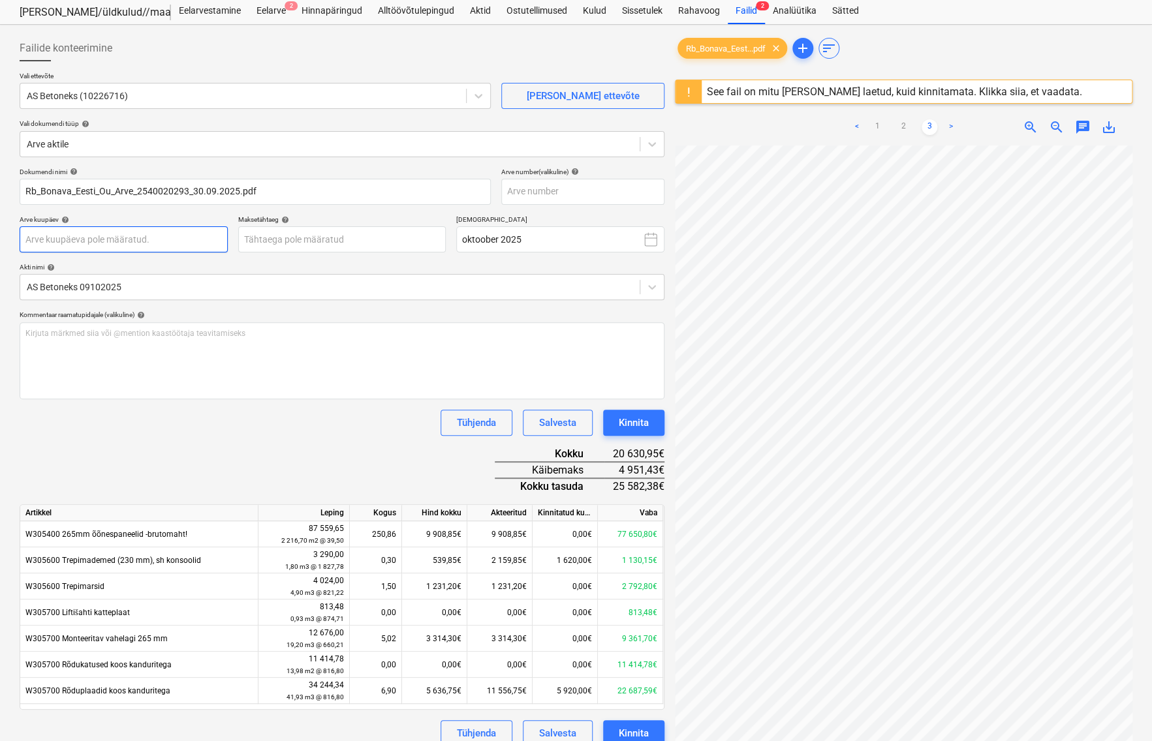
click at [142, 245] on body "Projektid Kontaktid Ettevõte Koondarved Postkast format_size keyboard_arrow_dow…" at bounding box center [576, 335] width 1152 height 741
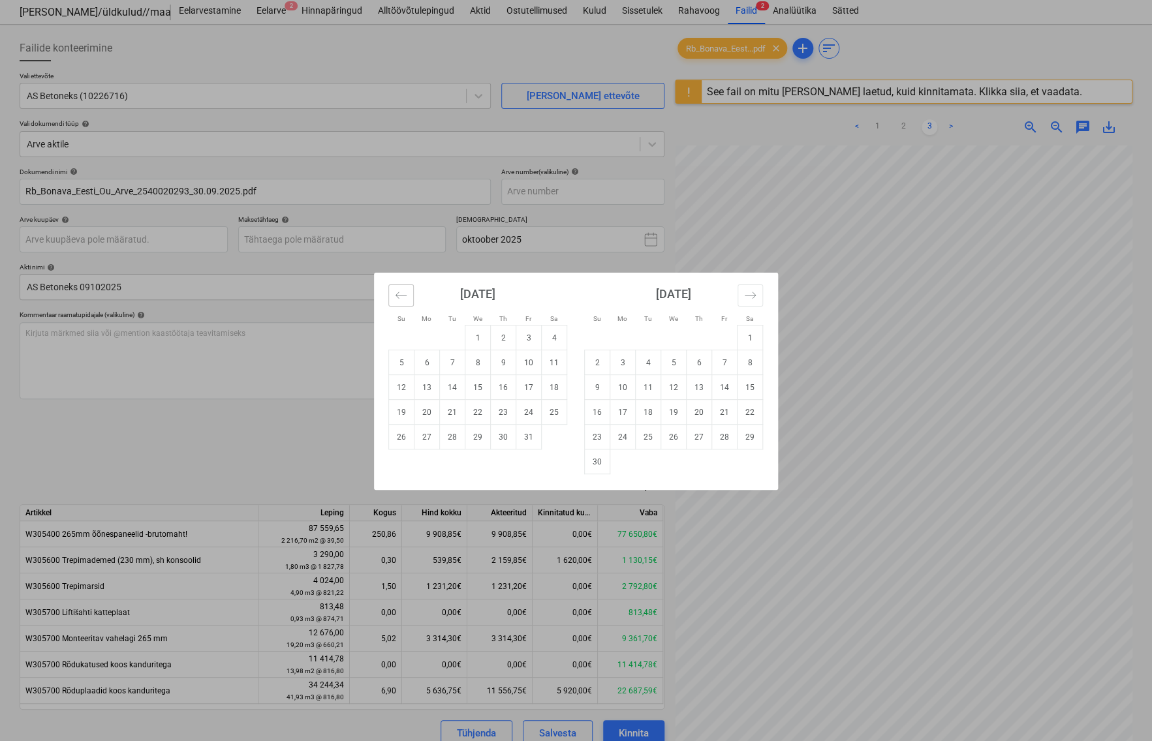
click at [408, 298] on button "Move backward to switch to the previous month." at bounding box center [400, 296] width 25 height 22
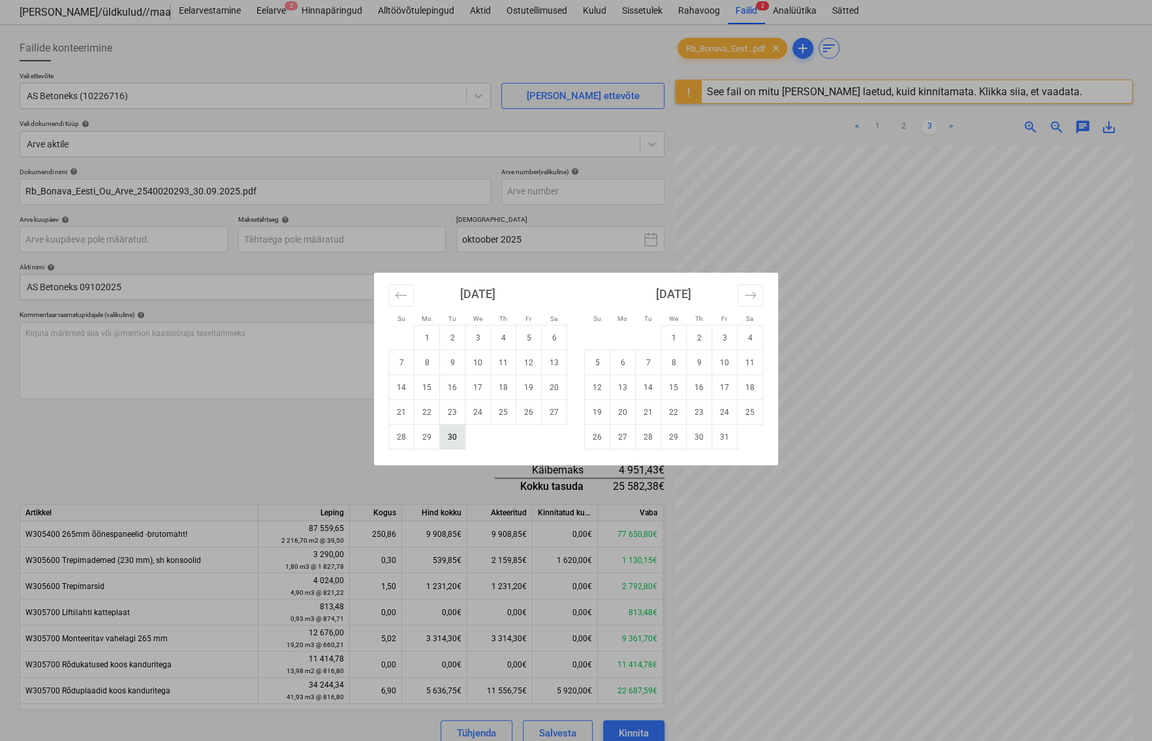
click at [456, 439] on td "30" at bounding box center [452, 437] width 25 height 25
type input "[DATE]"
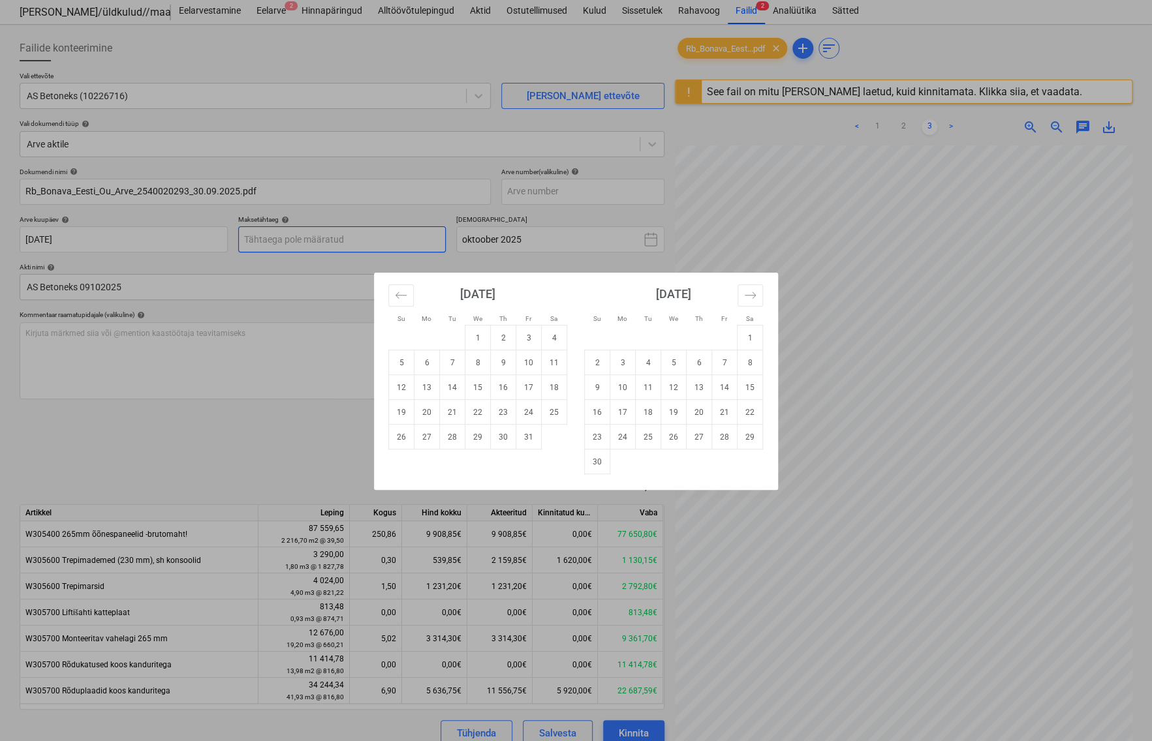
click at [322, 241] on body "Projektid Kontaktid Ettevõte Koondarved Postkast format_size keyboard_arrow_dow…" at bounding box center [576, 335] width 1152 height 741
click at [452, 416] on td "21" at bounding box center [452, 412] width 25 height 25
type input "[DATE]"
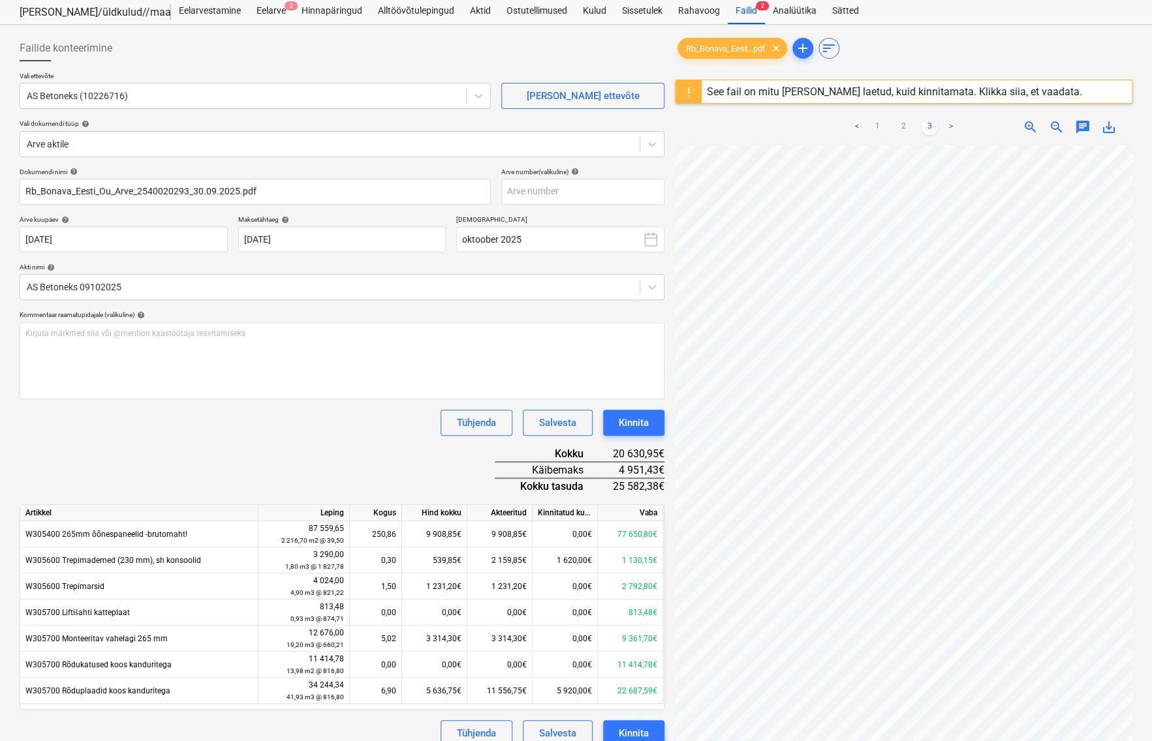
click at [341, 442] on div "Dokumendi nimi help Rb_Bonava_Eesti_Ou_Arve_2540020293_30.09.2025.pdf Arve numb…" at bounding box center [342, 457] width 645 height 579
click at [537, 196] on input "text" at bounding box center [582, 192] width 163 height 26
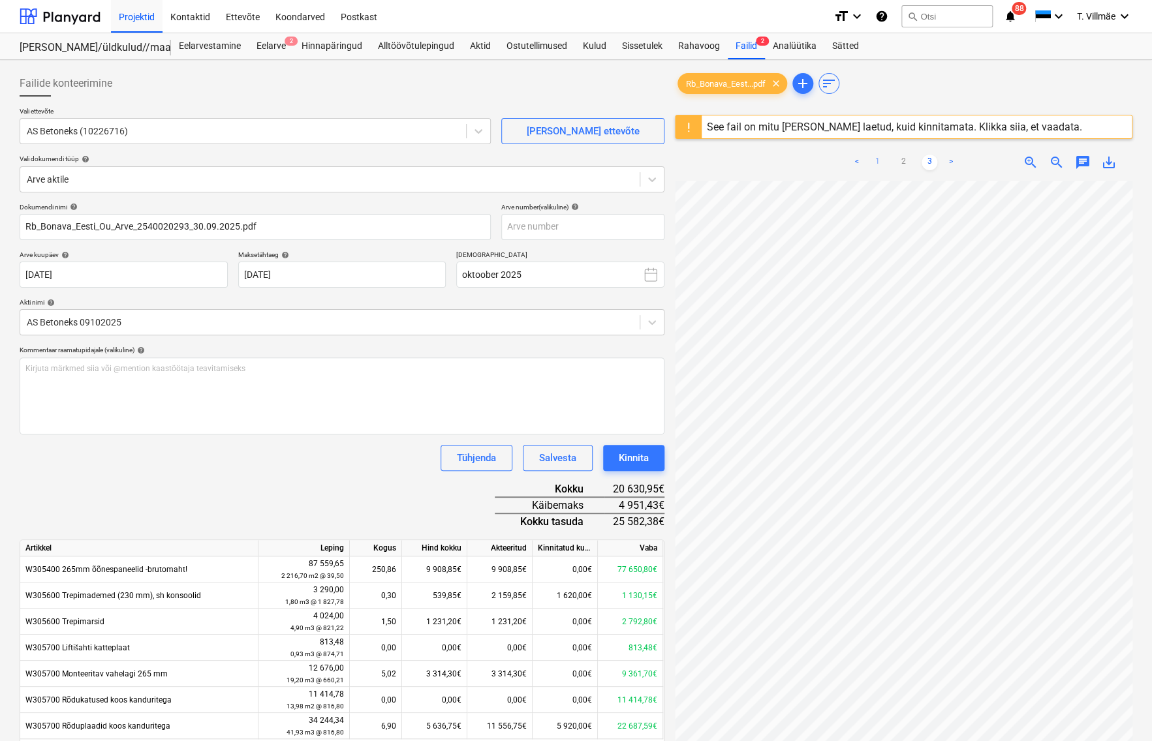
click at [875, 161] on link "1" at bounding box center [877, 163] width 16 height 16
click at [540, 228] on input "text" at bounding box center [582, 227] width 163 height 26
type input "2540020293"
click at [255, 467] on div "Tühjenda Salvesta Kinnita" at bounding box center [342, 458] width 645 height 26
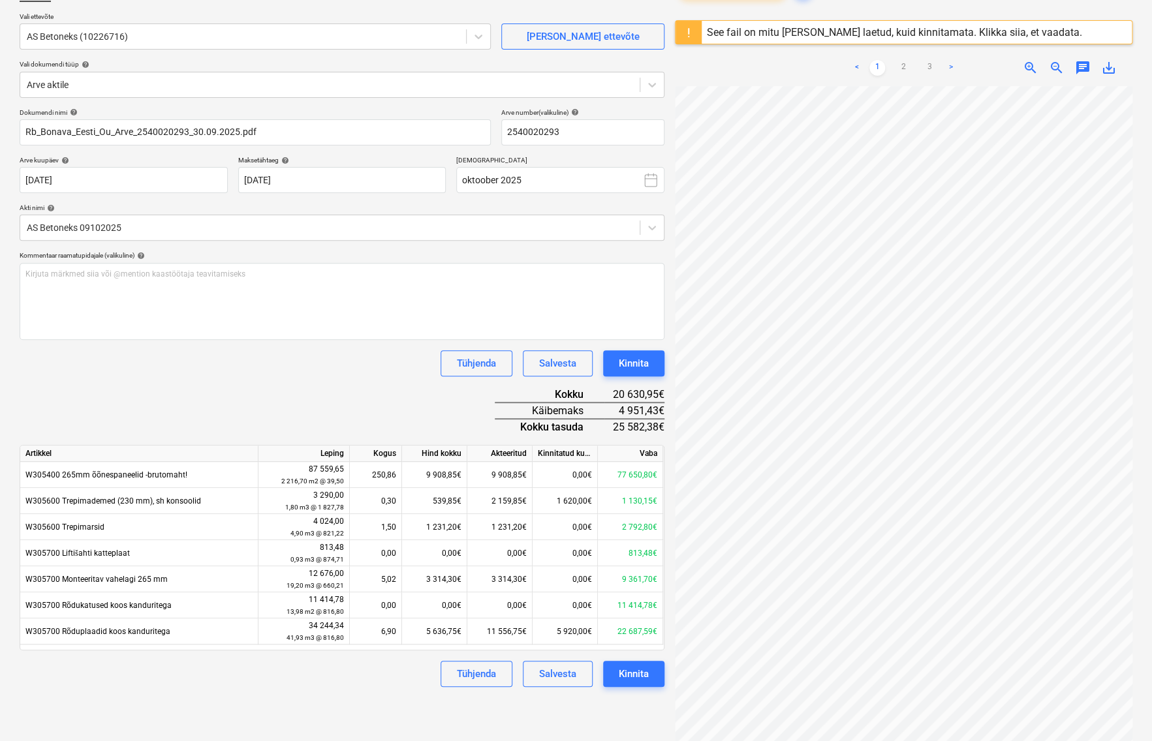
scroll to position [154, 0]
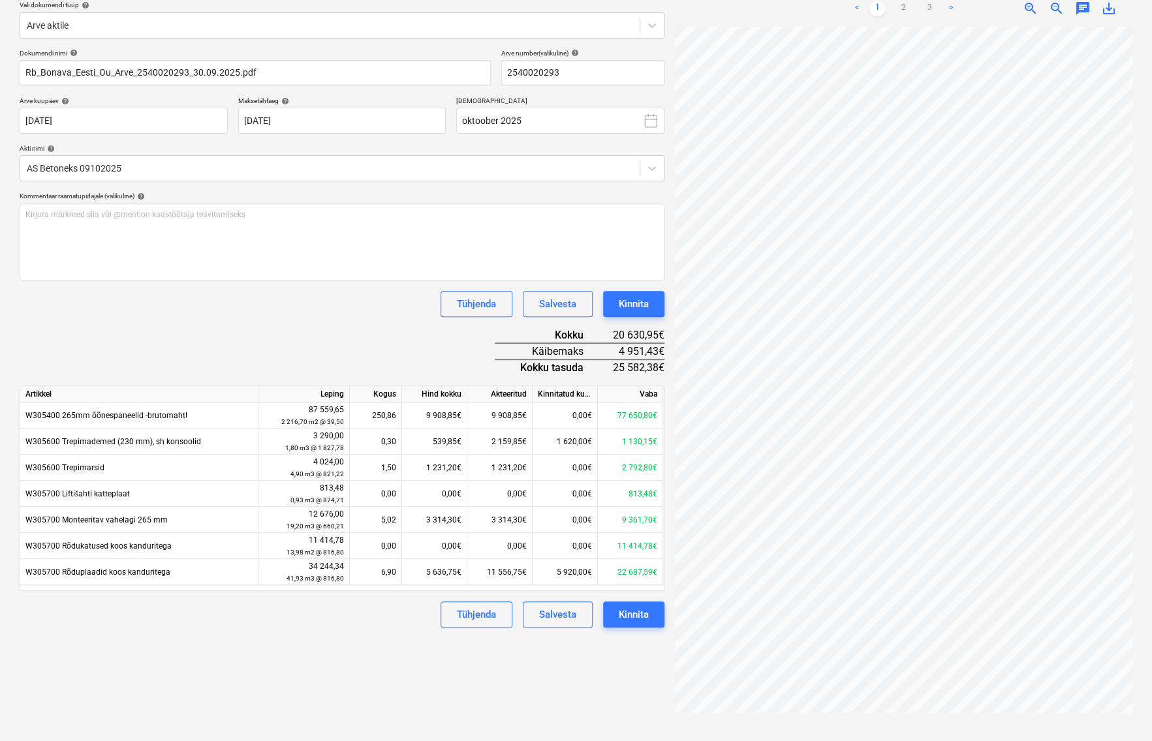
click at [928, 7] on div "Märkmete laadimine ebaõnnestus" at bounding box center [903, 14] width 157 height 16
click at [929, 6] on div "Märkmete laadimine ebaõnnestus" at bounding box center [903, 14] width 157 height 16
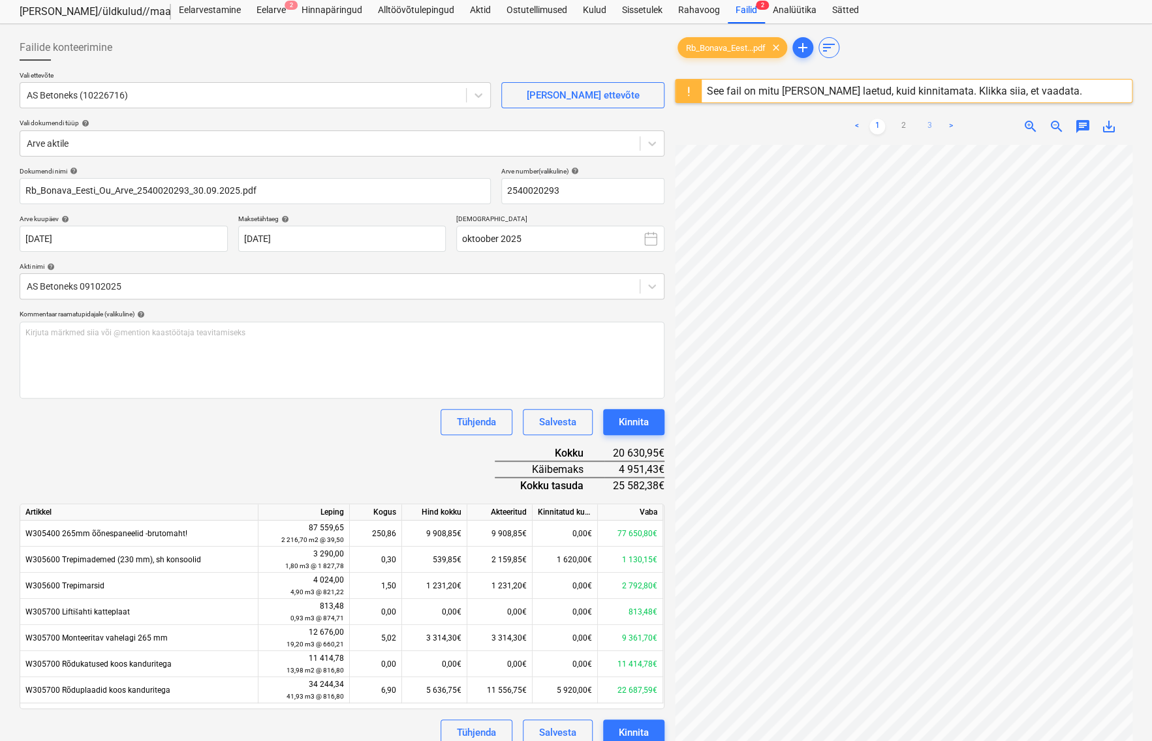
scroll to position [35, 0]
click at [928, 124] on link "3" at bounding box center [930, 127] width 16 height 16
click at [966, 93] on div "See fail on mitu [PERSON_NAME] laetud, kuid kinnitamata. Klikka siia, et vaadat…" at bounding box center [894, 91] width 375 height 12
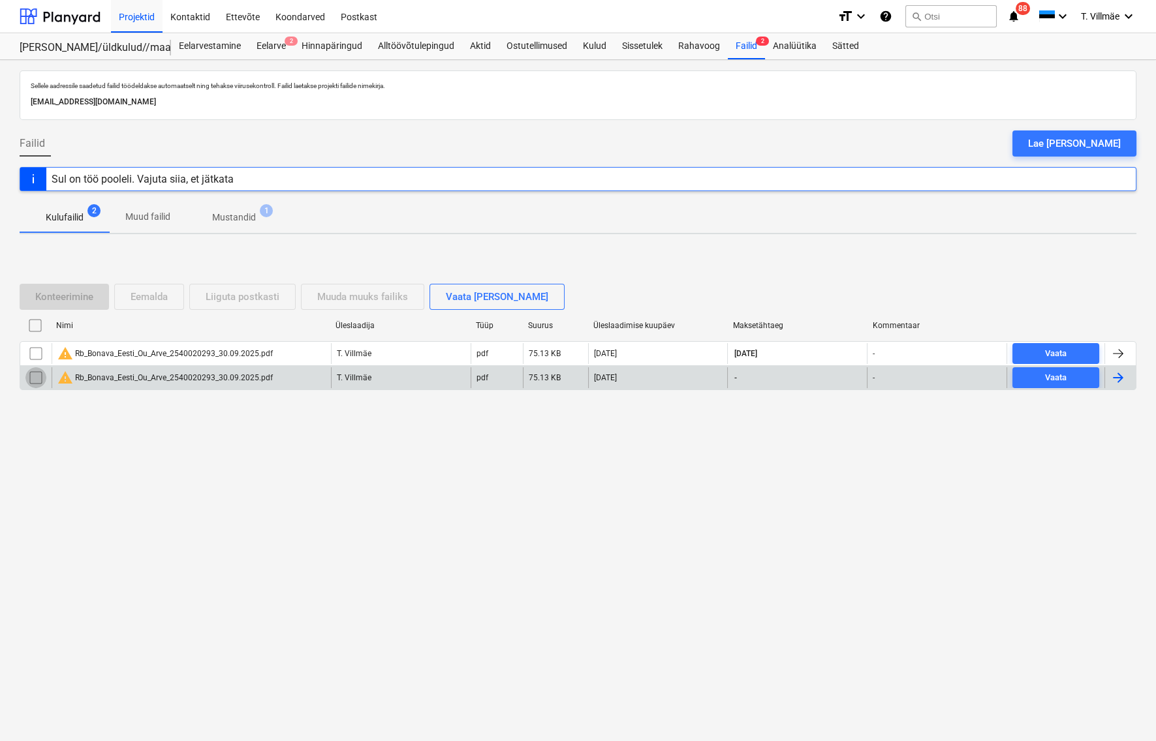
click at [37, 380] on input "checkbox" at bounding box center [35, 377] width 21 height 21
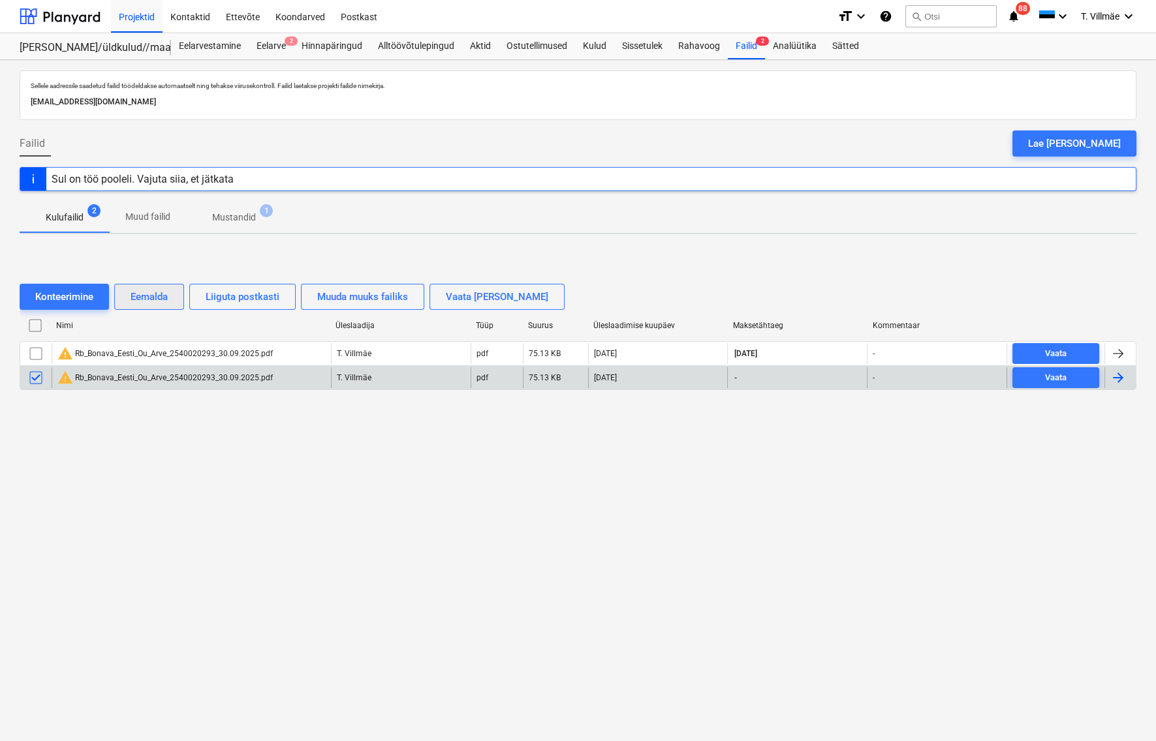
click at [155, 295] on div "Eemalda" at bounding box center [149, 296] width 37 height 17
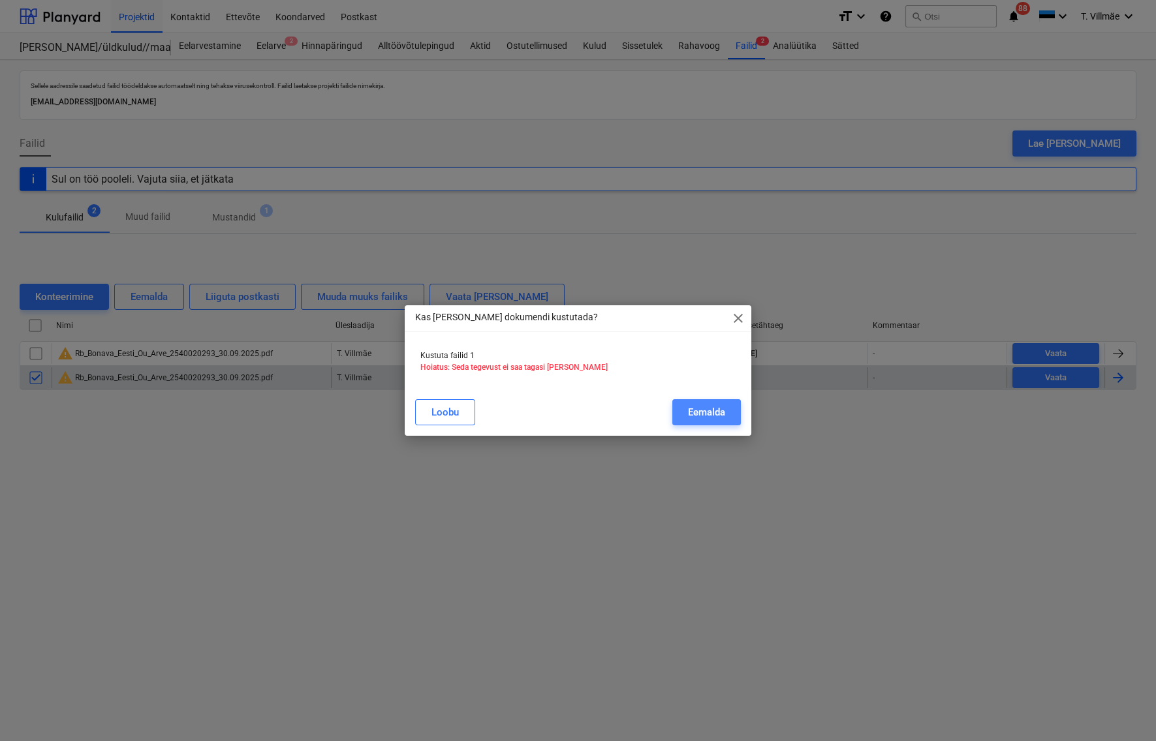
click at [715, 420] on div "Eemalda" at bounding box center [706, 412] width 37 height 17
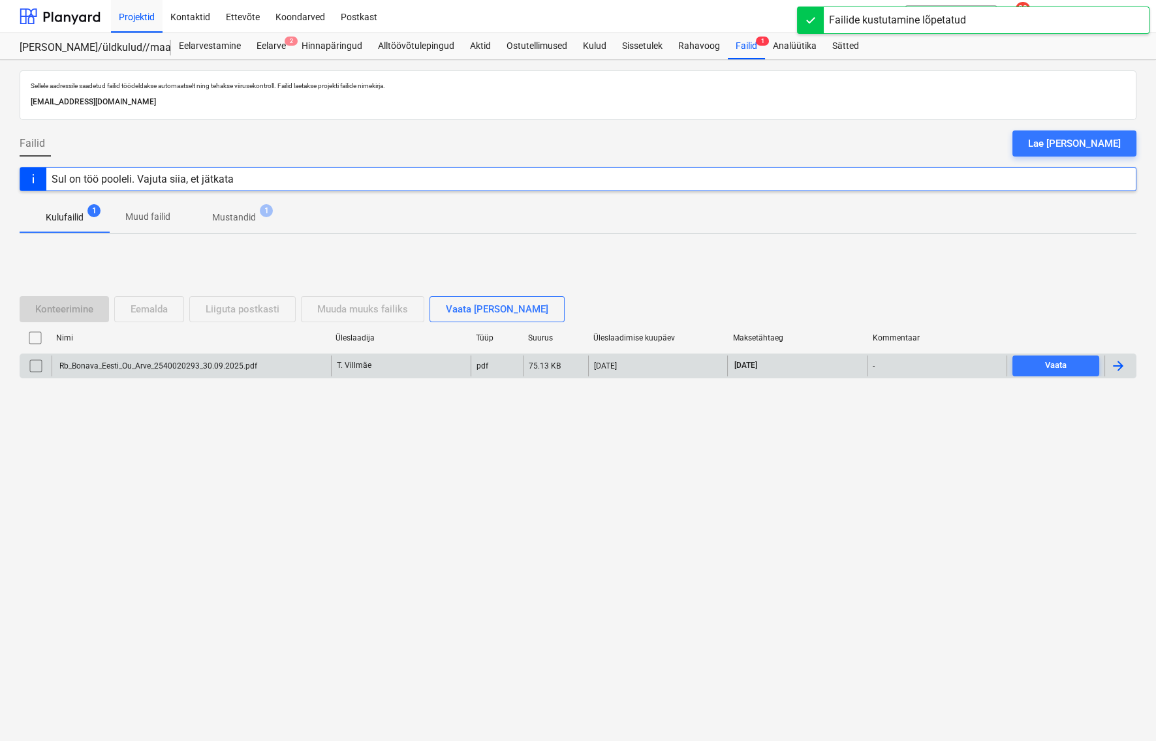
click at [33, 367] on input "checkbox" at bounding box center [35, 366] width 21 height 21
click at [551, 269] on div "Konteerimine Eemalda Liiguta postkasti Muuda muuks failiks Vaata [PERSON_NAME] …" at bounding box center [578, 343] width 1117 height 196
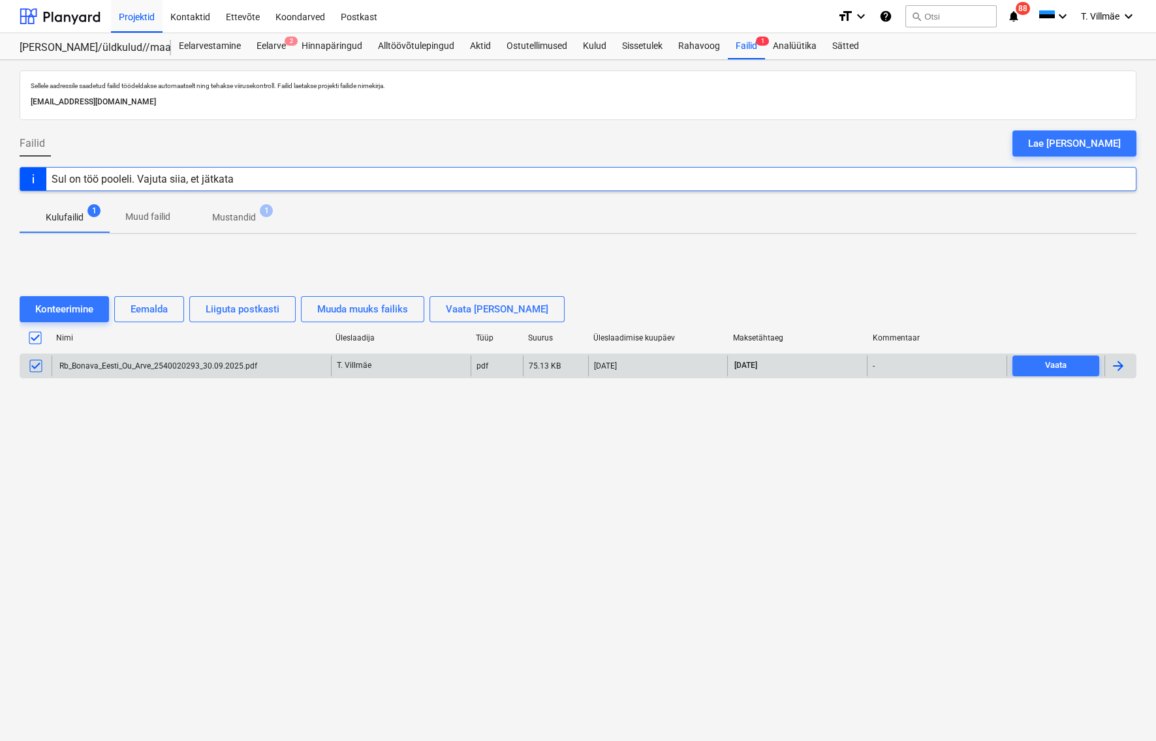
click at [1123, 366] on div at bounding box center [1118, 366] width 16 height 16
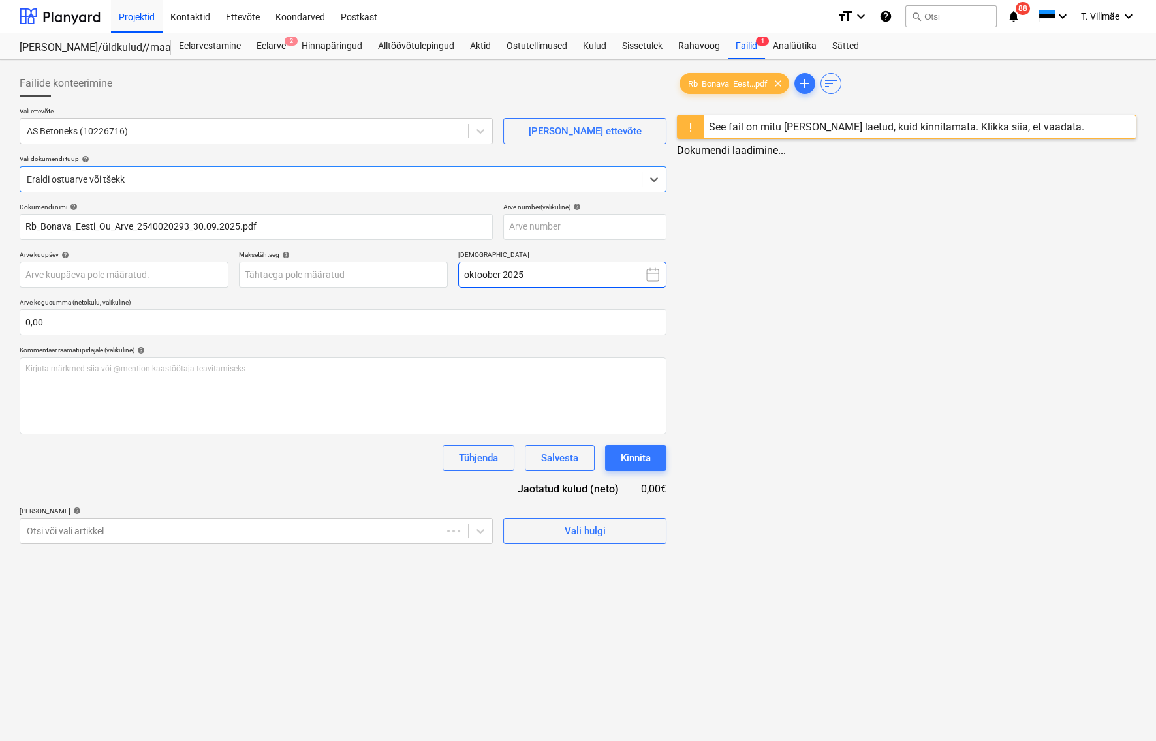
type input "2540020293"
type input "[DATE]"
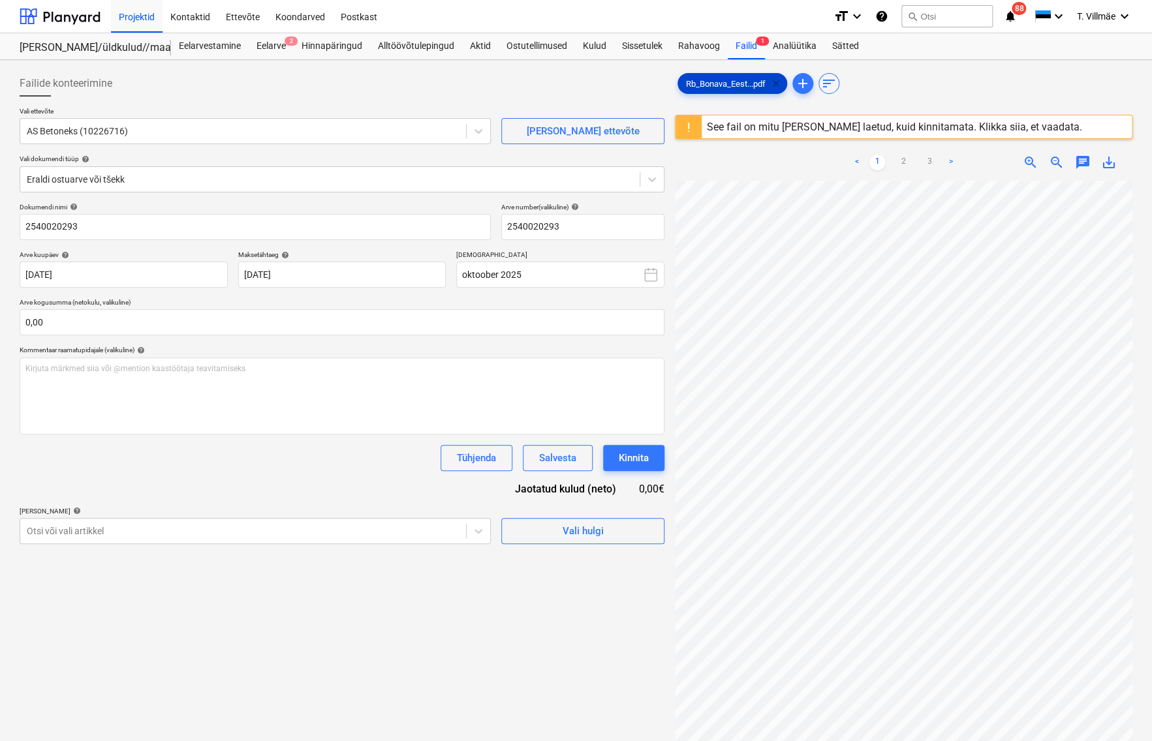
click at [777, 80] on span "clear" at bounding box center [776, 84] width 16 height 16
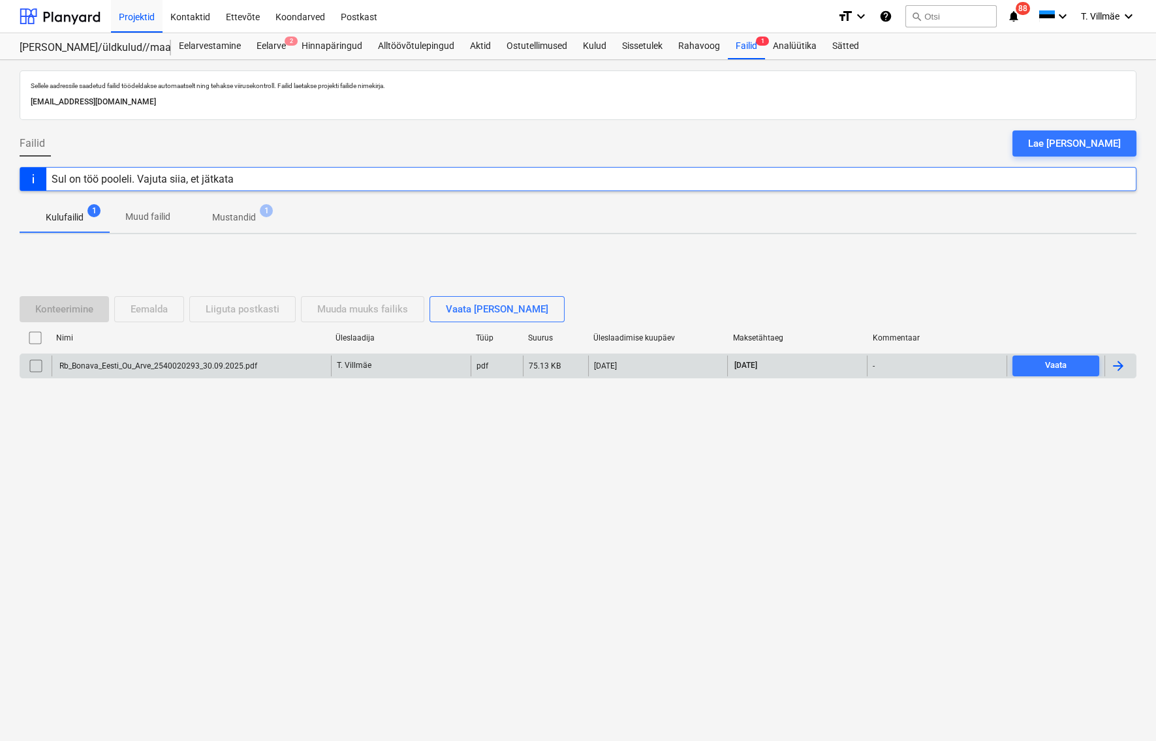
click at [35, 368] on input "checkbox" at bounding box center [35, 366] width 21 height 21
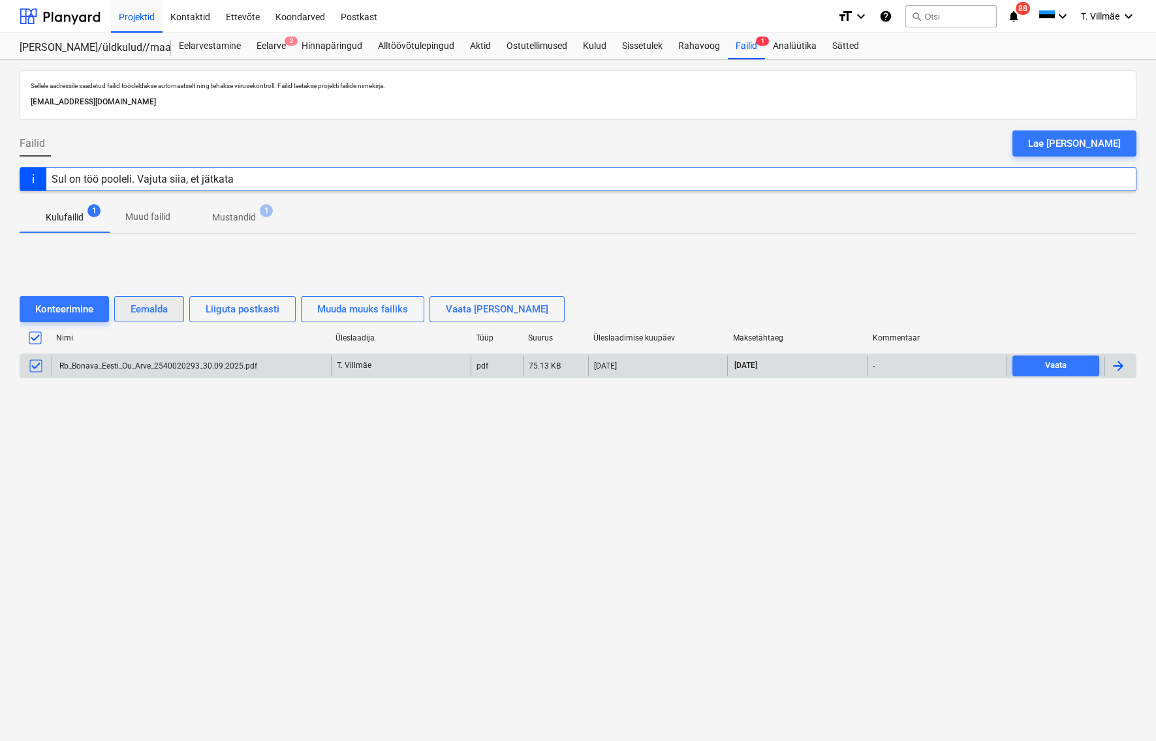
click at [161, 309] on div "Eemalda" at bounding box center [149, 309] width 37 height 17
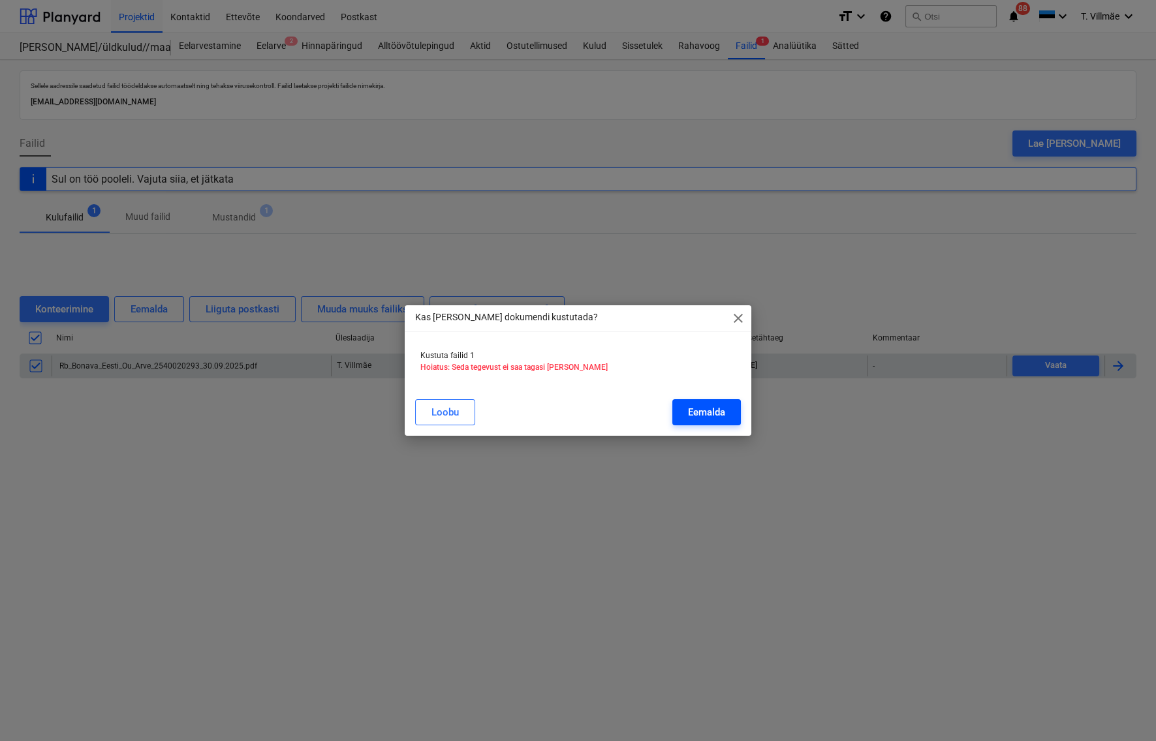
click at [716, 415] on div "Eemalda" at bounding box center [706, 412] width 37 height 17
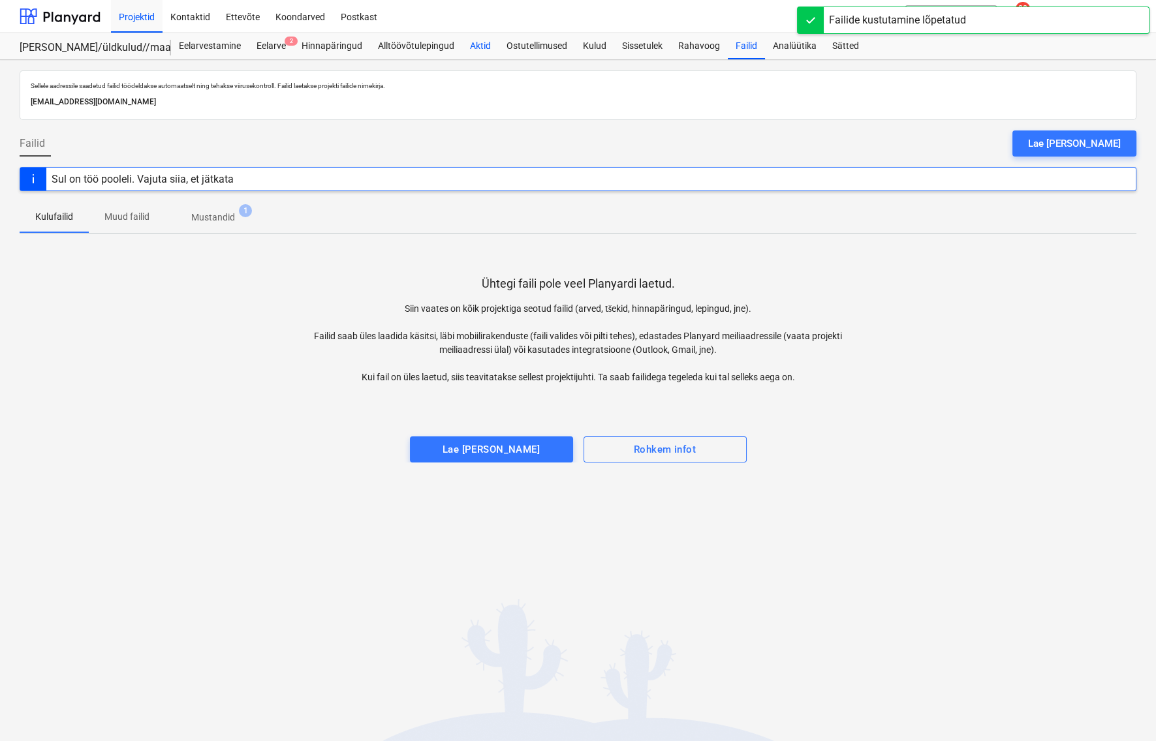
click at [482, 46] on div "Aktid" at bounding box center [480, 46] width 37 height 26
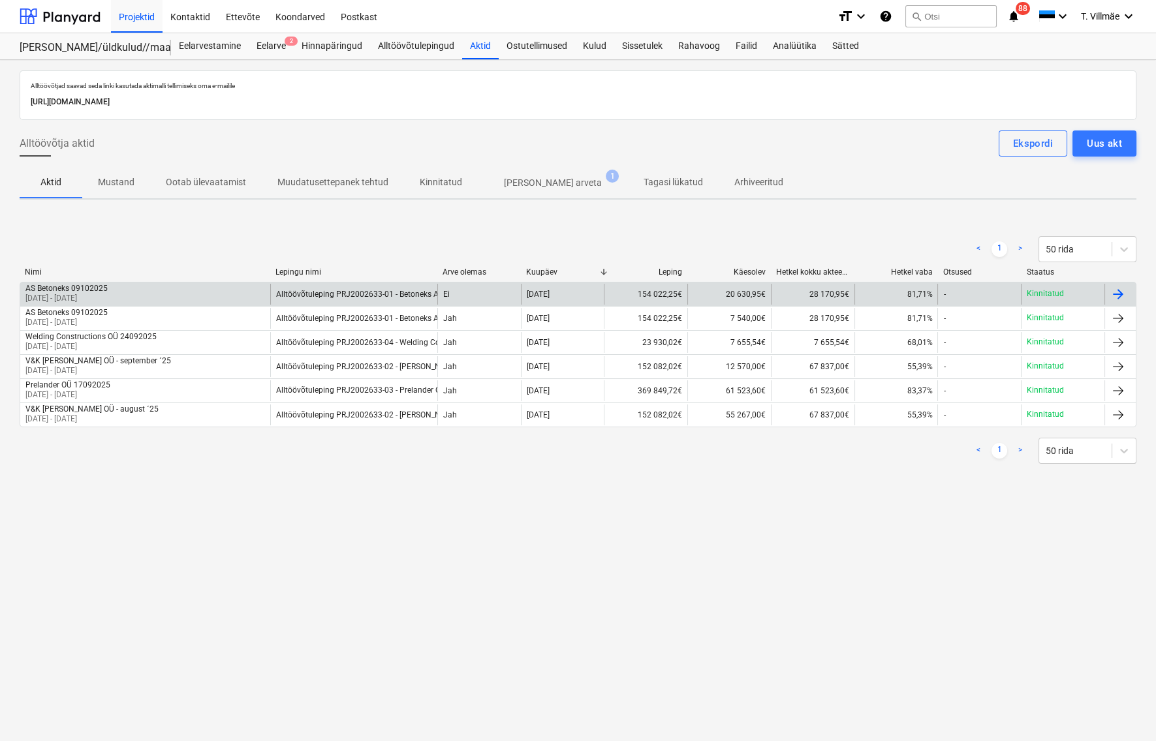
click at [1119, 292] on div at bounding box center [1118, 295] width 16 height 16
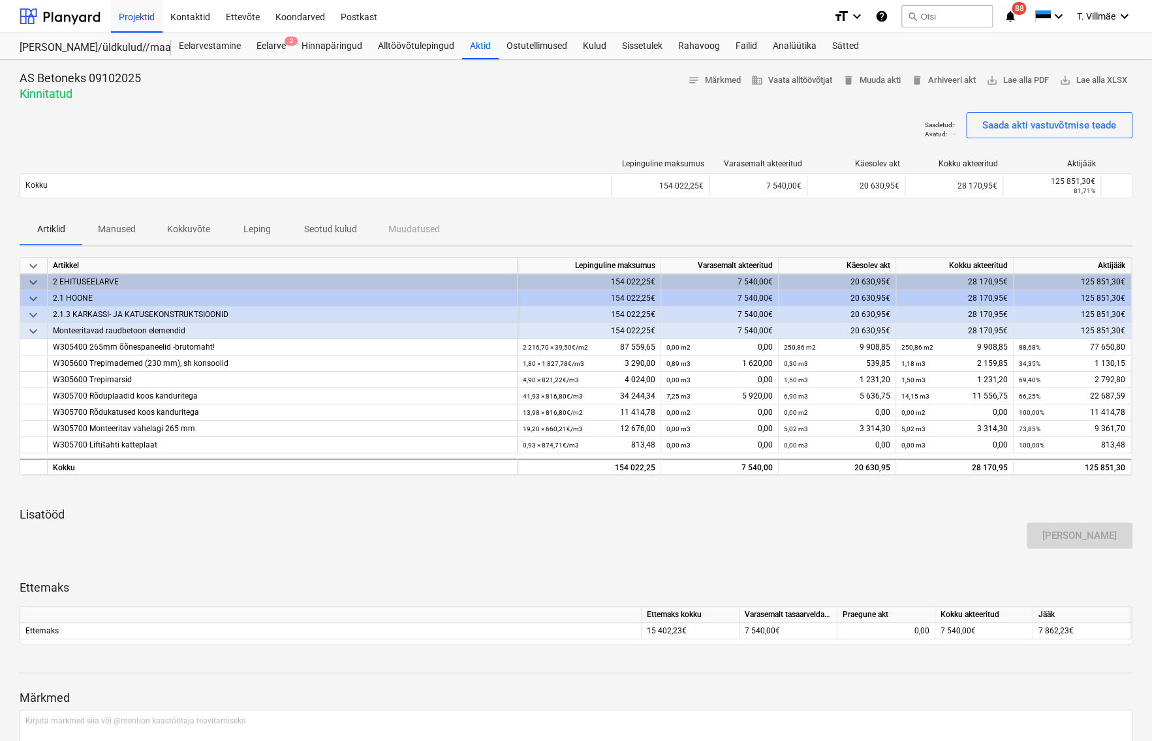
click at [344, 229] on p "Seotud kulud" at bounding box center [330, 230] width 53 height 14
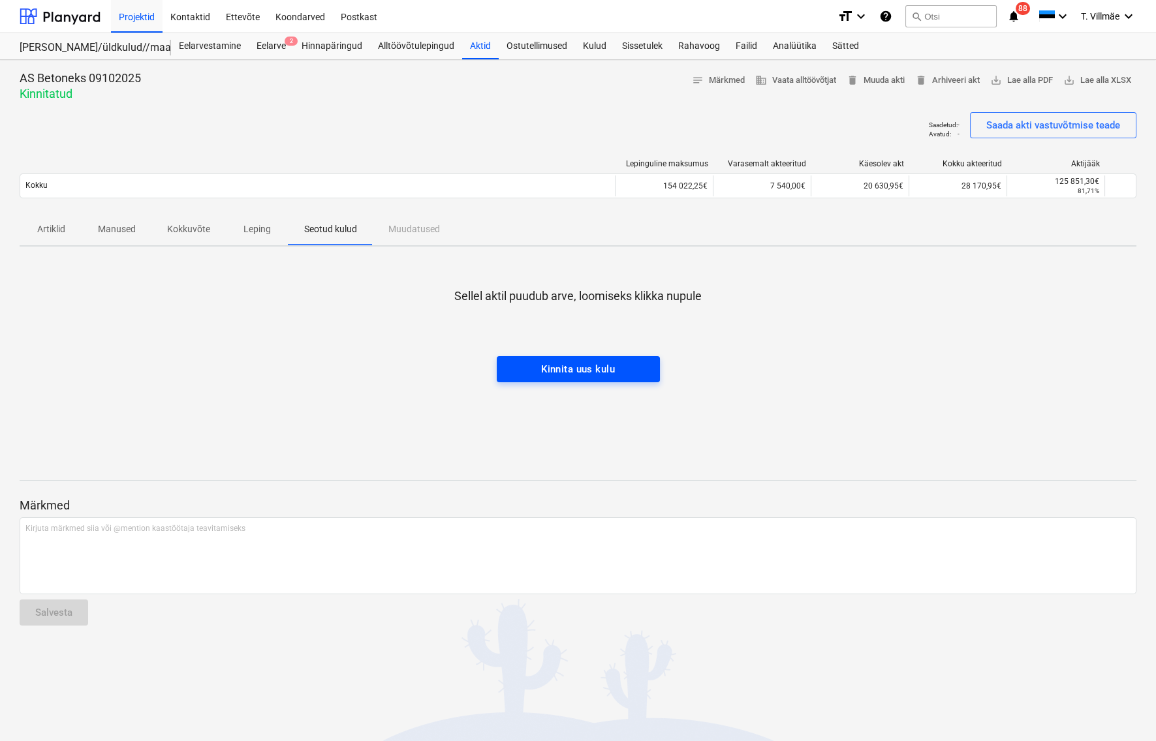
click at [591, 369] on div "Kinnita uus kulu" at bounding box center [578, 369] width 74 height 17
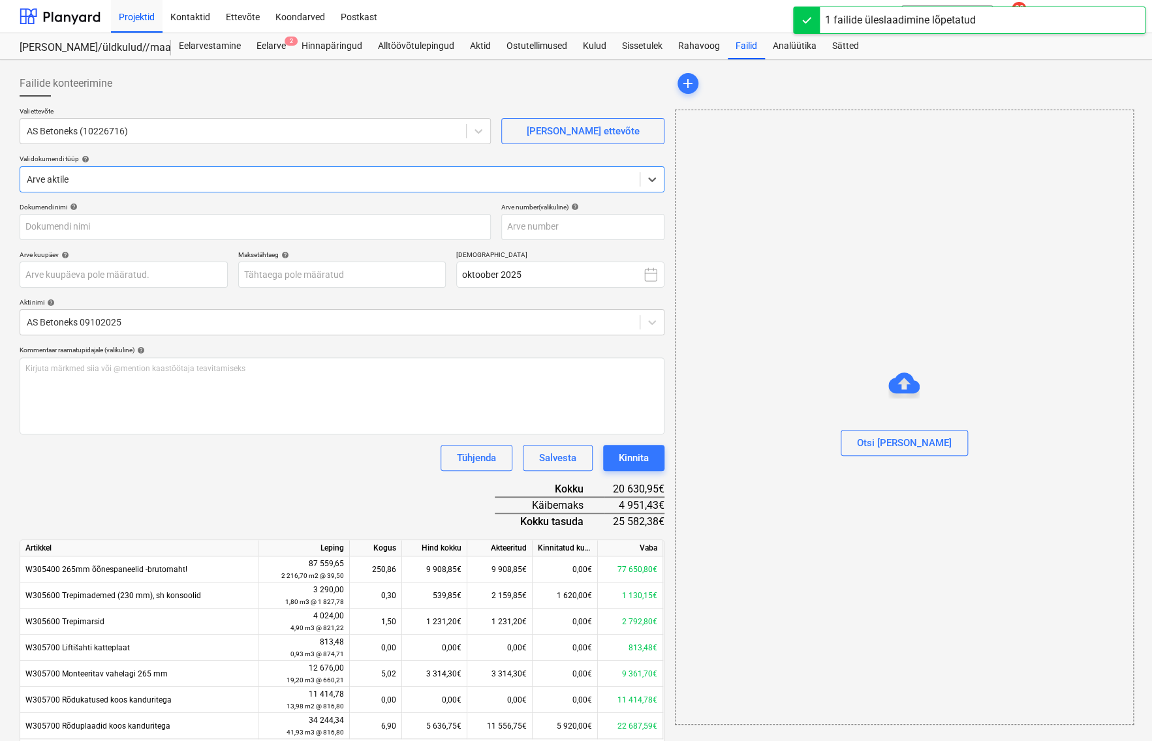
type input "Rb_Bonava_Eesti_Ou_Arve_2540020293_30.09.2025.pdf"
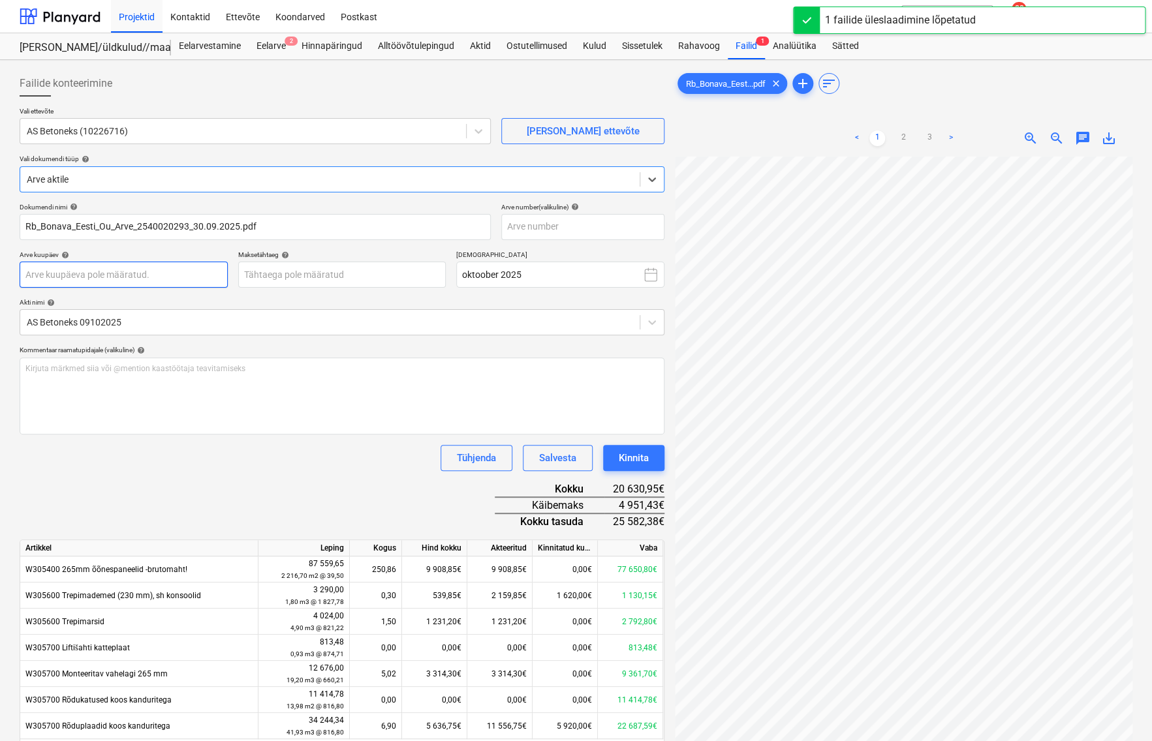
click at [131, 274] on body "Projektid Kontaktid Ettevõte Koondarved Postkast format_size keyboard_arrow_dow…" at bounding box center [576, 370] width 1152 height 741
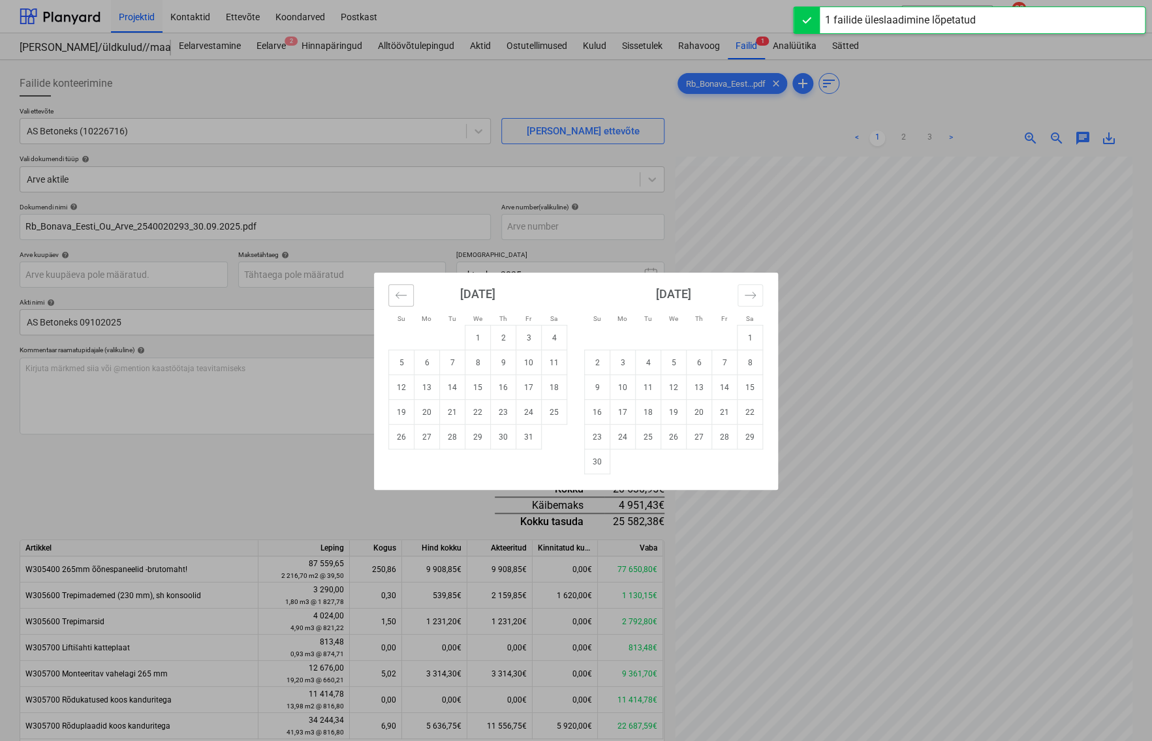
click at [401, 298] on icon "Move backward to switch to the previous month." at bounding box center [401, 295] width 12 height 12
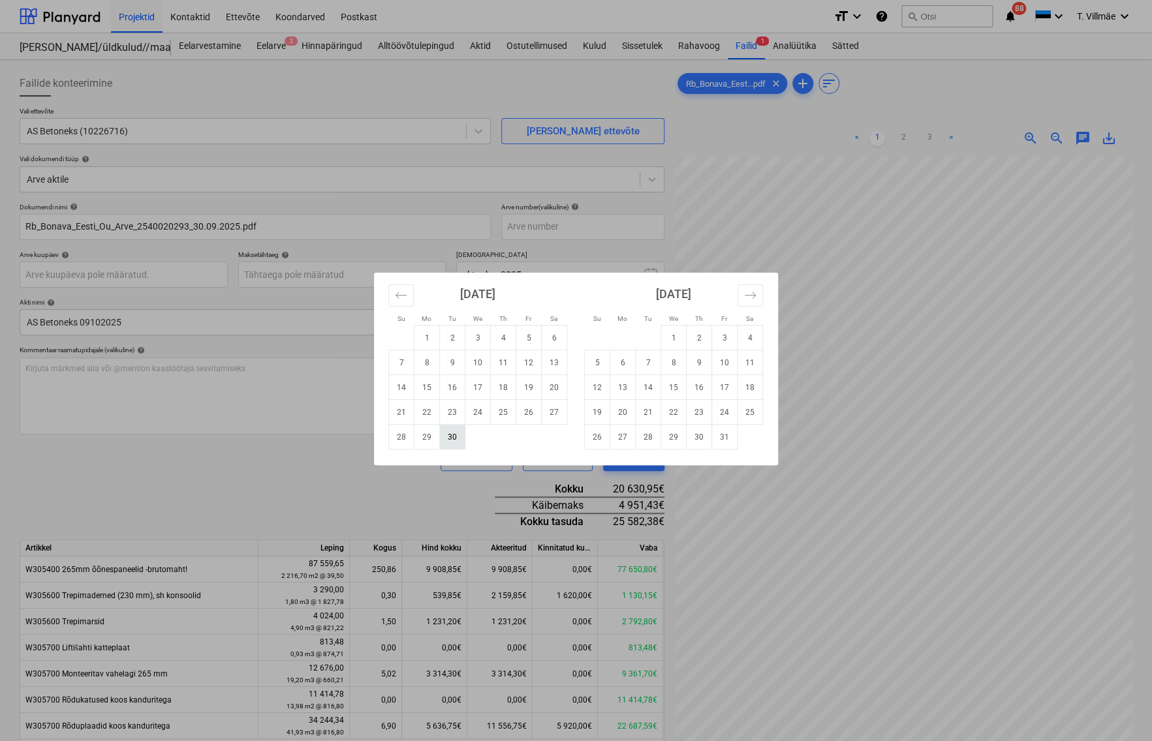
click at [448, 436] on td "30" at bounding box center [452, 437] width 25 height 25
type input "[DATE]"
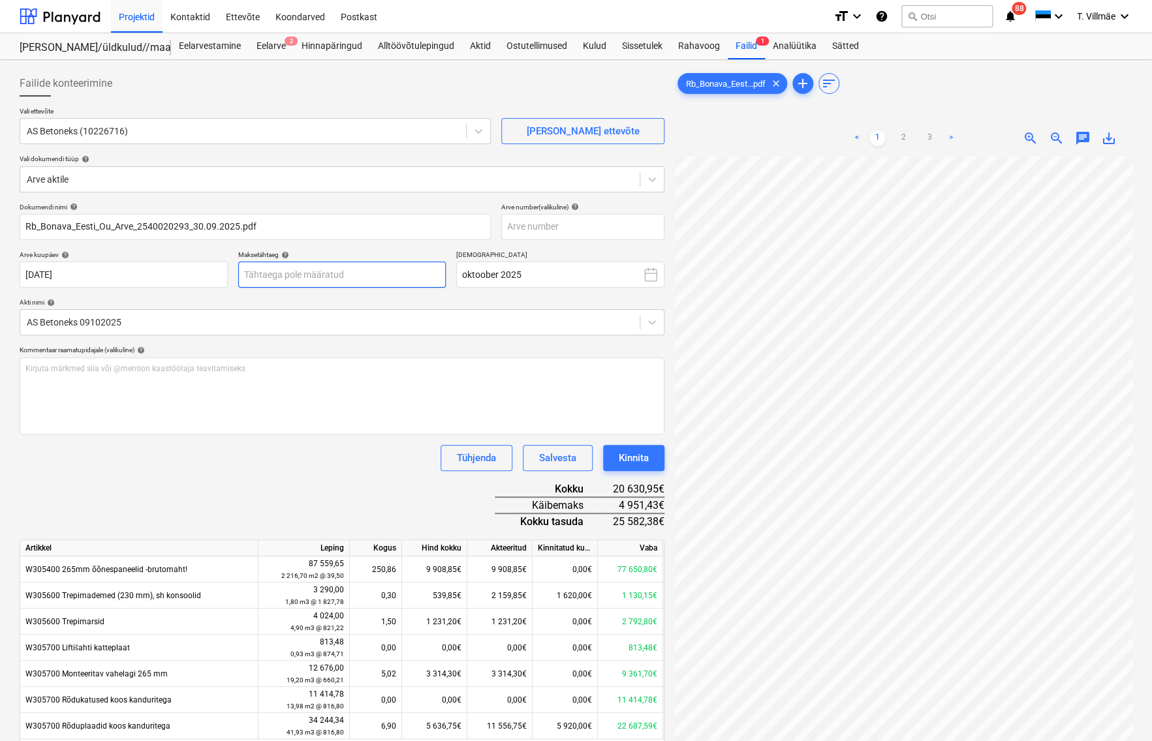
click at [352, 271] on body "Projektid Kontaktid Ettevõte Koondarved Postkast format_size keyboard_arrow_dow…" at bounding box center [576, 370] width 1152 height 741
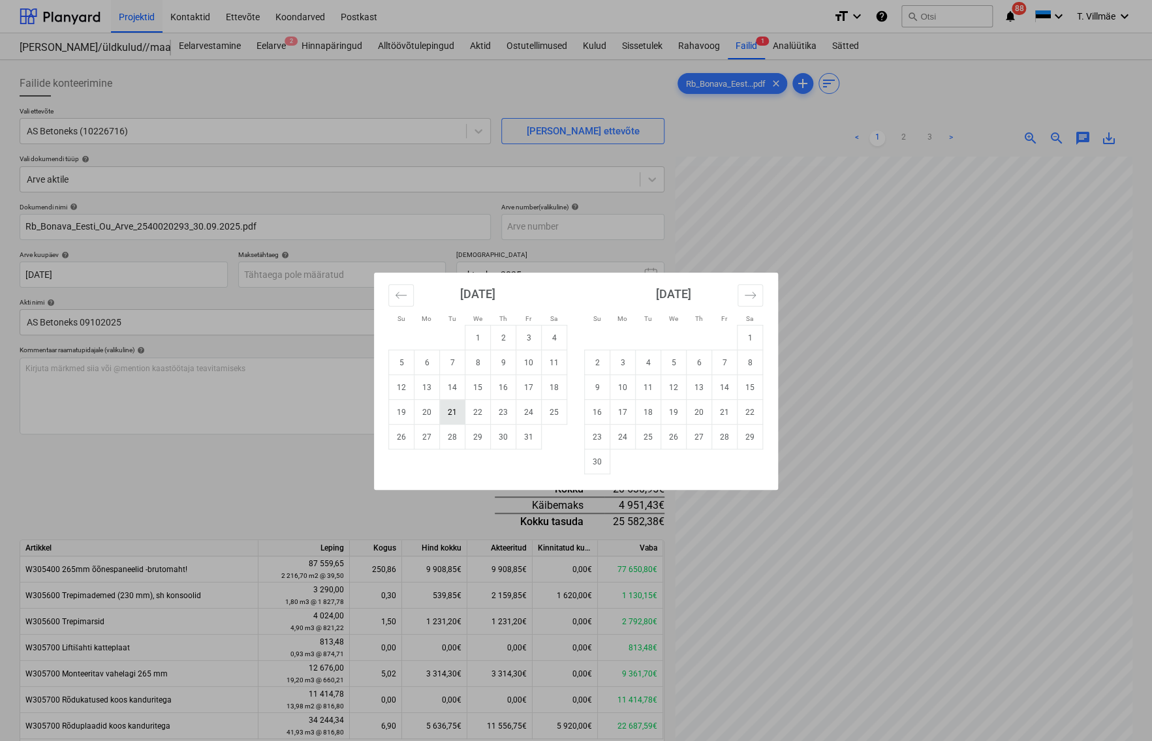
click at [456, 411] on td "21" at bounding box center [452, 412] width 25 height 25
type input "[DATE]"
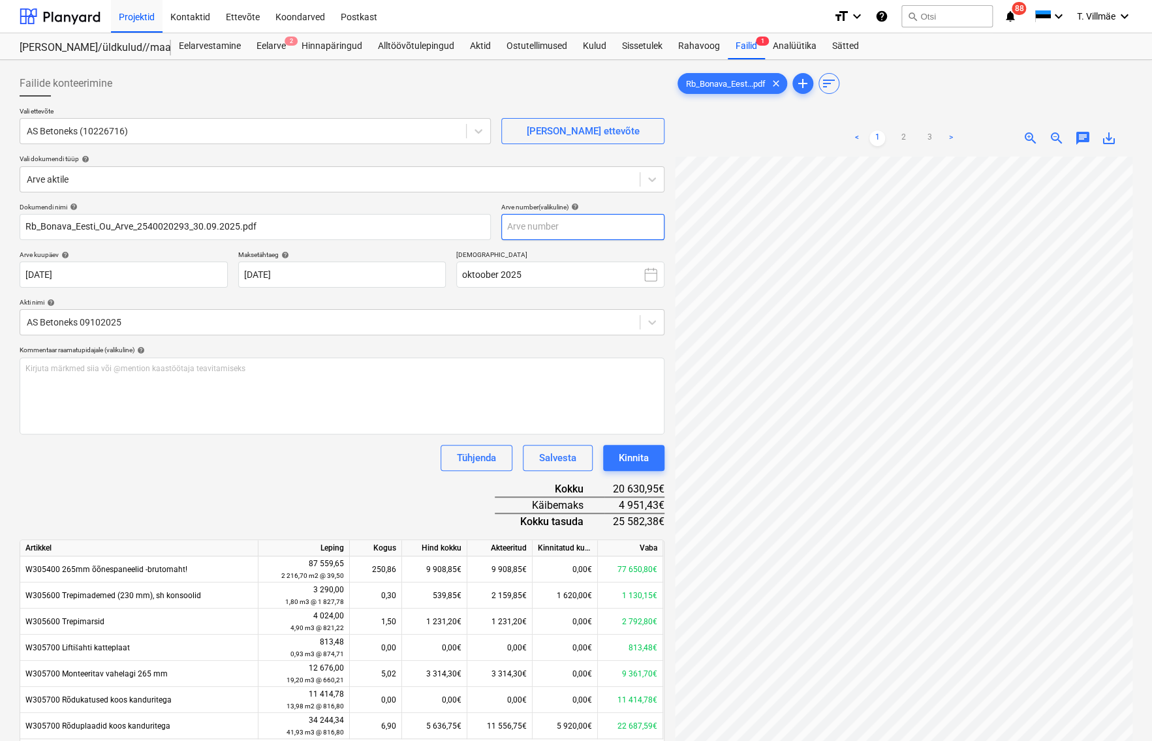
click at [533, 223] on input "text" at bounding box center [582, 227] width 163 height 26
type input "2540020293"
click at [307, 471] on div "Dokumendi nimi help Rb_Bonava_Eesti_Ou_Arve_2540020293_30.09.2025.pdf Arve numb…" at bounding box center [342, 492] width 645 height 579
click at [927, 137] on link "3" at bounding box center [930, 139] width 16 height 16
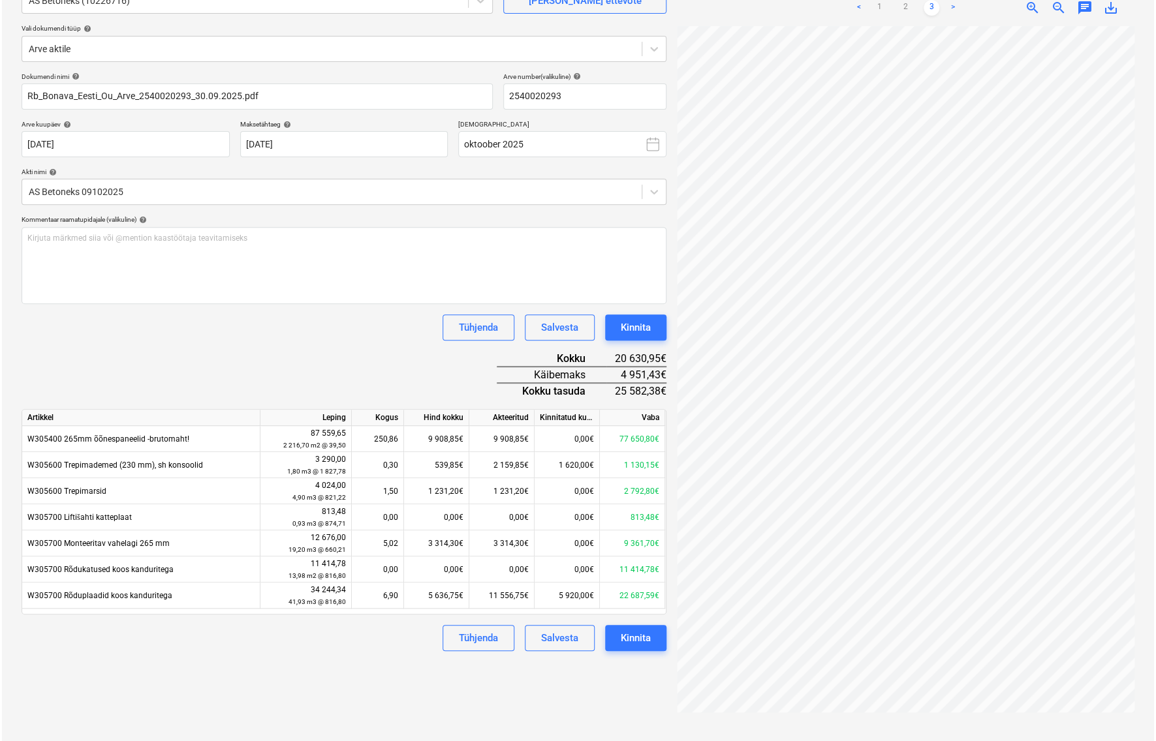
scroll to position [71, 0]
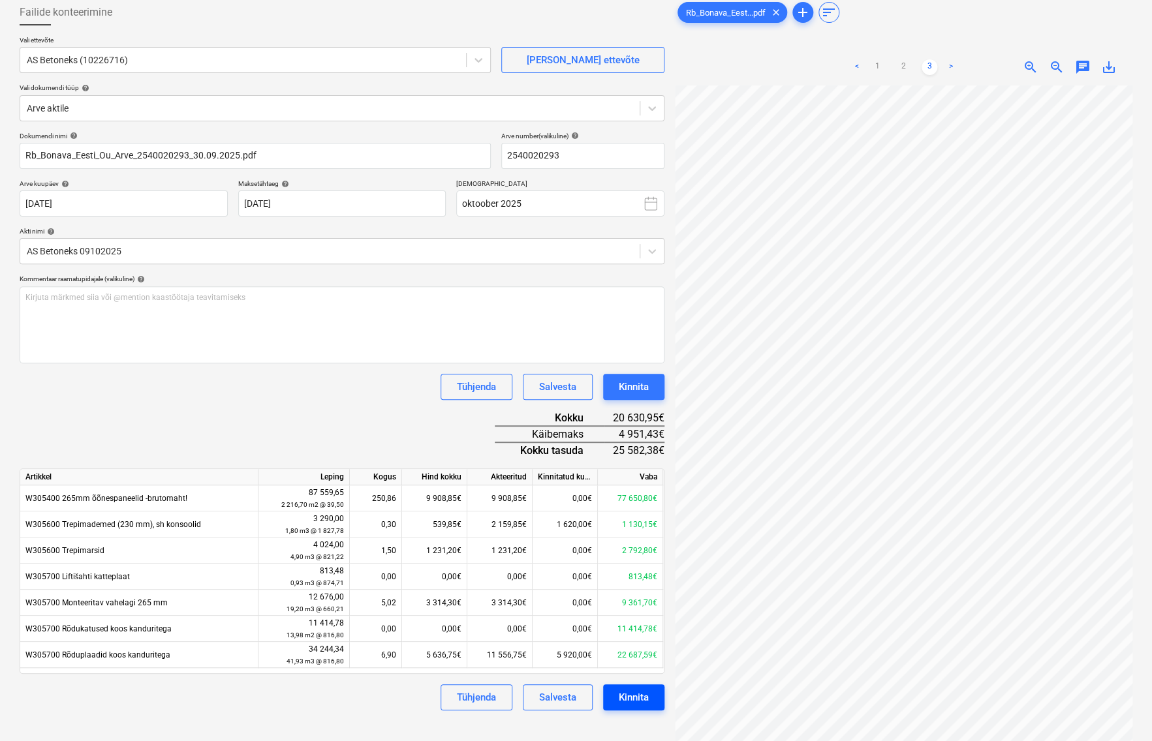
click at [634, 700] on div "Kinnita" at bounding box center [634, 697] width 30 height 17
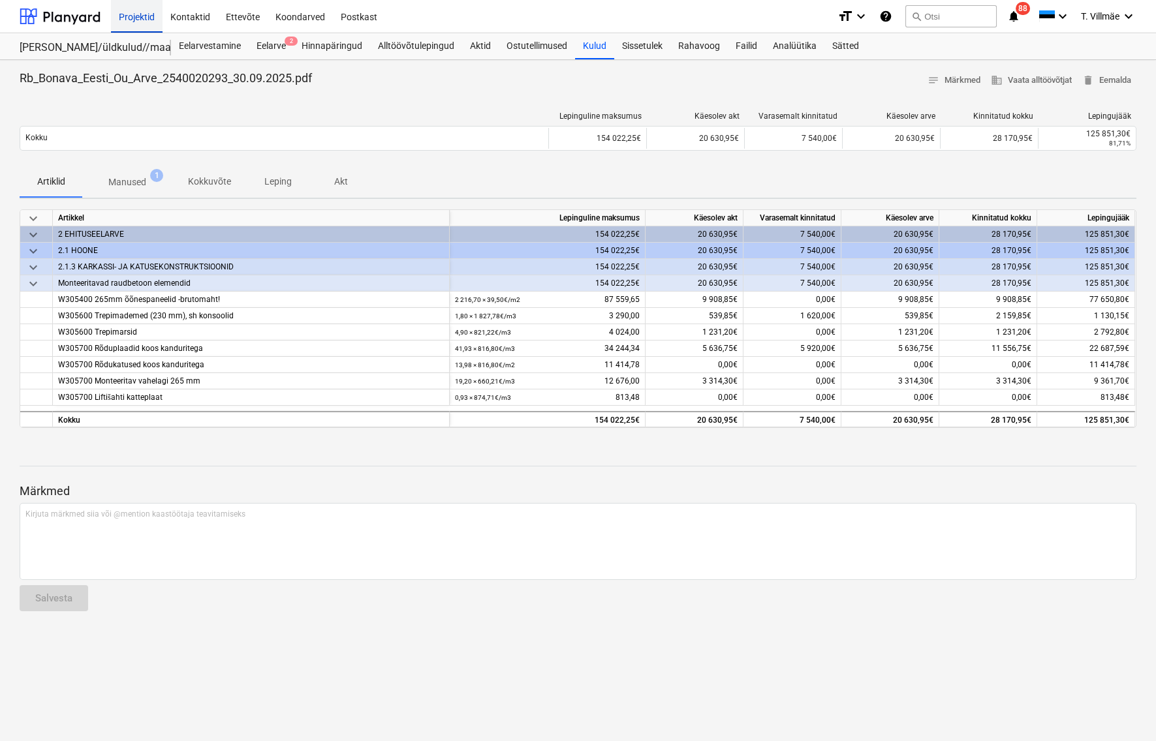
click at [138, 13] on div "Projektid" at bounding box center [137, 15] width 52 height 33
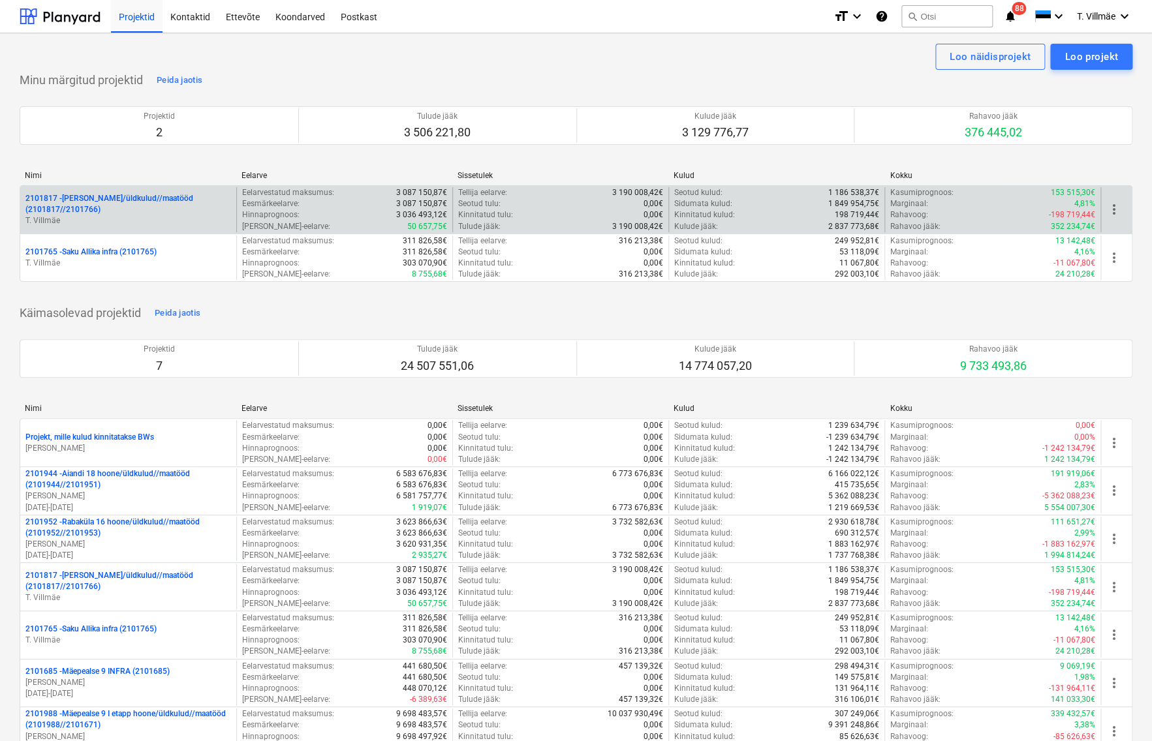
click at [91, 209] on p "2101817 - [PERSON_NAME]/üldkulud//maatööd (2101817//2101766)" at bounding box center [128, 204] width 206 height 22
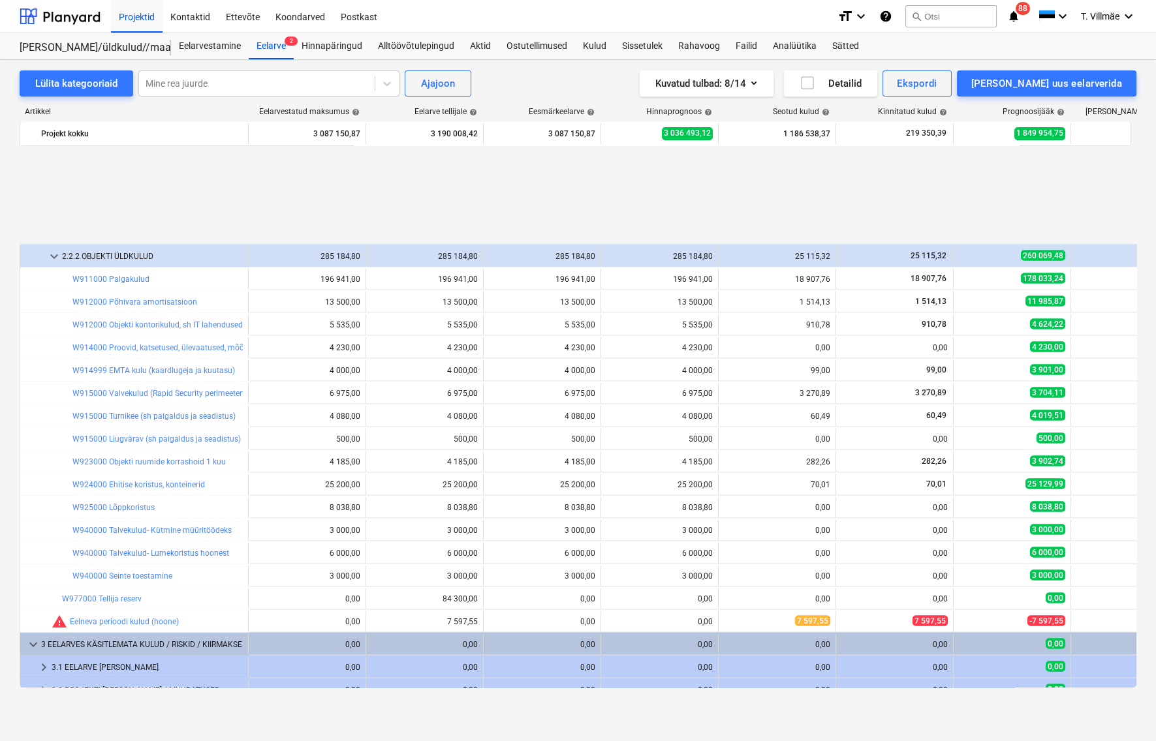
scroll to position [6842, 0]
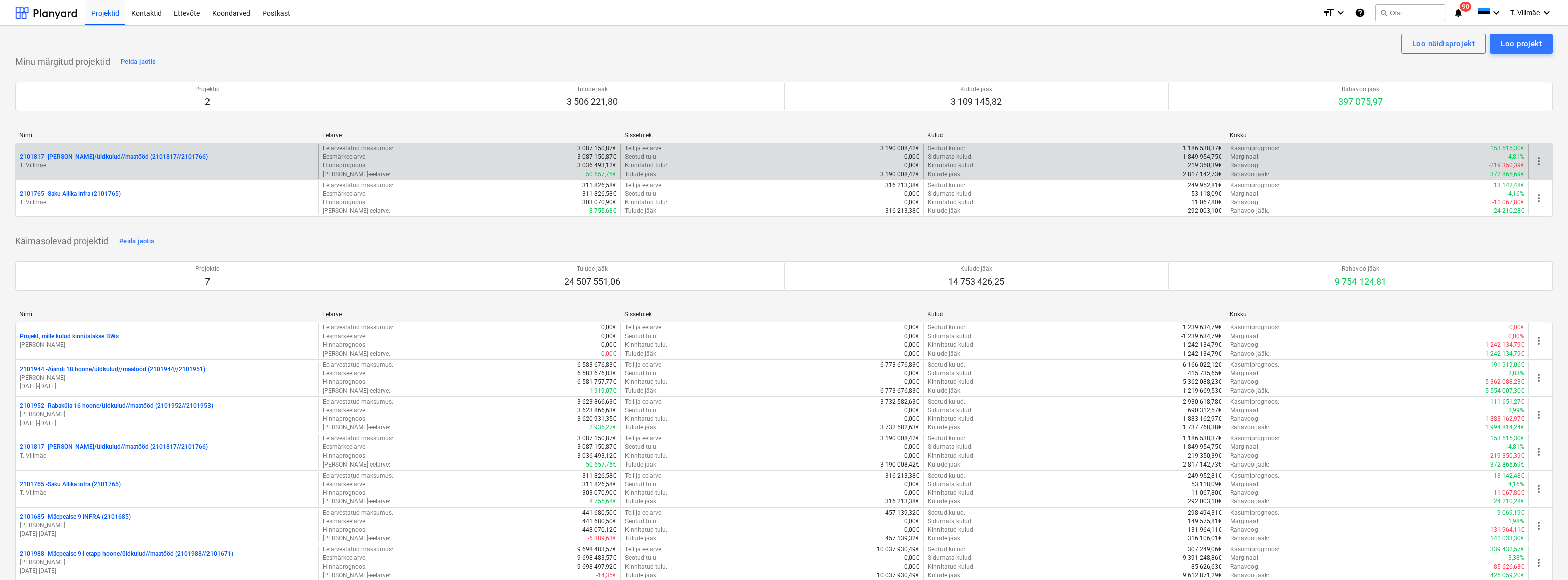
click at [135, 160] on p "2101817 - Saku I hoone/üldkulud//maatööd (2101817//2101766)" at bounding box center [113, 156] width 189 height 8
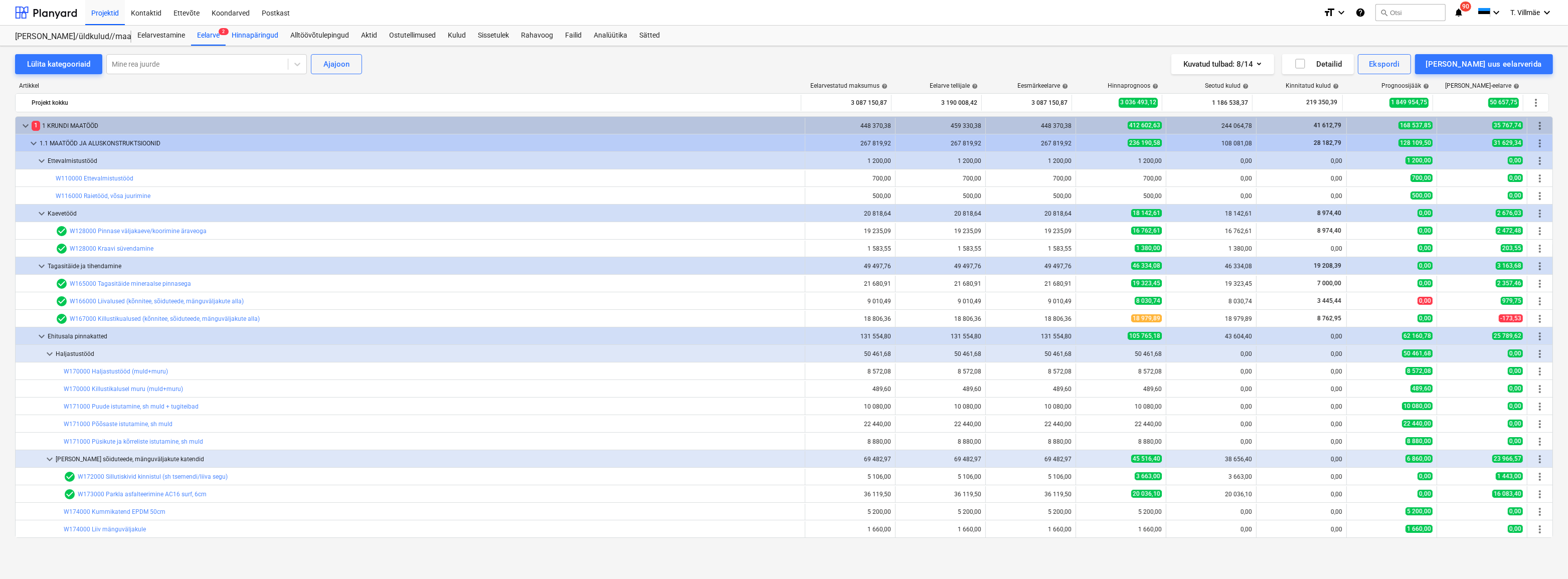
click at [264, 34] on div "Hinnapäringud" at bounding box center [255, 35] width 58 height 20
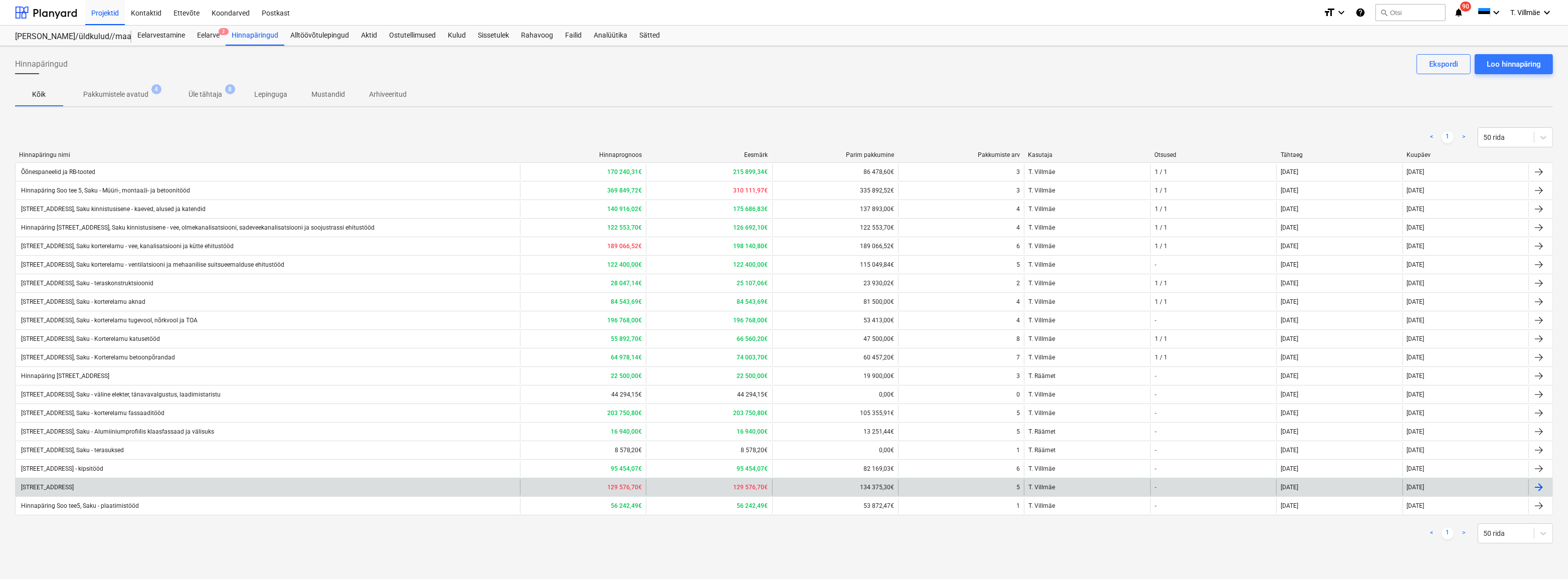
click at [74, 487] on div "[STREET_ADDRESS]" at bounding box center [46, 487] width 54 height 7
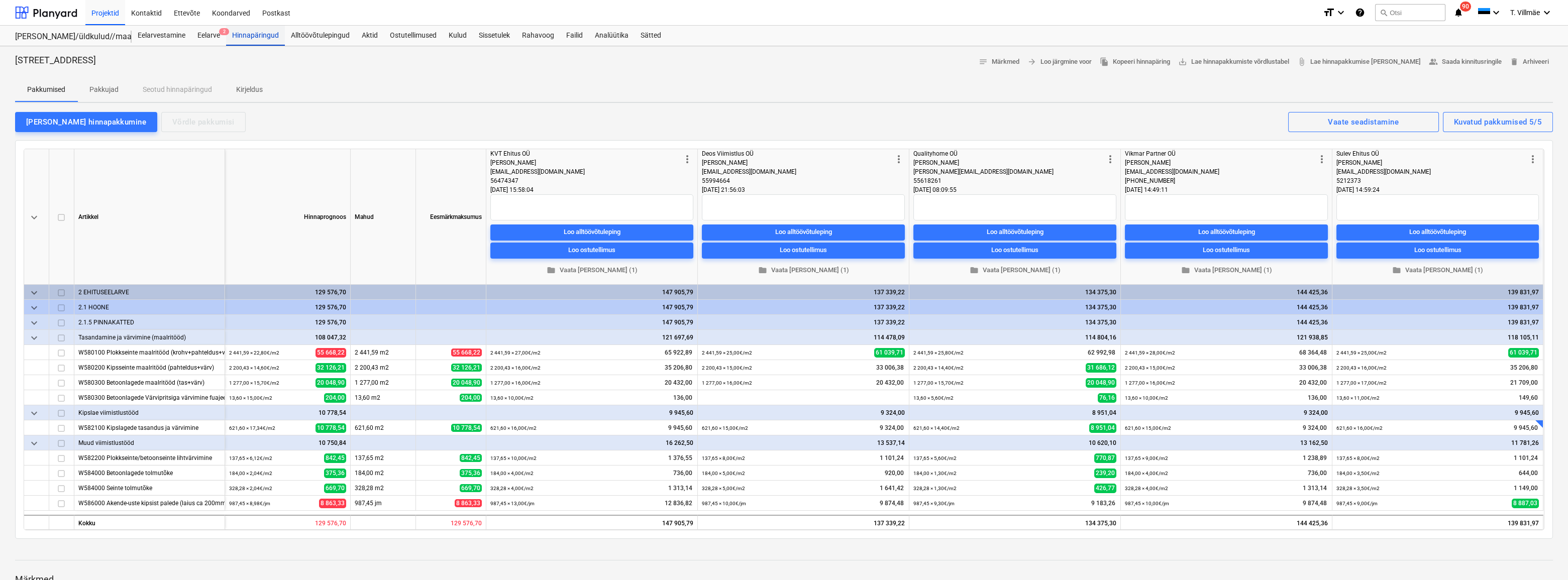
click at [257, 35] on div "Hinnapäringud" at bounding box center [256, 35] width 59 height 20
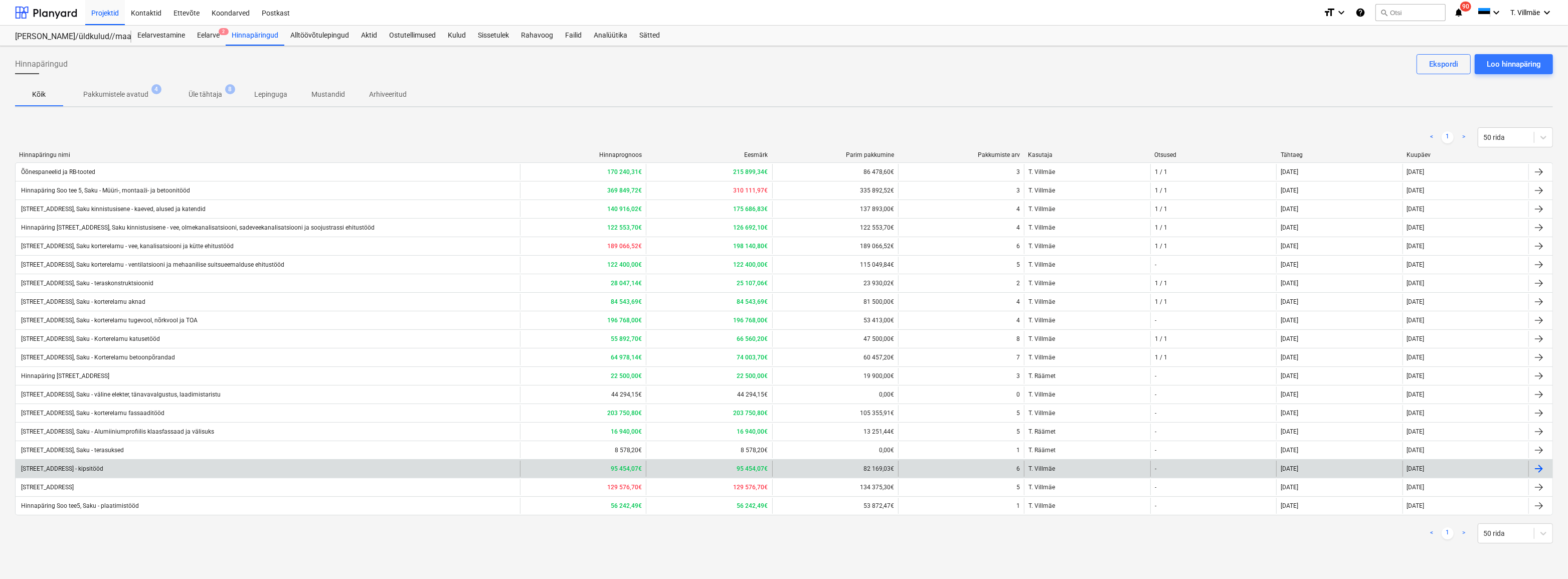
click at [103, 468] on div "[STREET_ADDRESS] - kipsitööd" at bounding box center [61, 468] width 84 height 7
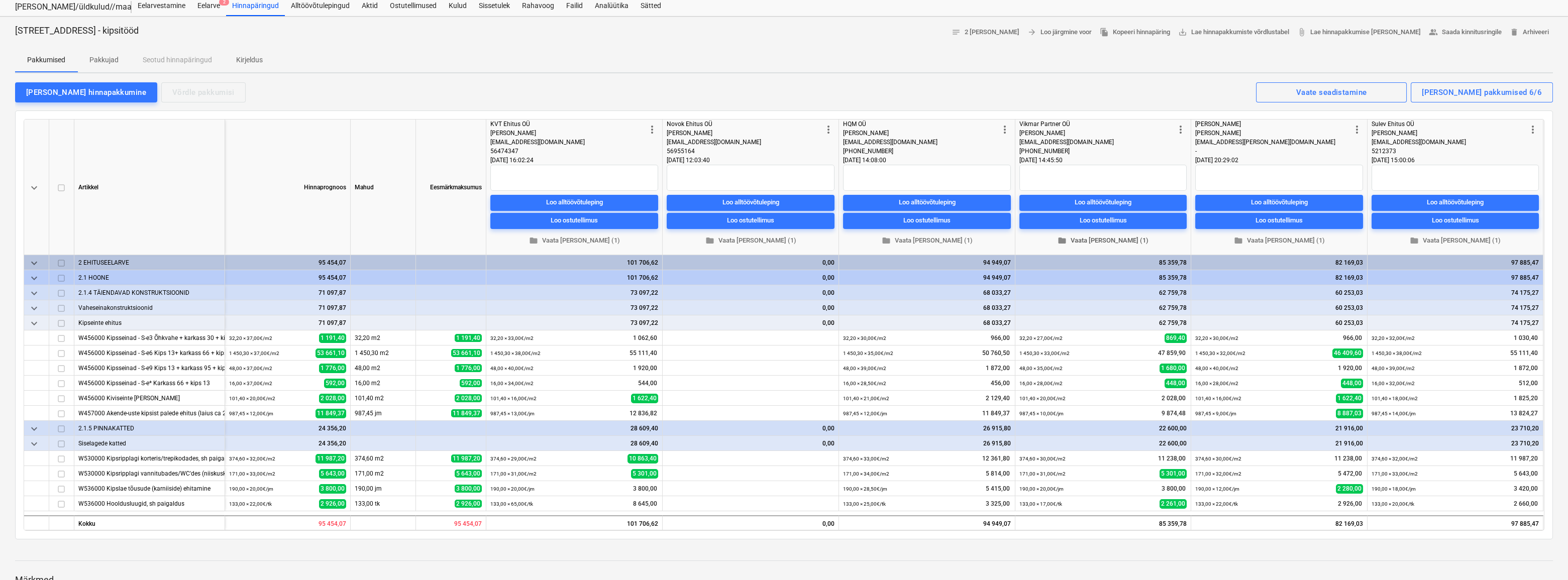
scroll to position [45, 0]
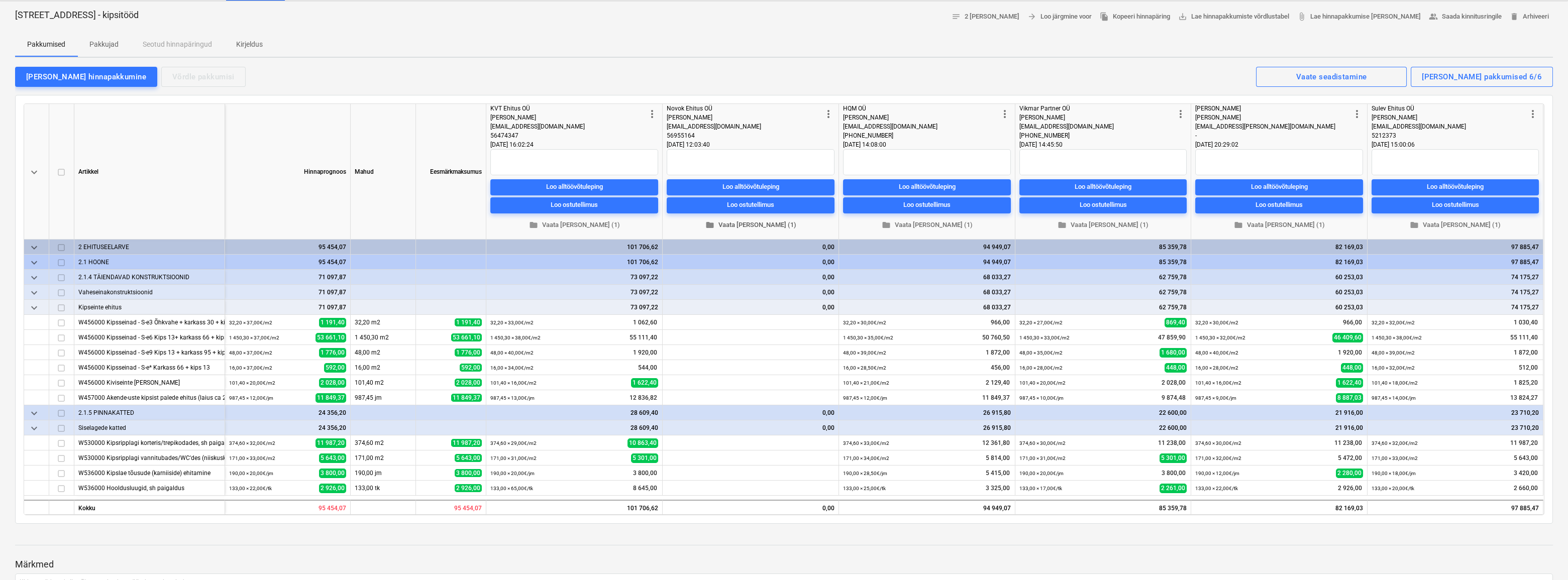
click at [761, 225] on span "folder Vaata [PERSON_NAME] (1)" at bounding box center [751, 225] width 160 height 12
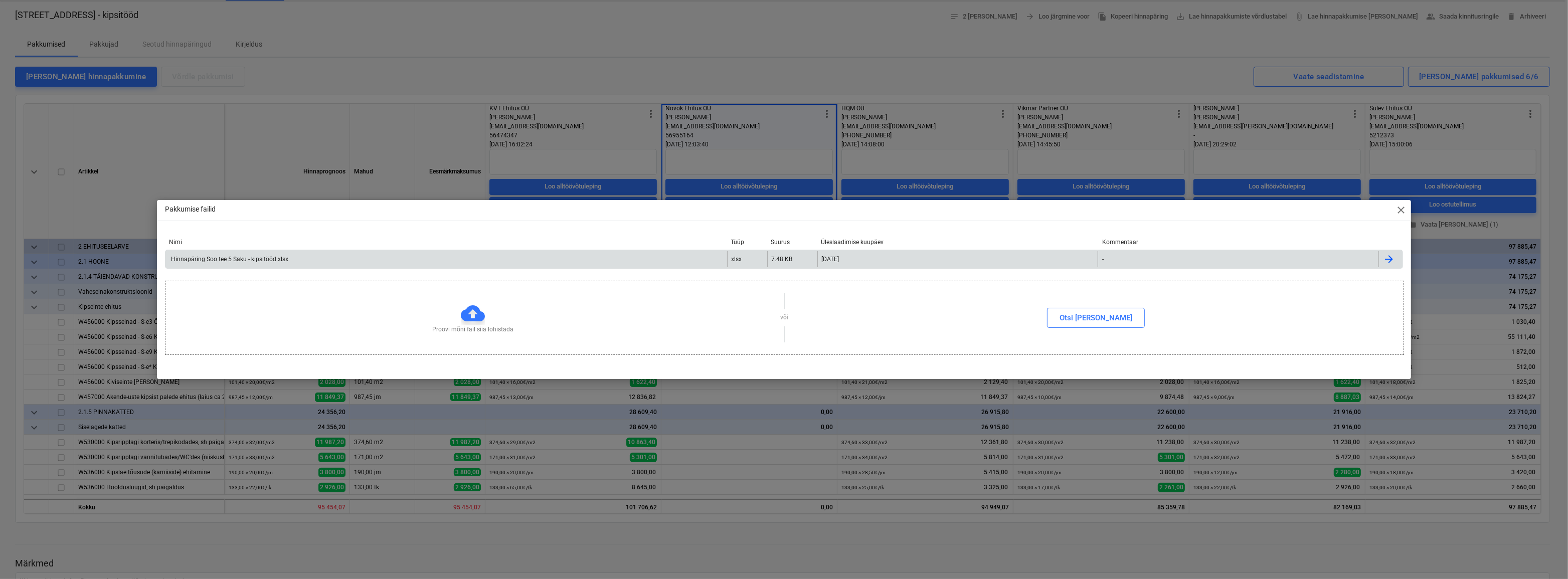
click at [267, 260] on div "Hinnapäring Soo tee 5 Saku - kipsitööd.xlsx" at bounding box center [229, 259] width 119 height 7
click at [1401, 210] on span "close" at bounding box center [1401, 210] width 12 height 12
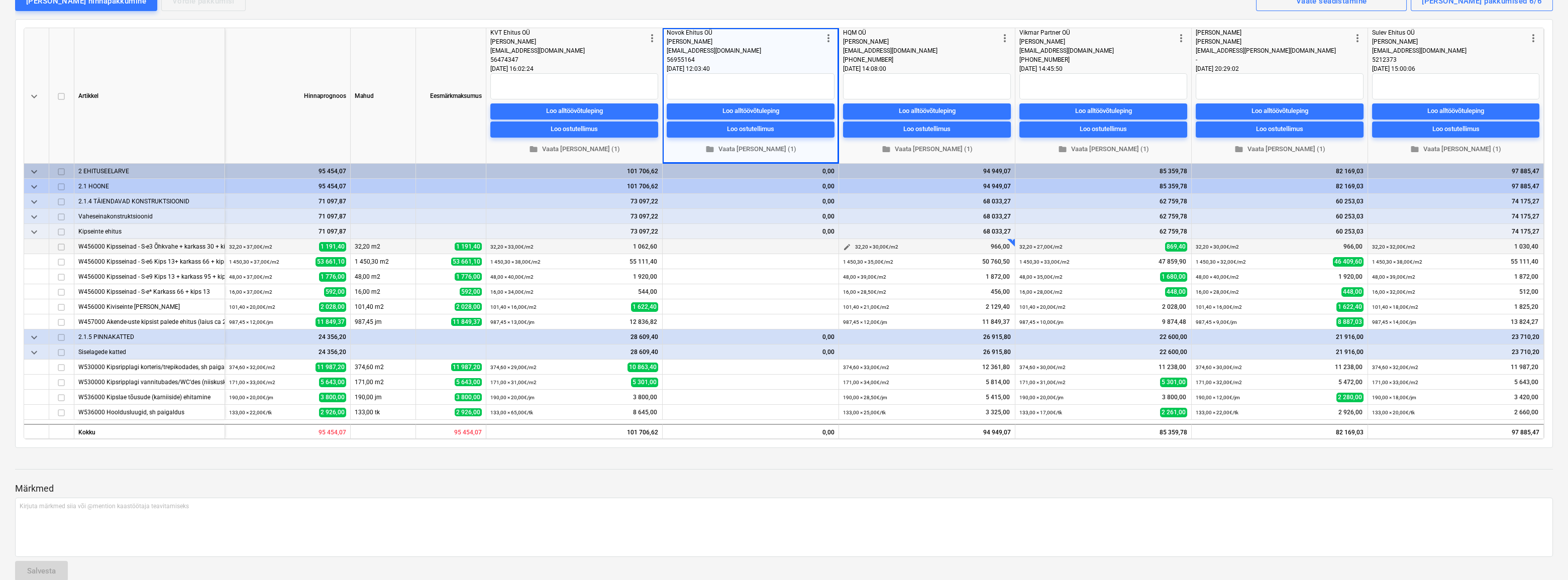
scroll to position [137, 0]
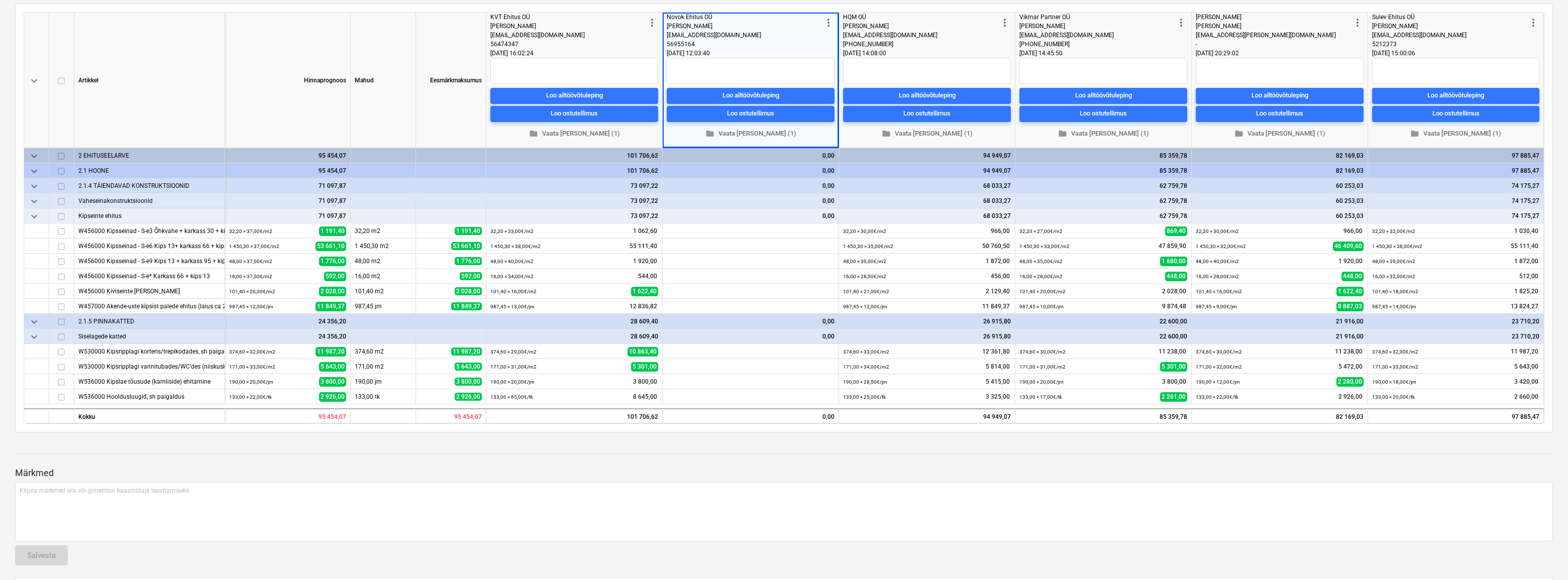
click at [894, 473] on p "Märkmed" at bounding box center [784, 473] width 1538 height 12
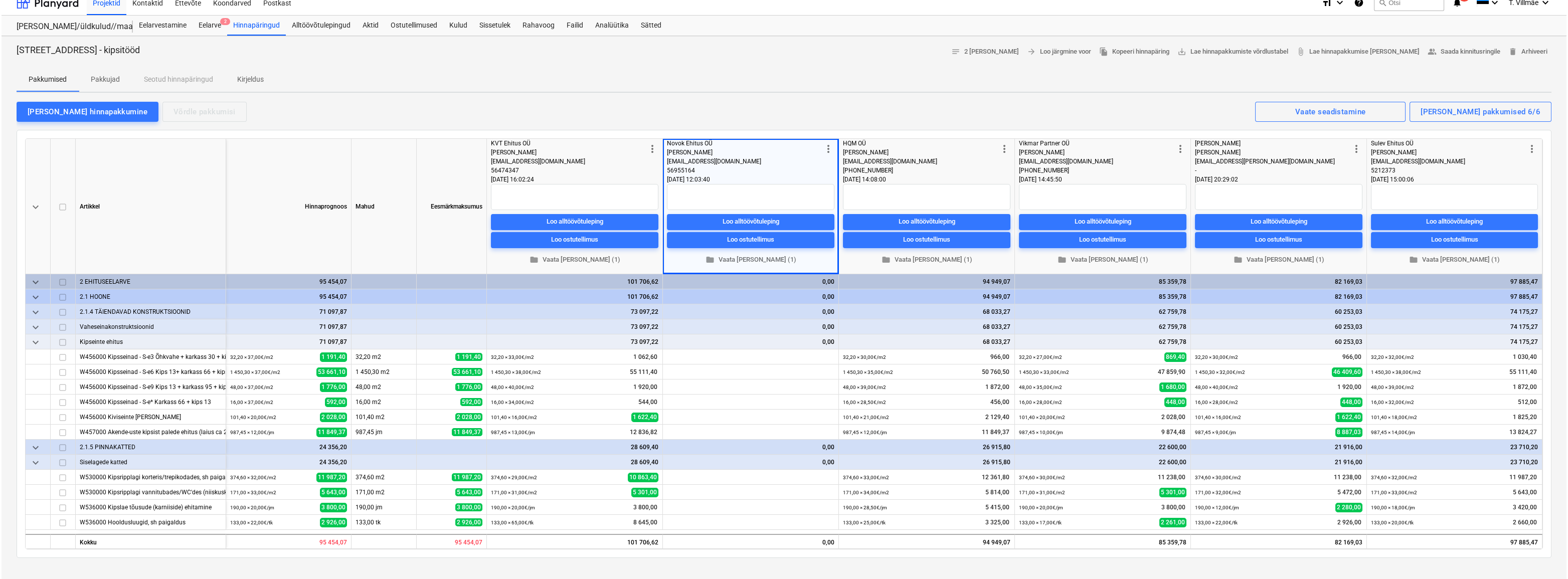
scroll to position [0, 0]
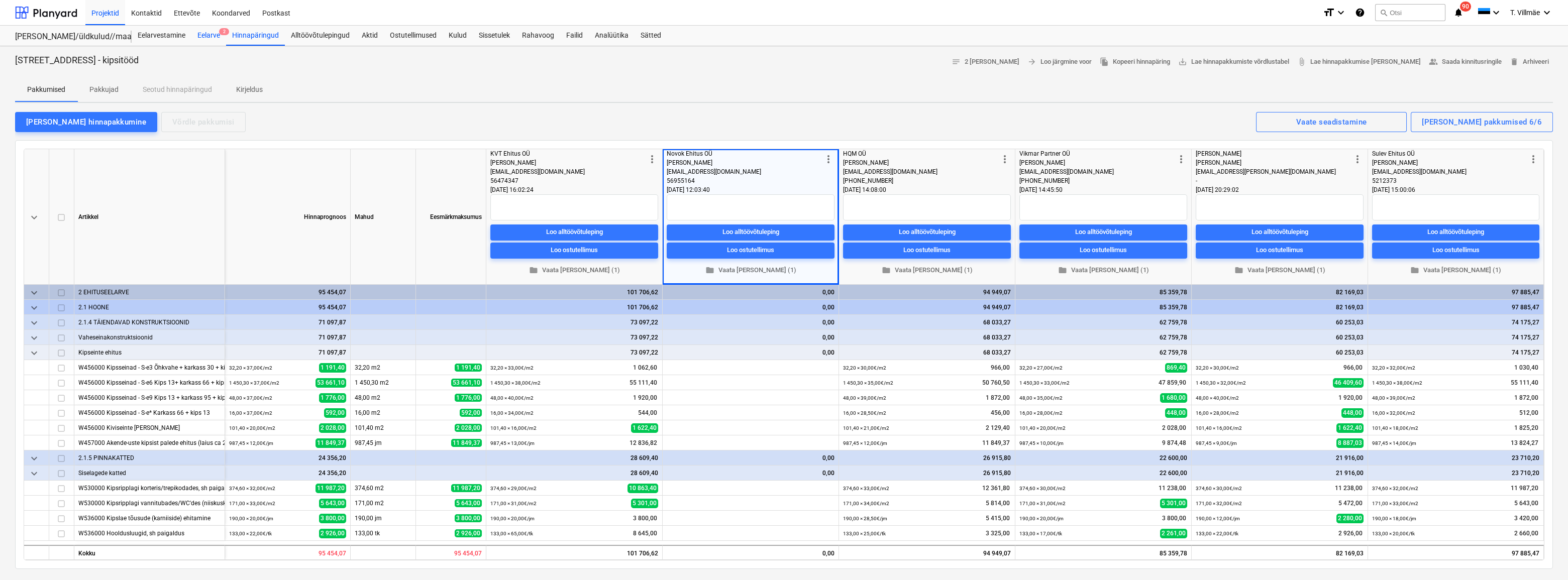
click at [213, 35] on div "Eelarve 2" at bounding box center [209, 35] width 35 height 20
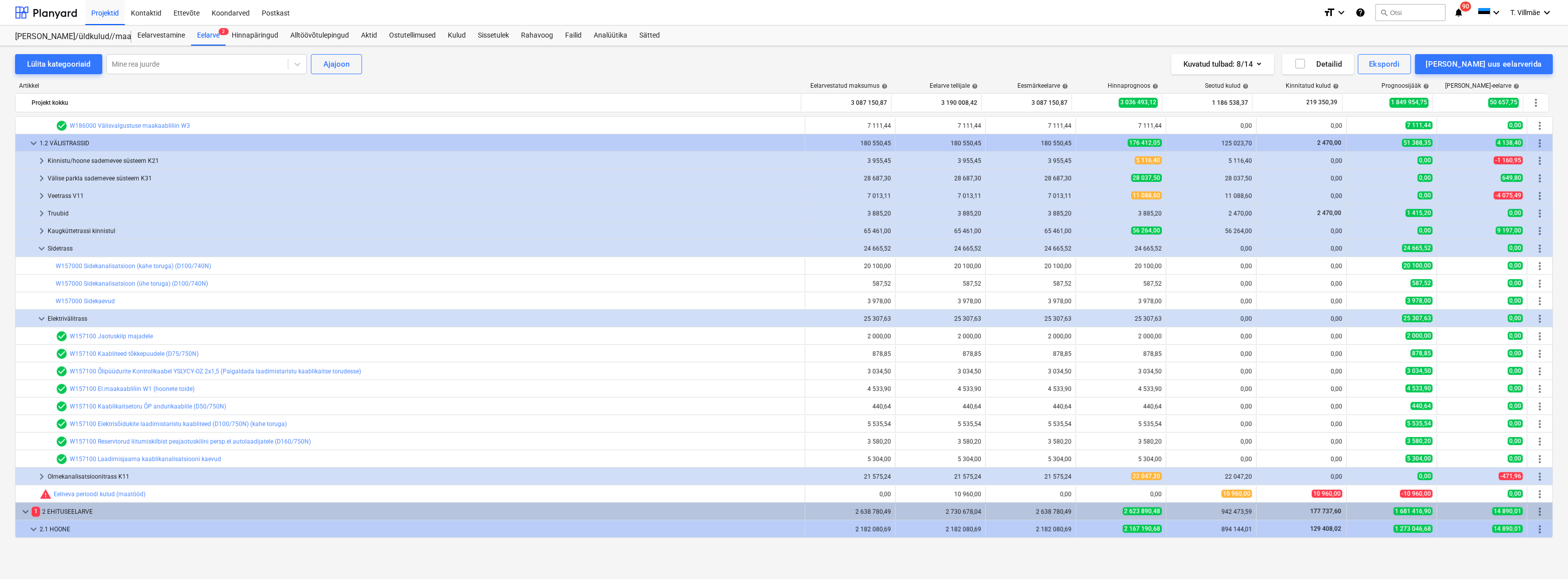
scroll to position [1326, 0]
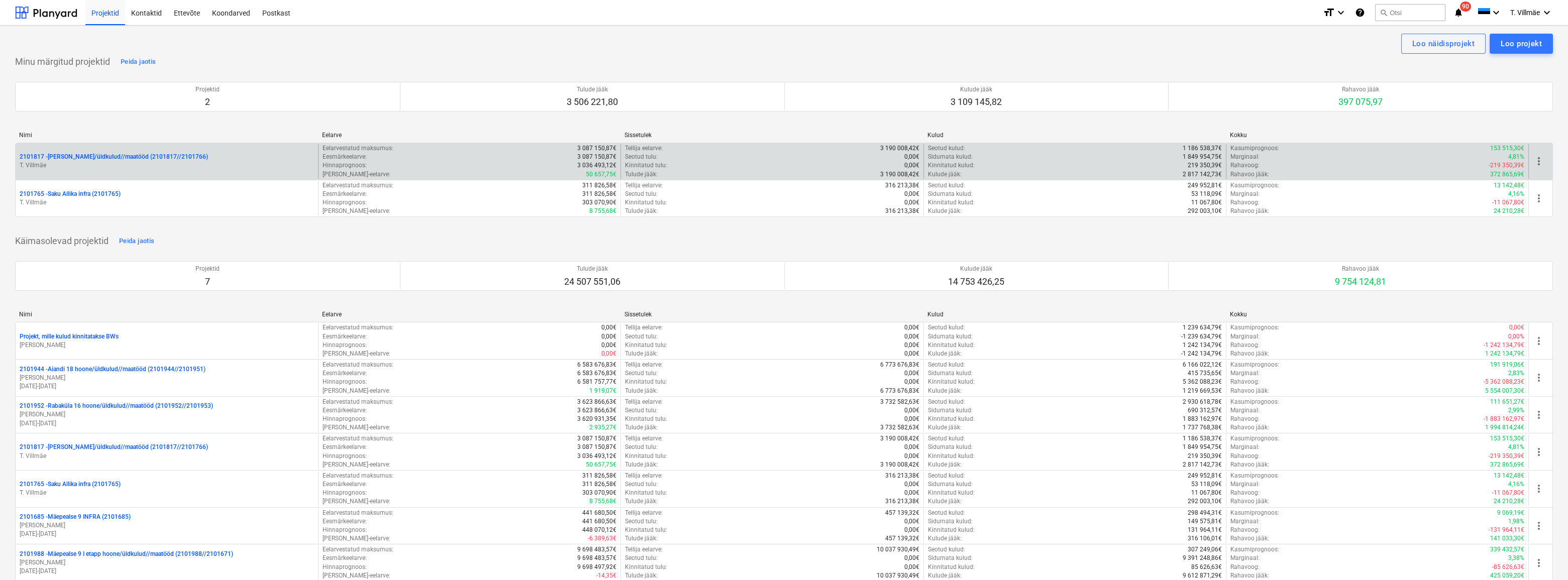
click at [125, 160] on p "2101817 - [PERSON_NAME]/üldkulud//maatööd (2101817//2101766)" at bounding box center [113, 156] width 189 height 8
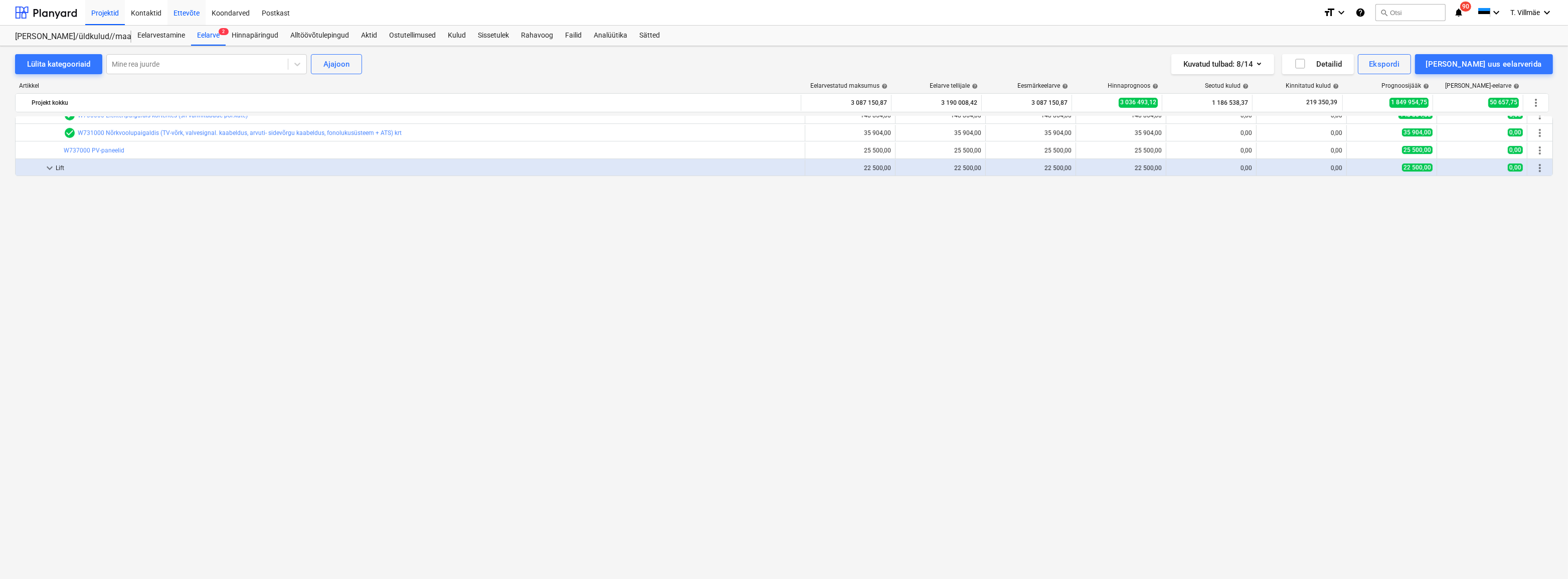
scroll to position [4425, 0]
